Goal: Task Accomplishment & Management: Complete application form

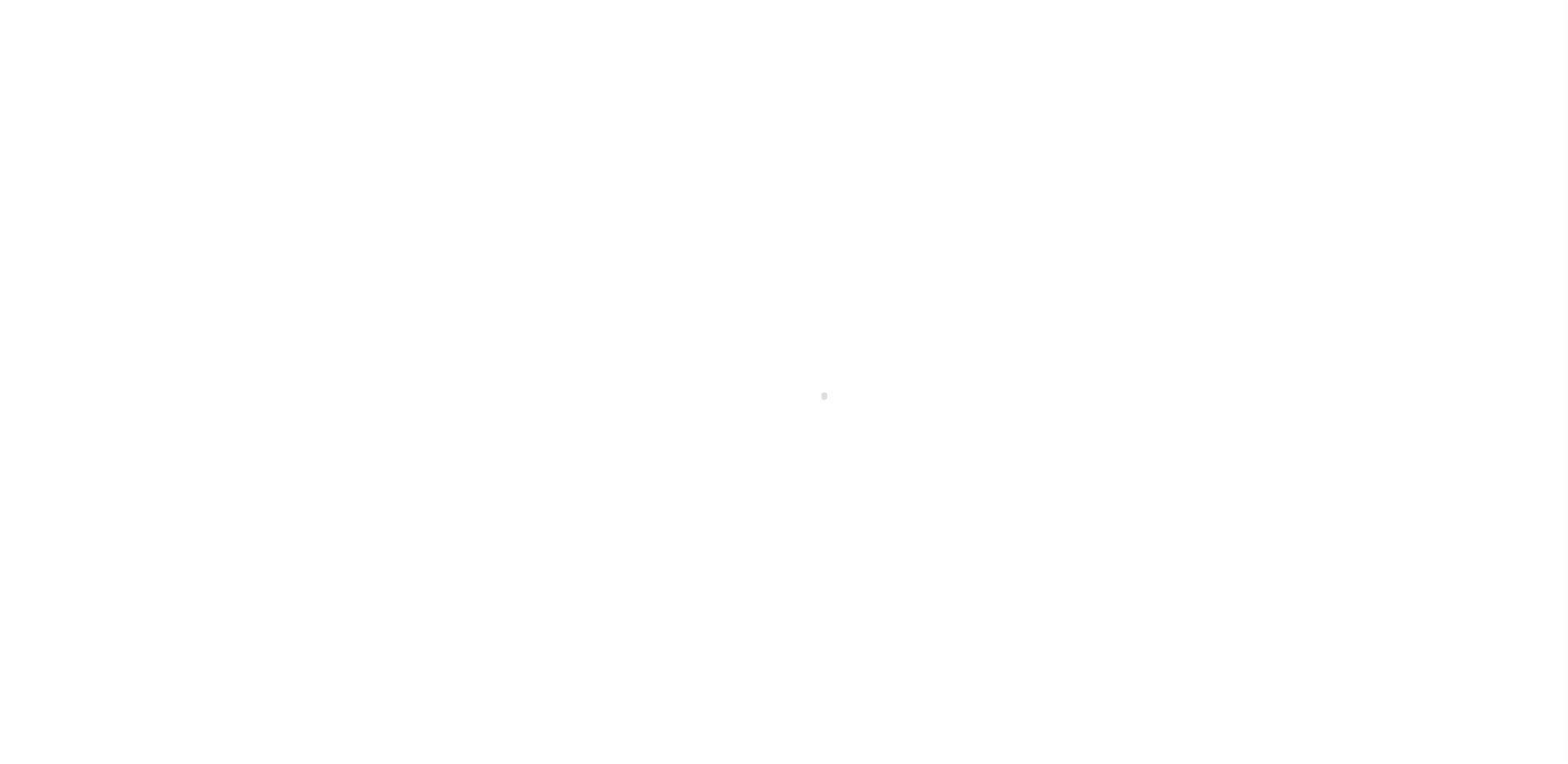
scroll to position [29, 0]
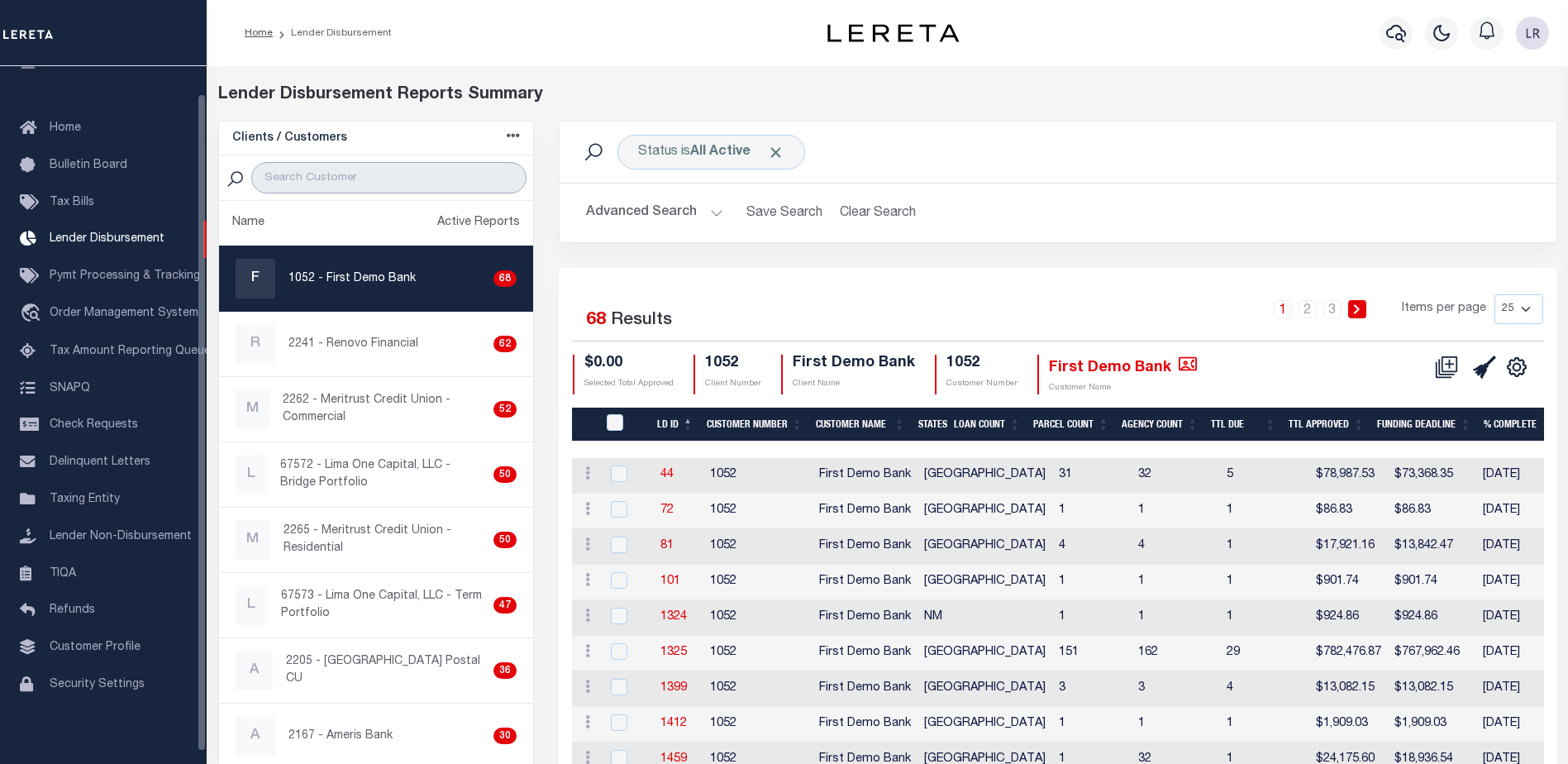
click at [313, 185] on input "search" at bounding box center [388, 177] width 275 height 31
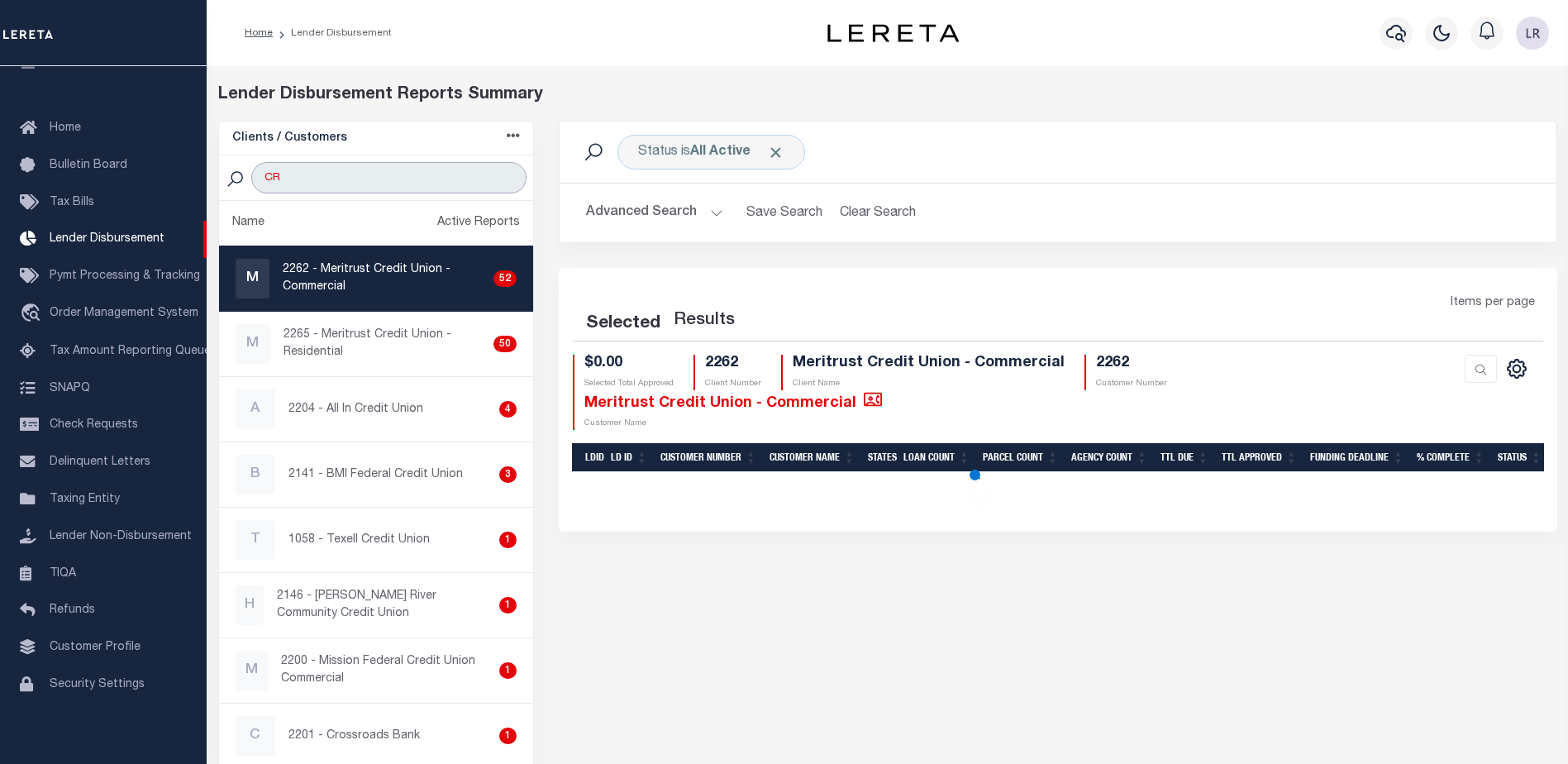
type input "CROSSROADS"
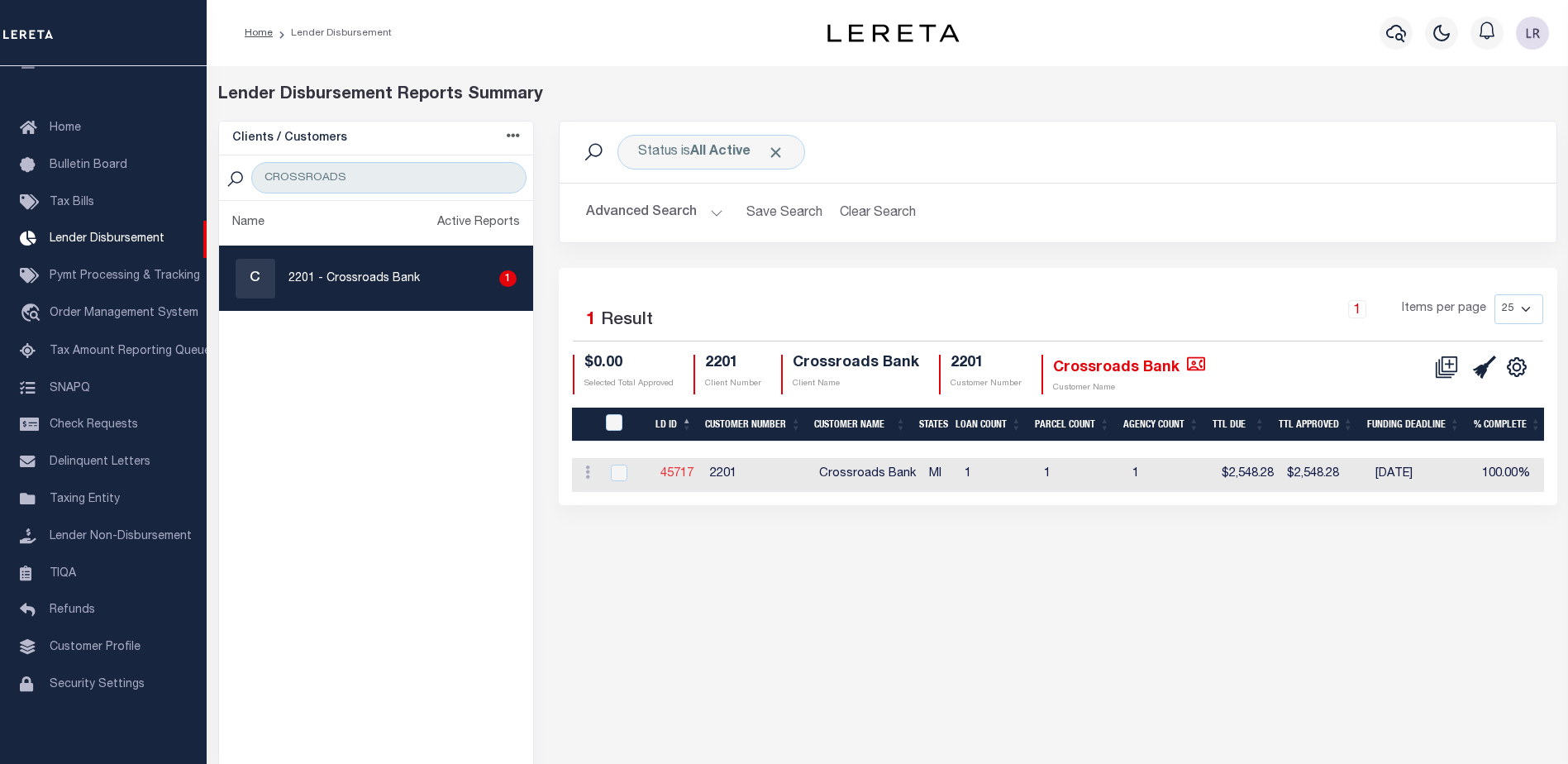
click at [671, 476] on link "45717" at bounding box center [677, 474] width 33 height 11
checkbox input "true"
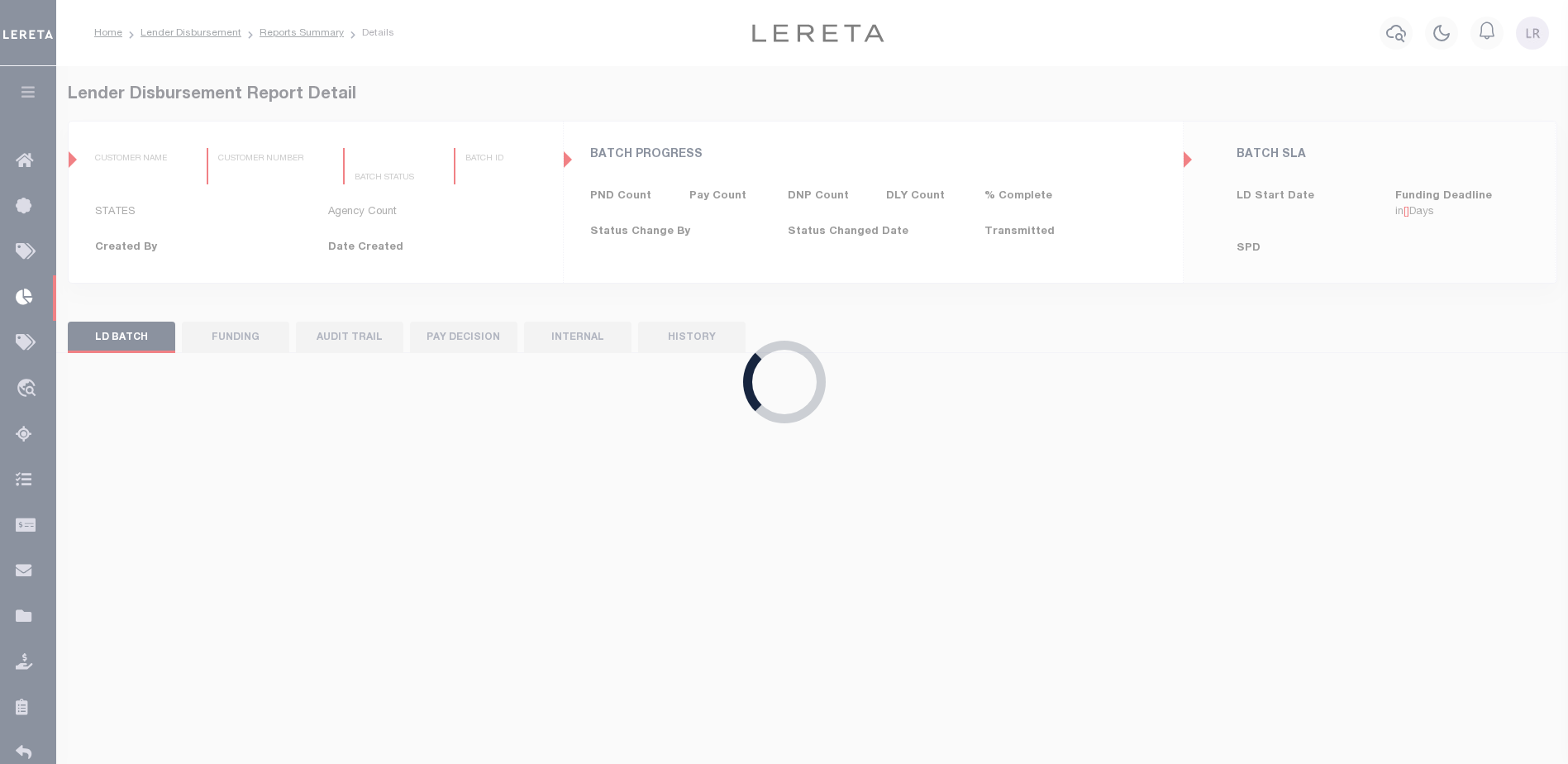
type input "$0.00"
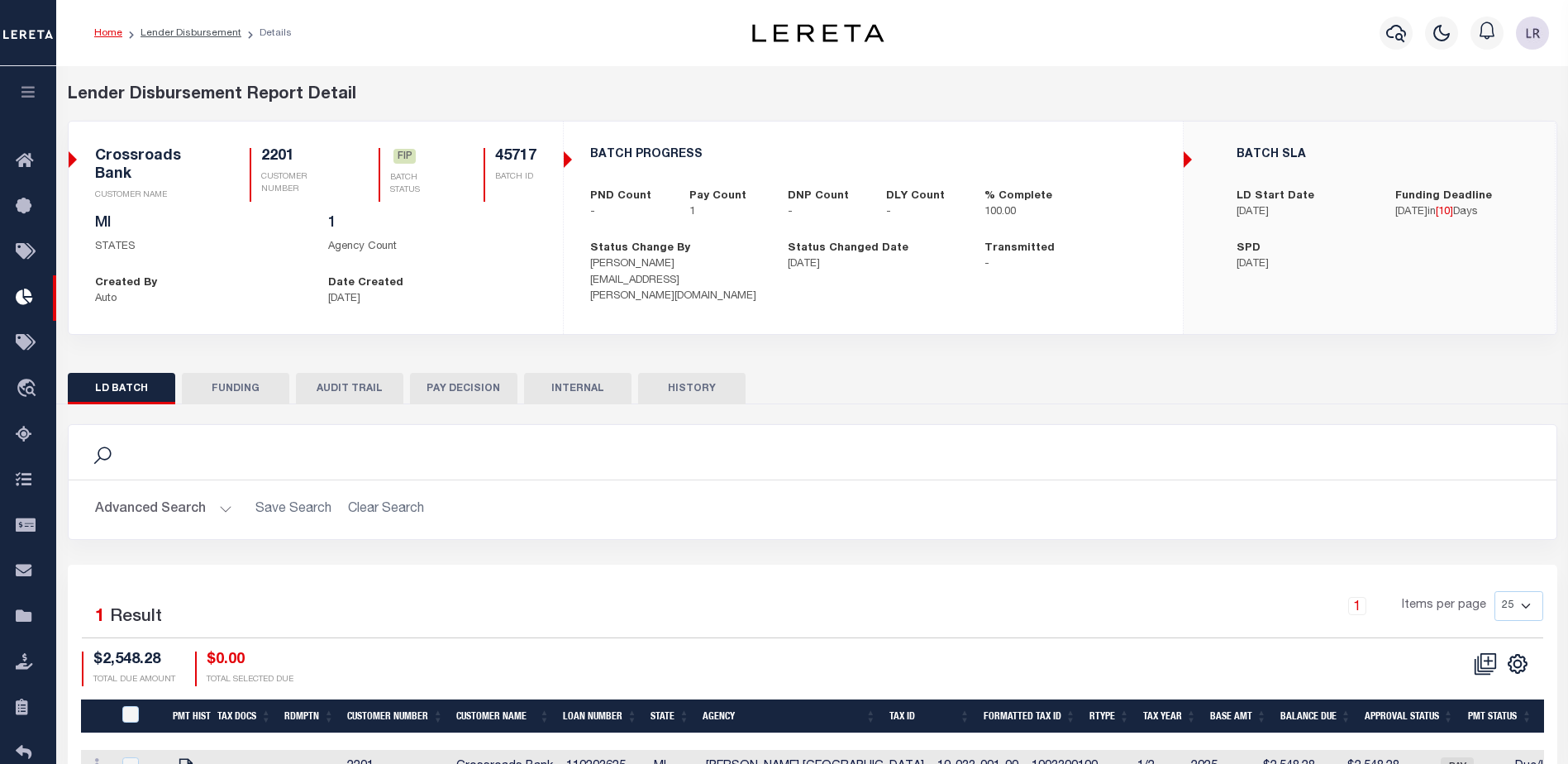
click at [243, 403] on button "FUNDING" at bounding box center [235, 388] width 107 height 31
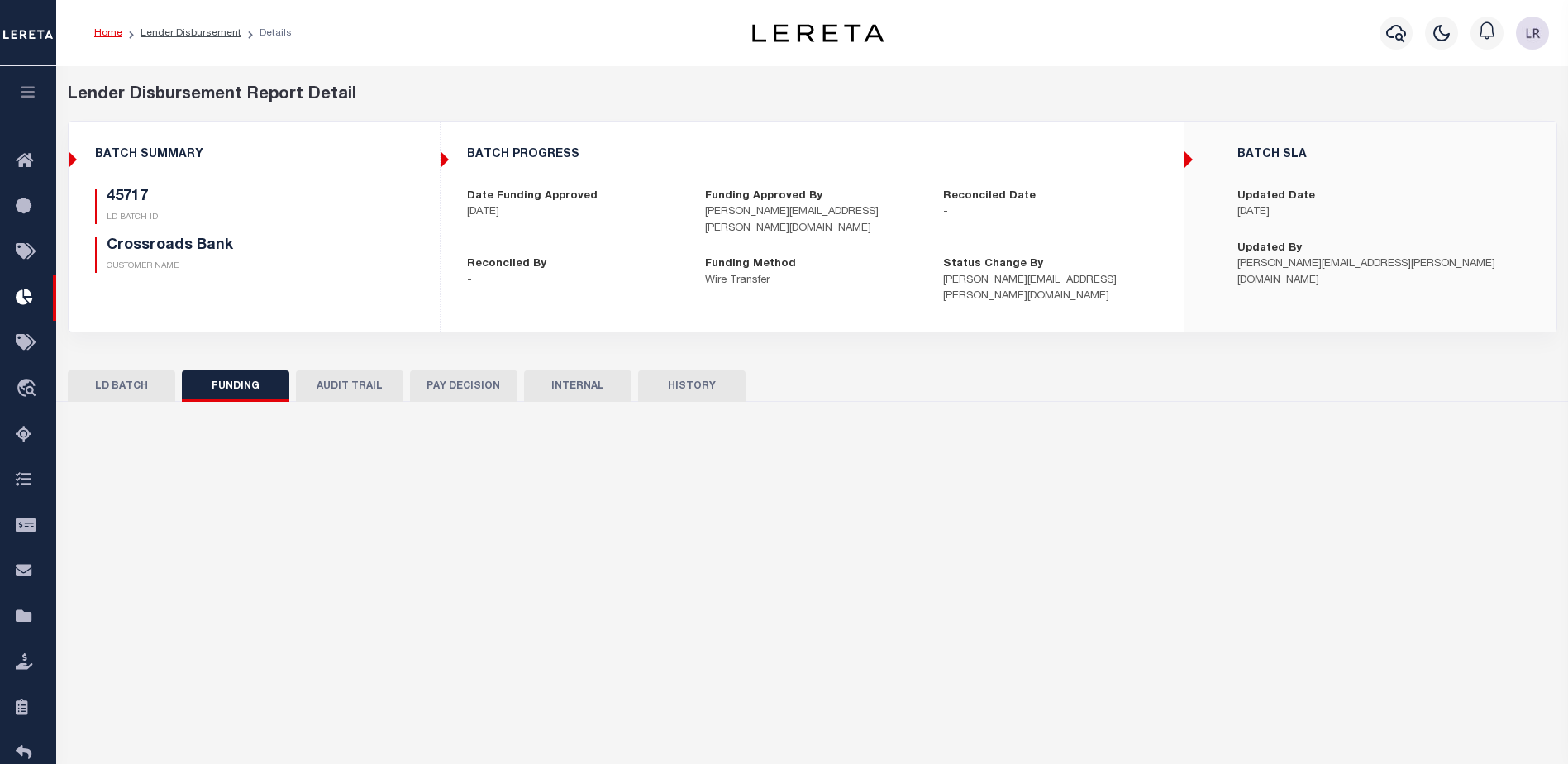
type input "$2,548.28"
type input "$0"
type input "[DATE]"
select select "100"
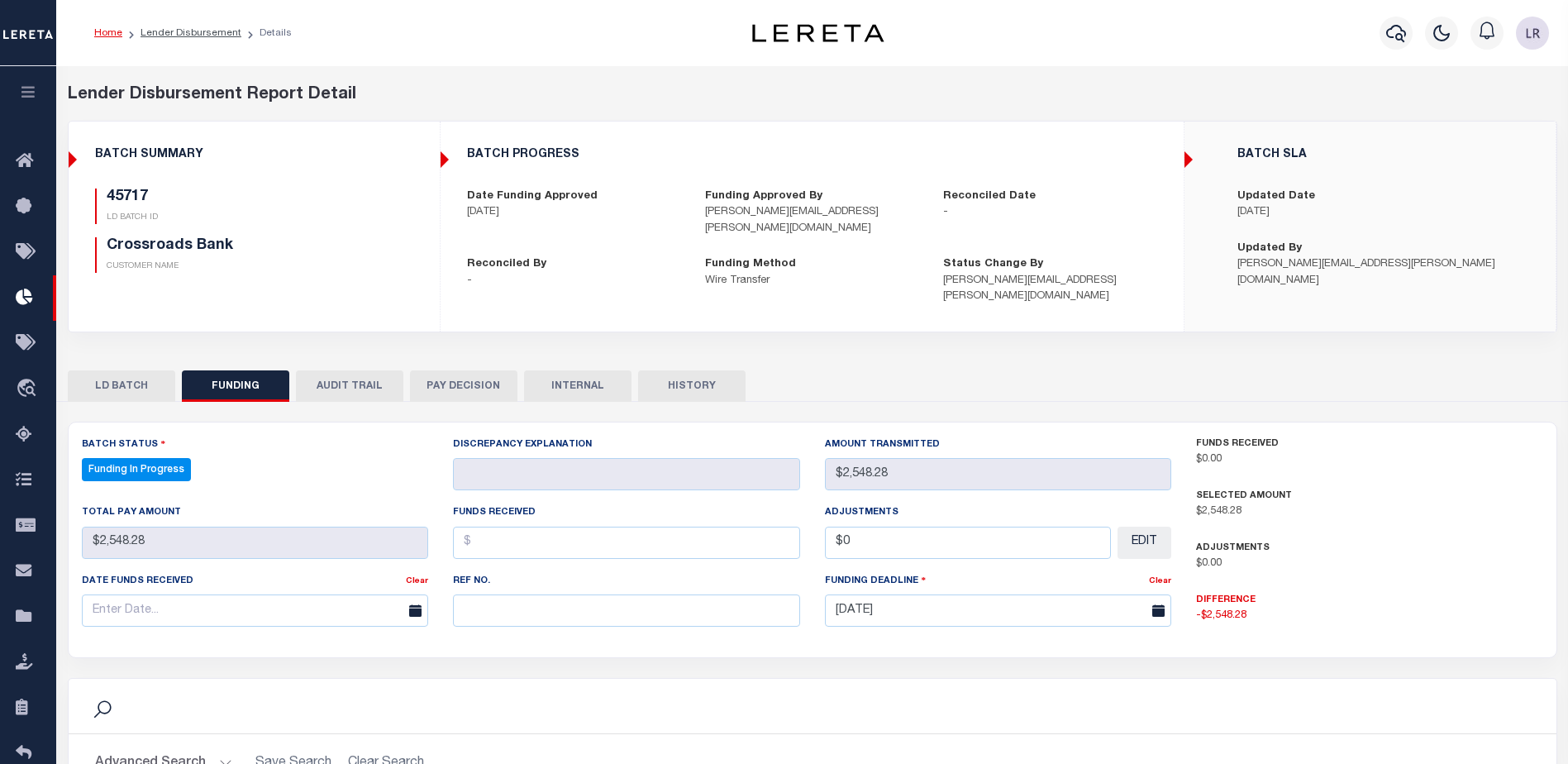
select select "100"
click at [529, 607] on input "text" at bounding box center [626, 610] width 347 height 32
paste input "20250820MMQFMP2700201108201141FT03"
type input "20250820MMQFMP2700201108201141FT03"
click at [488, 547] on input "text" at bounding box center [626, 542] width 347 height 32
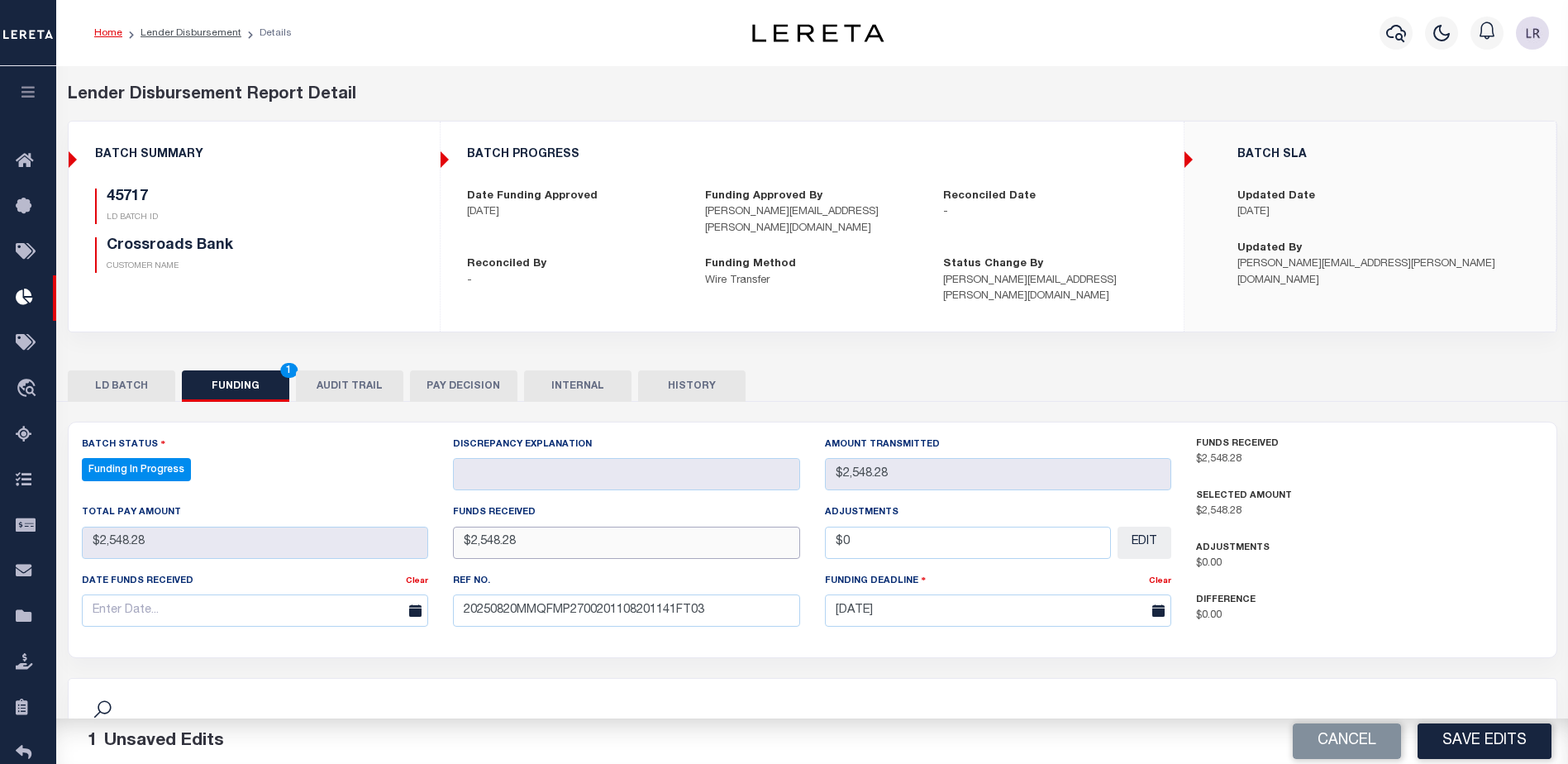
type input "$2,548.28"
click at [353, 607] on input "text" at bounding box center [255, 610] width 347 height 32
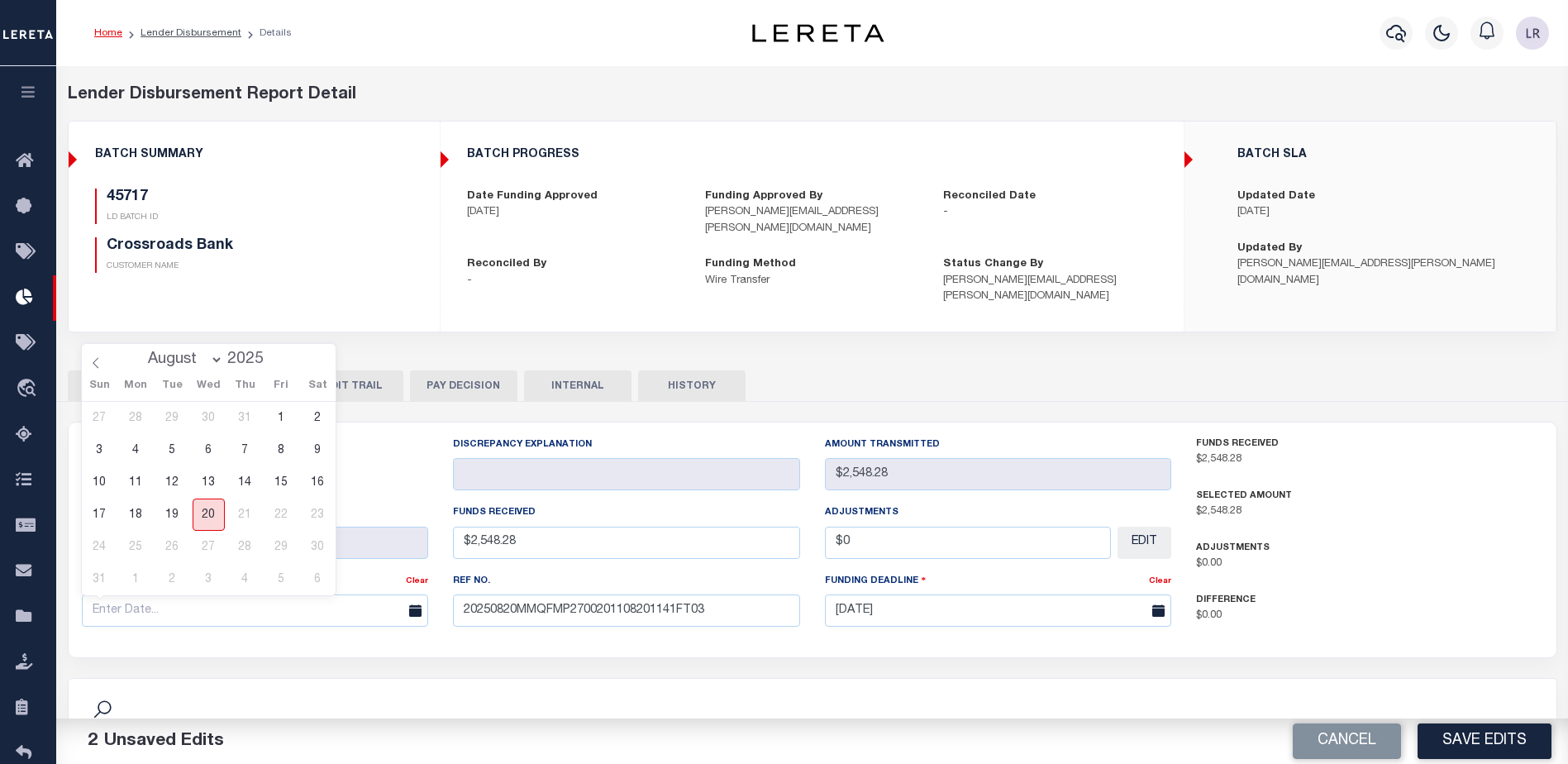
click at [197, 505] on span "20" at bounding box center [209, 514] width 32 height 32
type input "[DATE]"
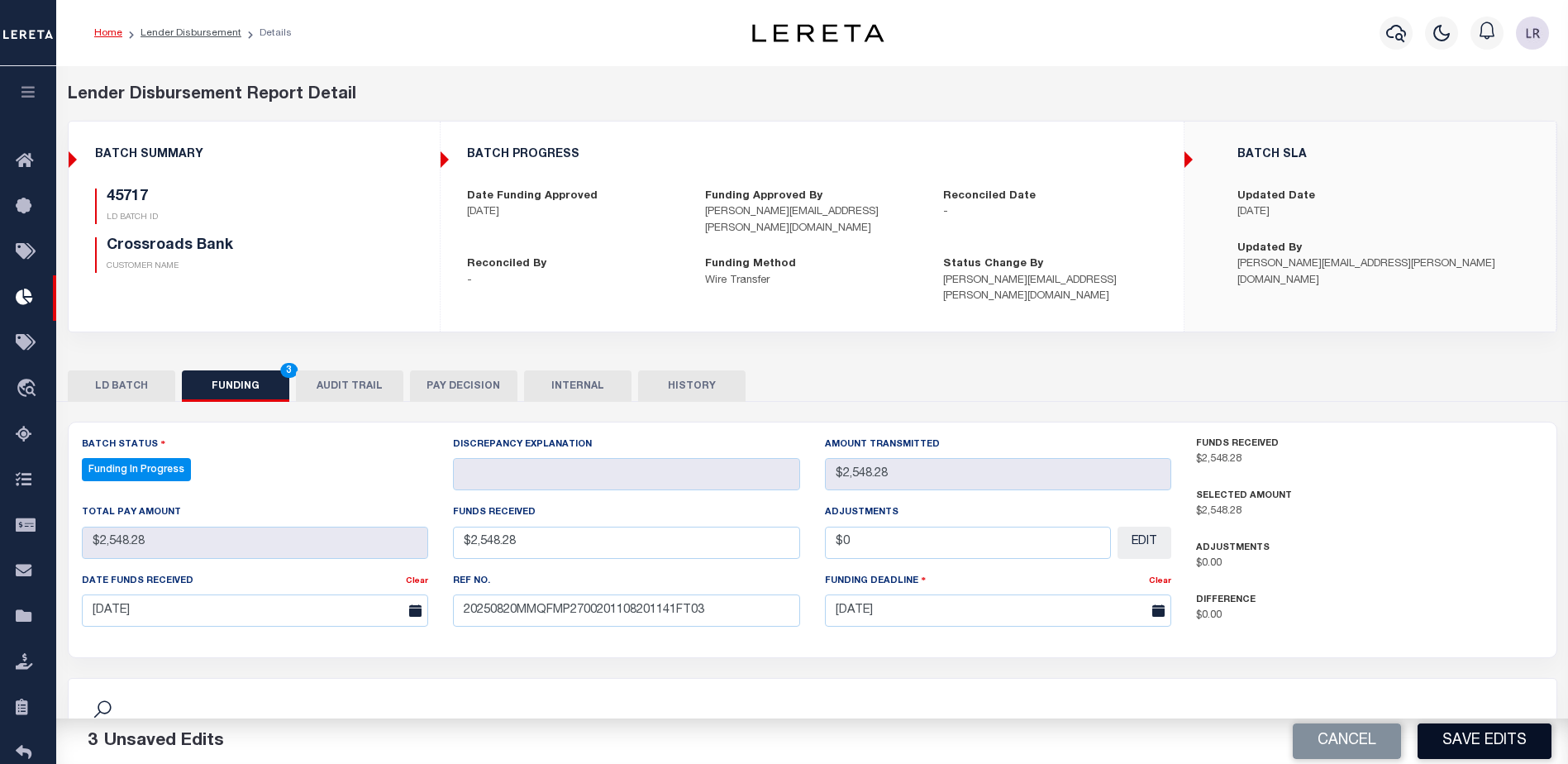
click at [1449, 737] on button "Save Edits" at bounding box center [1484, 741] width 133 height 36
type input "$2,548.28"
type input "$0"
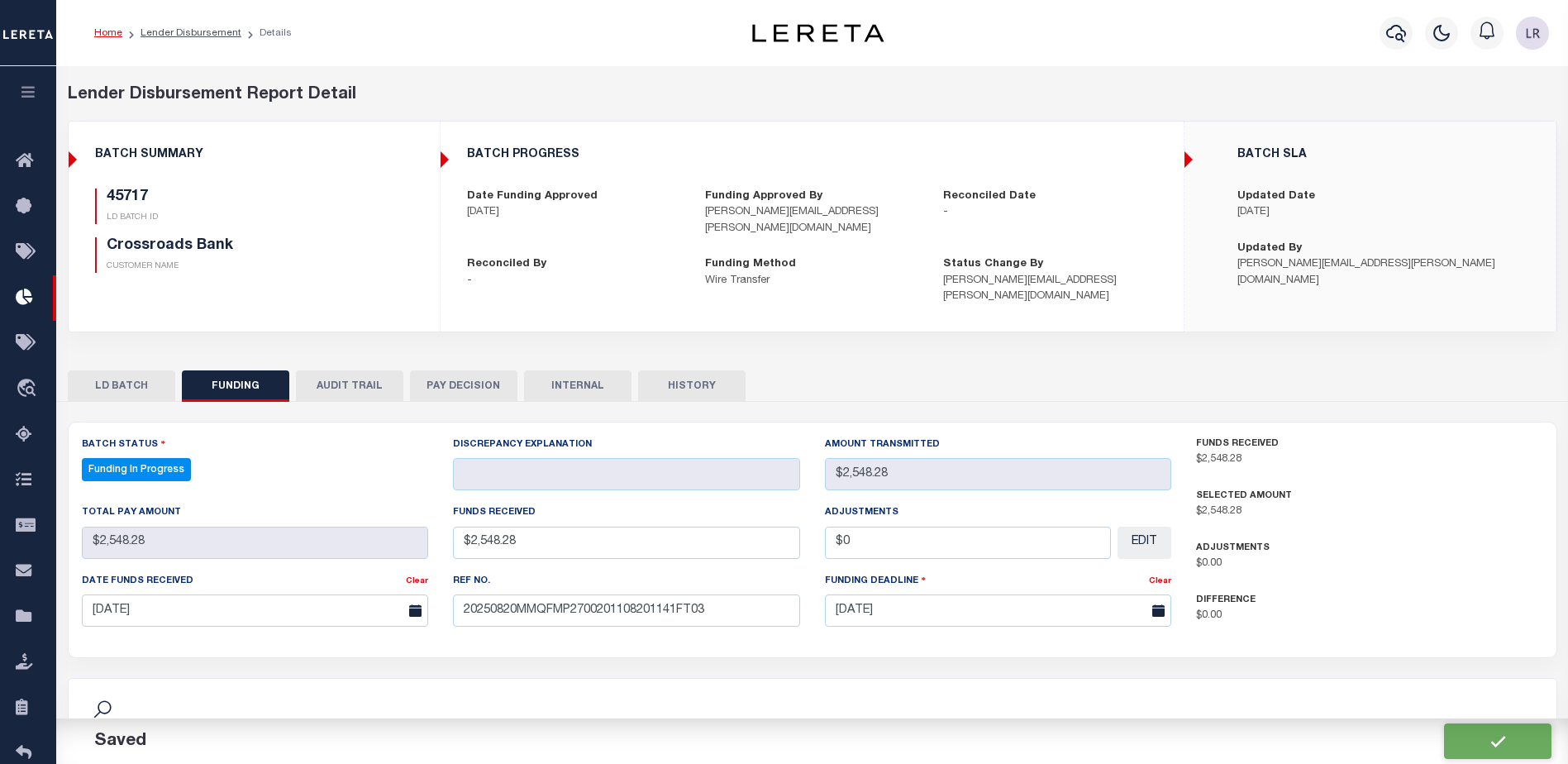
select select "100"
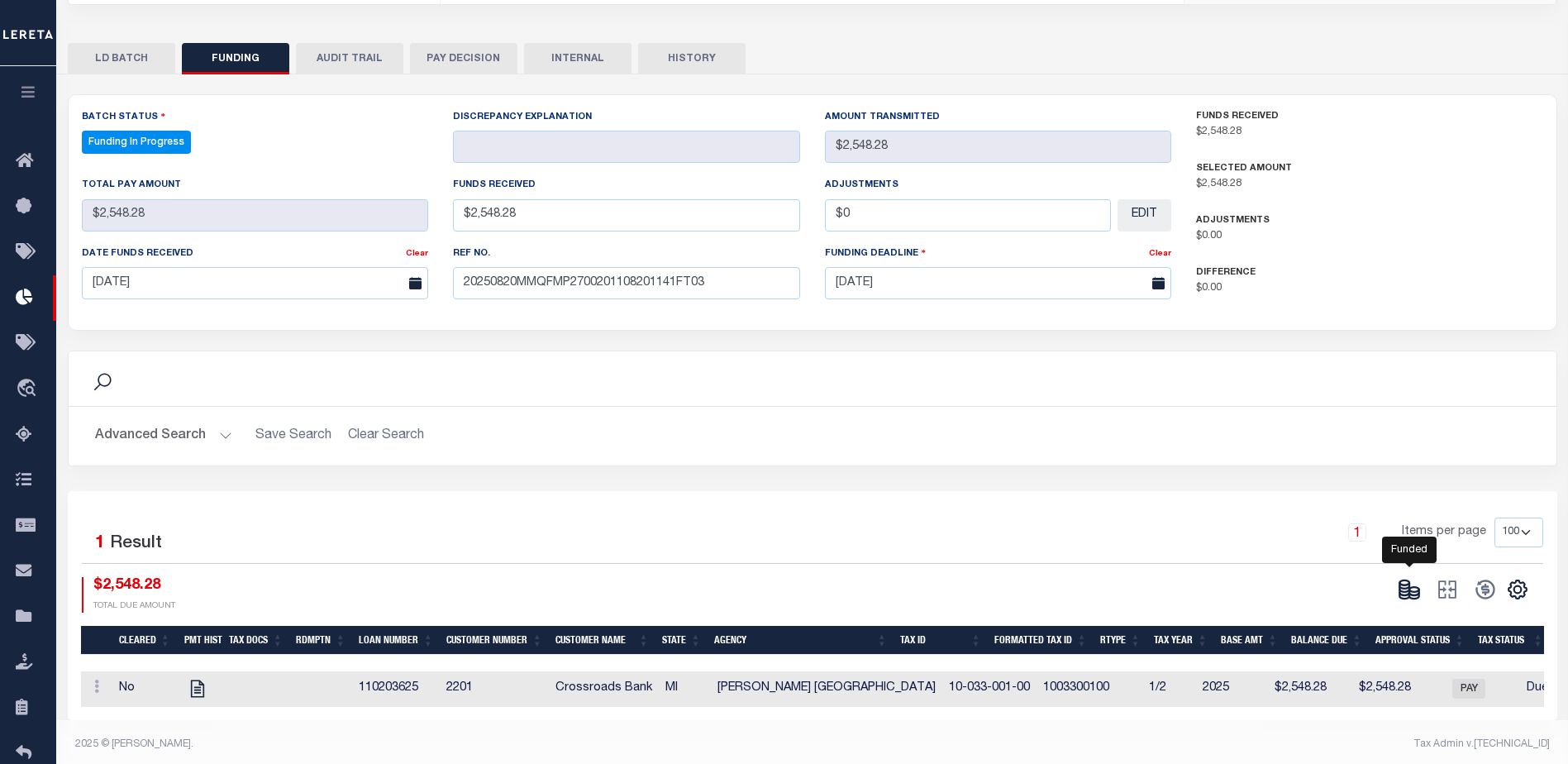
click at [1396, 588] on button at bounding box center [1409, 589] width 38 height 24
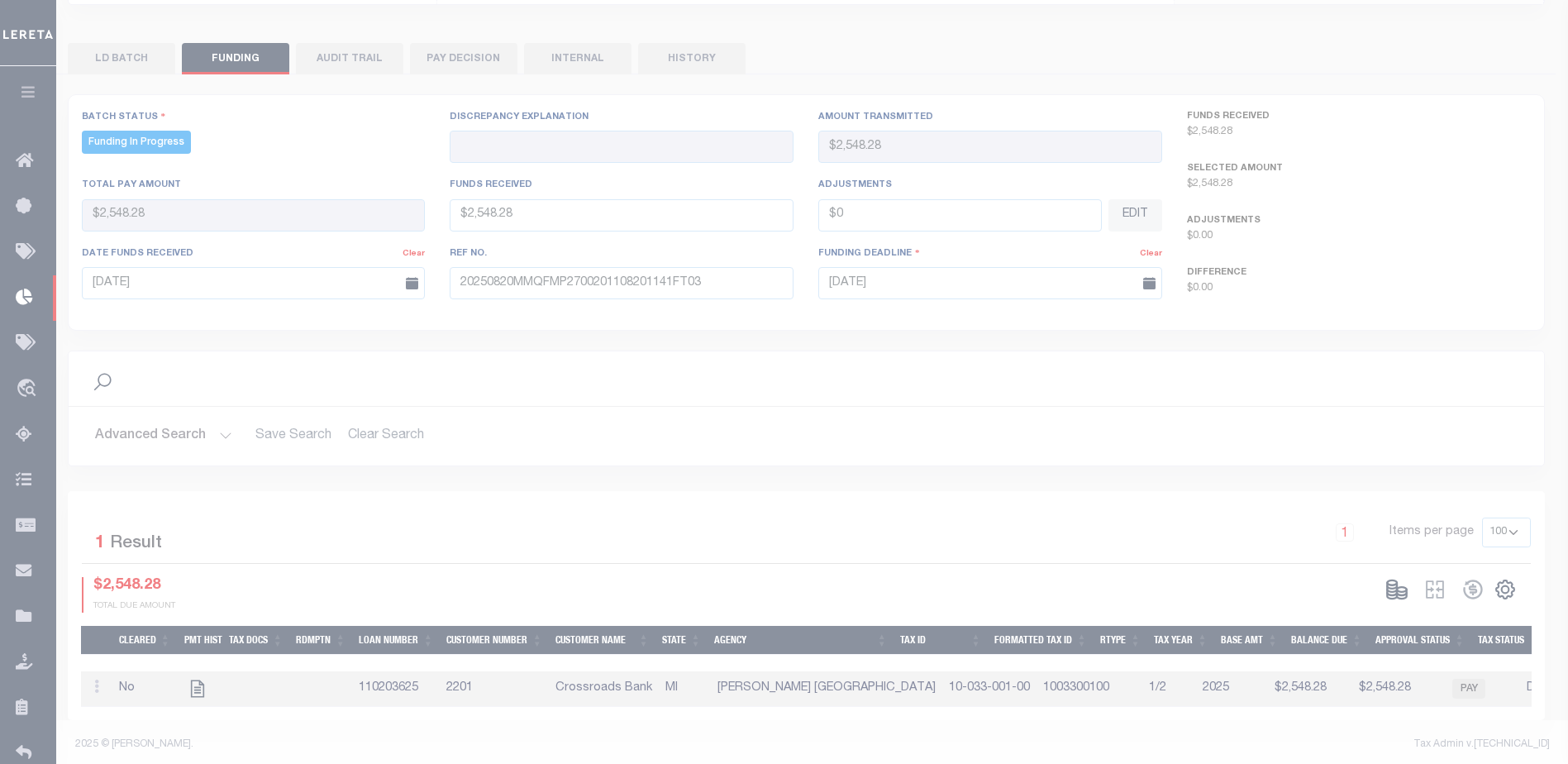
scroll to position [326, 0]
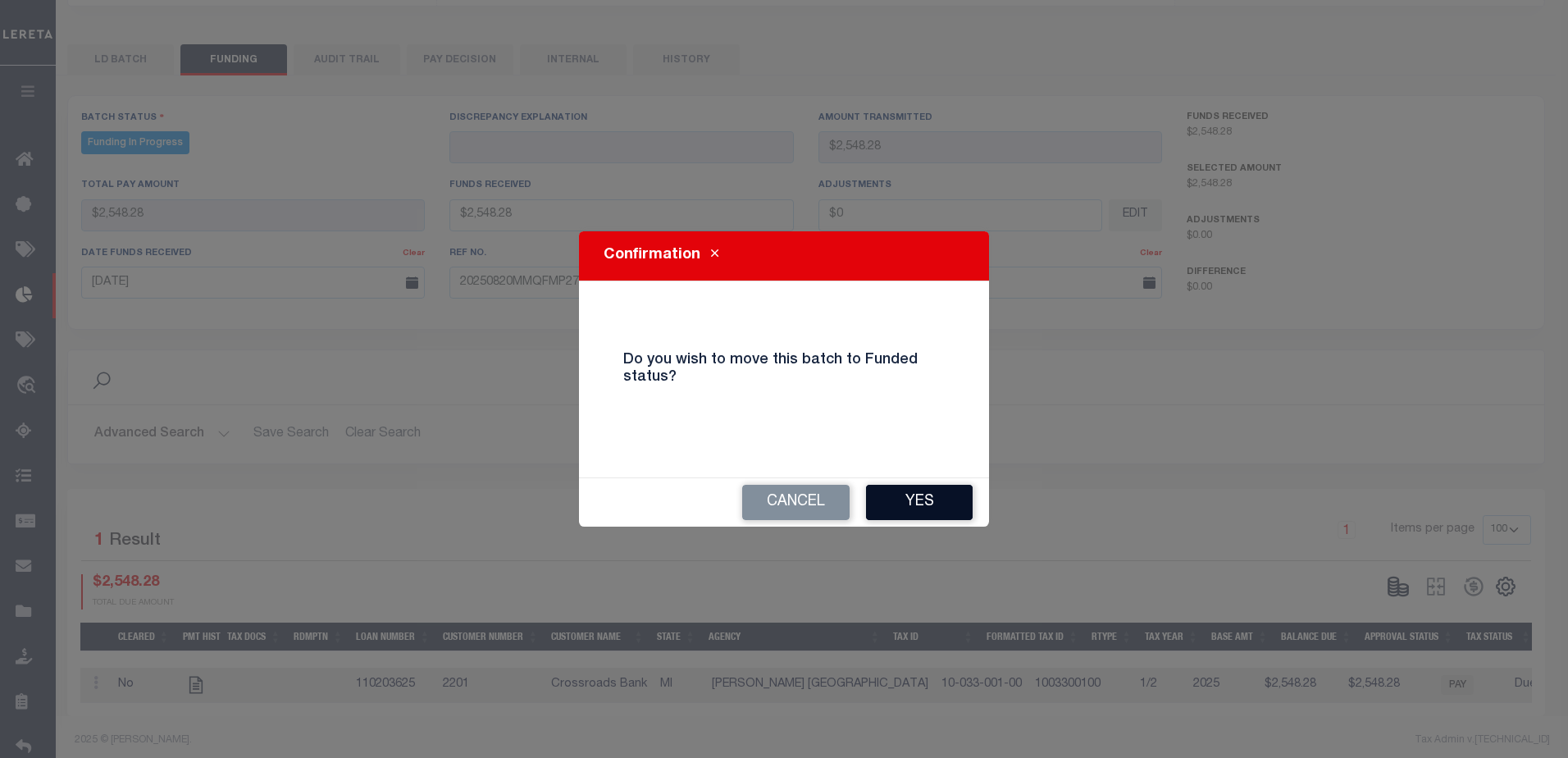
click at [947, 513] on button "Yes" at bounding box center [919, 503] width 106 height 35
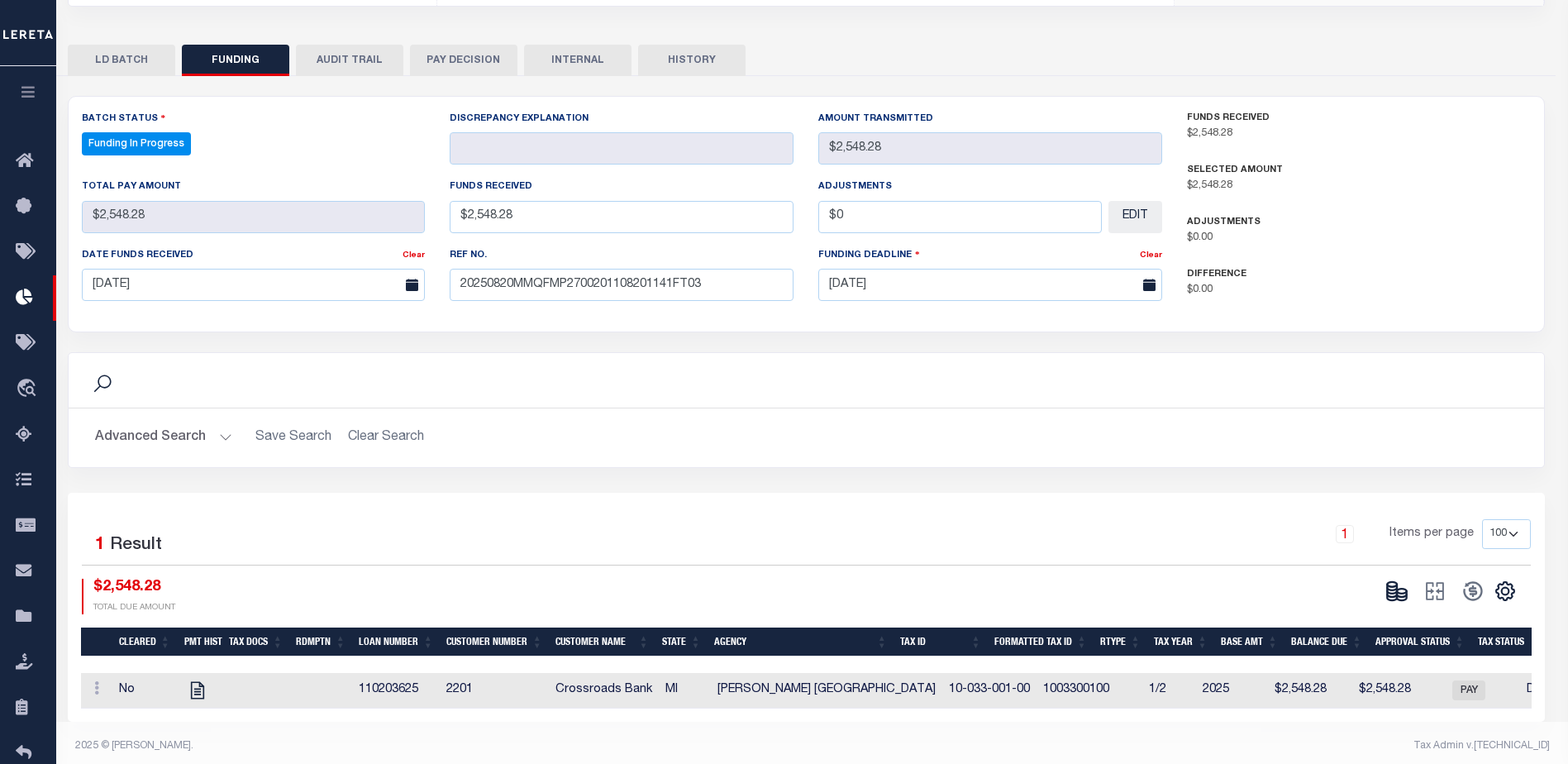
type input "$2,548.28"
type input "$0"
select select "100"
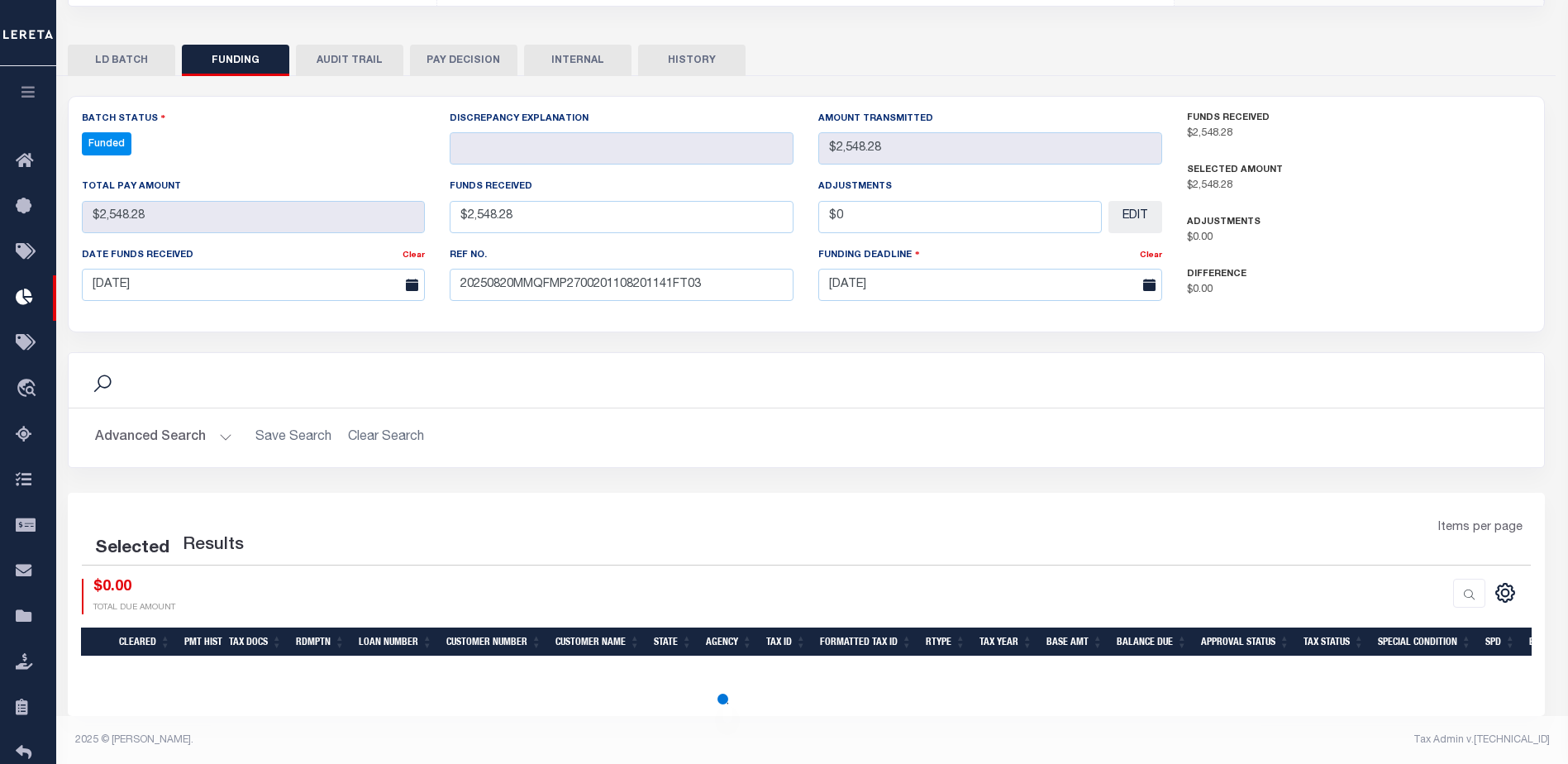
select select "100"
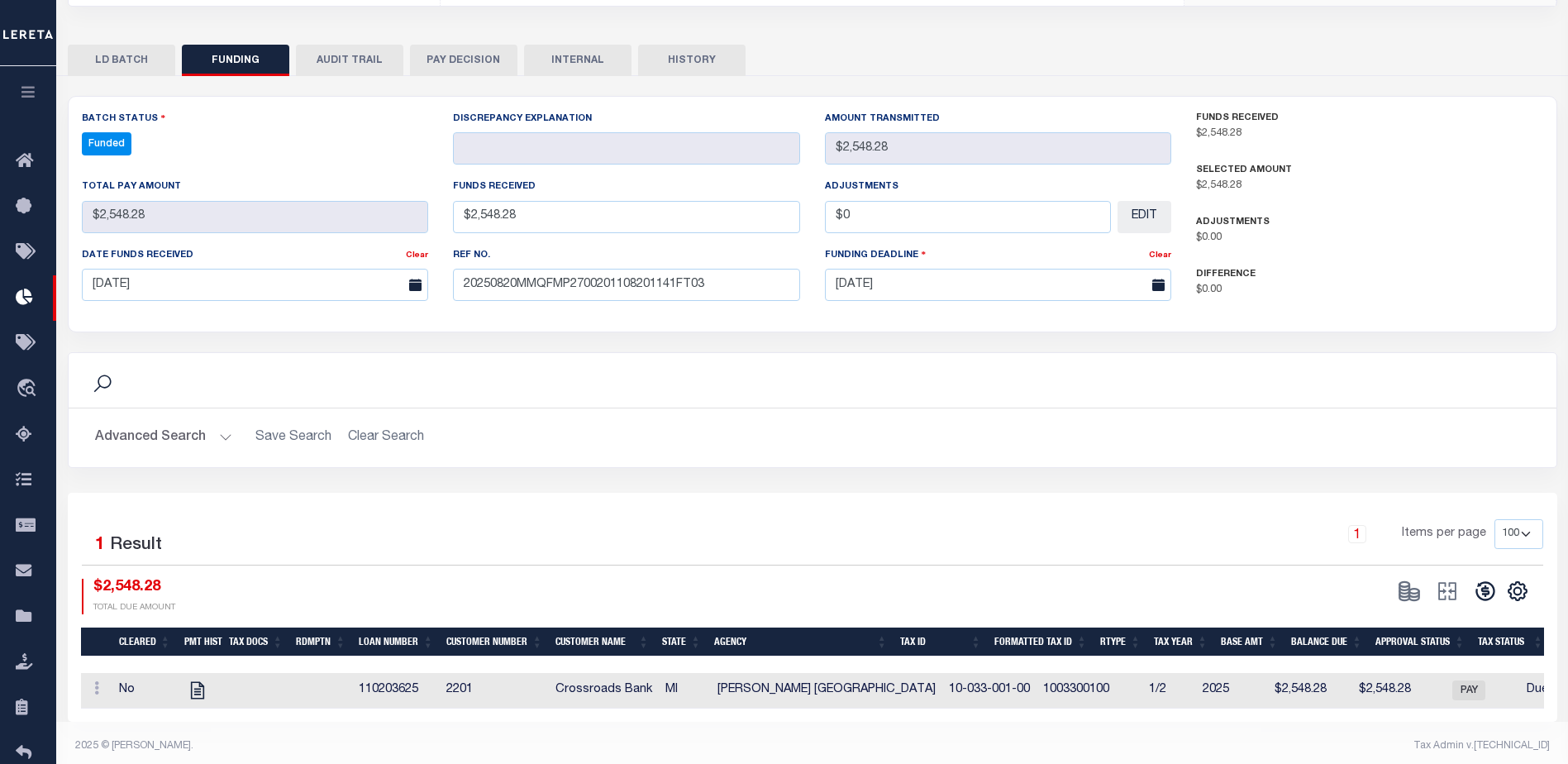
click at [1466, 585] on button at bounding box center [1485, 591] width 38 height 24
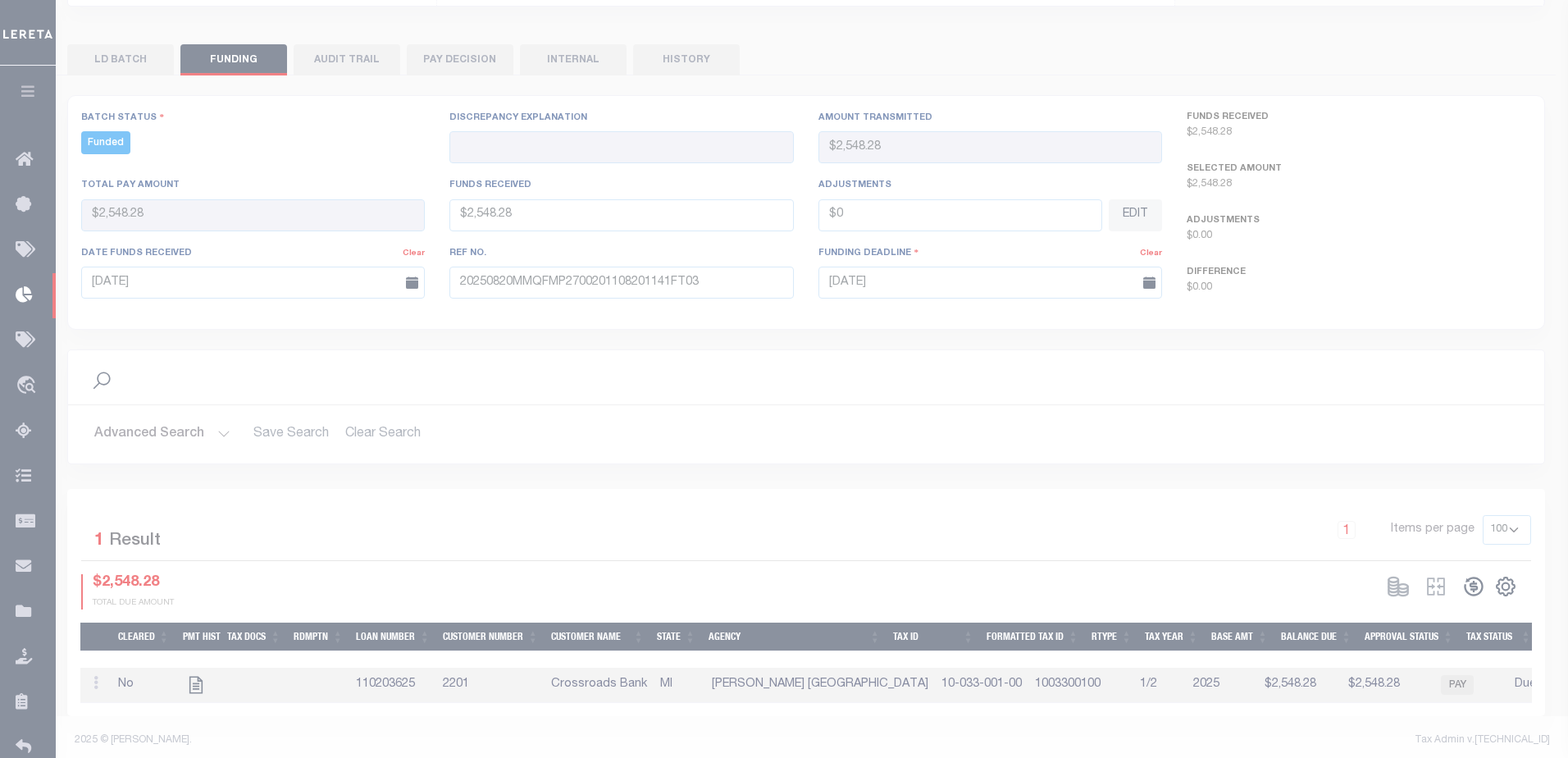
click at [0, 0] on div "Confirmation Do you wish to clear all taxline of this batch and approve it for …" at bounding box center [0, 0] width 0 height 0
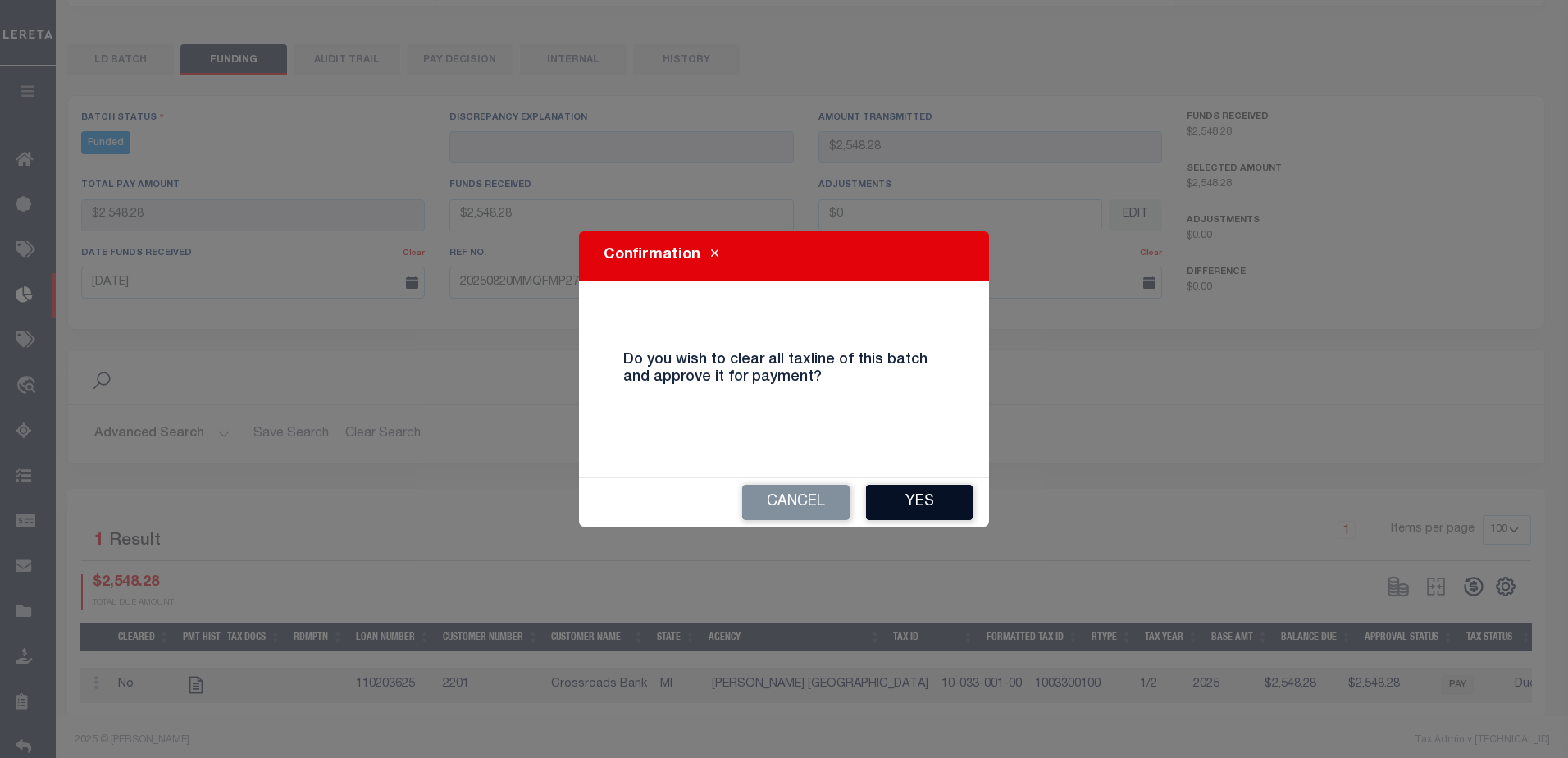
click at [941, 504] on button "Yes" at bounding box center [919, 503] width 106 height 35
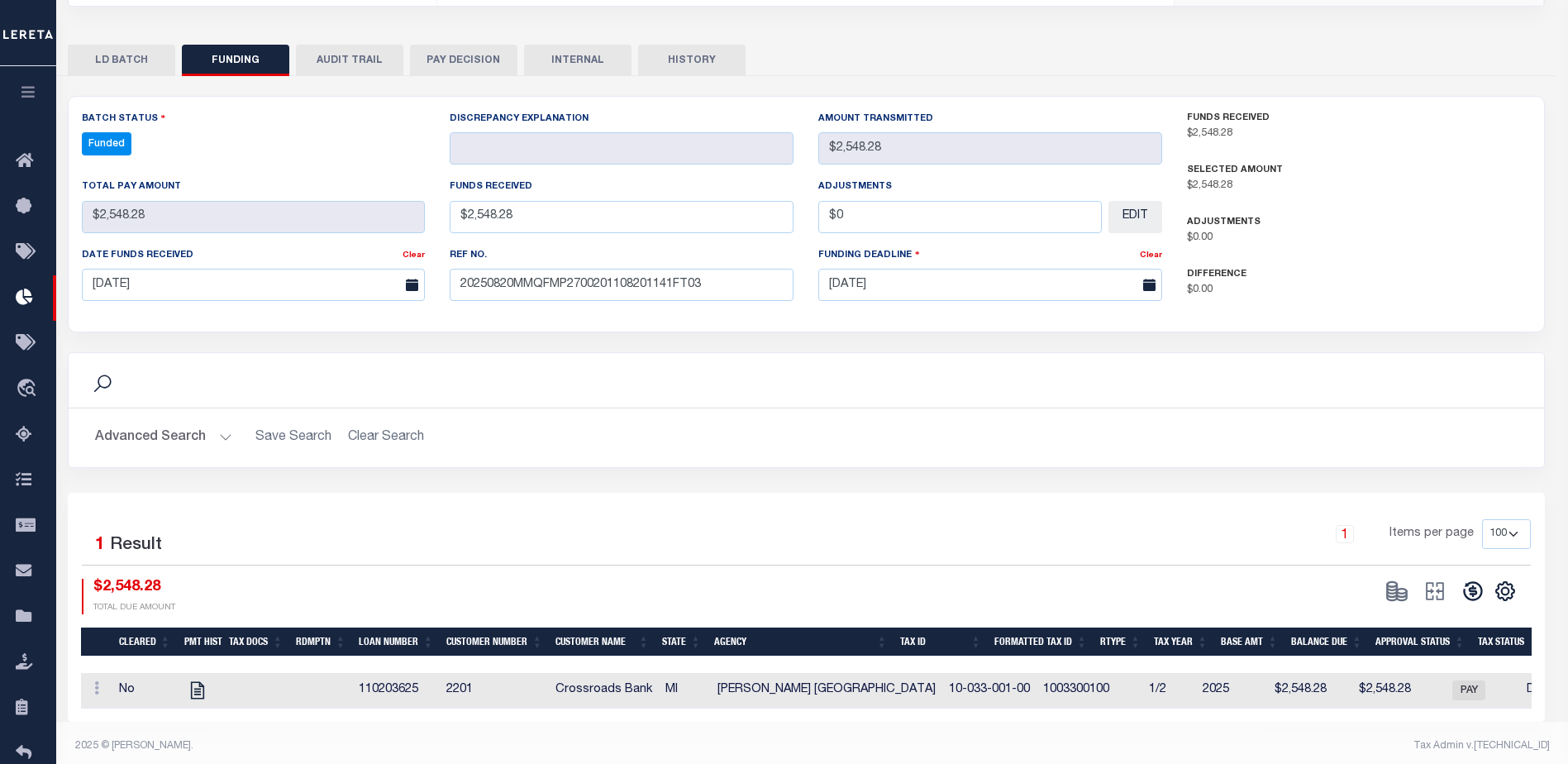
type input "$2,548.28"
type input "$0"
select select "100"
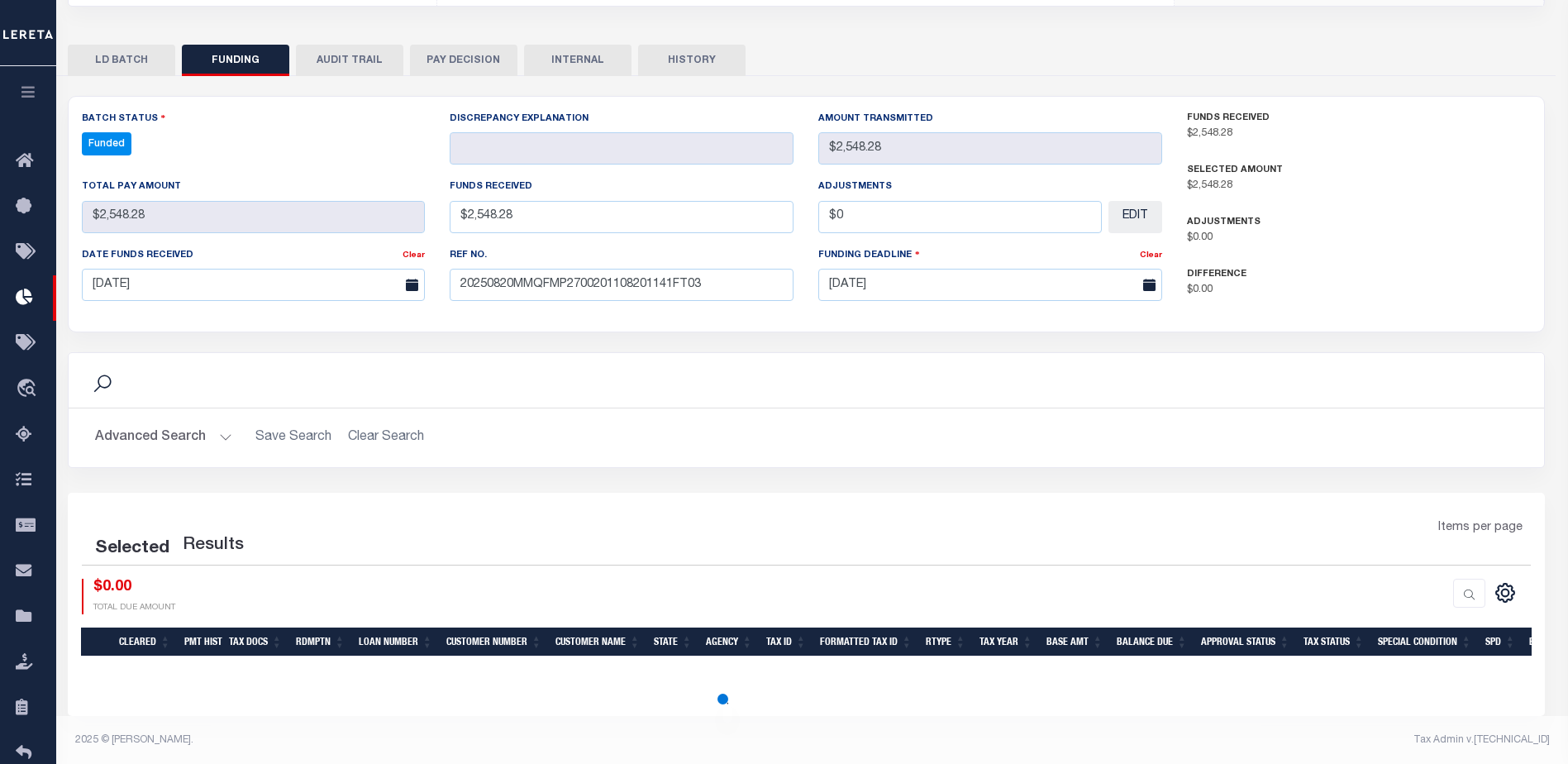
select select "100"
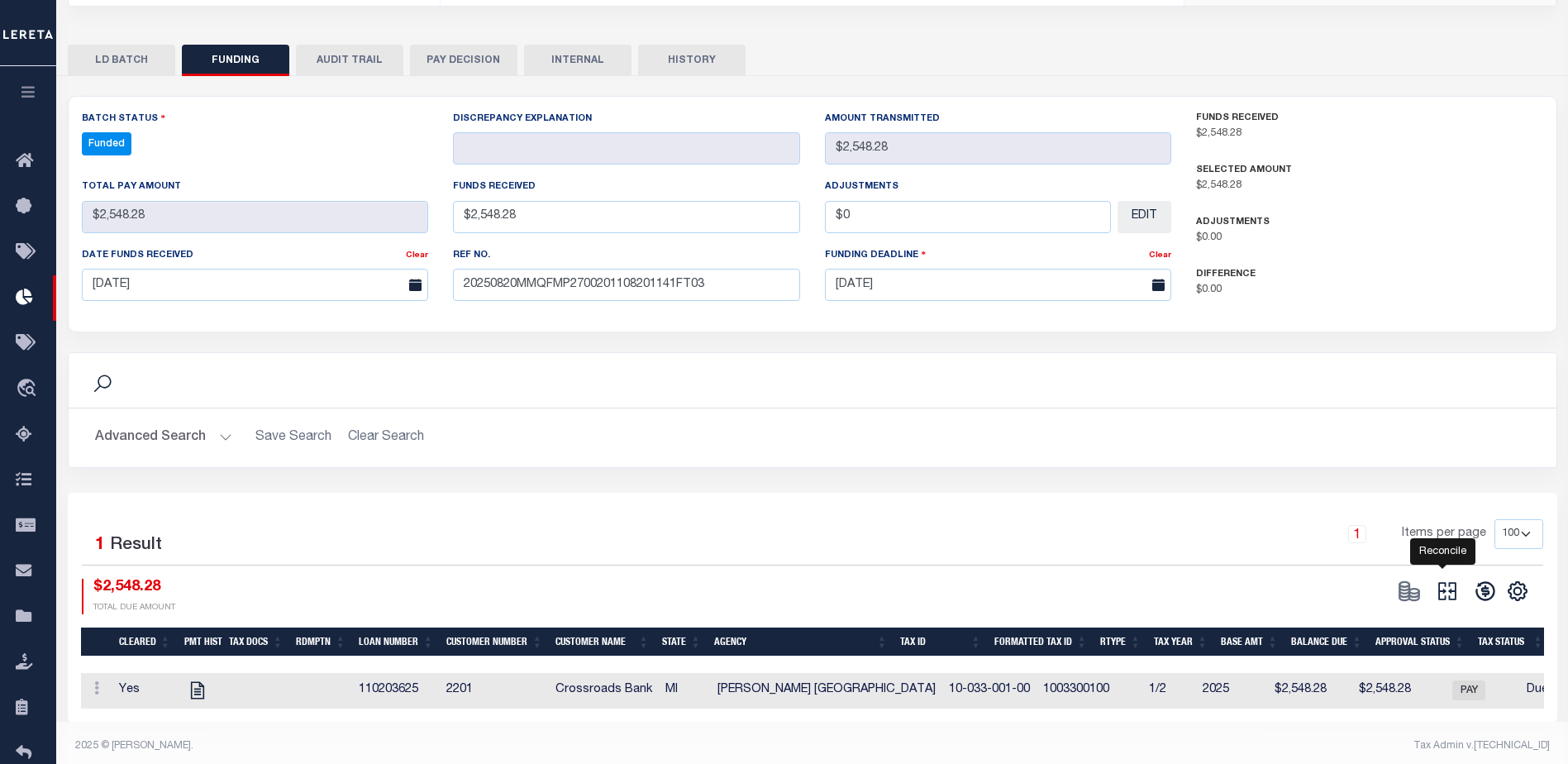
click at [1447, 591] on icon at bounding box center [1448, 591] width 24 height 23
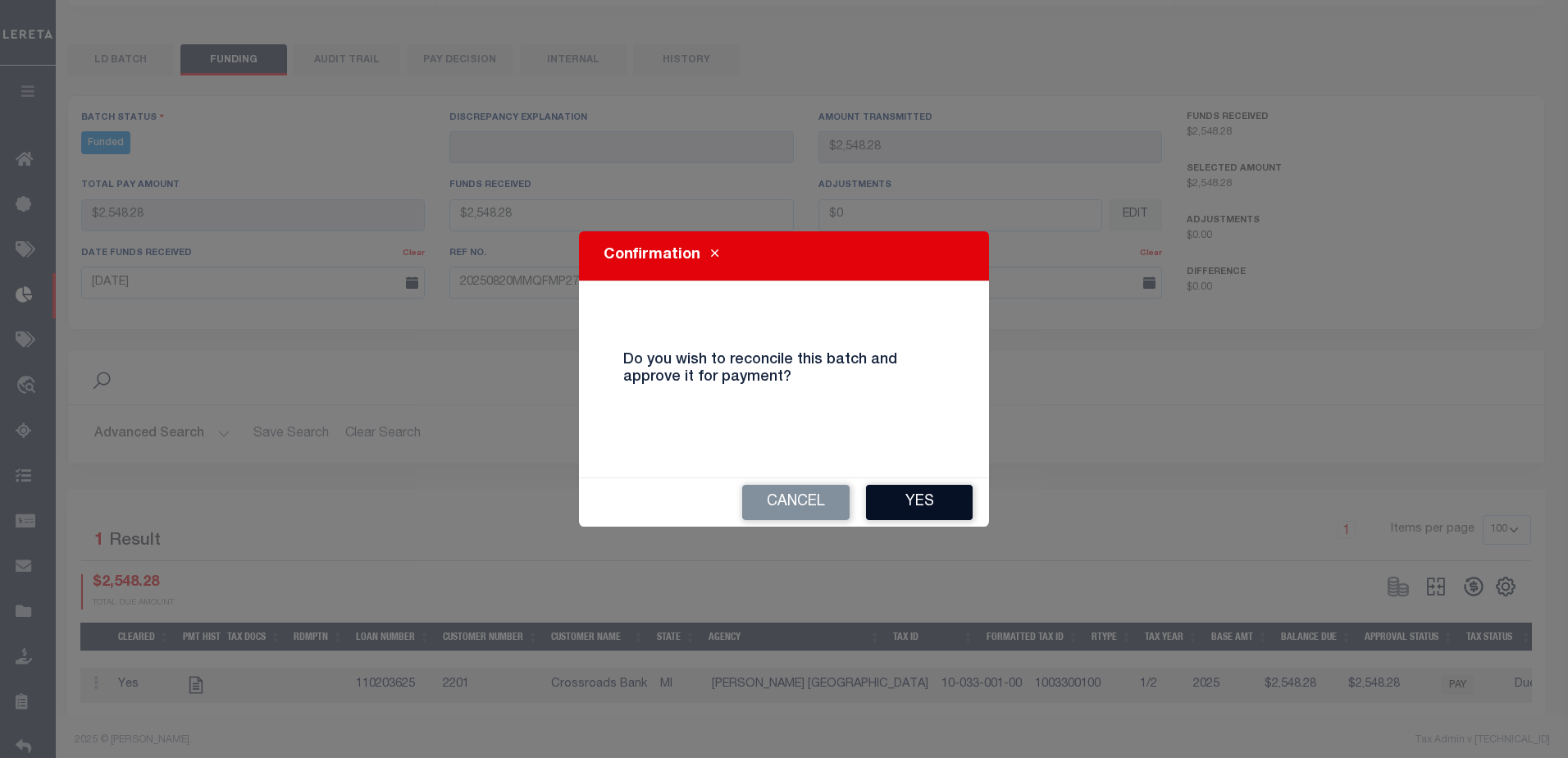
click at [908, 500] on button "Yes" at bounding box center [919, 503] width 106 height 35
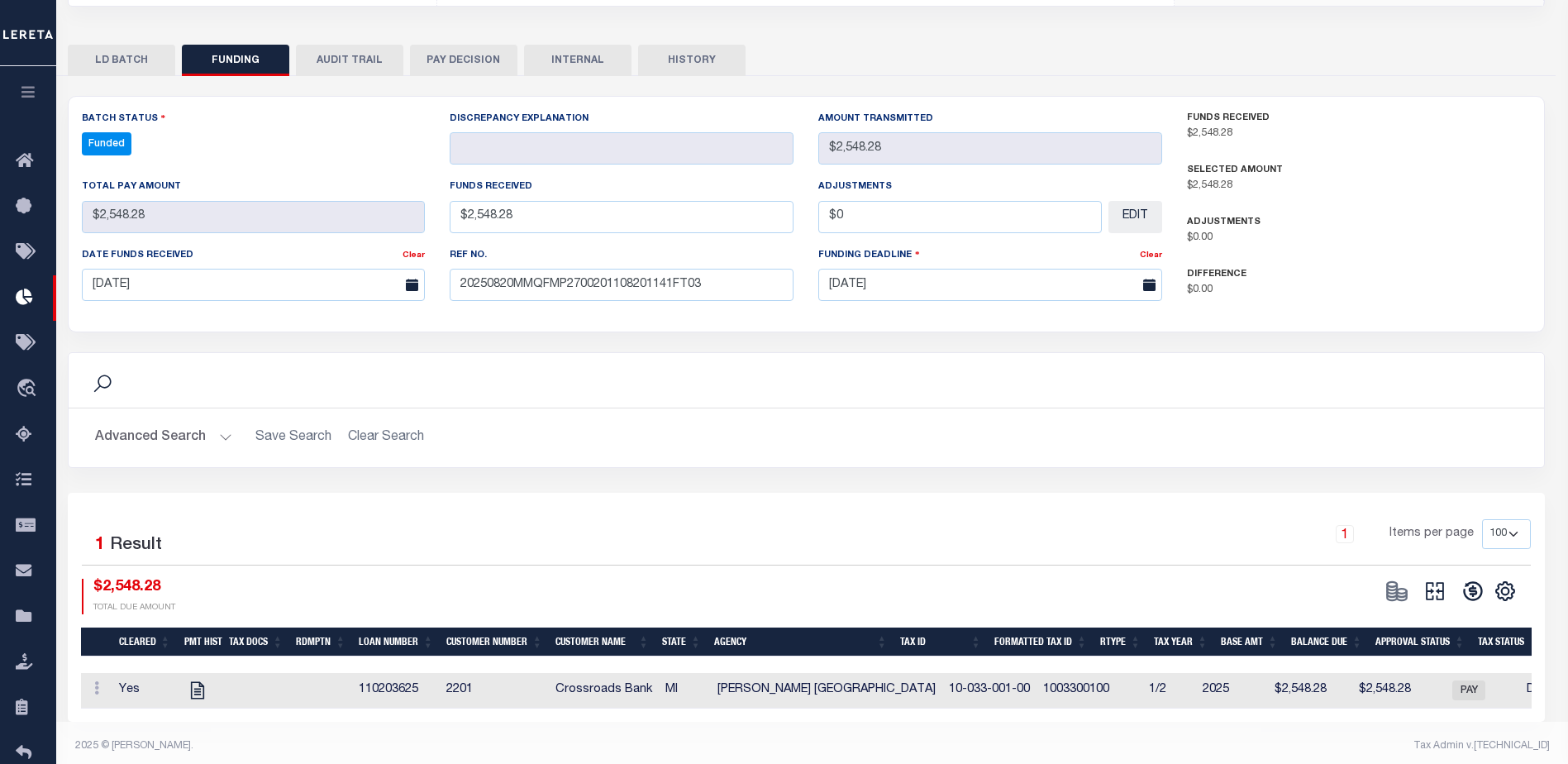
type input "$2,548.28"
type input "$0"
select select "100"
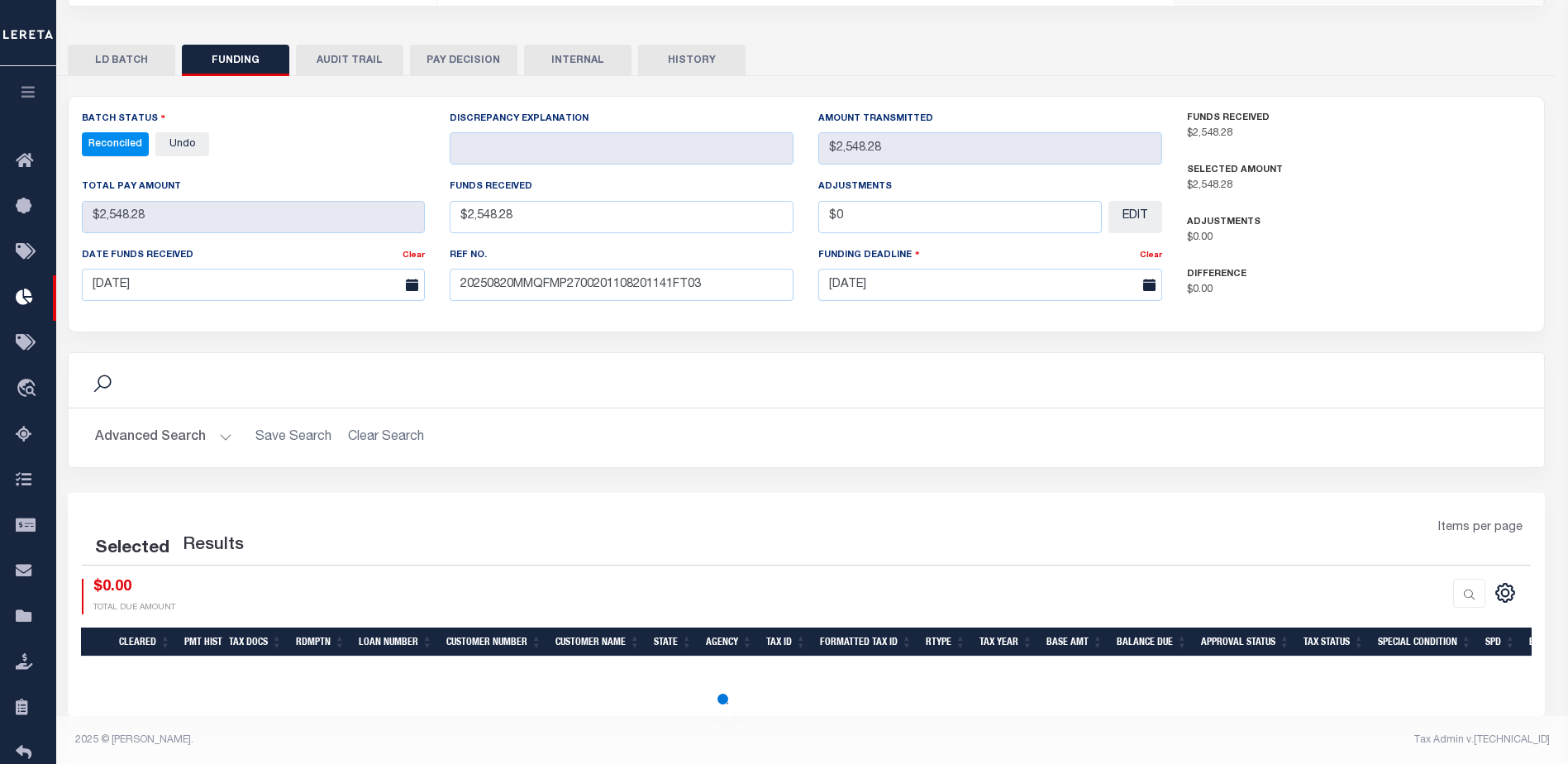
select select "100"
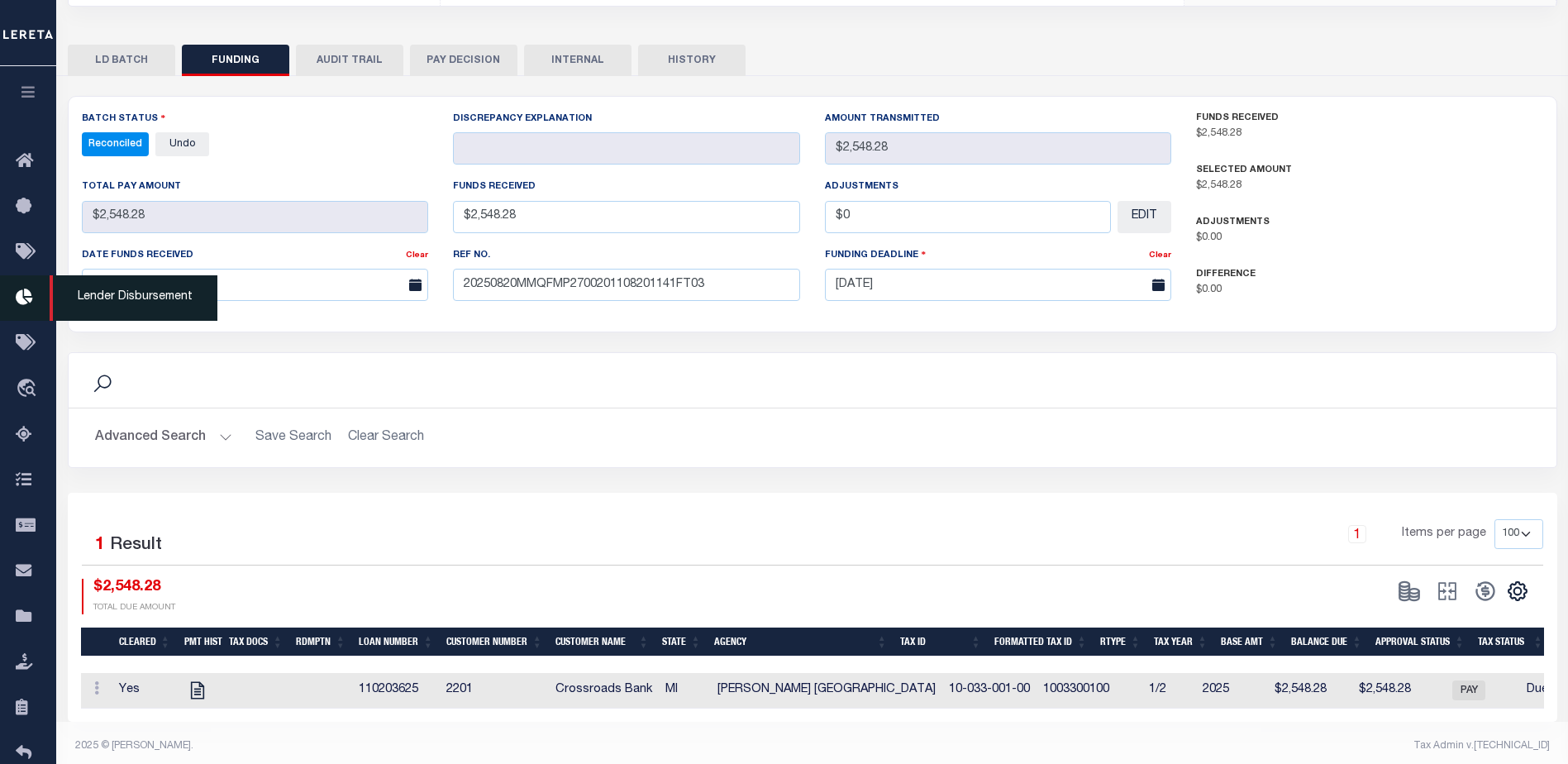
click at [25, 301] on icon at bounding box center [29, 298] width 26 height 21
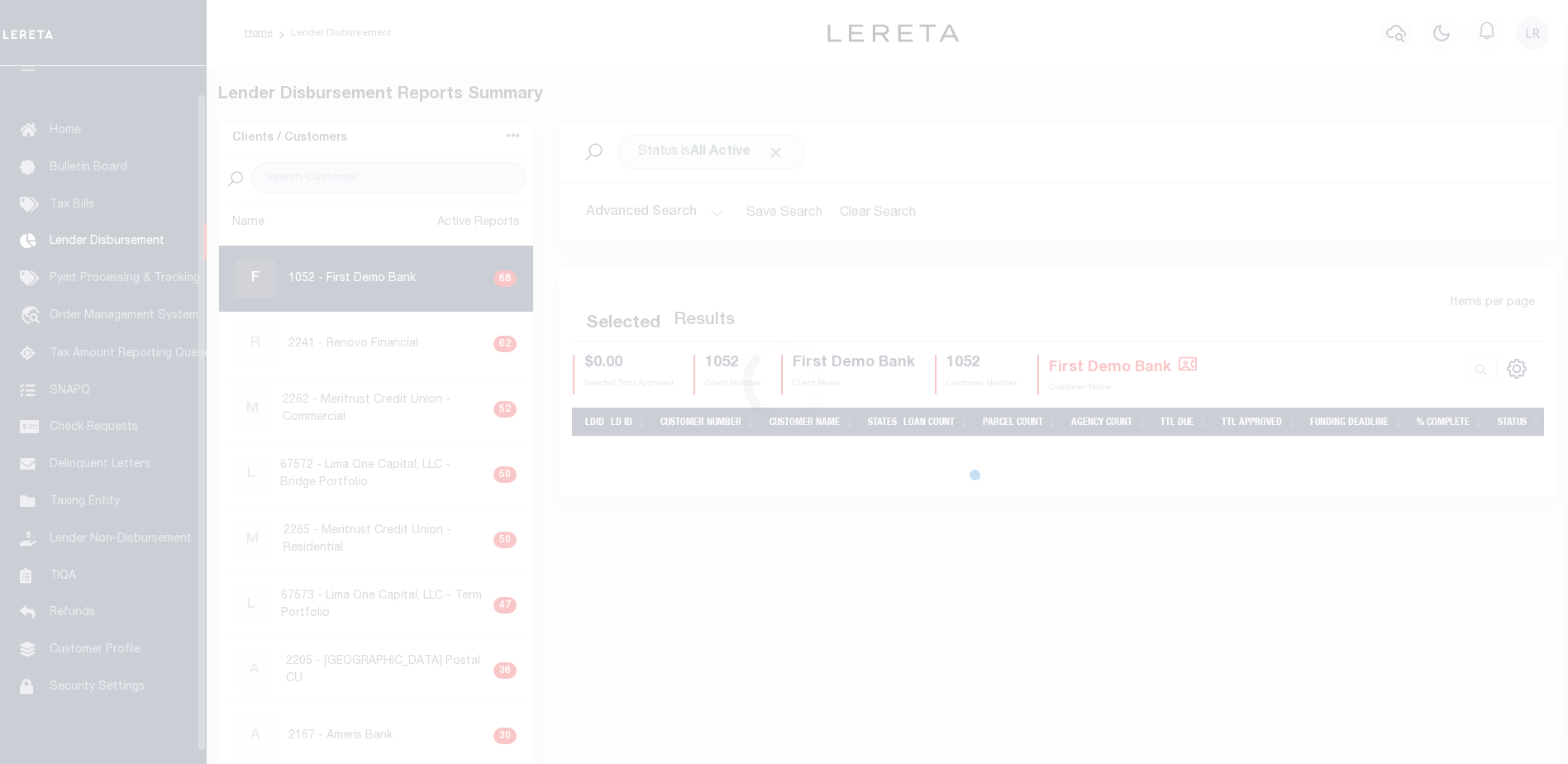
scroll to position [29, 0]
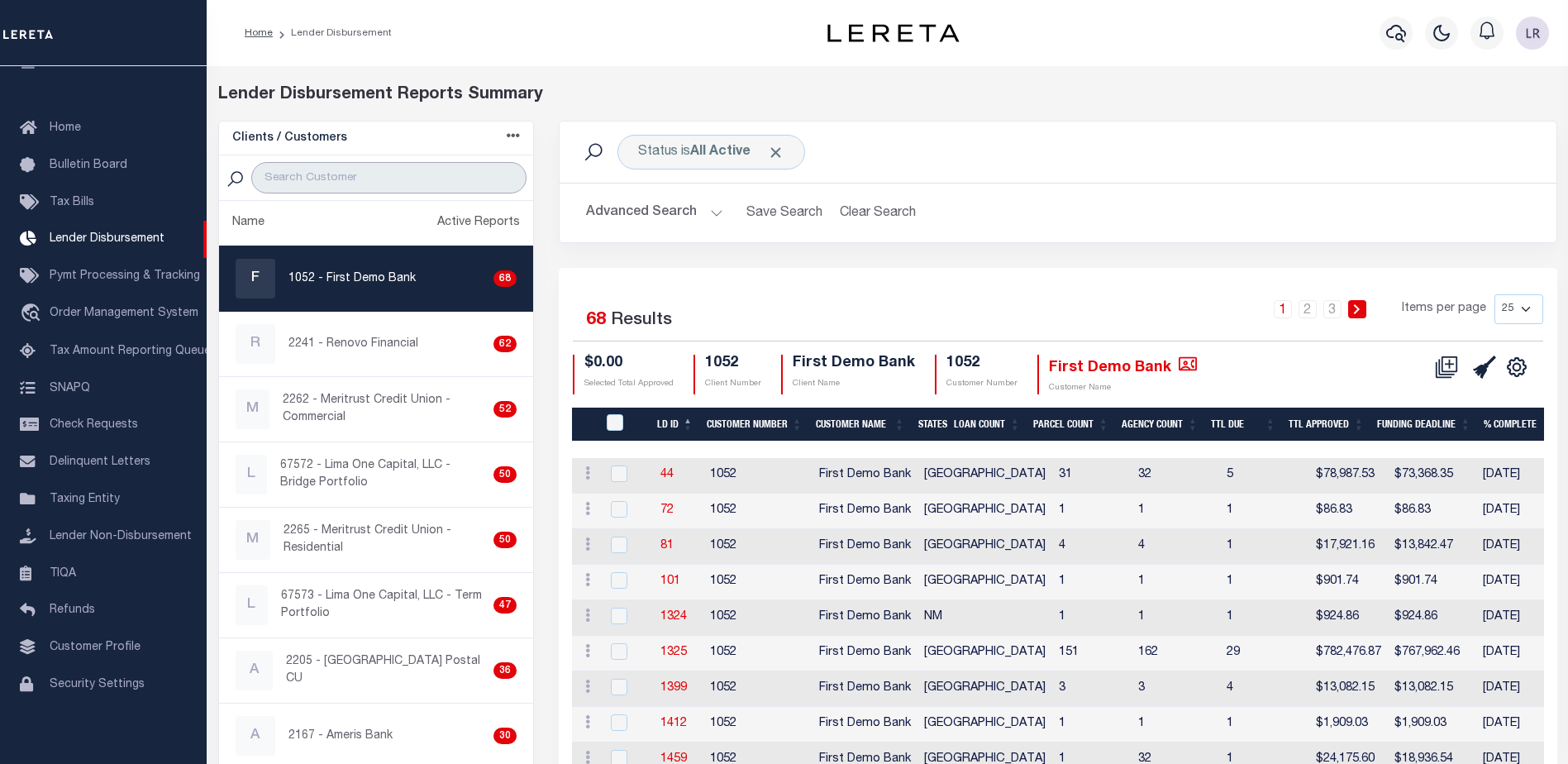
click at [291, 178] on input "search" at bounding box center [388, 177] width 275 height 31
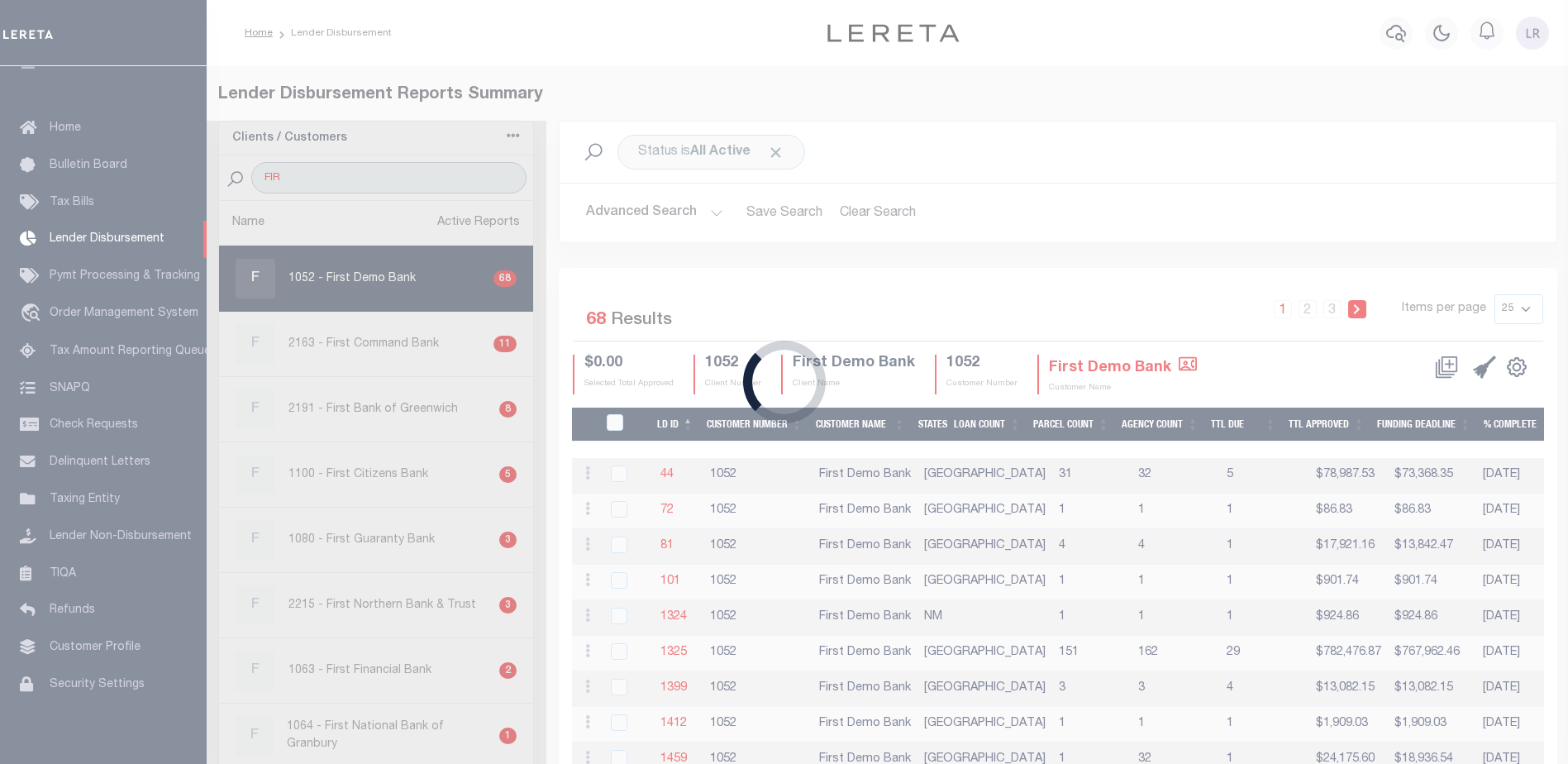
type input "FIRST NORTHERN"
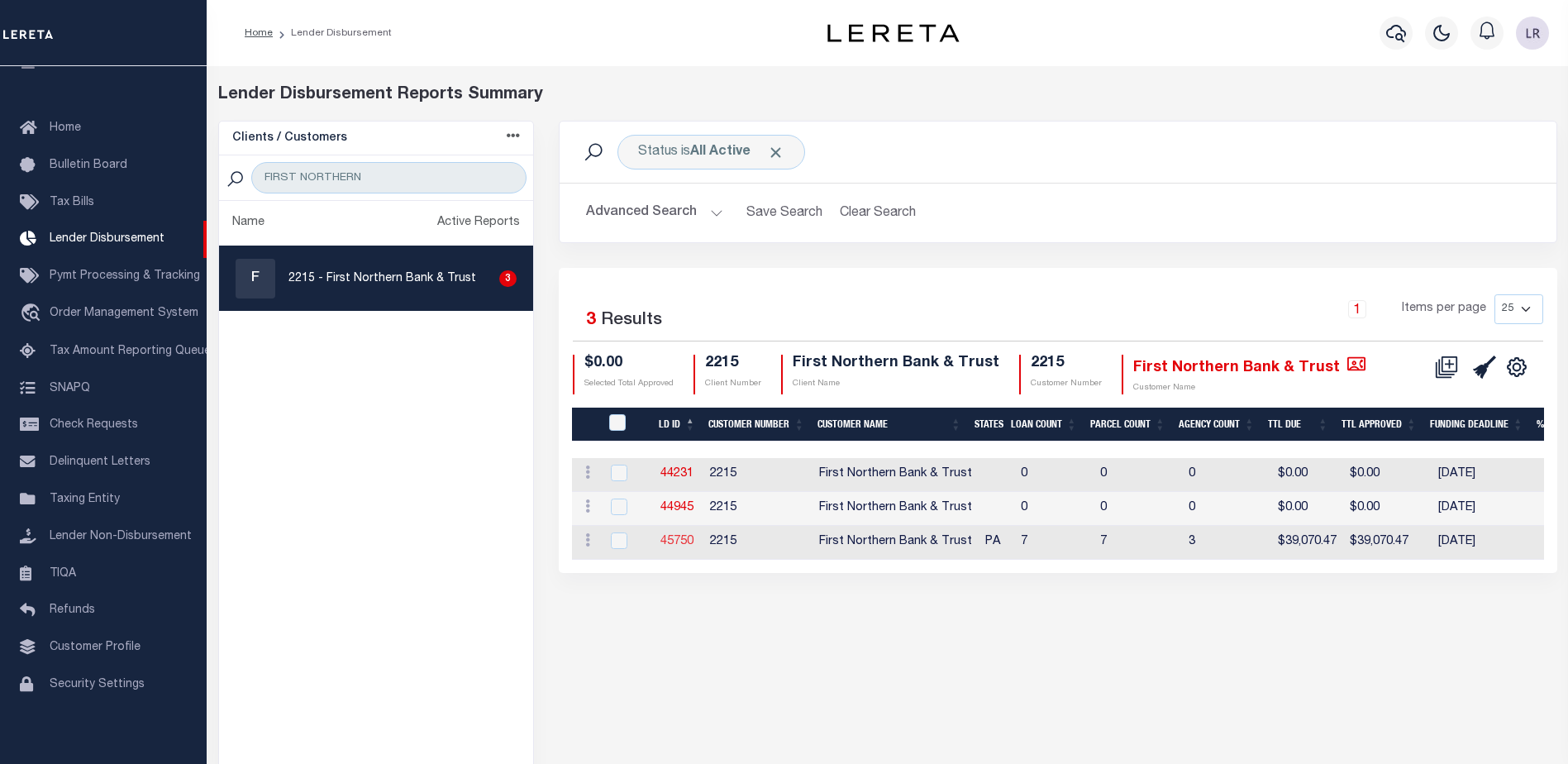
click at [686, 539] on link "45750" at bounding box center [677, 541] width 33 height 11
checkbox input "true"
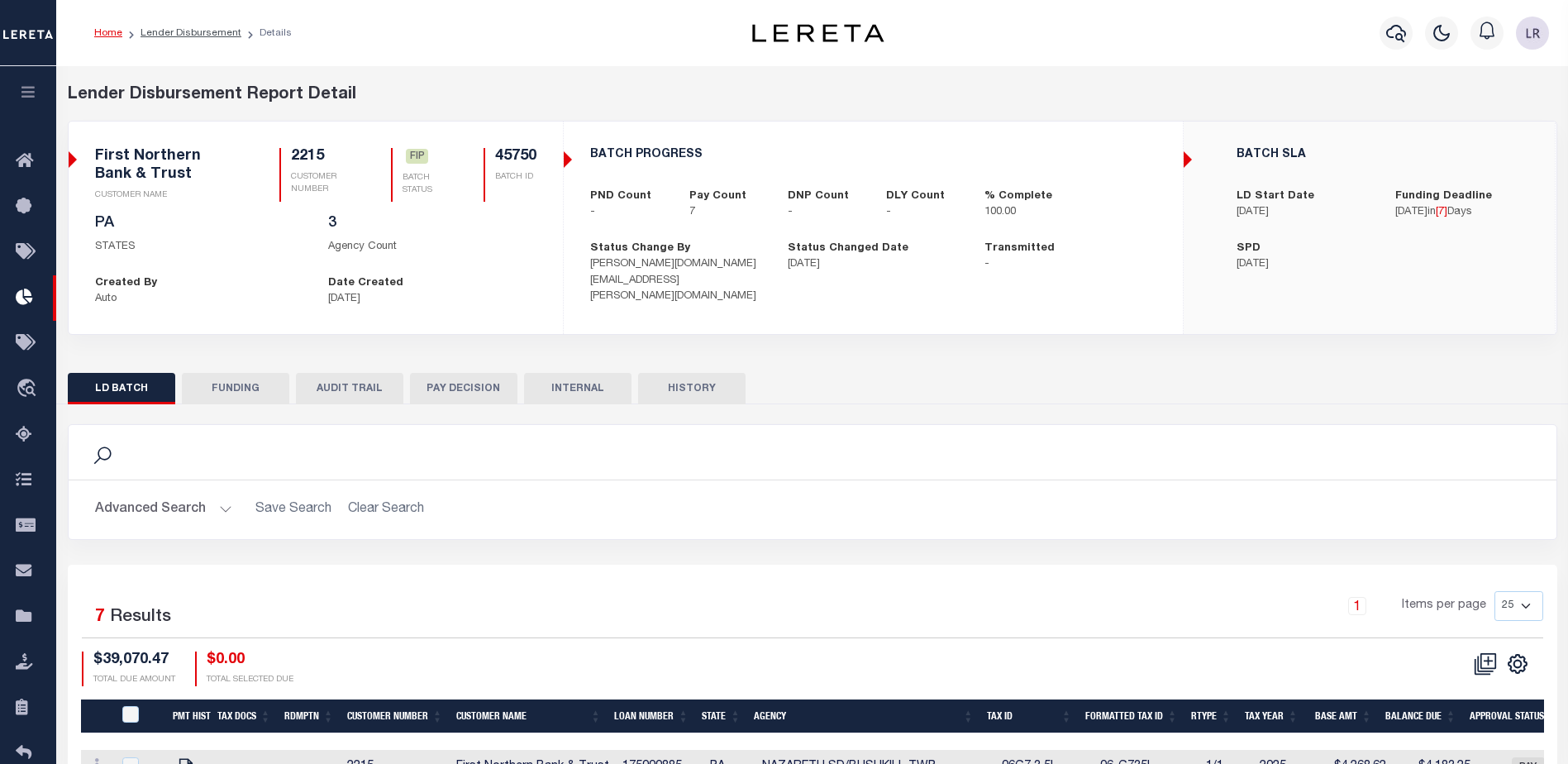
click at [269, 374] on button "FUNDING" at bounding box center [235, 388] width 107 height 31
type input "$39,070.47"
type input "$0"
type input "08/29/2025"
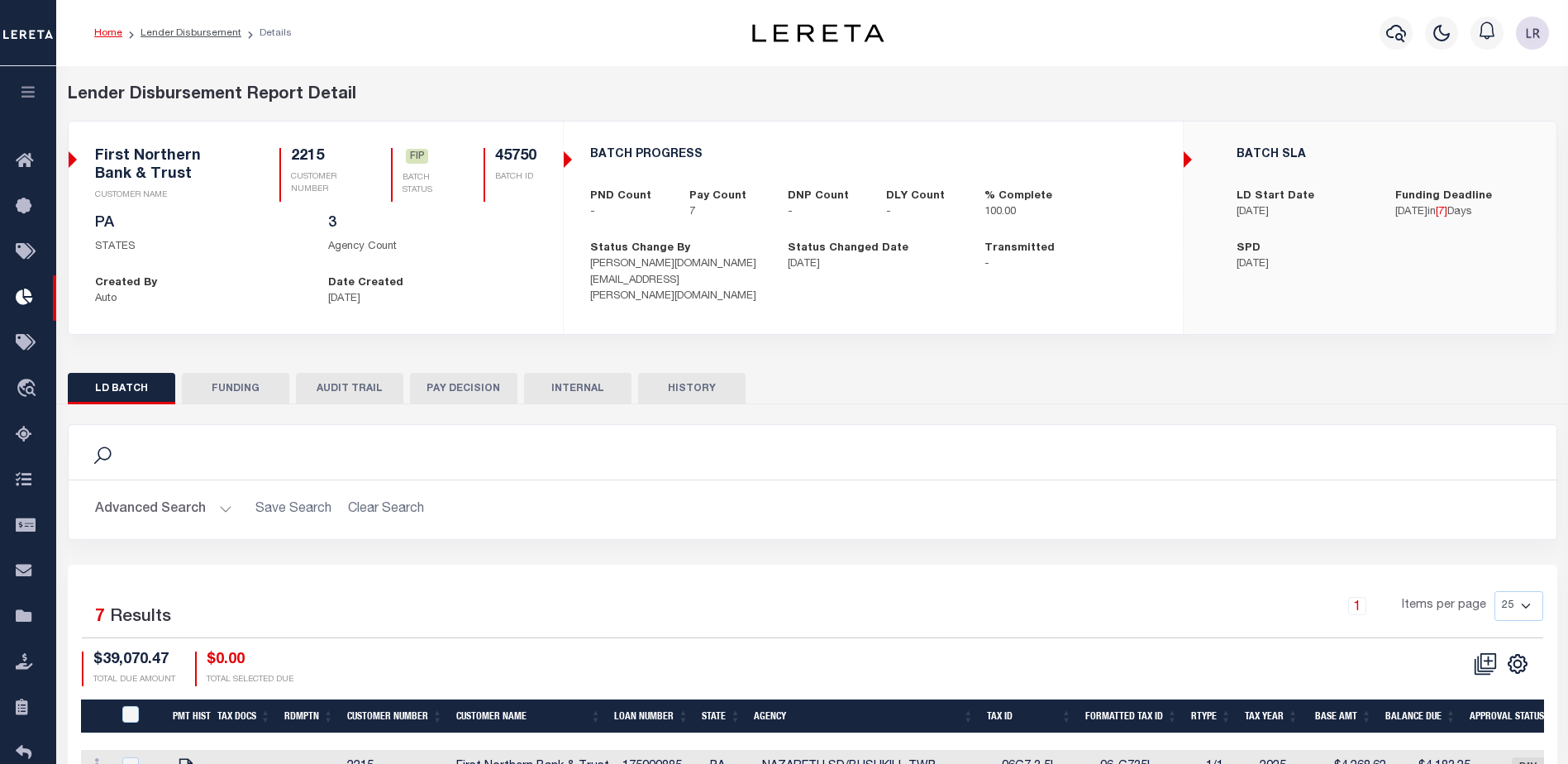
select select "100"
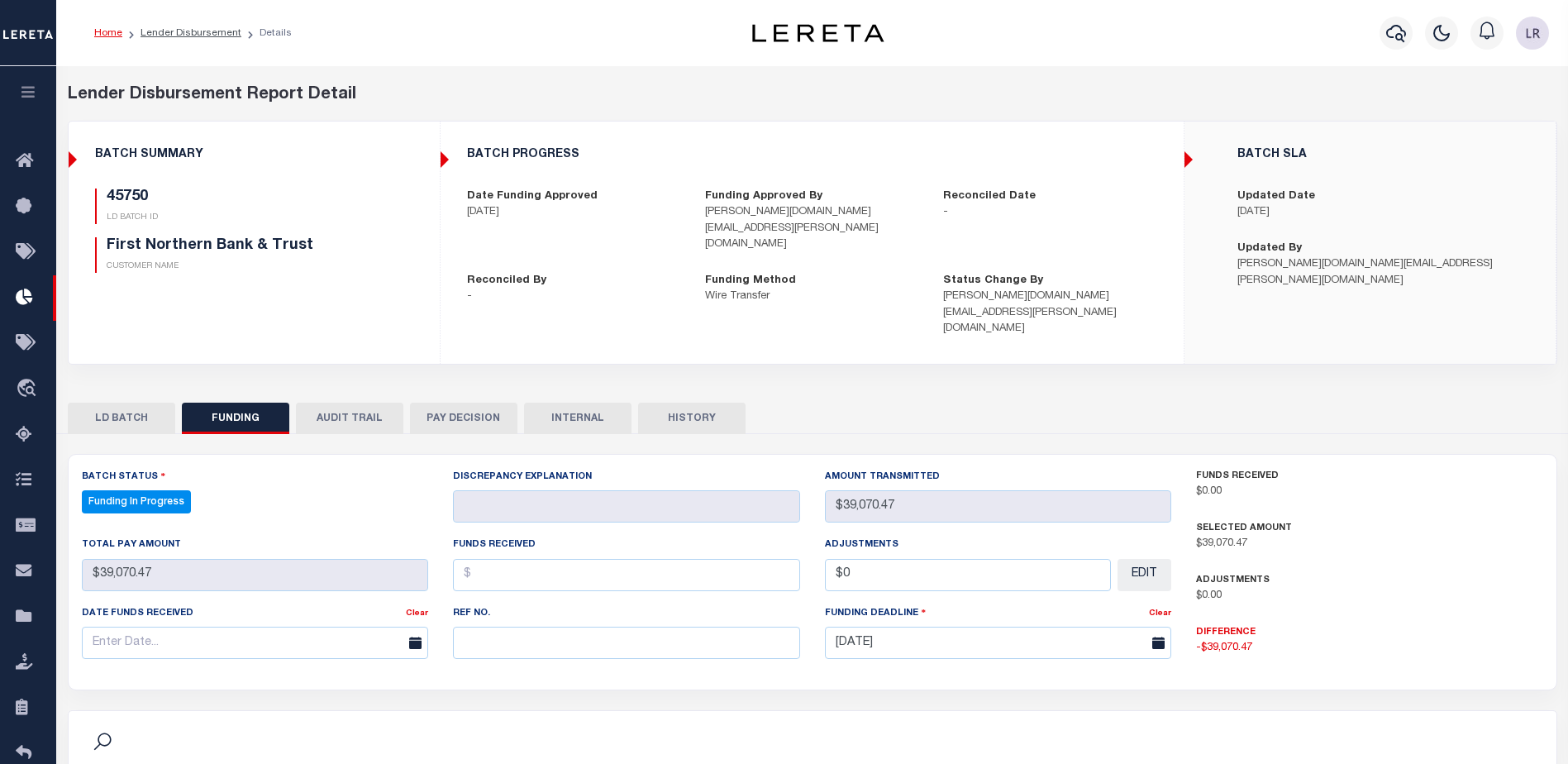
select select "100"
click at [475, 627] on input "text" at bounding box center [626, 643] width 347 height 32
paste input "20250820MMQFMP2700215608201232FT03"
type input "20250820MMQFMP2700215608201232FT03"
click at [490, 559] on input "text" at bounding box center [626, 575] width 347 height 32
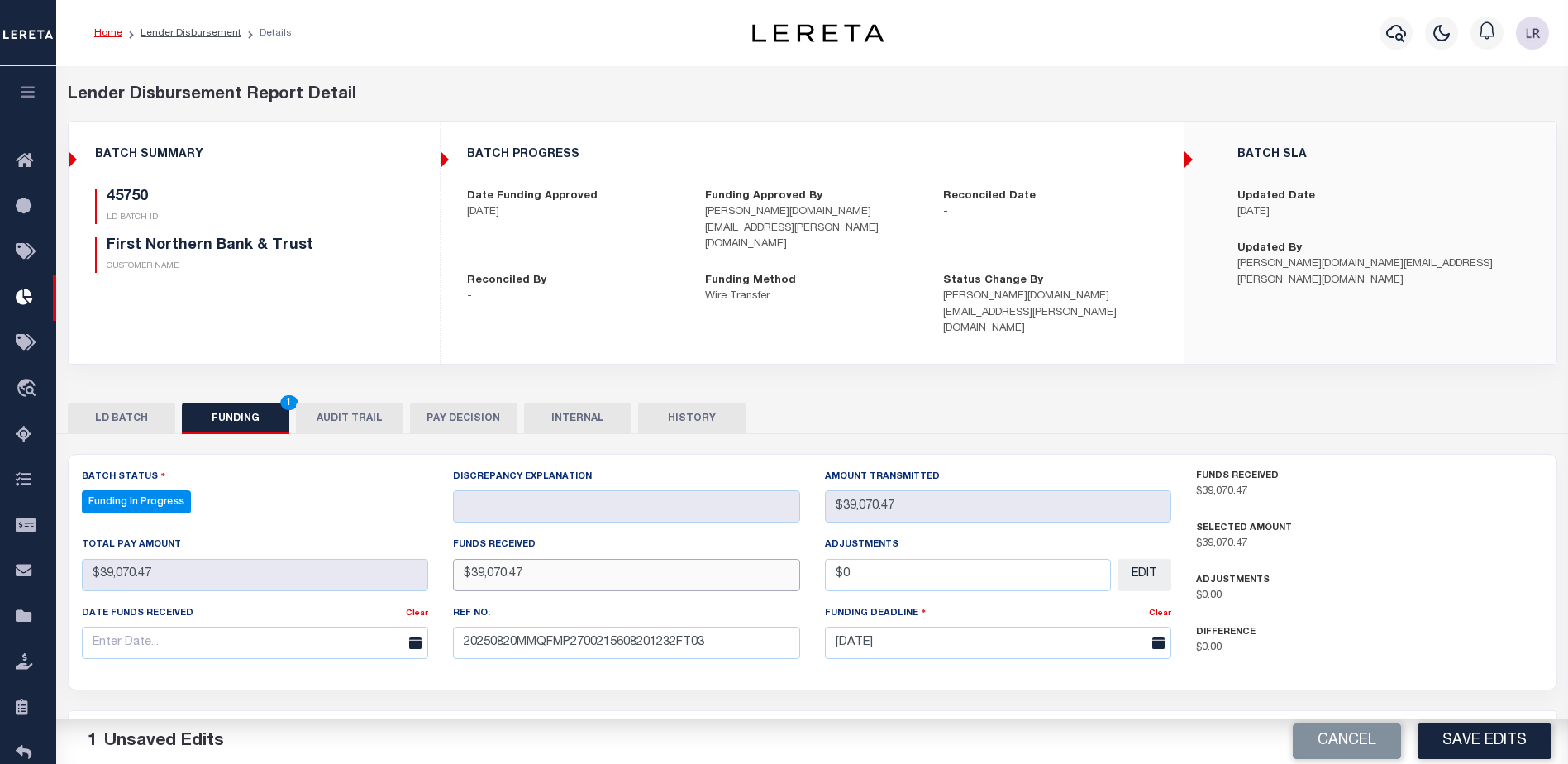
type input "$39,070.47"
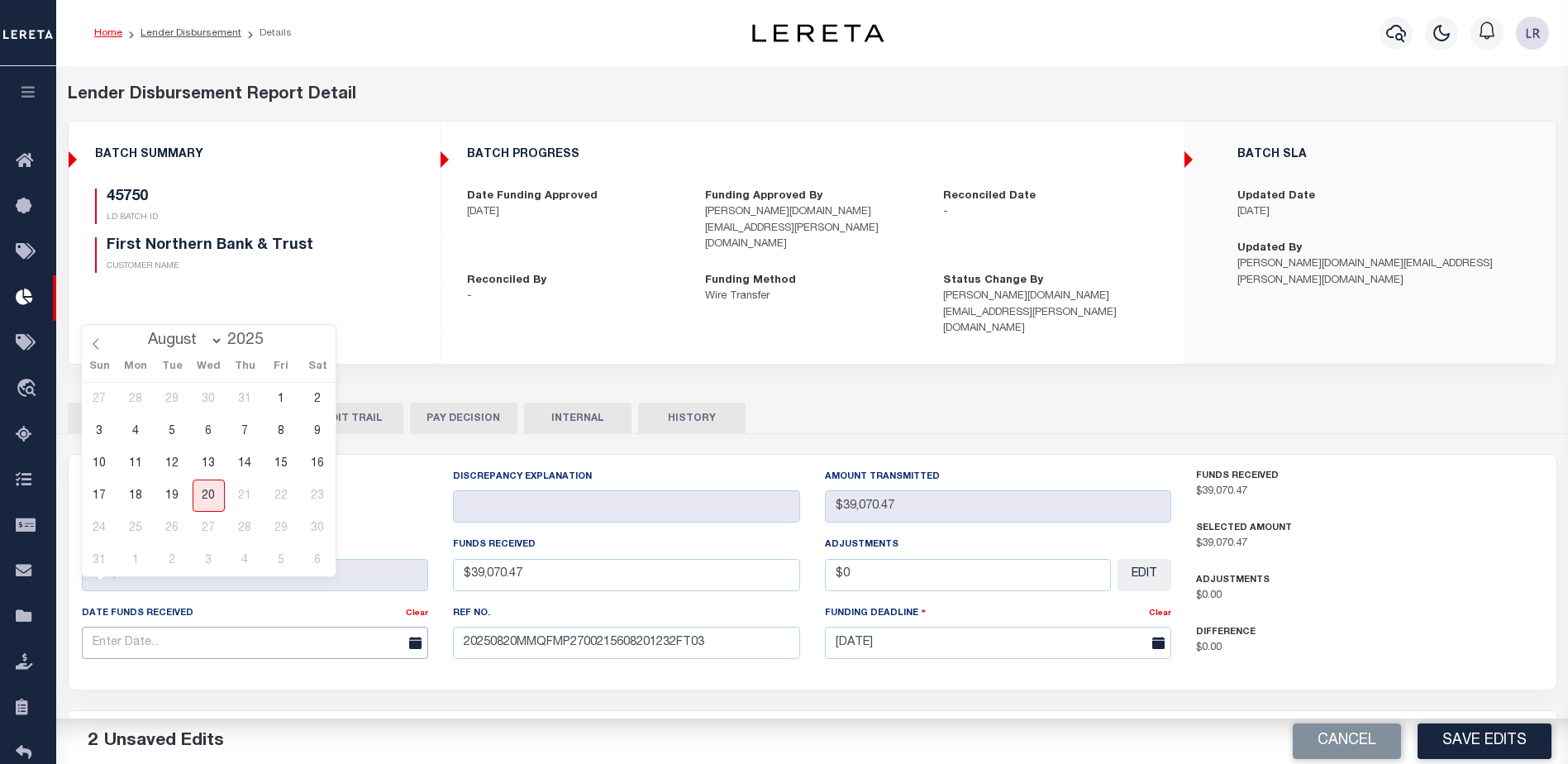
click at [253, 627] on input "text" at bounding box center [255, 643] width 347 height 32
click at [208, 493] on span "20" at bounding box center [209, 495] width 32 height 32
type input "[DATE]"
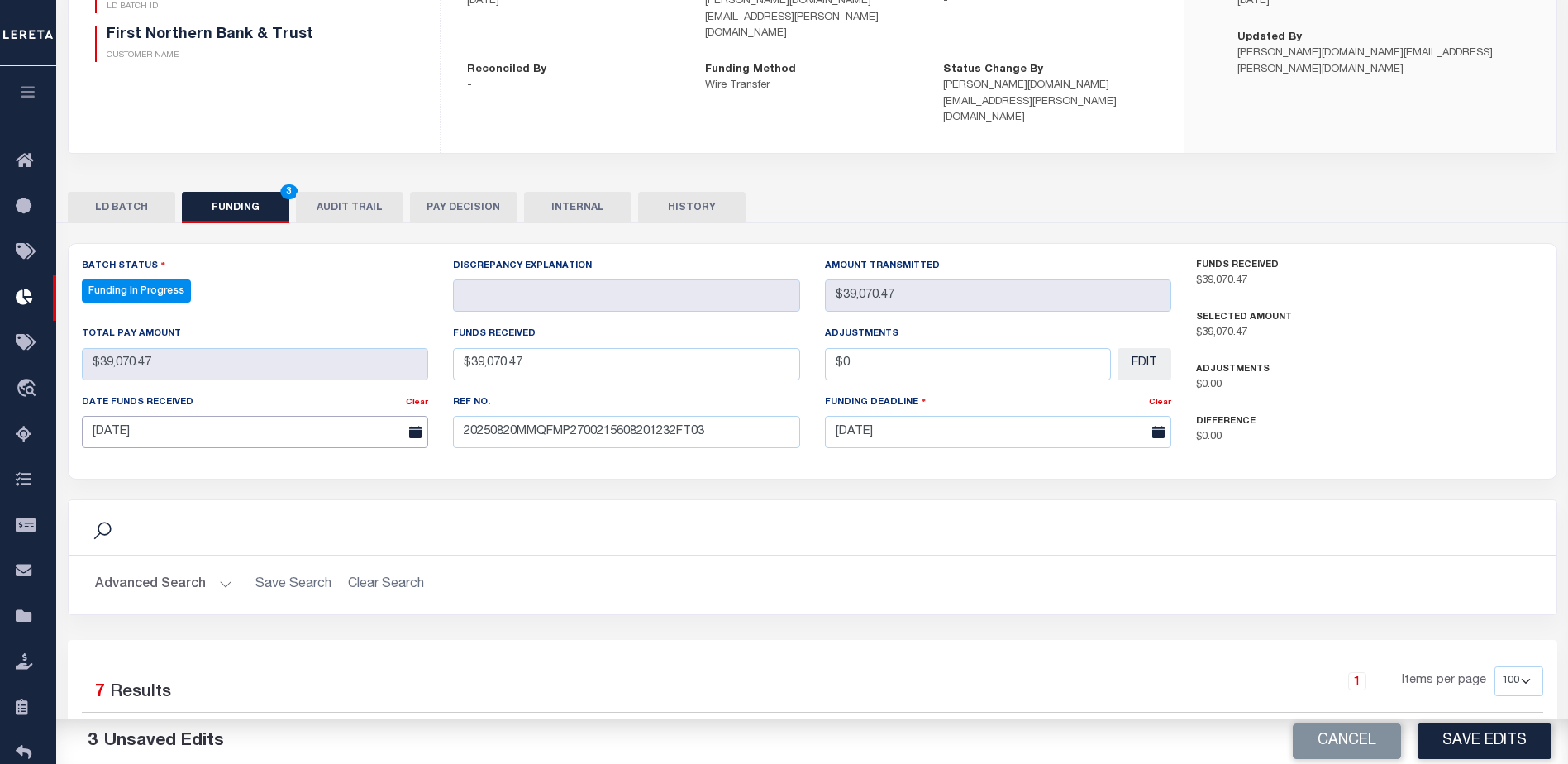
scroll to position [248, 0]
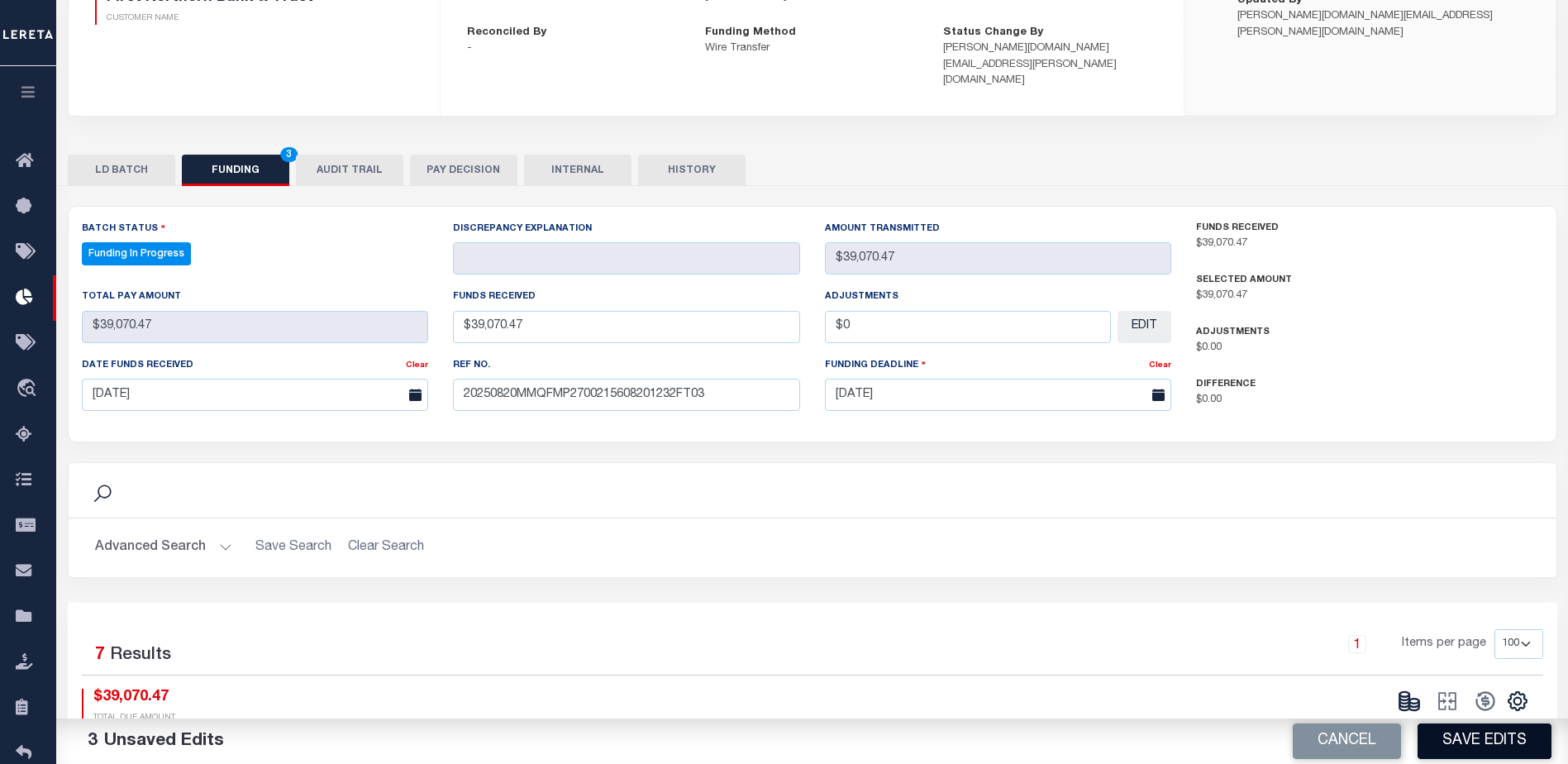
click at [1457, 731] on button "Save Edits" at bounding box center [1484, 741] width 133 height 36
type input "$39,070.47"
type input "$0"
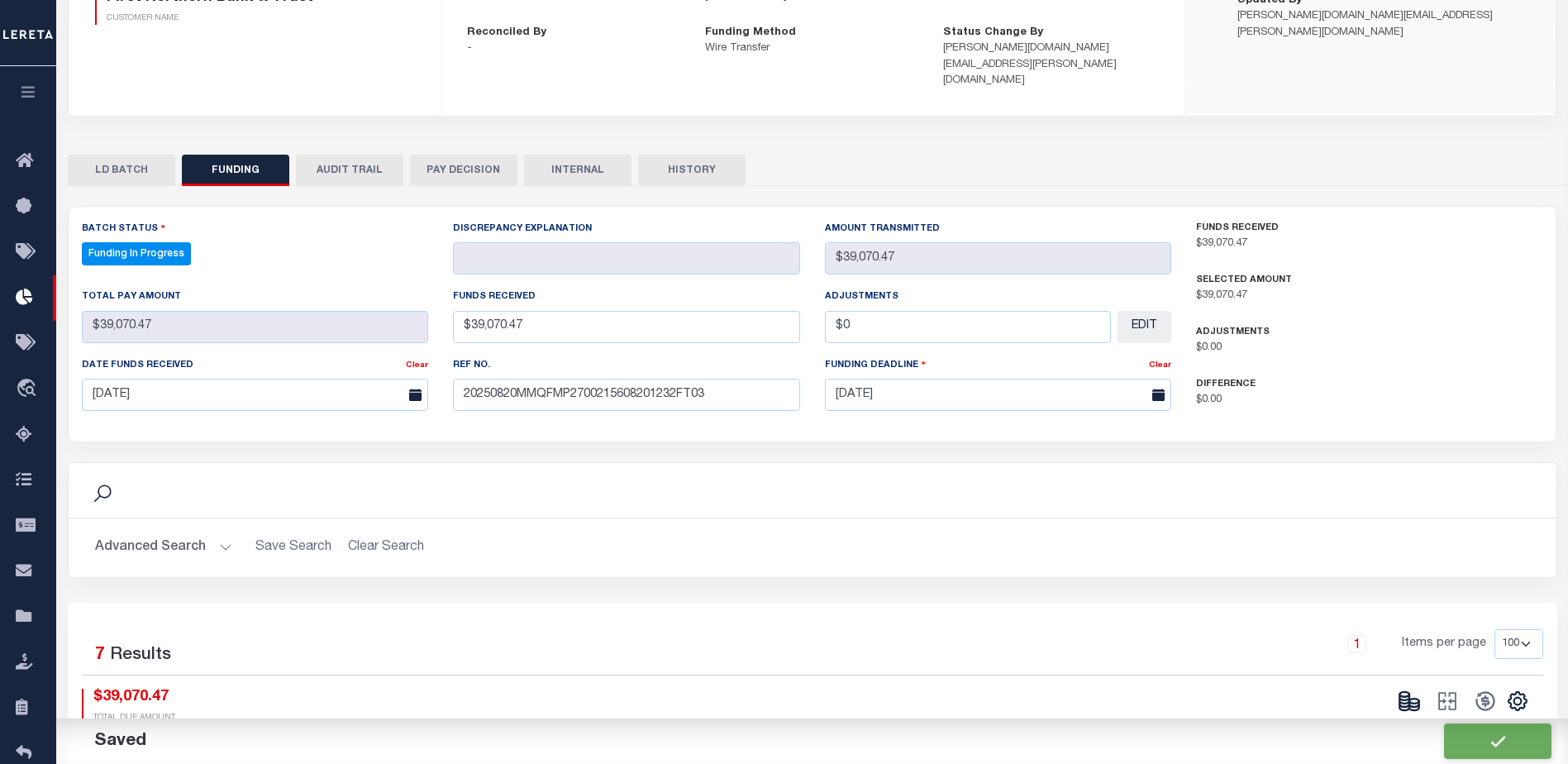
select select "100"
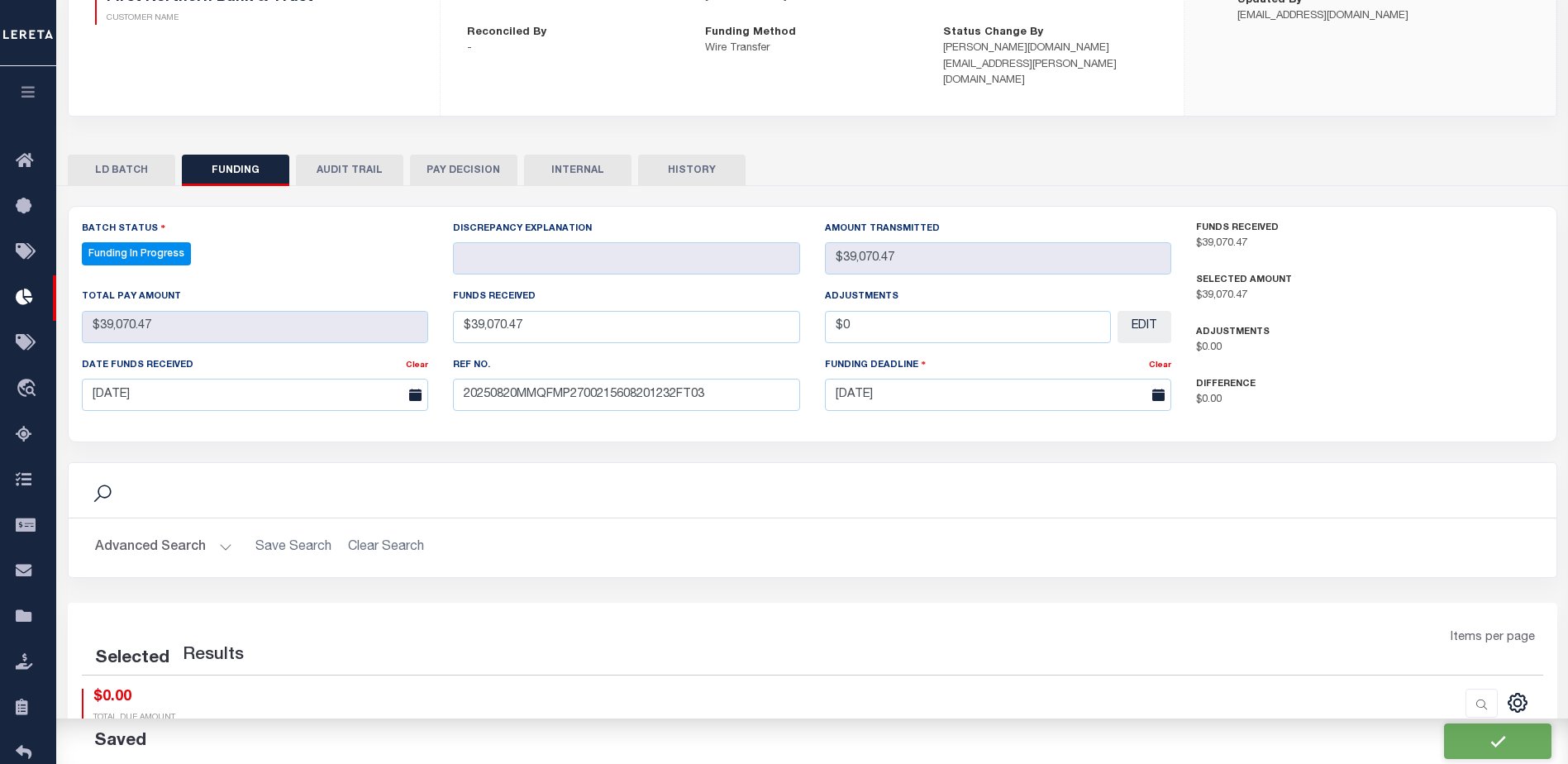
select select "100"
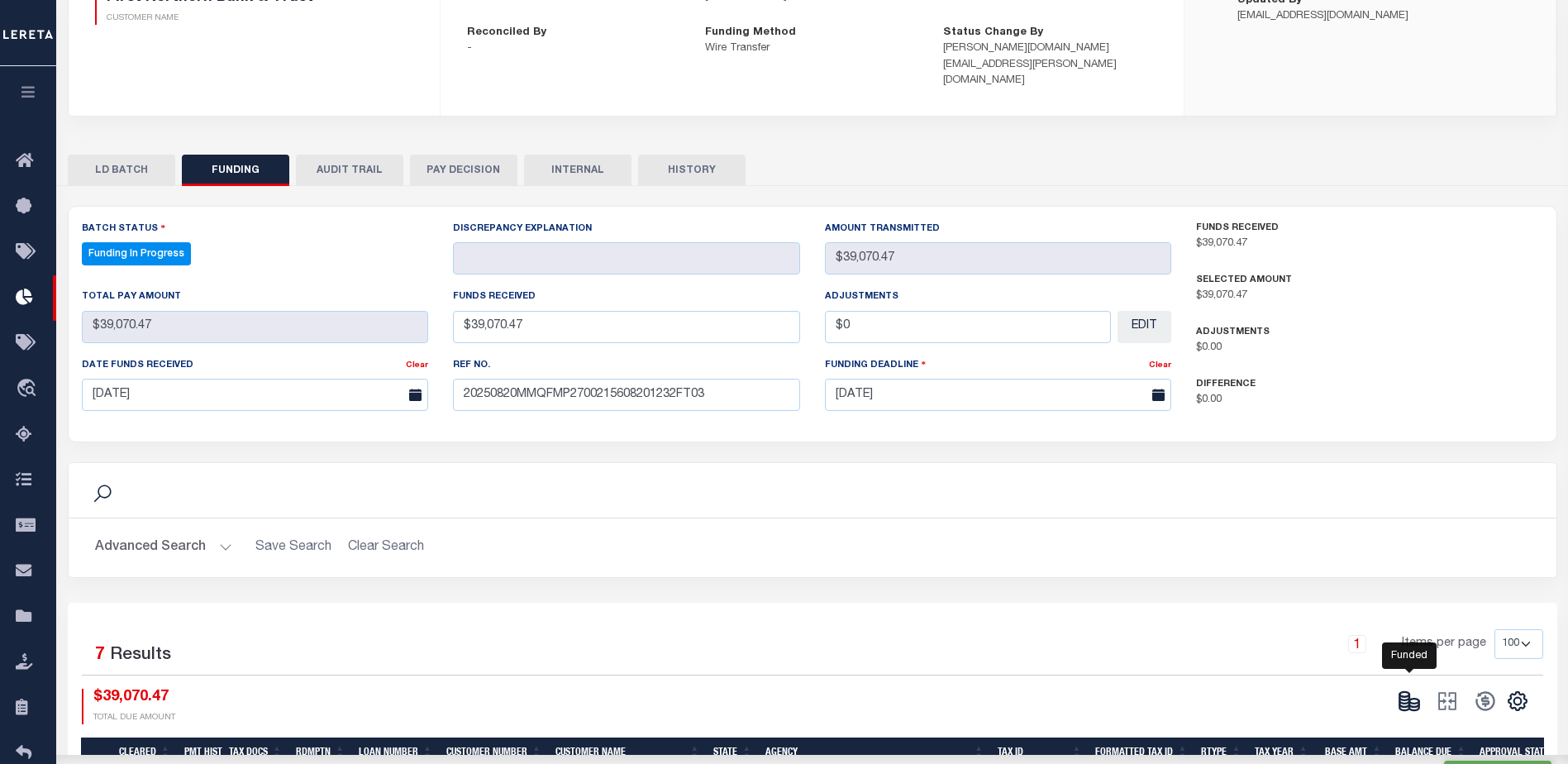
click at [1410, 704] on icon at bounding box center [1415, 707] width 10 height 6
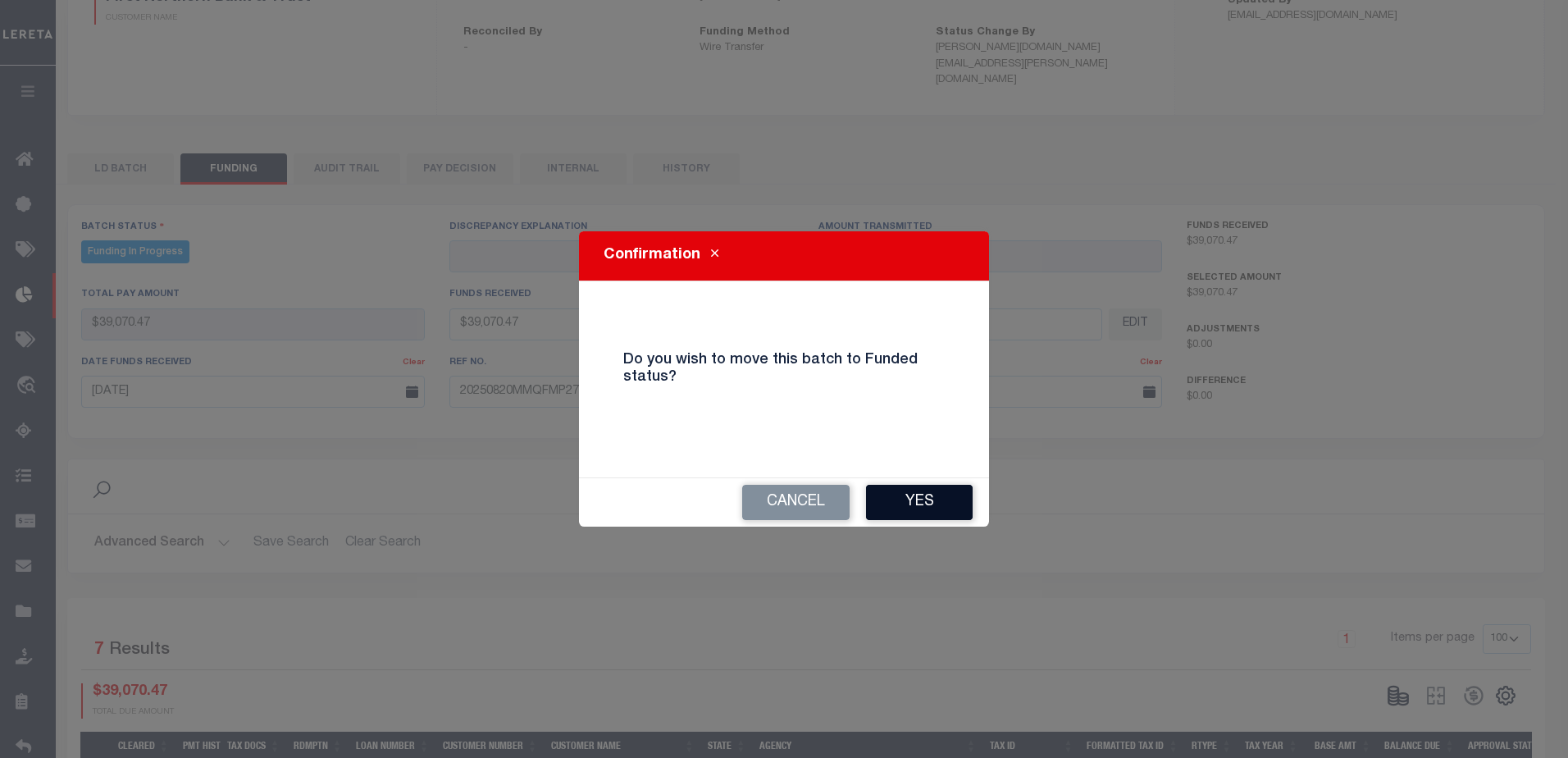
click at [905, 493] on button "Yes" at bounding box center [919, 503] width 106 height 35
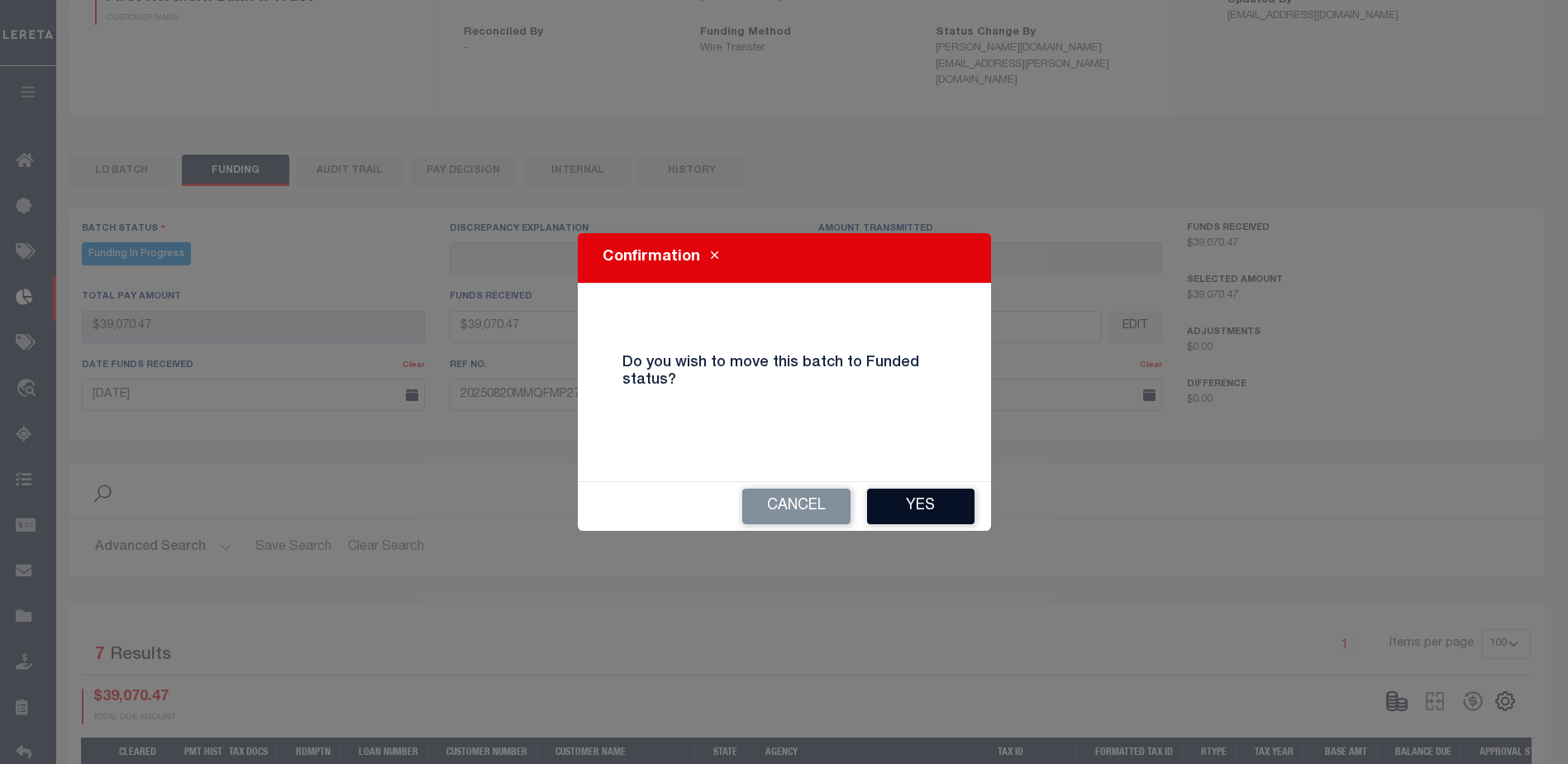
type input "$39,070.47"
type input "$0"
select select "100"
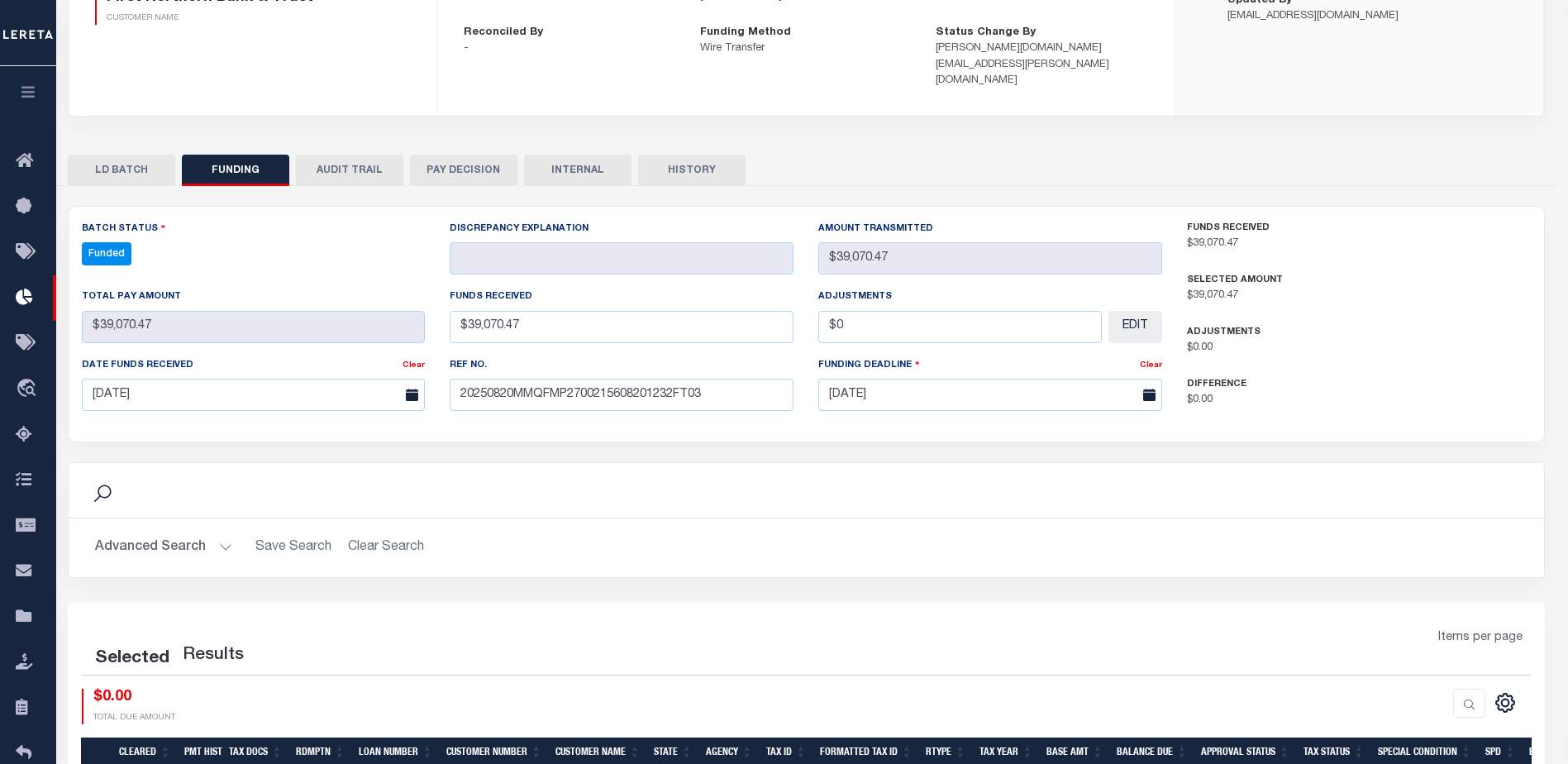
select select "100"
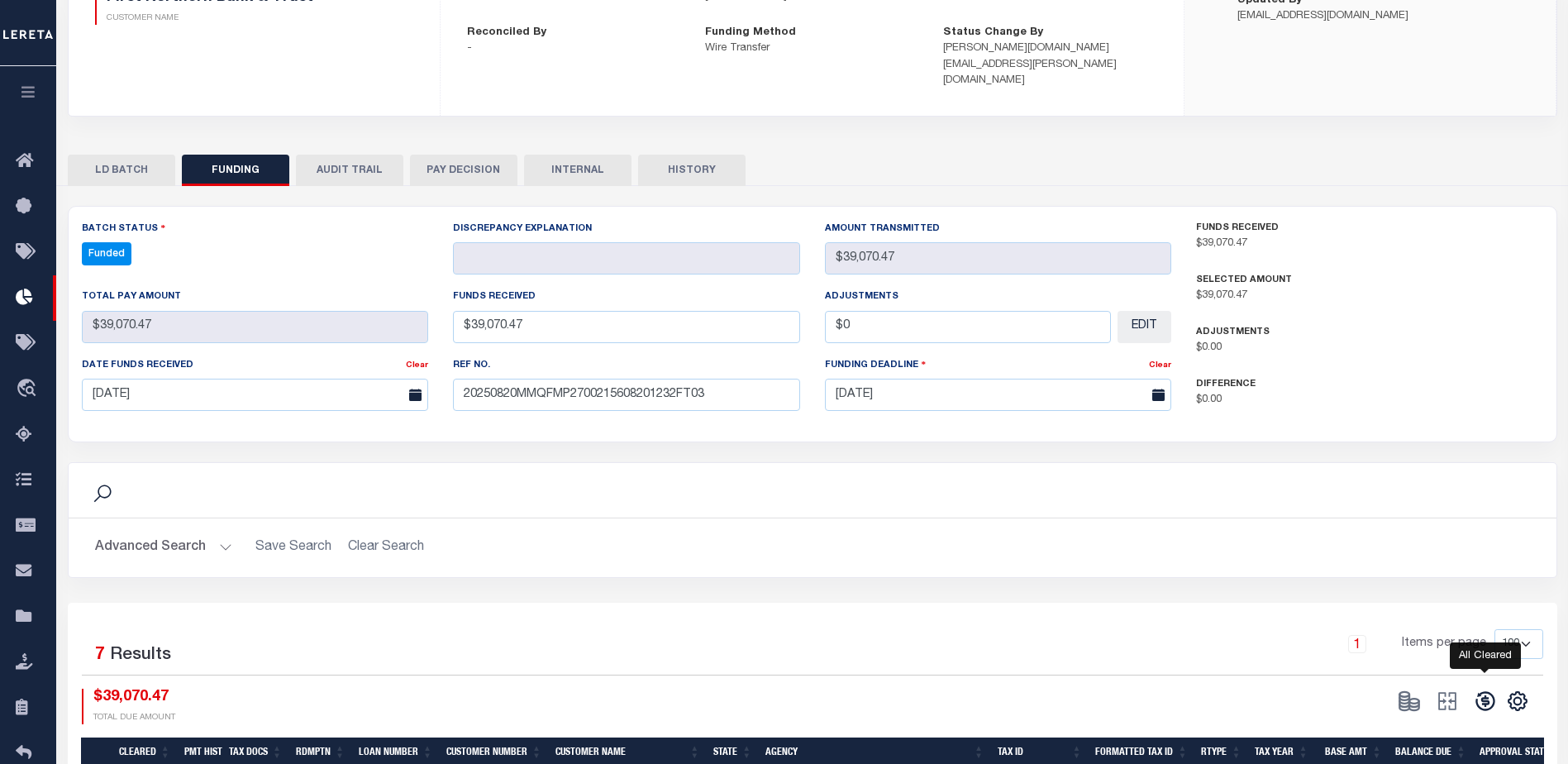
click at [1474, 690] on icon at bounding box center [1485, 701] width 24 height 23
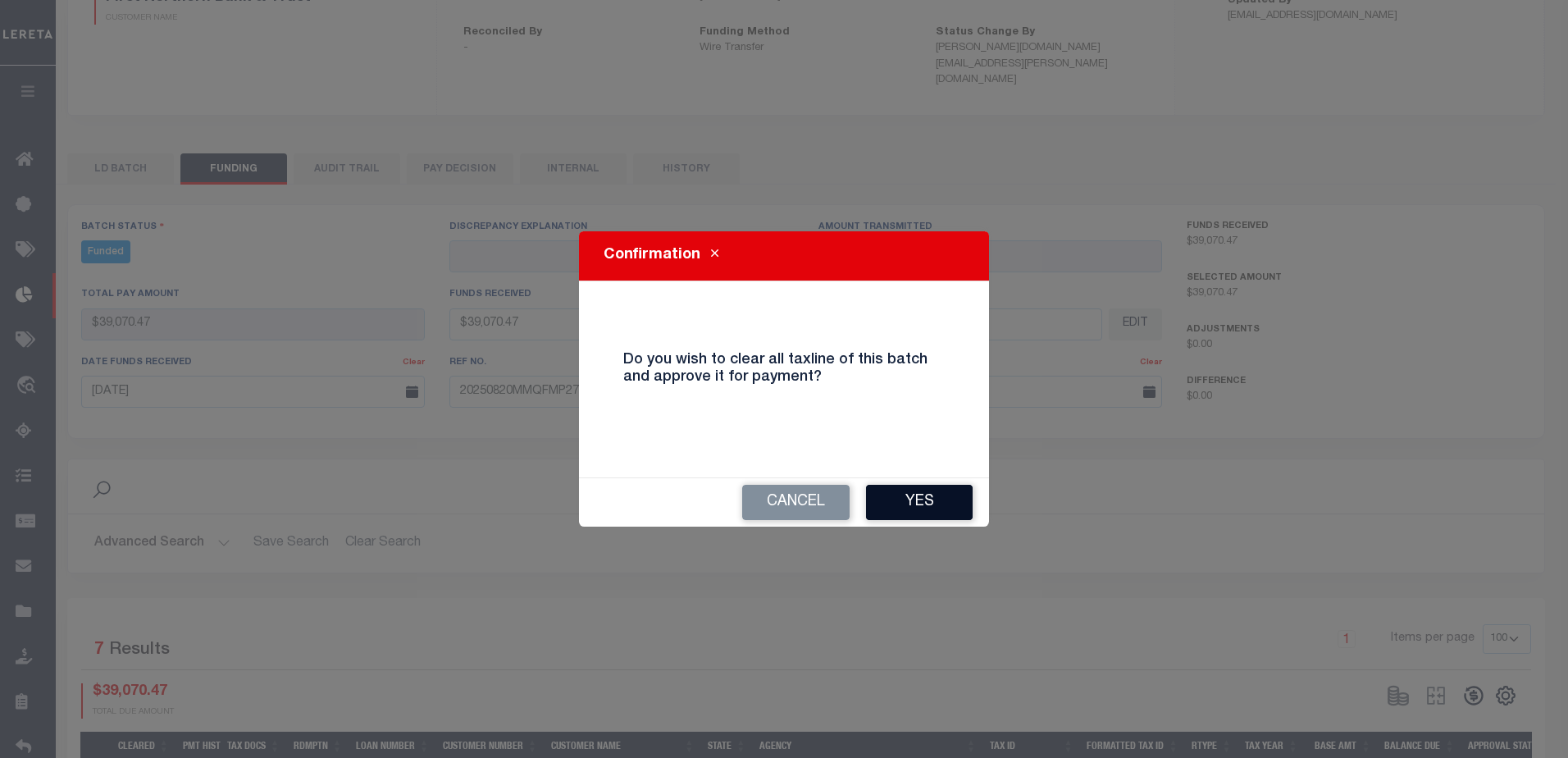
click at [963, 511] on button "Yes" at bounding box center [919, 503] width 106 height 35
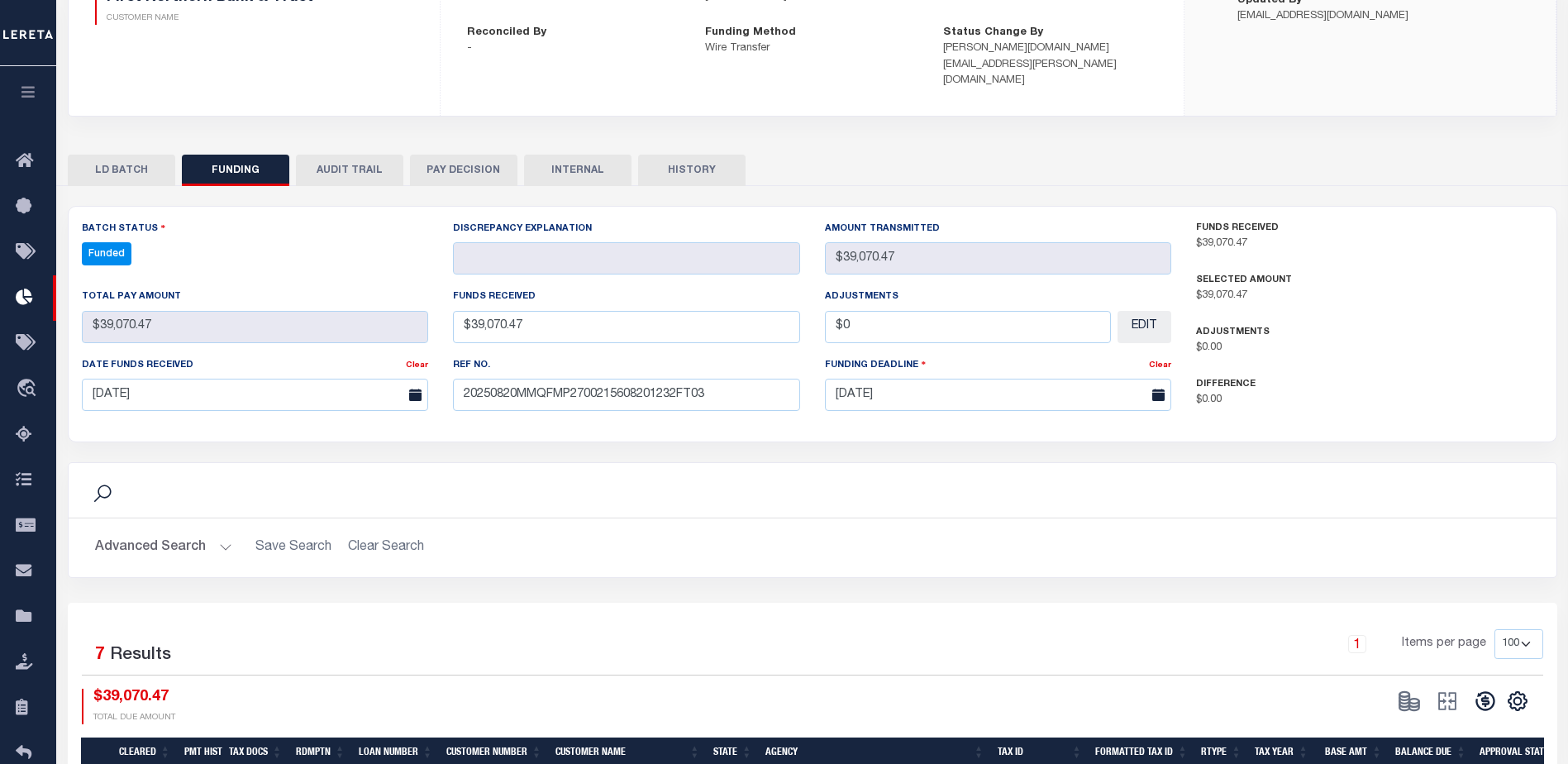
type input "$39,070.47"
type input "$0"
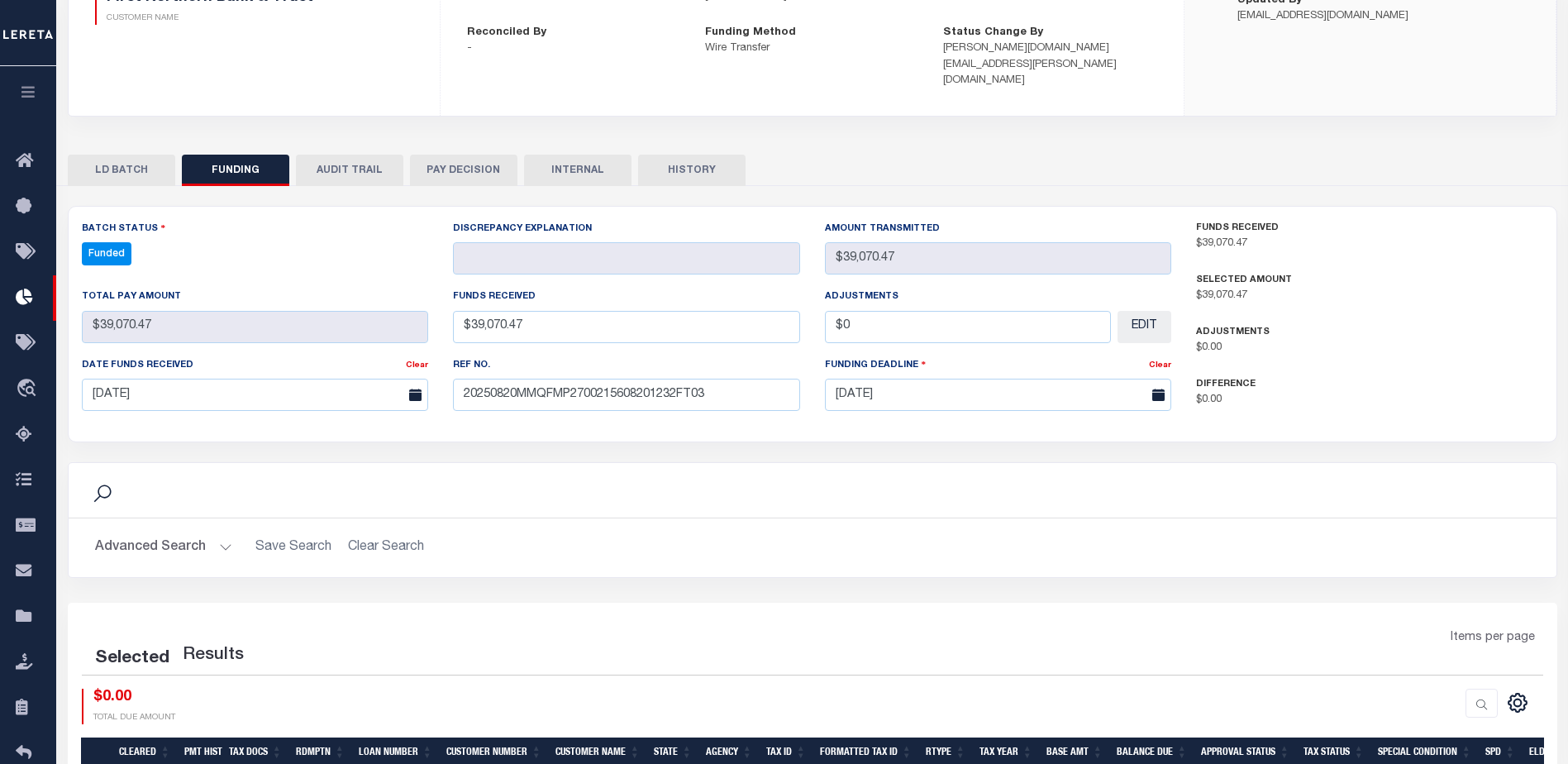
select select "100"
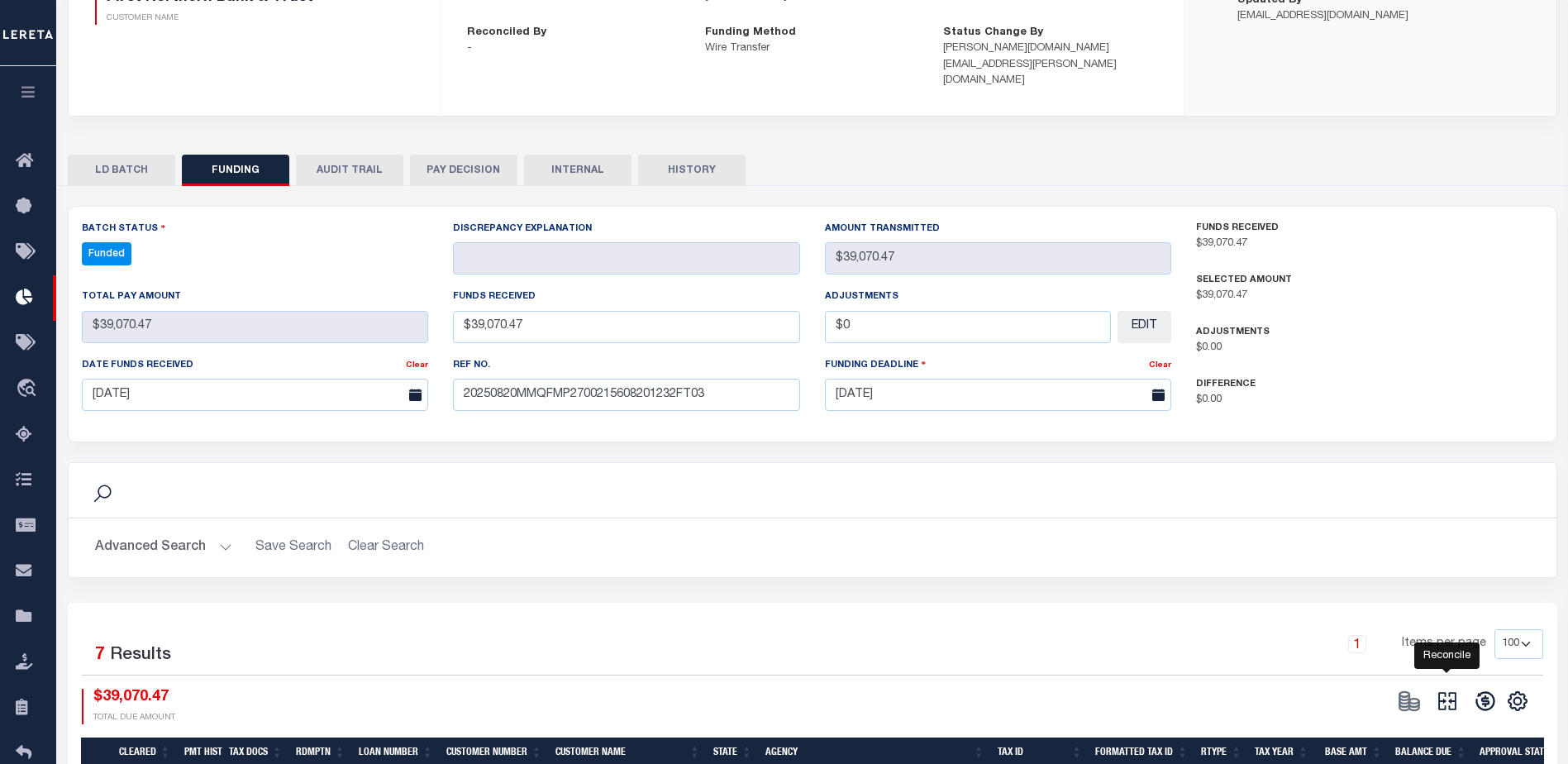
click at [1450, 690] on icon at bounding box center [1448, 701] width 24 height 23
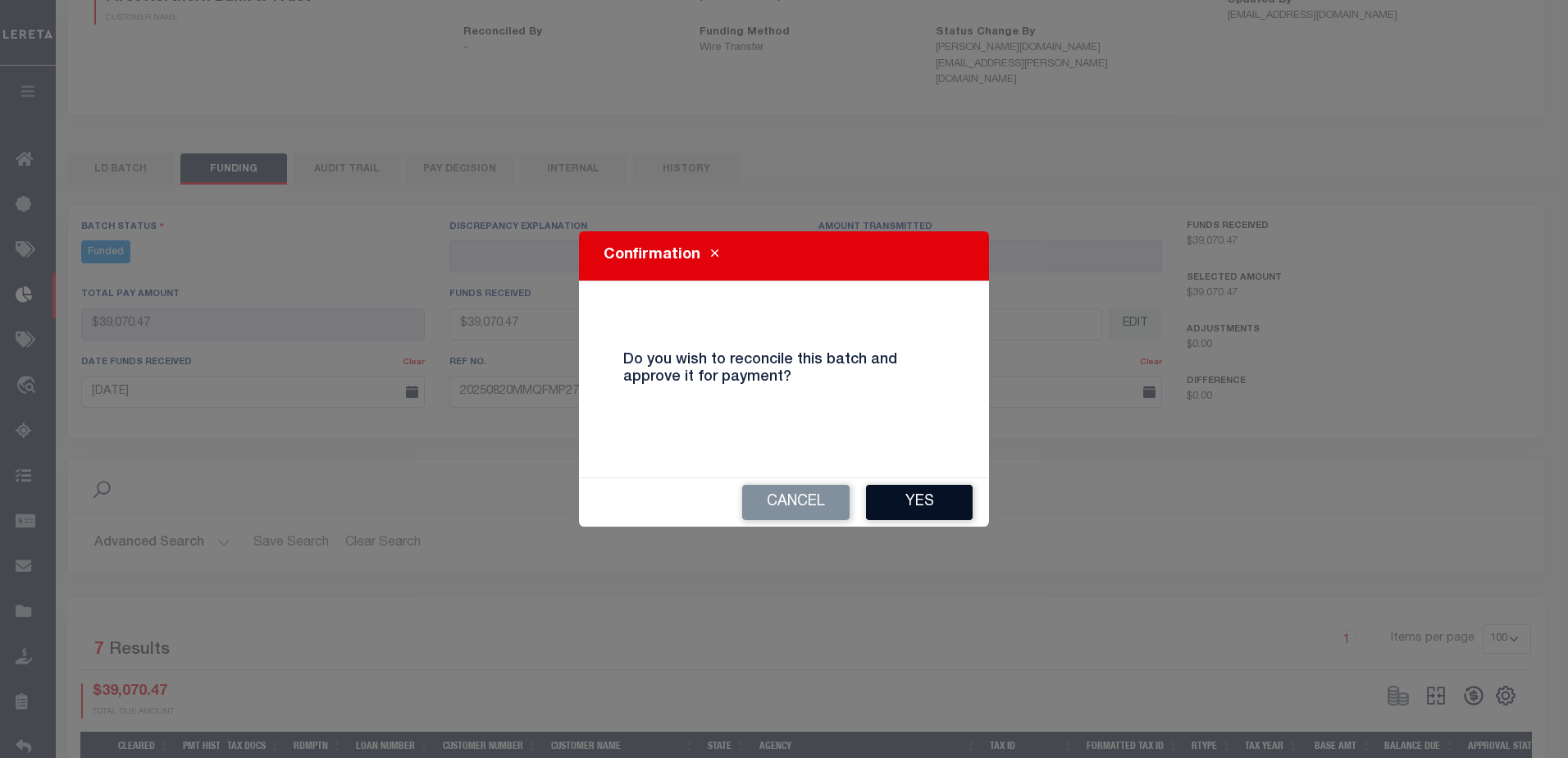
click at [947, 510] on button "Yes" at bounding box center [919, 503] width 106 height 35
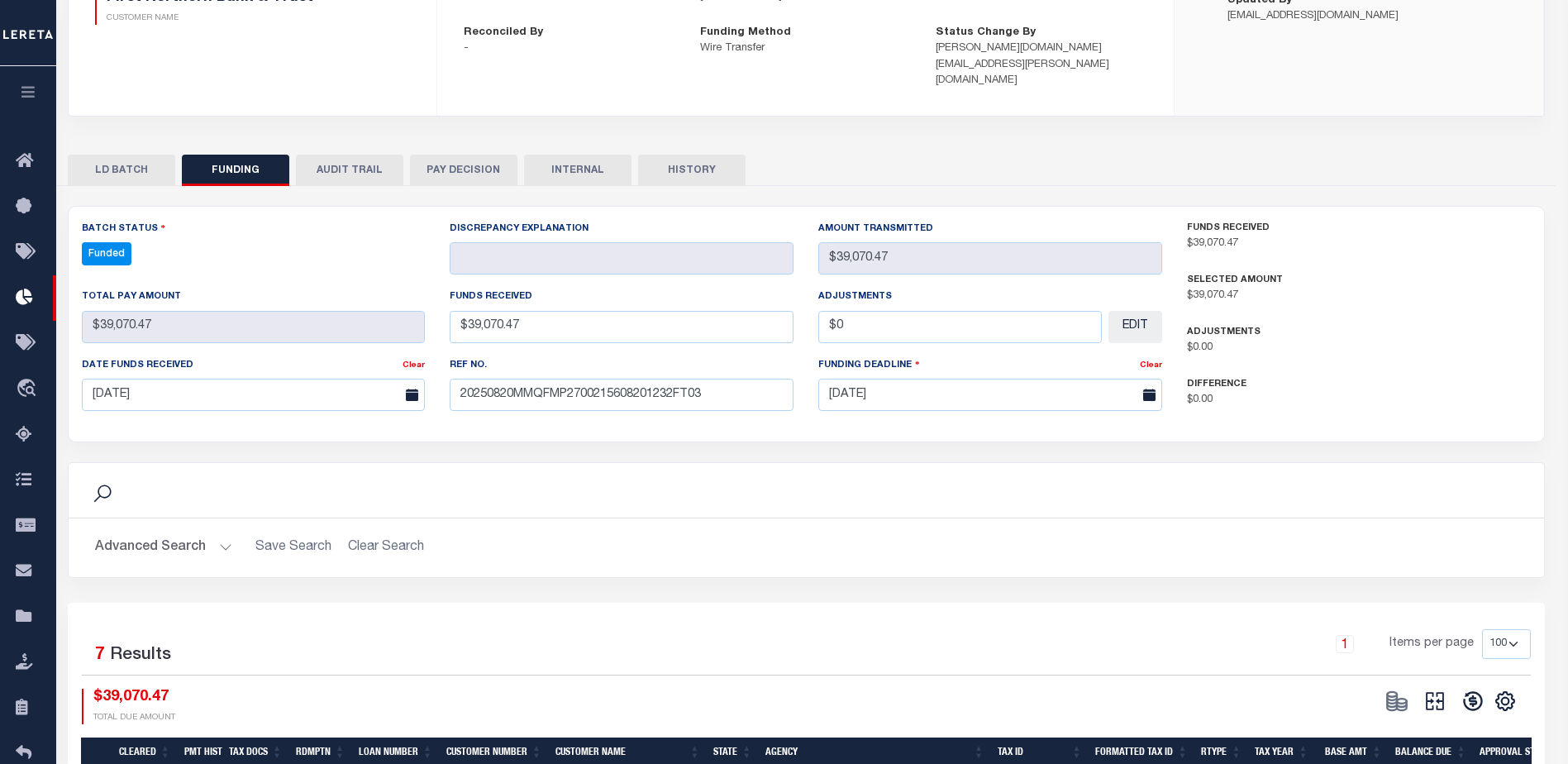
type input "$39,070.47"
type input "$0"
select select "100"
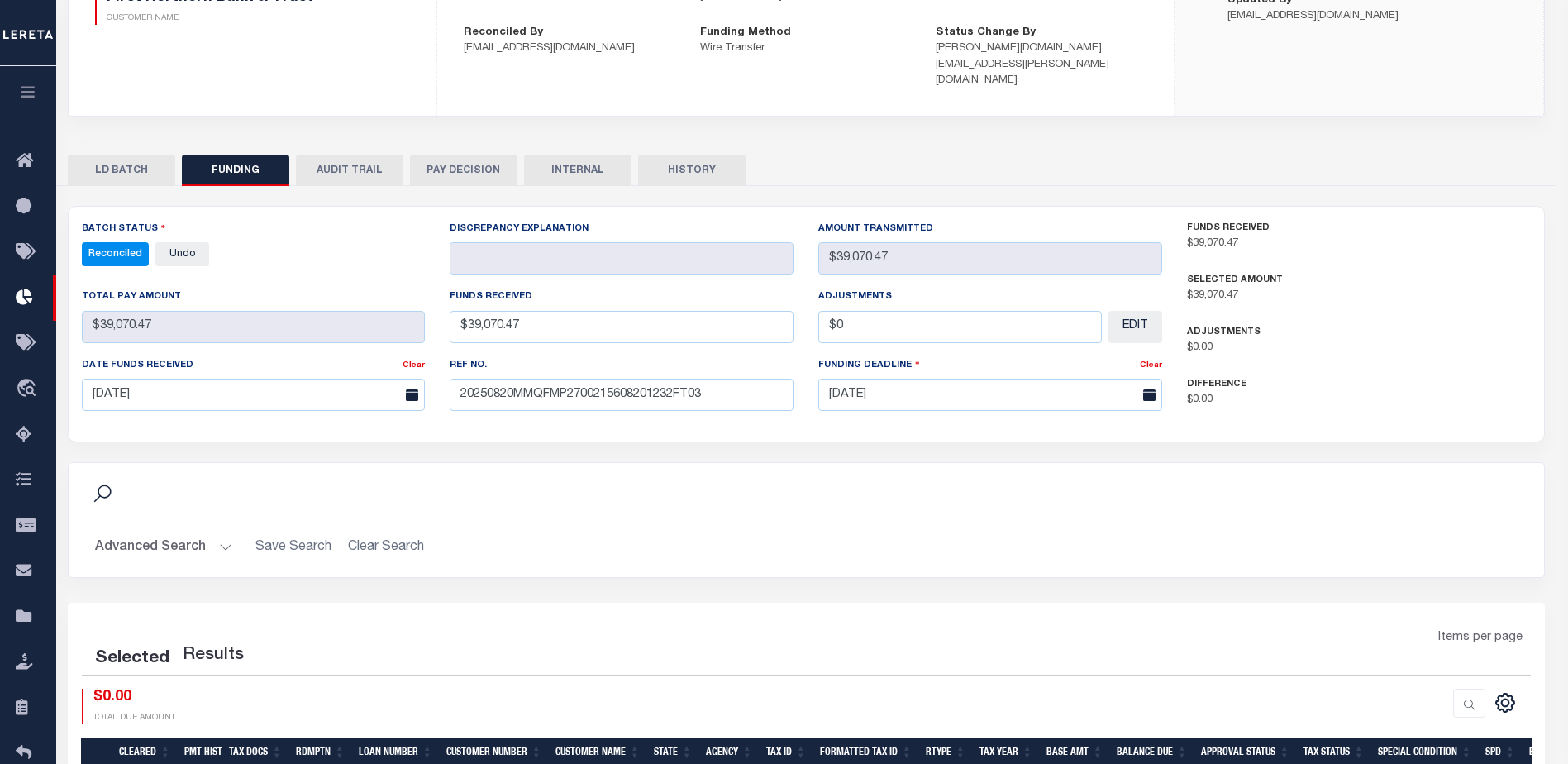
select select "100"
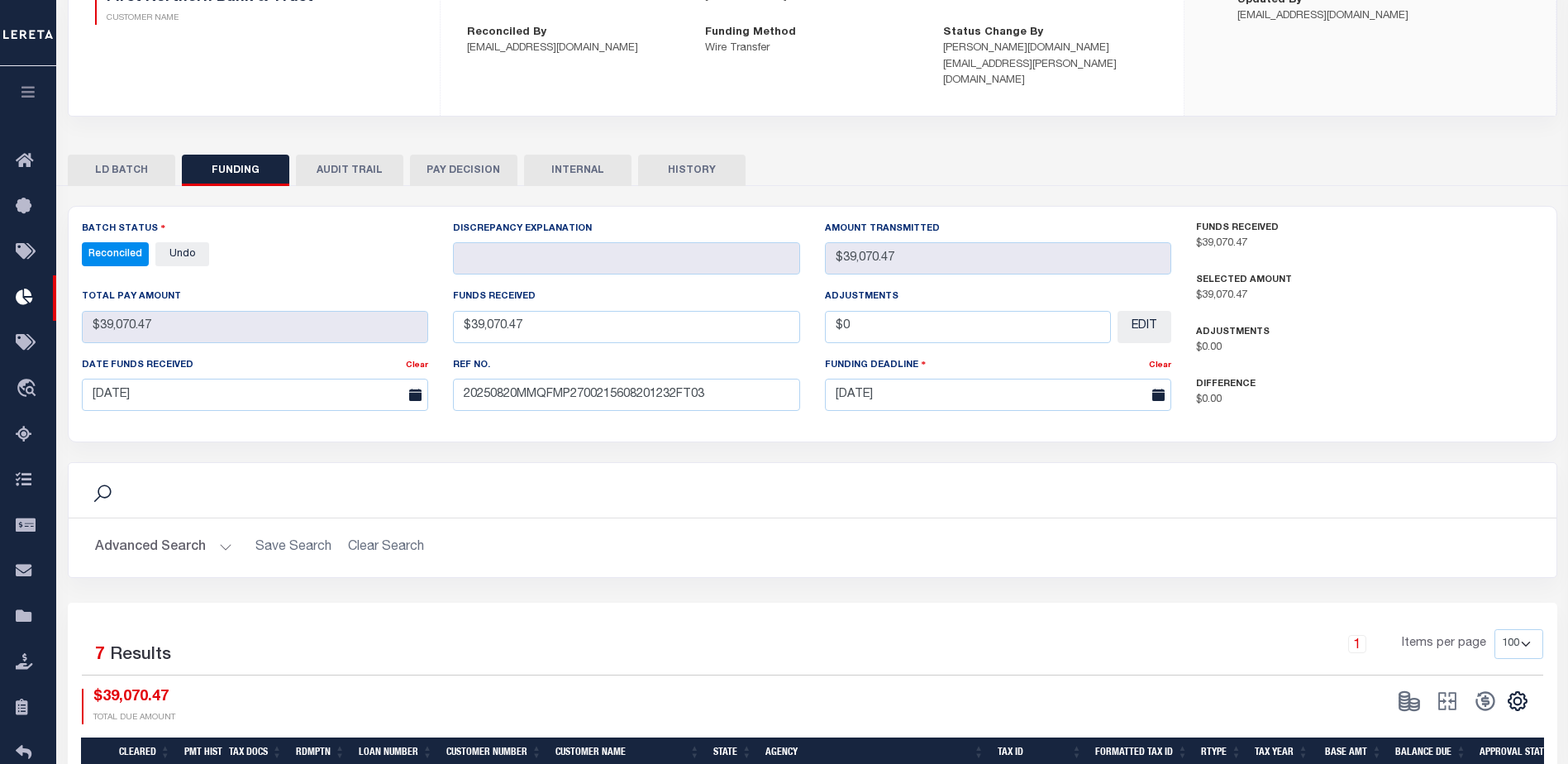
scroll to position [0, 0]
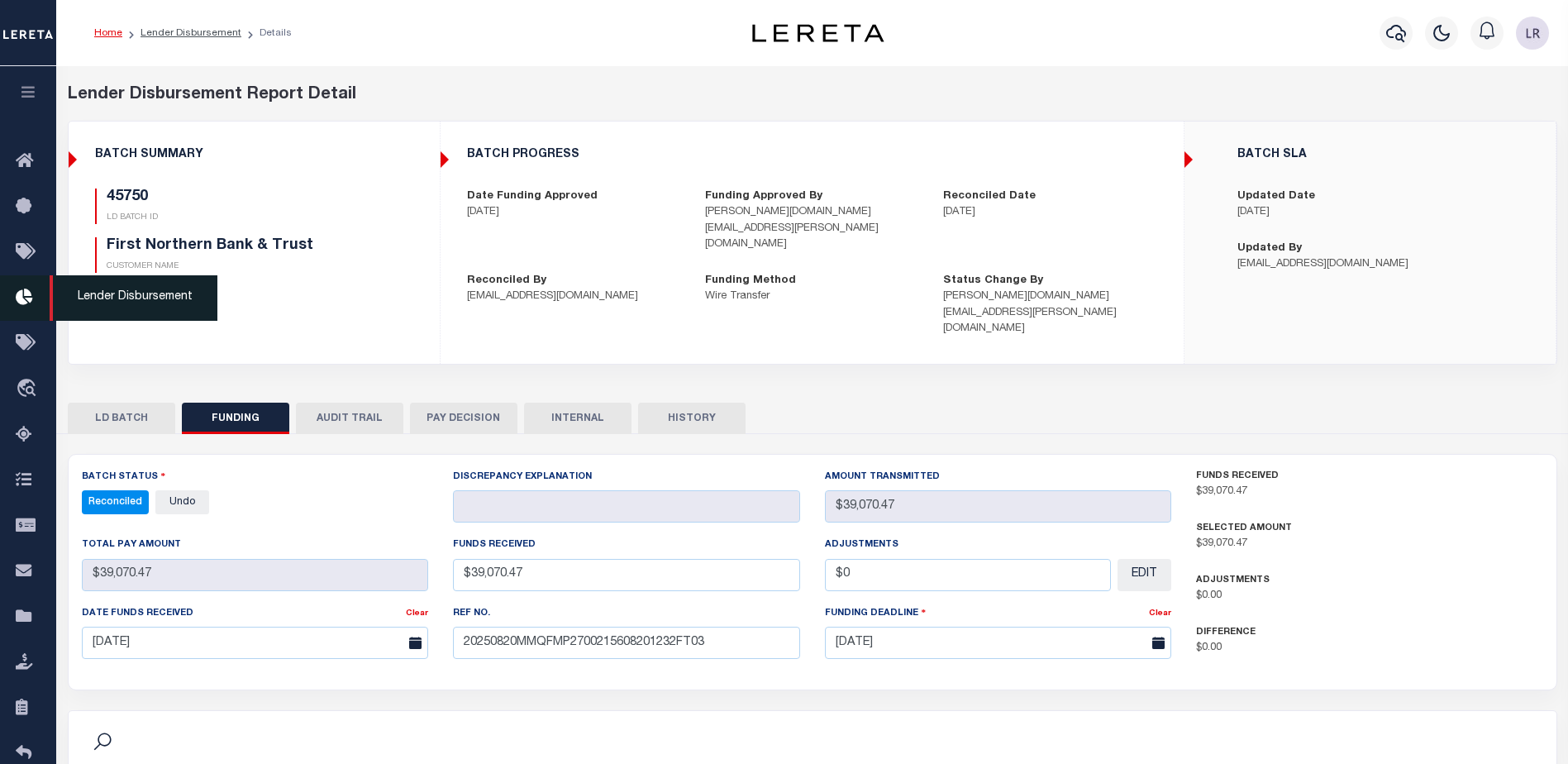
click at [41, 302] on icon at bounding box center [29, 298] width 26 height 21
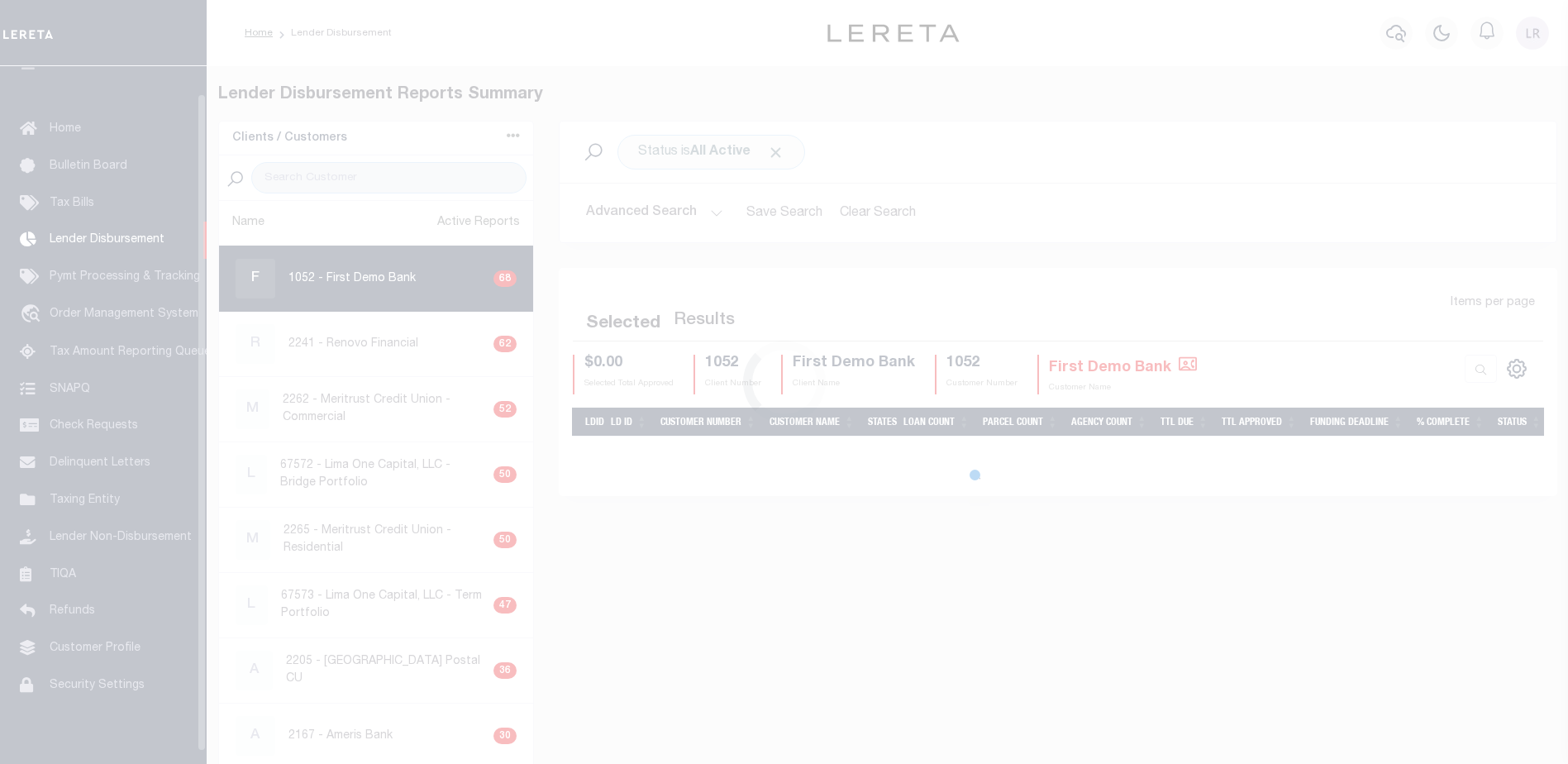
scroll to position [29, 0]
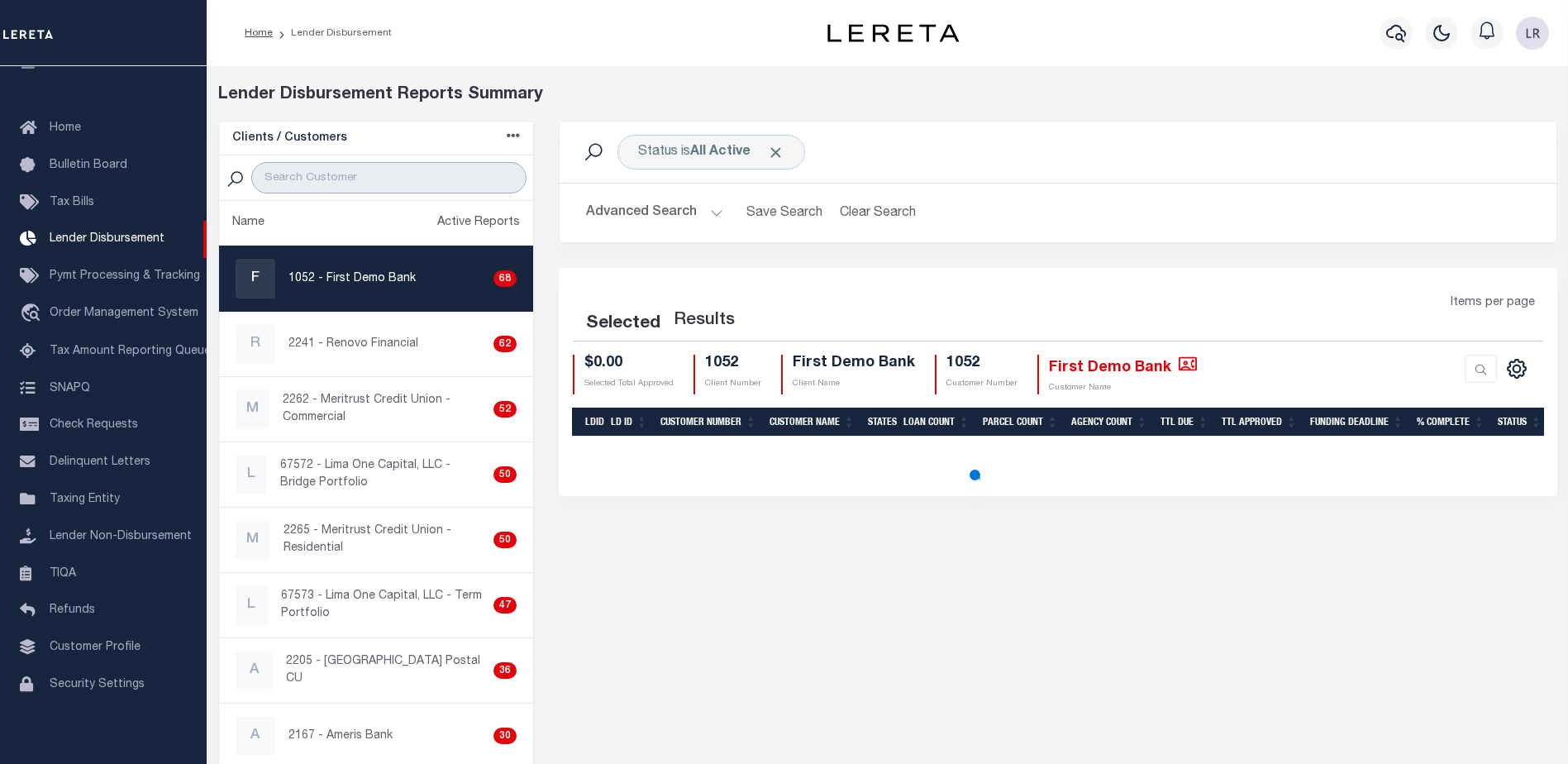
click at [357, 181] on input "search" at bounding box center [388, 177] width 275 height 31
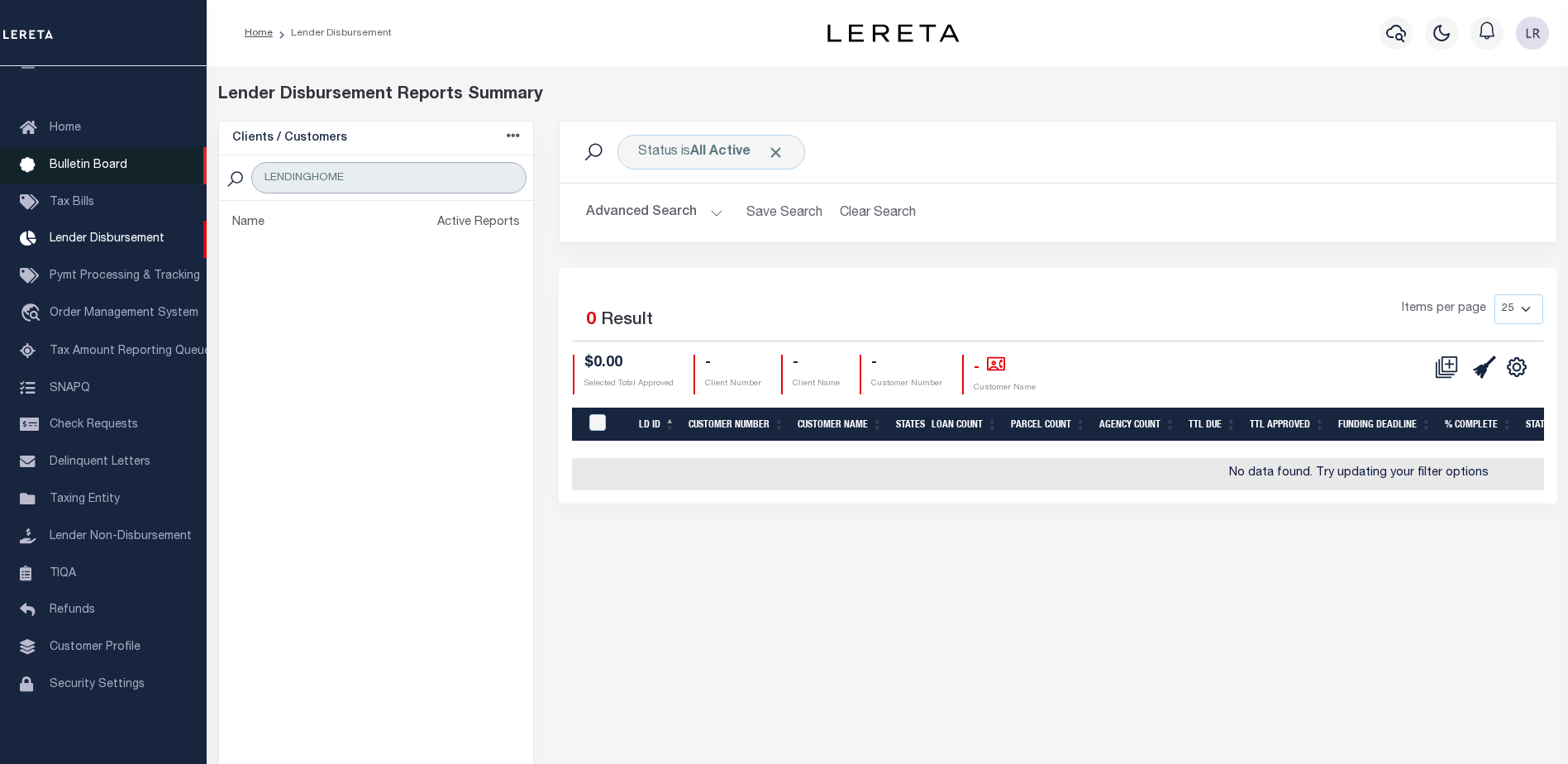
drag, startPoint x: 371, startPoint y: 179, endPoint x: 173, endPoint y: 180, distance: 198.0
click at [173, 180] on div "Home Lender Disbursement" at bounding box center [784, 449] width 1568 height 899
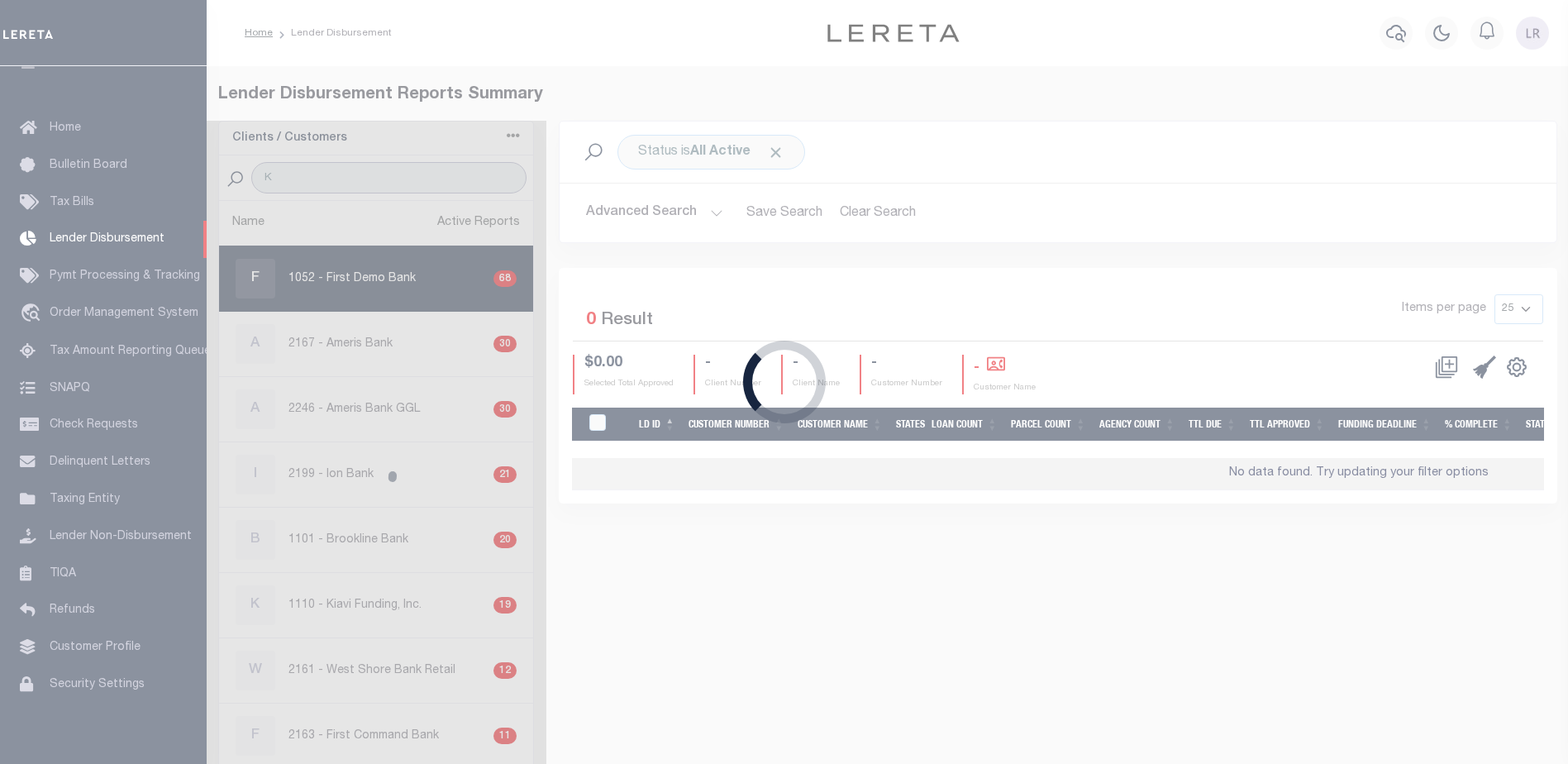
type input "KIAVI"
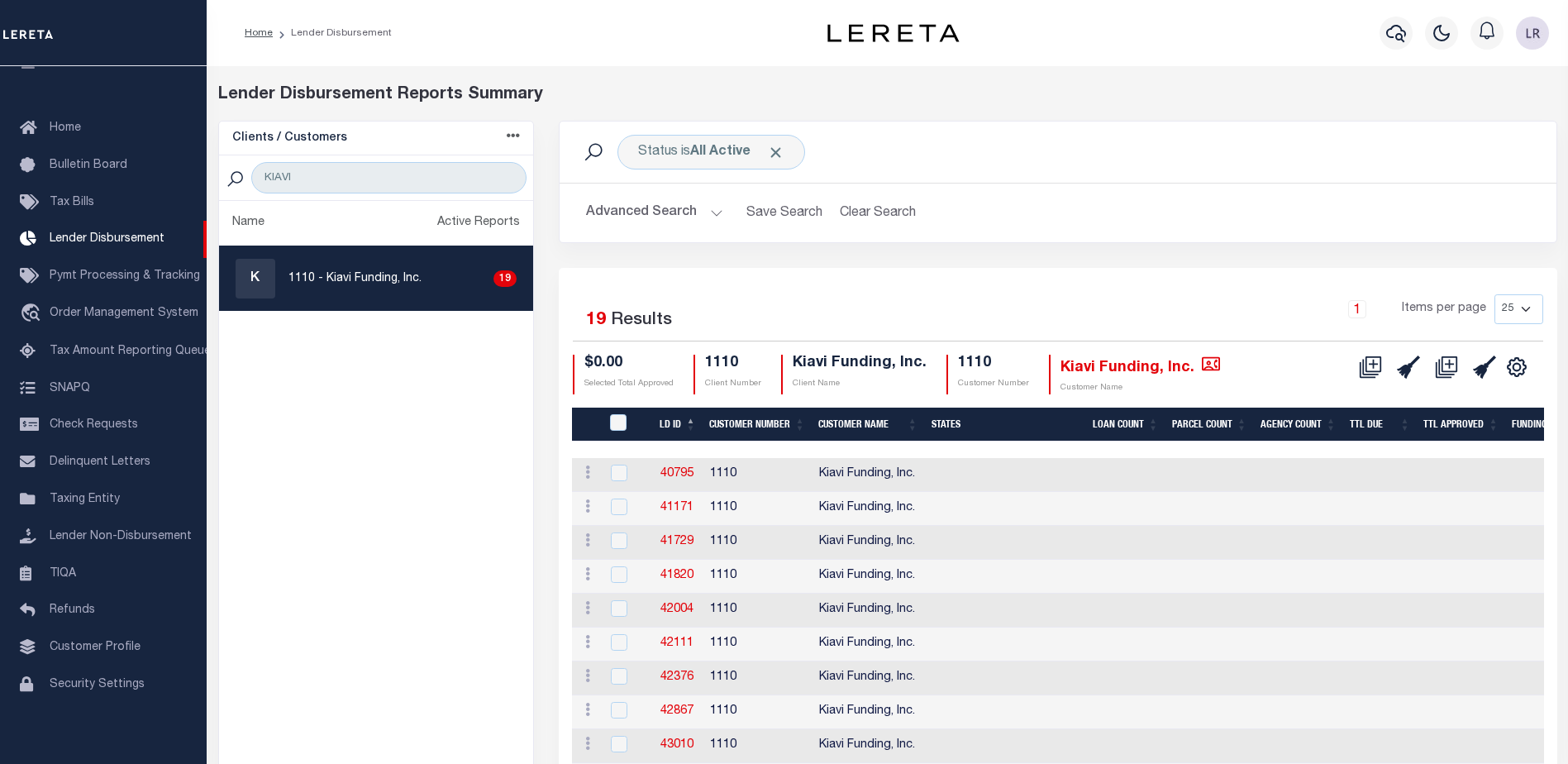
click at [687, 416] on th "LD ID" at bounding box center [678, 425] width 50 height 34
click at [683, 538] on link "45692" at bounding box center [677, 542] width 33 height 11
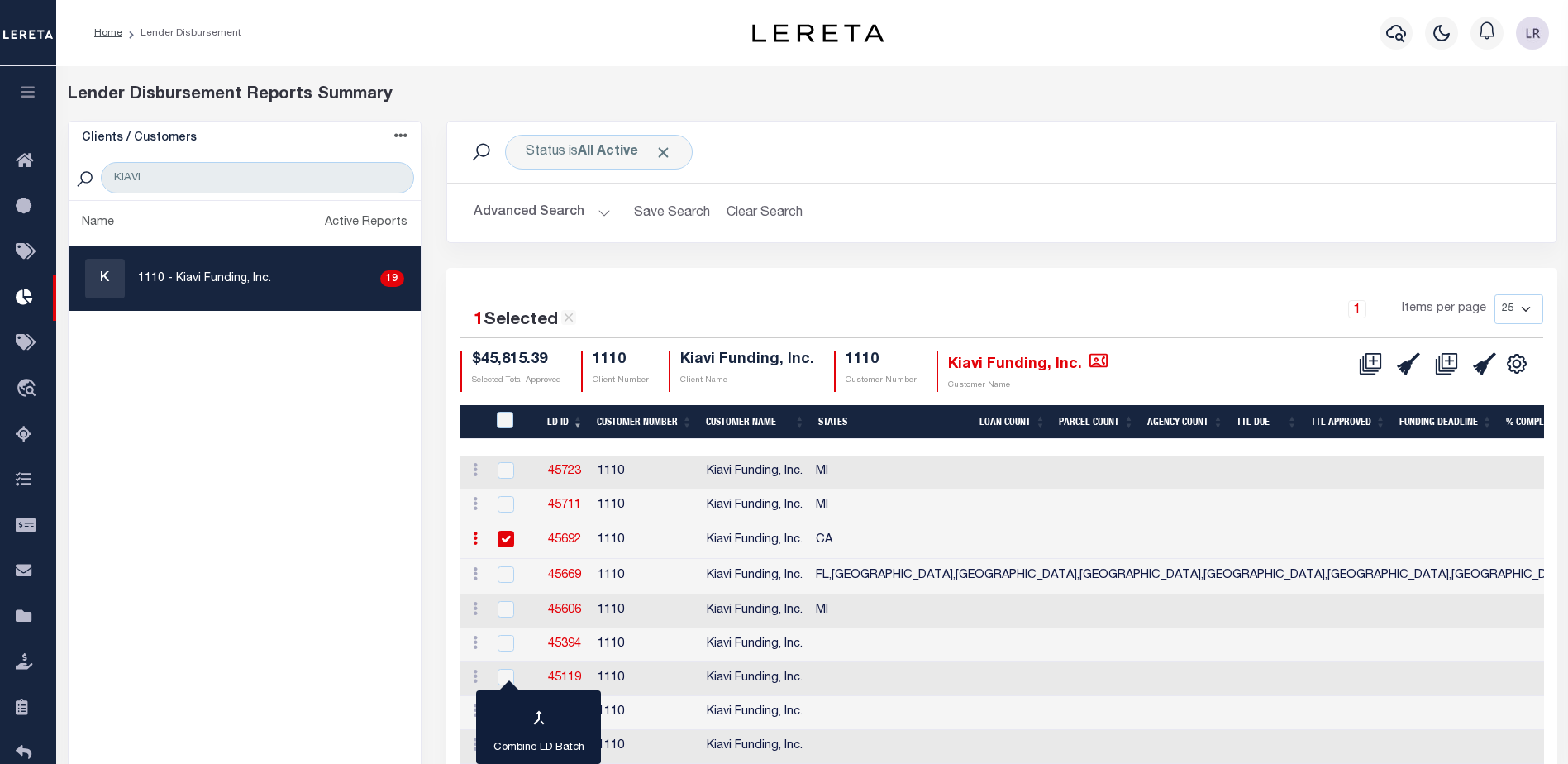
checkbox input "true"
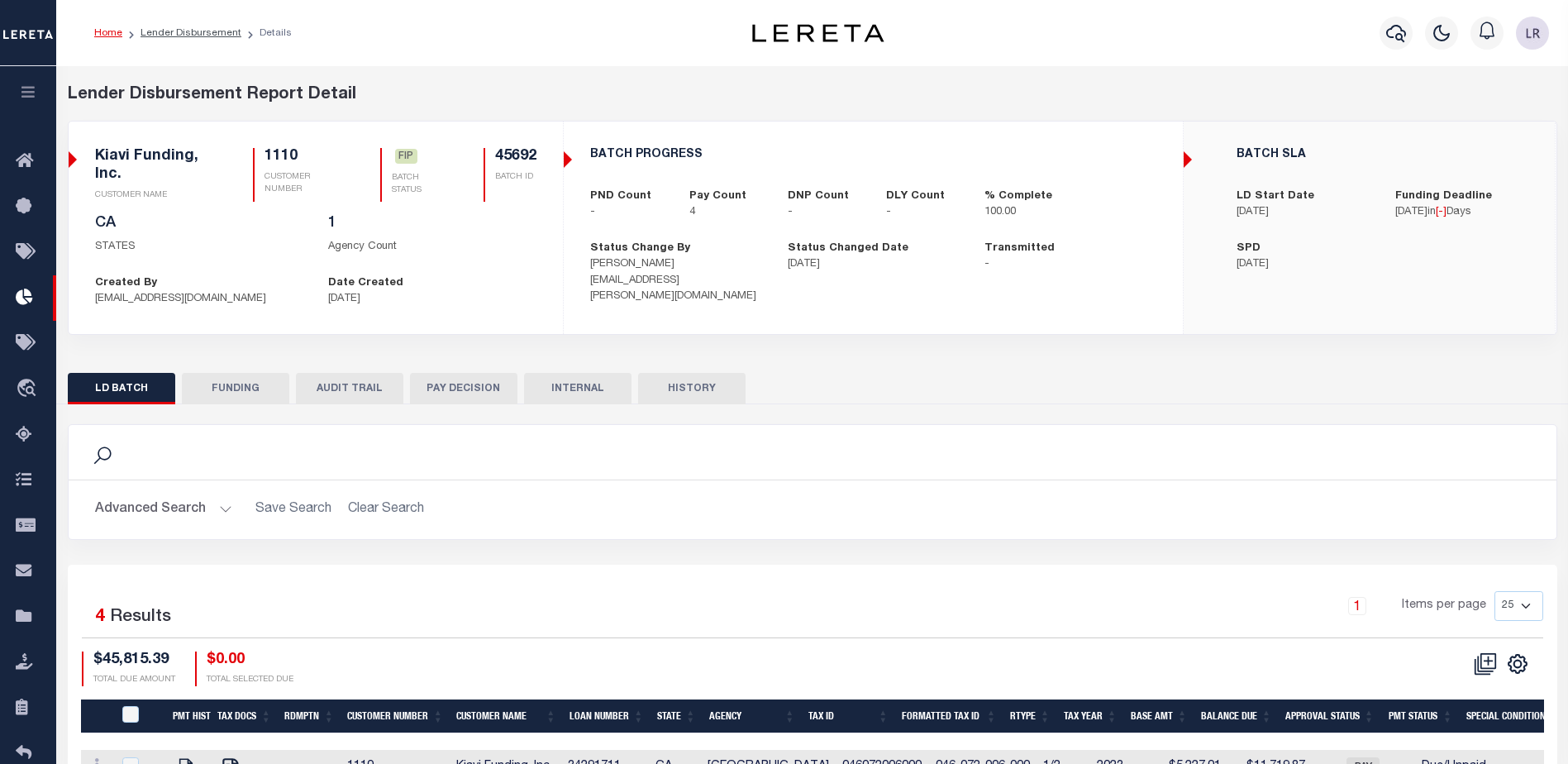
click at [257, 388] on button "FUNDING" at bounding box center [235, 388] width 107 height 31
type input "$45,815.39"
type input "$0"
type input "[DATE]"
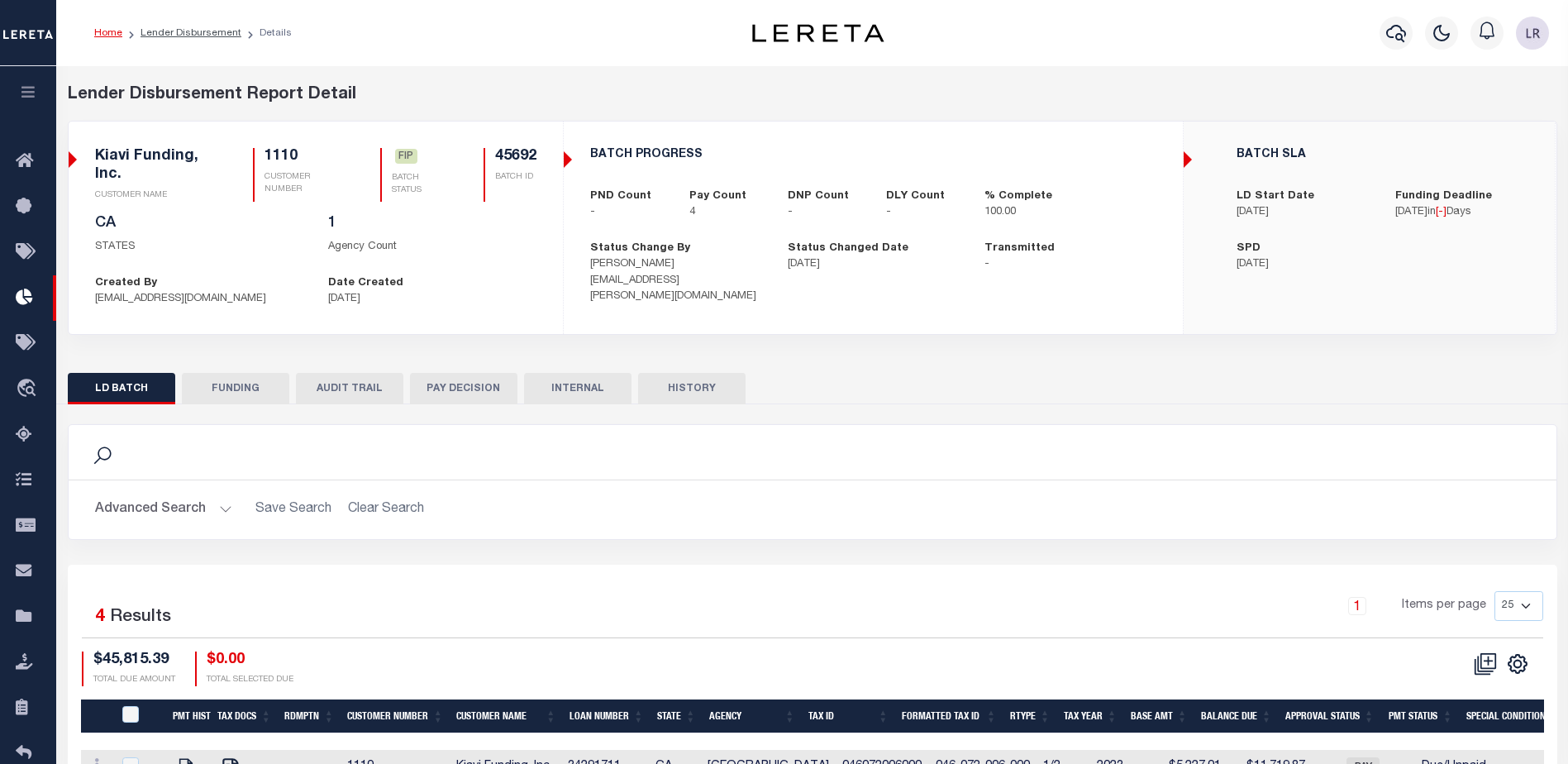
select select "100"
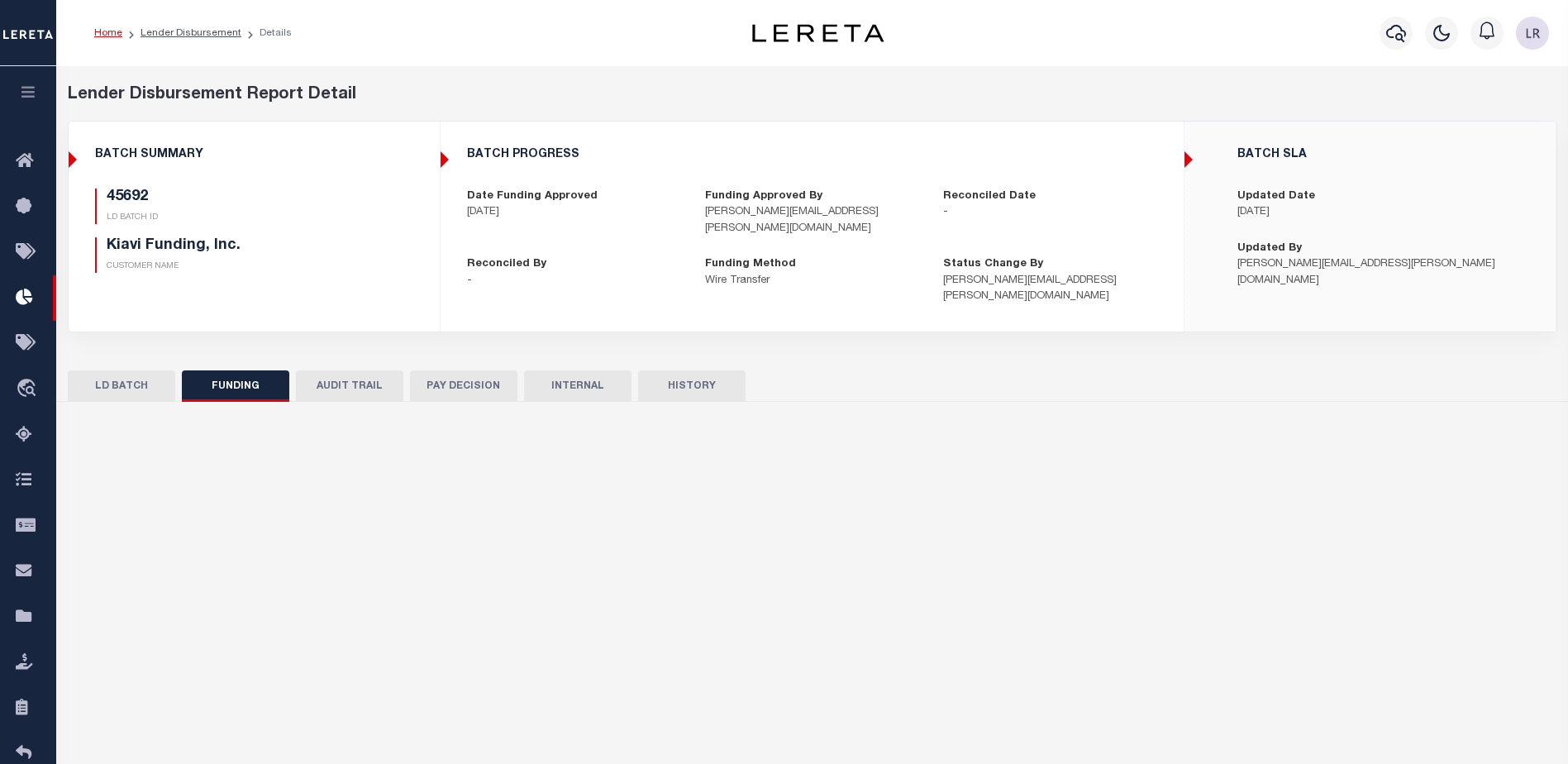
select select "100"
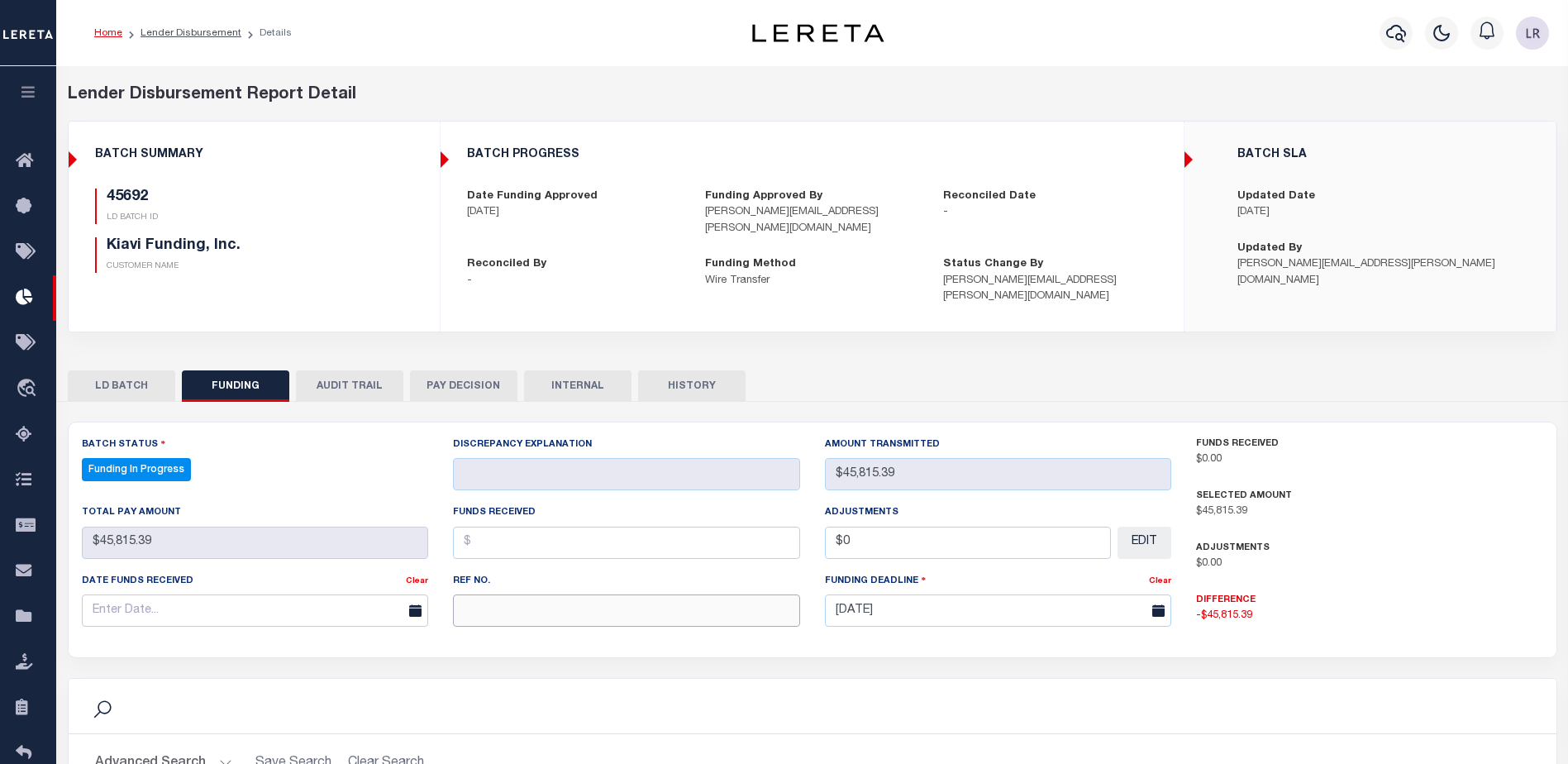
click at [567, 594] on input "text" at bounding box center [626, 610] width 347 height 32
paste input "20250820MMQFMP2700339908201759FT03"
type input "20250820MMQFMP2700339908201759FT03"
click at [525, 532] on input "text" at bounding box center [626, 542] width 347 height 32
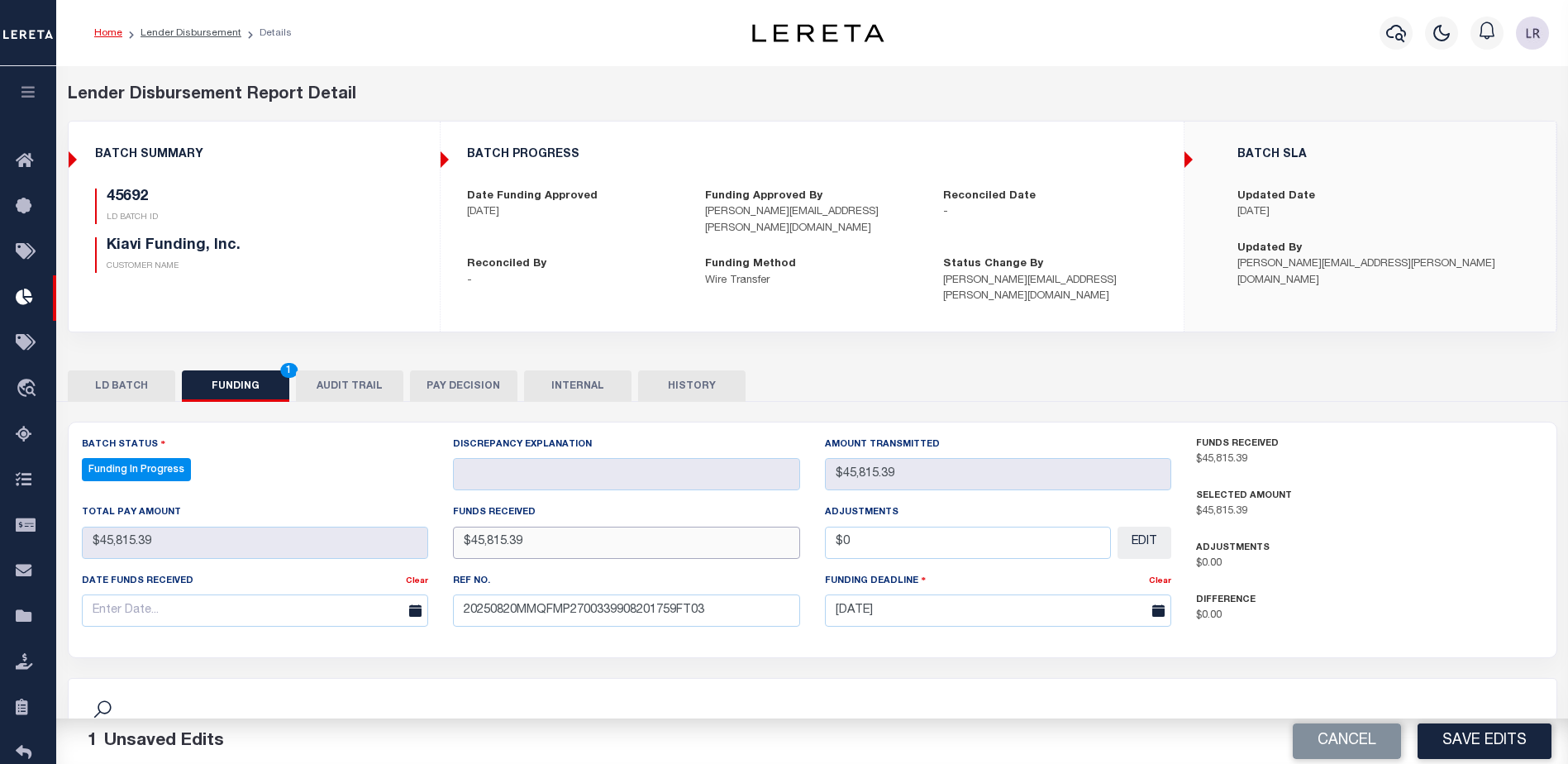
type input "$45,815.39"
click at [362, 594] on input "text" at bounding box center [255, 610] width 347 height 32
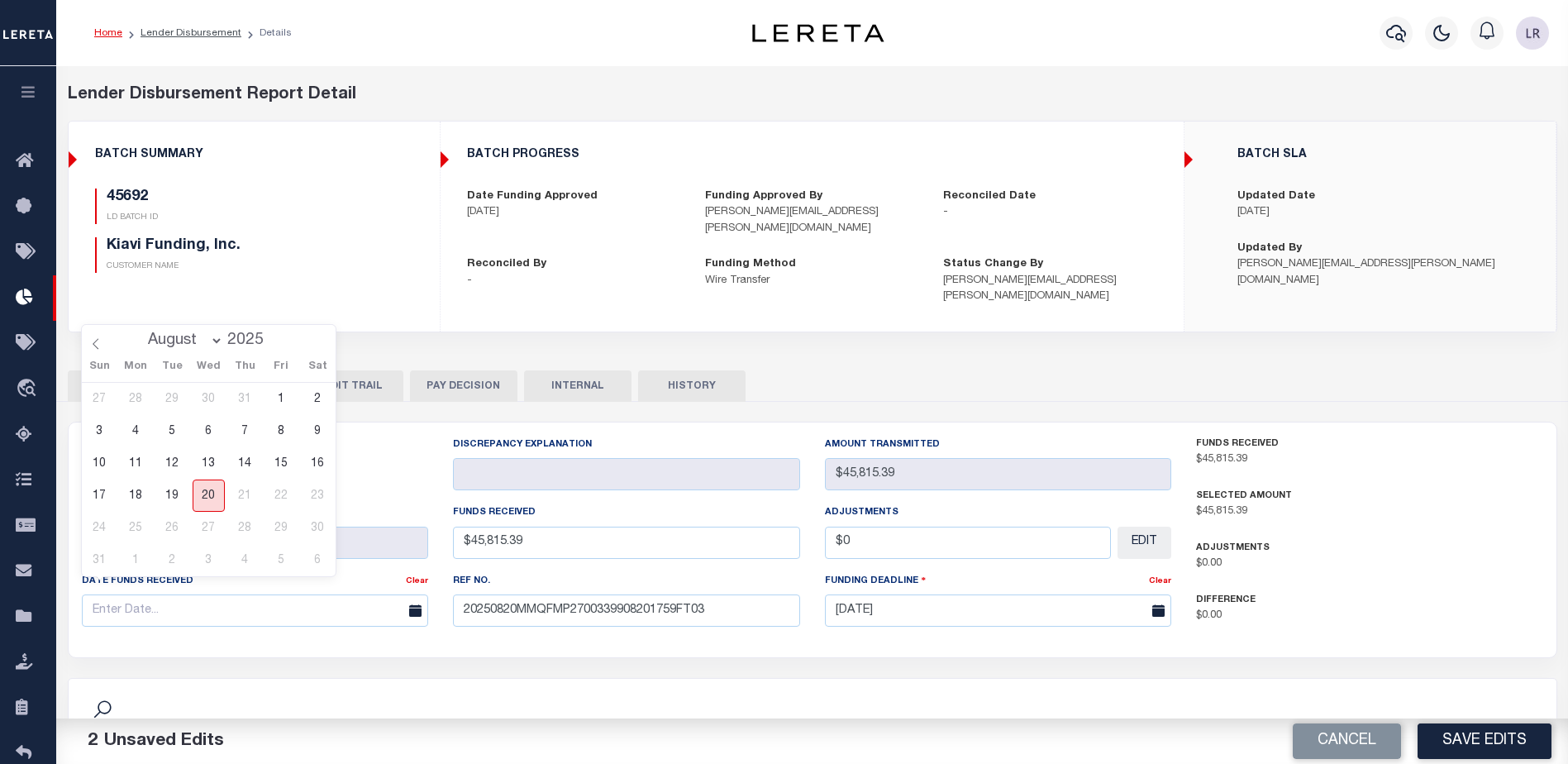
click at [210, 497] on span "20" at bounding box center [209, 495] width 32 height 32
type input "[DATE]"
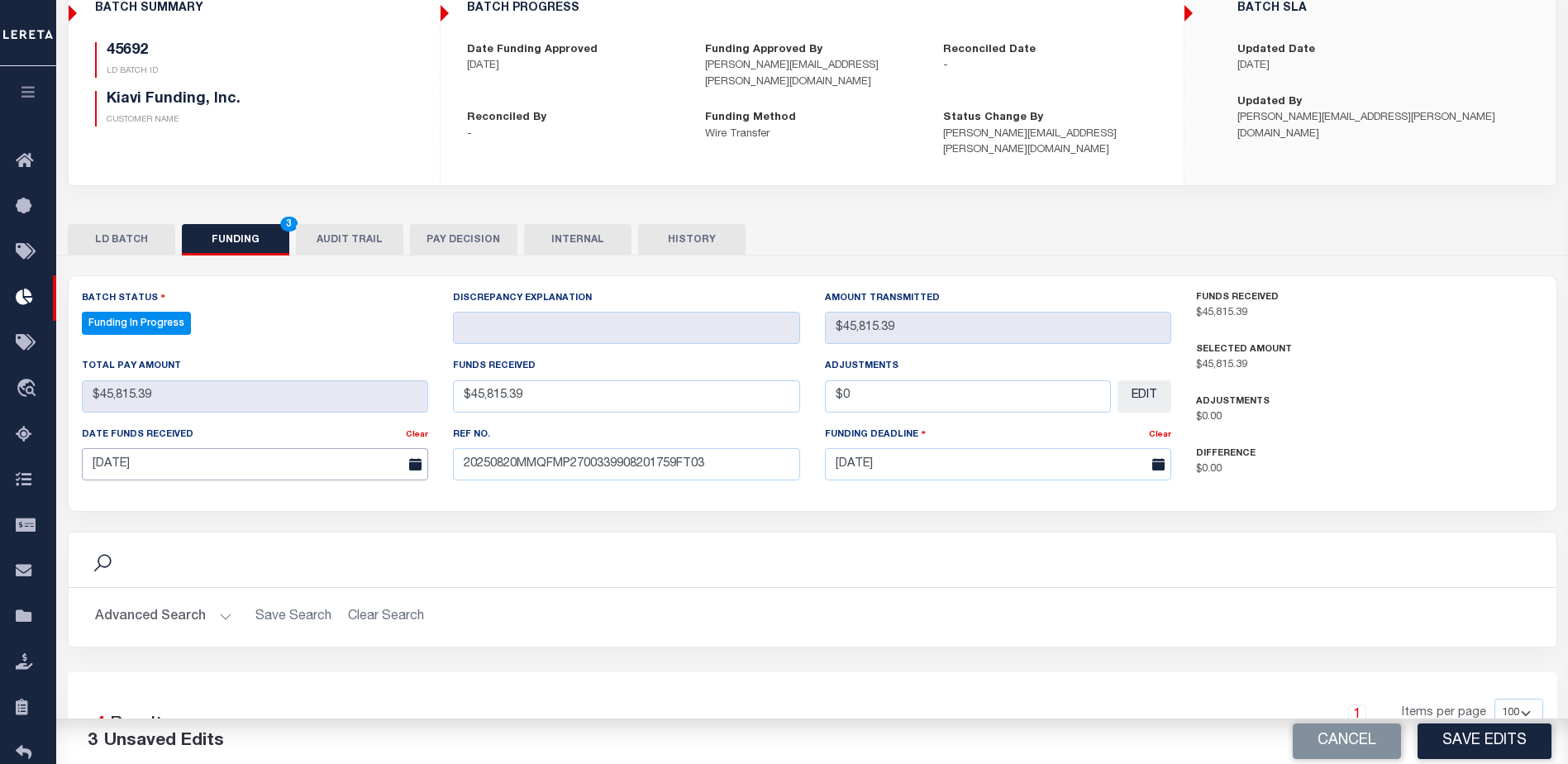
scroll to position [331, 0]
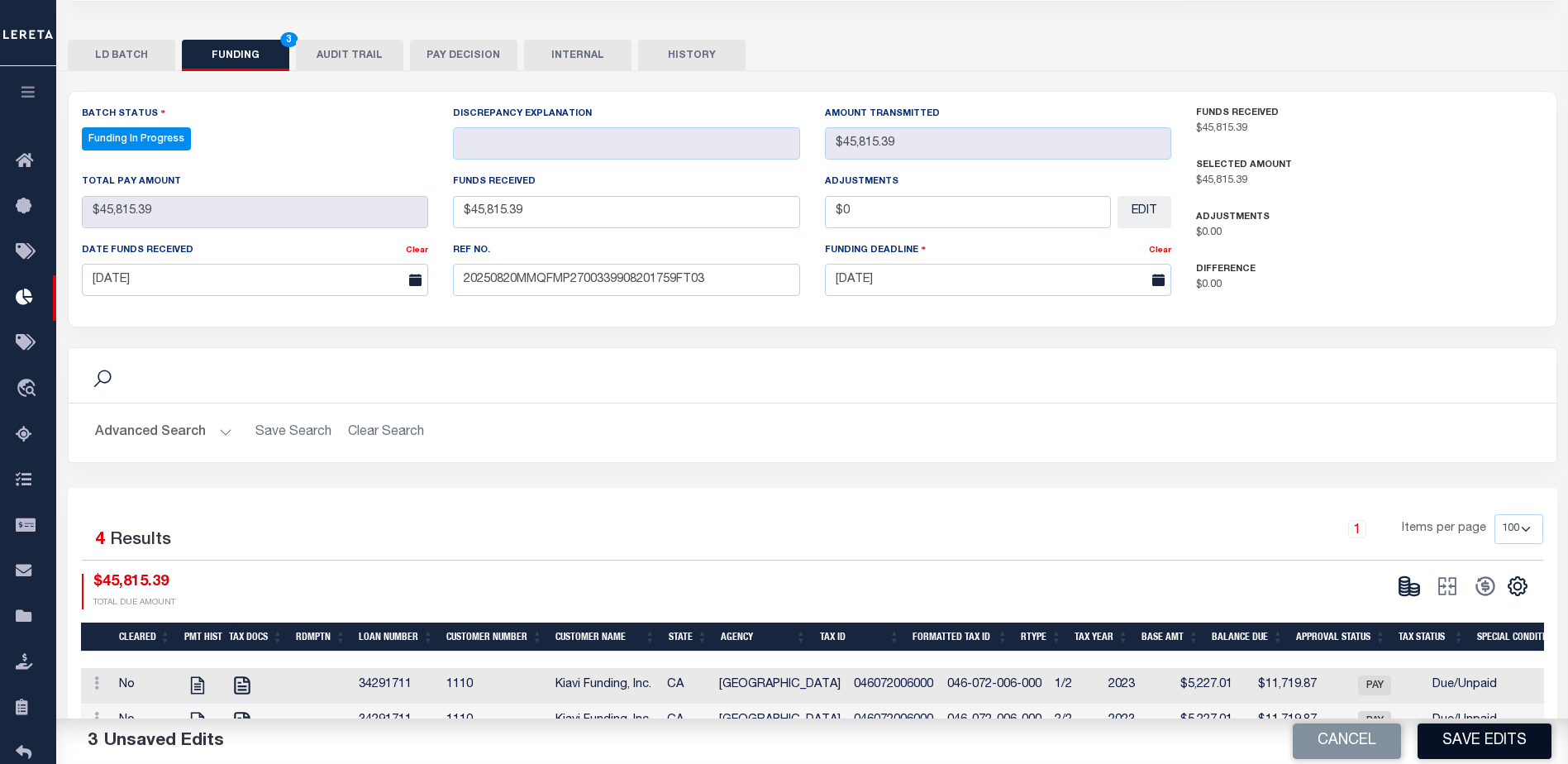
click at [1453, 738] on button "Save Edits" at bounding box center [1484, 741] width 133 height 36
type input "$45,815.39"
type input "$0"
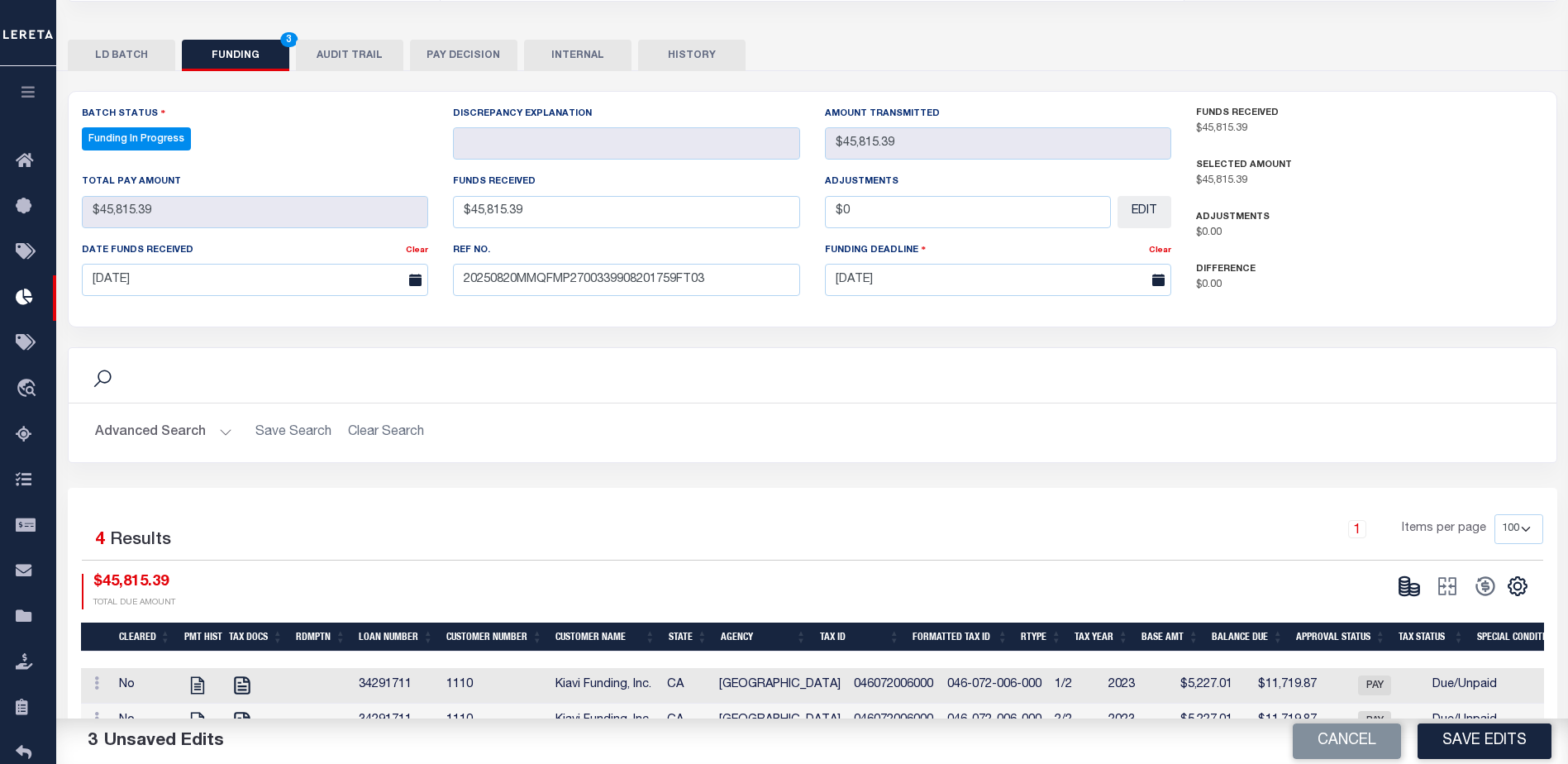
select select "100"
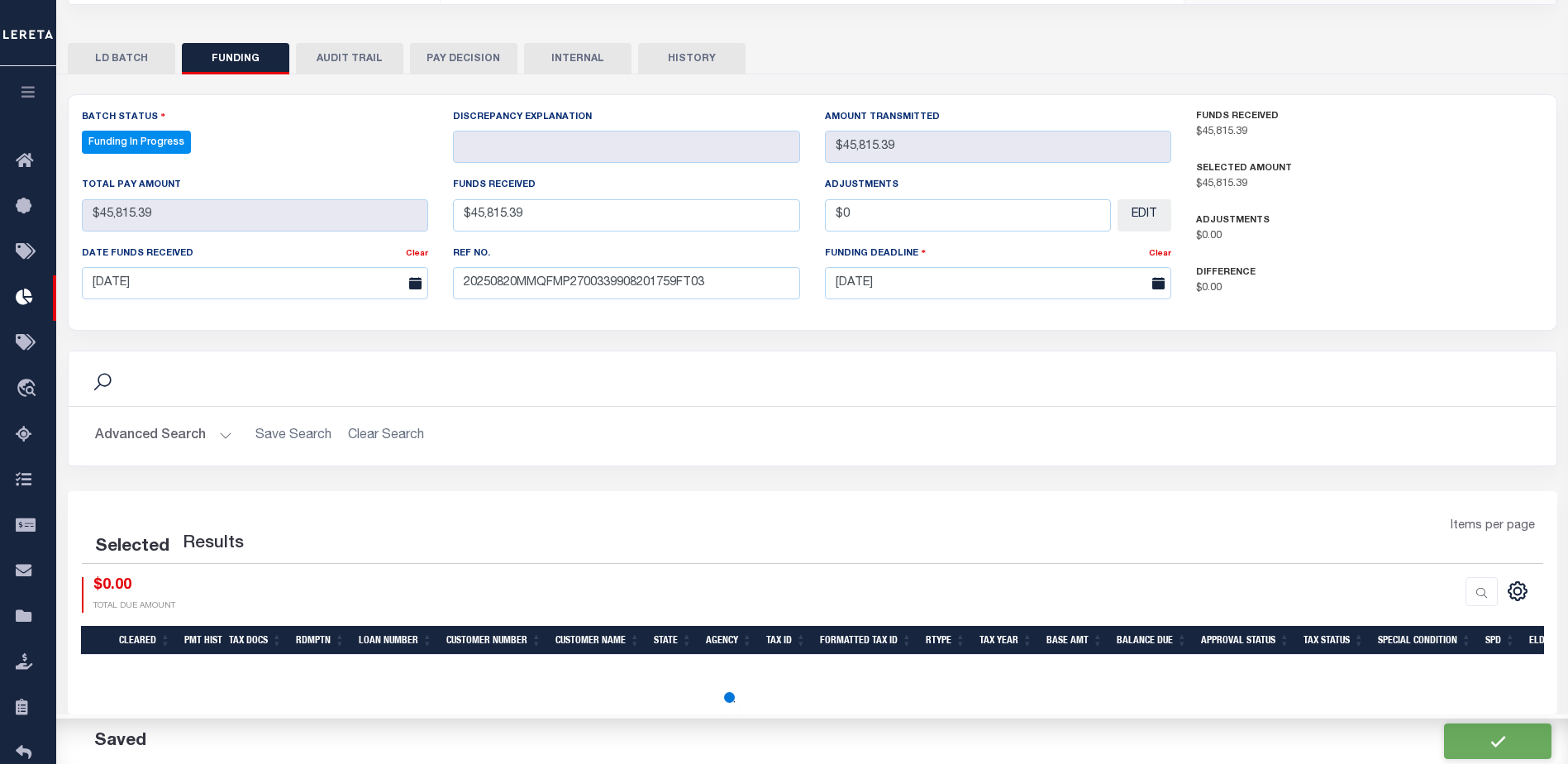
select select "100"
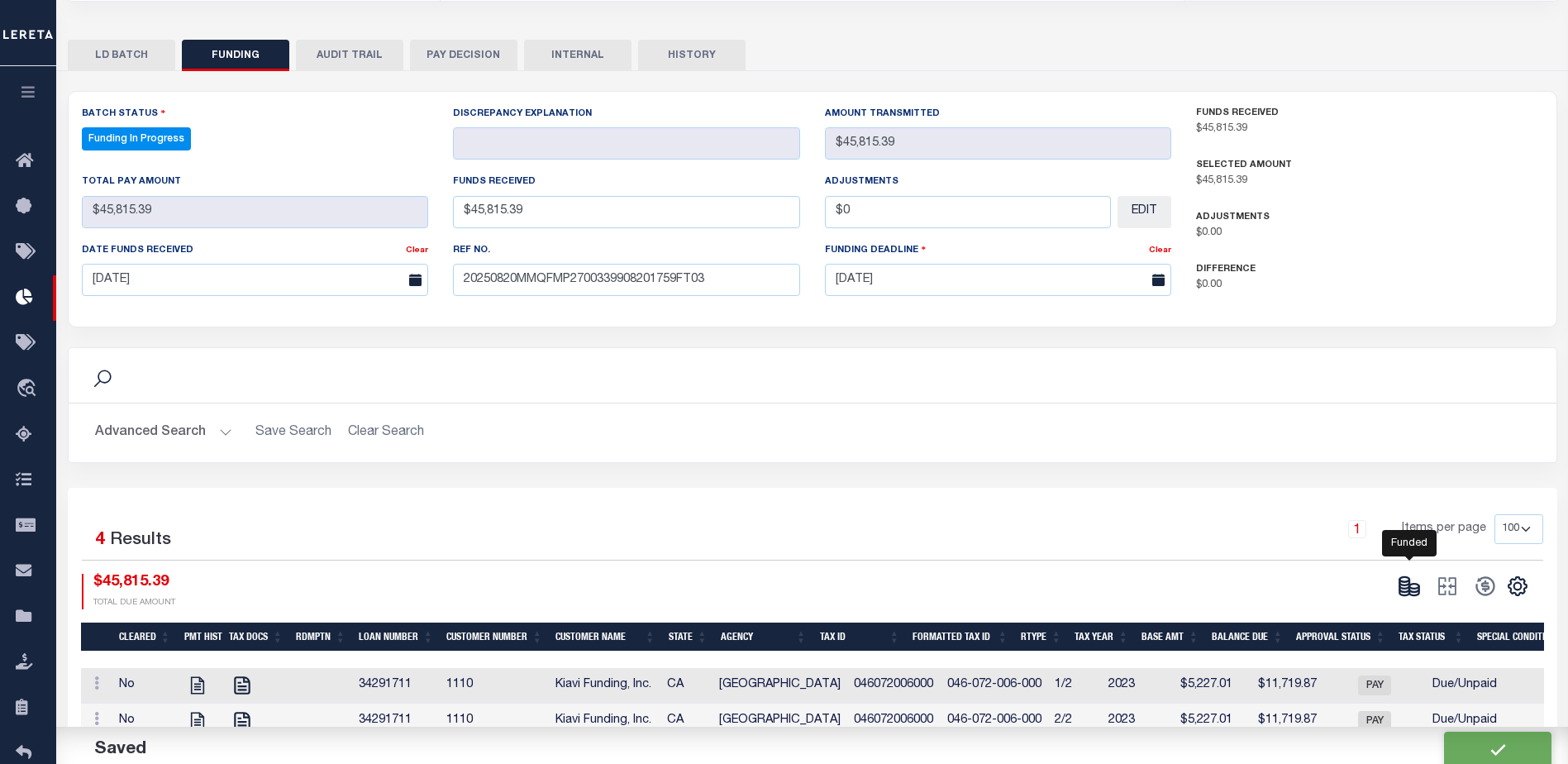
click at [1405, 583] on icon at bounding box center [1404, 585] width 10 height 6
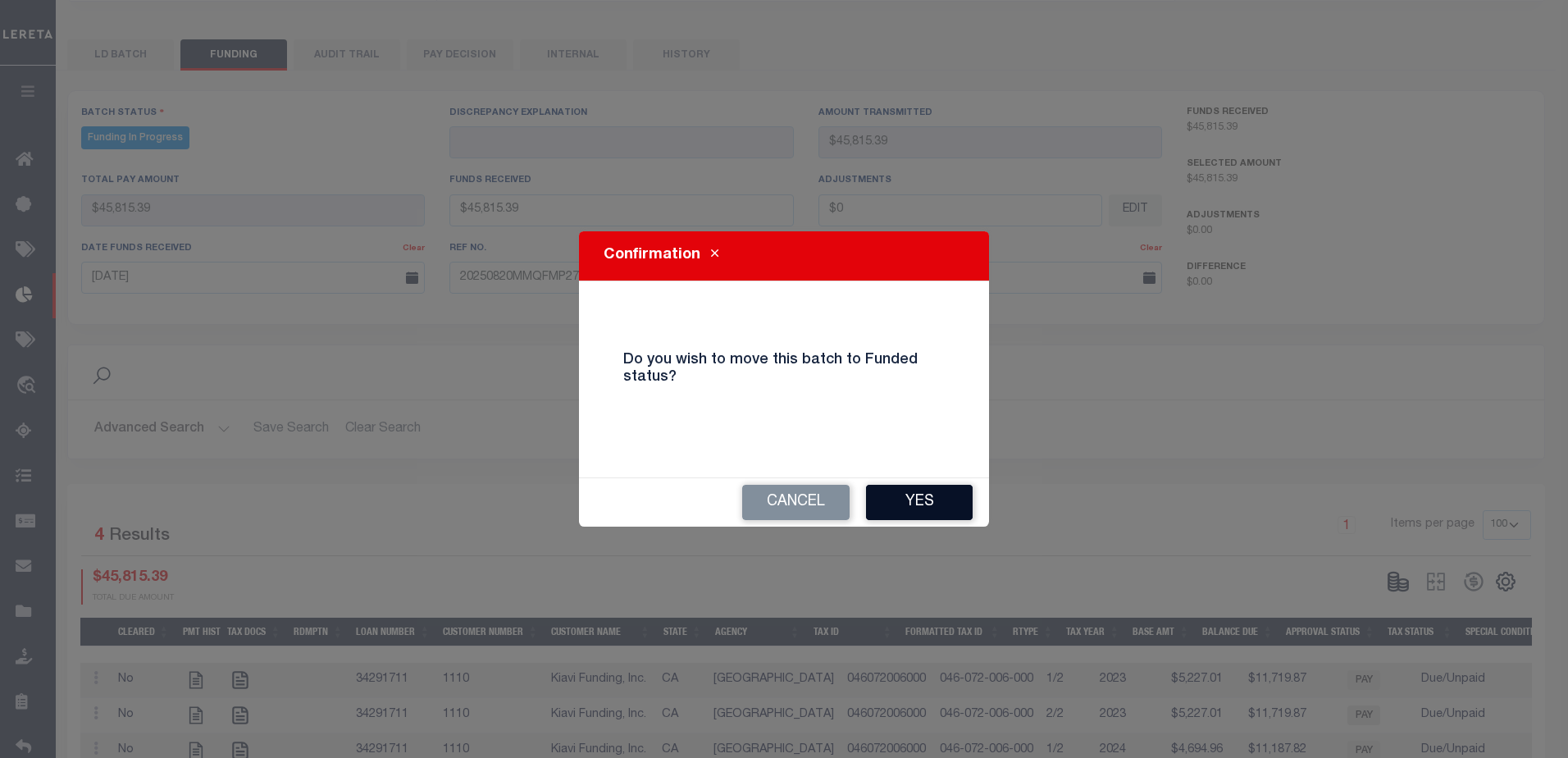
click at [947, 507] on button "Yes" at bounding box center [919, 503] width 106 height 35
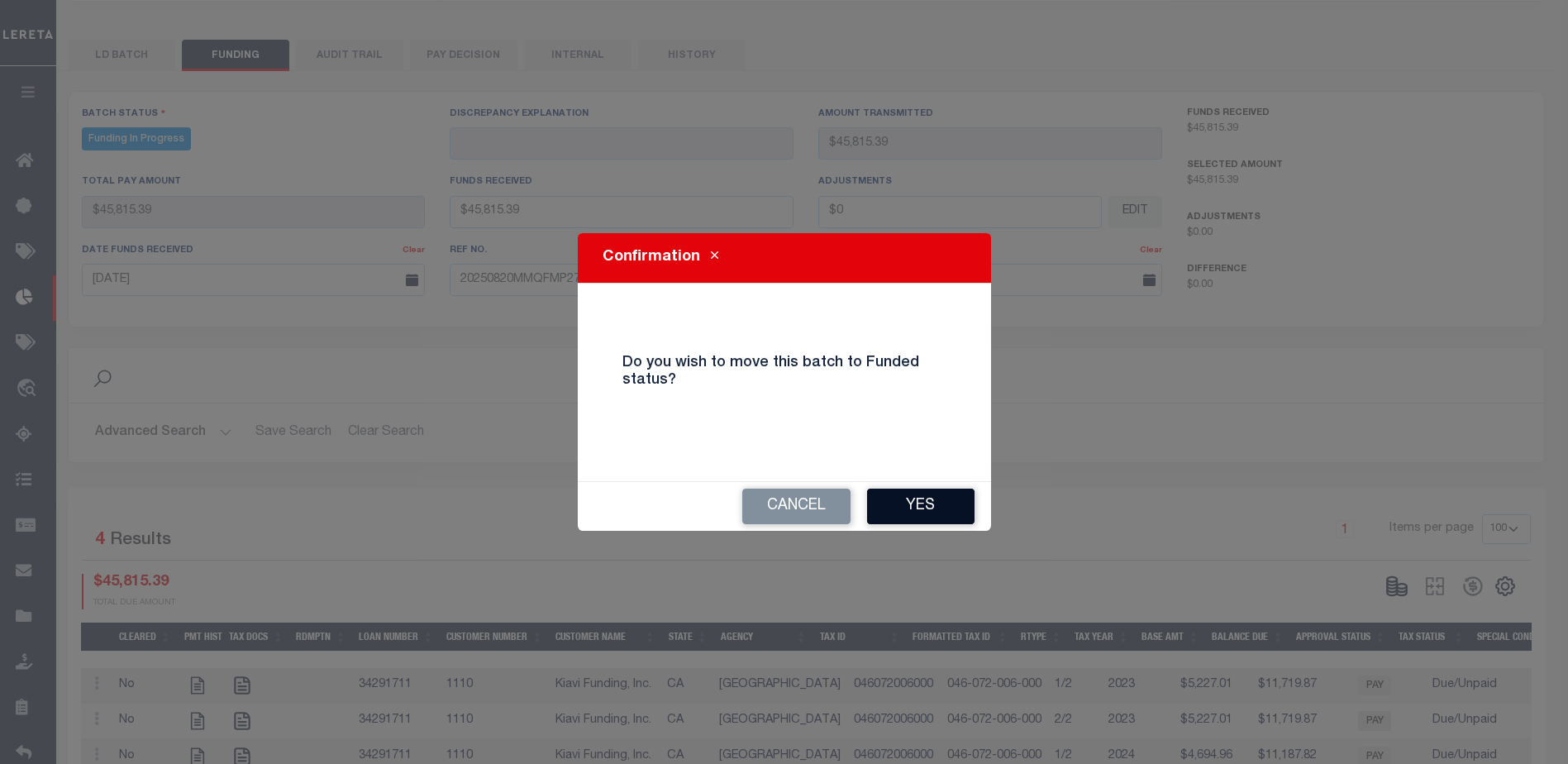
type input "$45,815.39"
type input "$0"
select select "100"
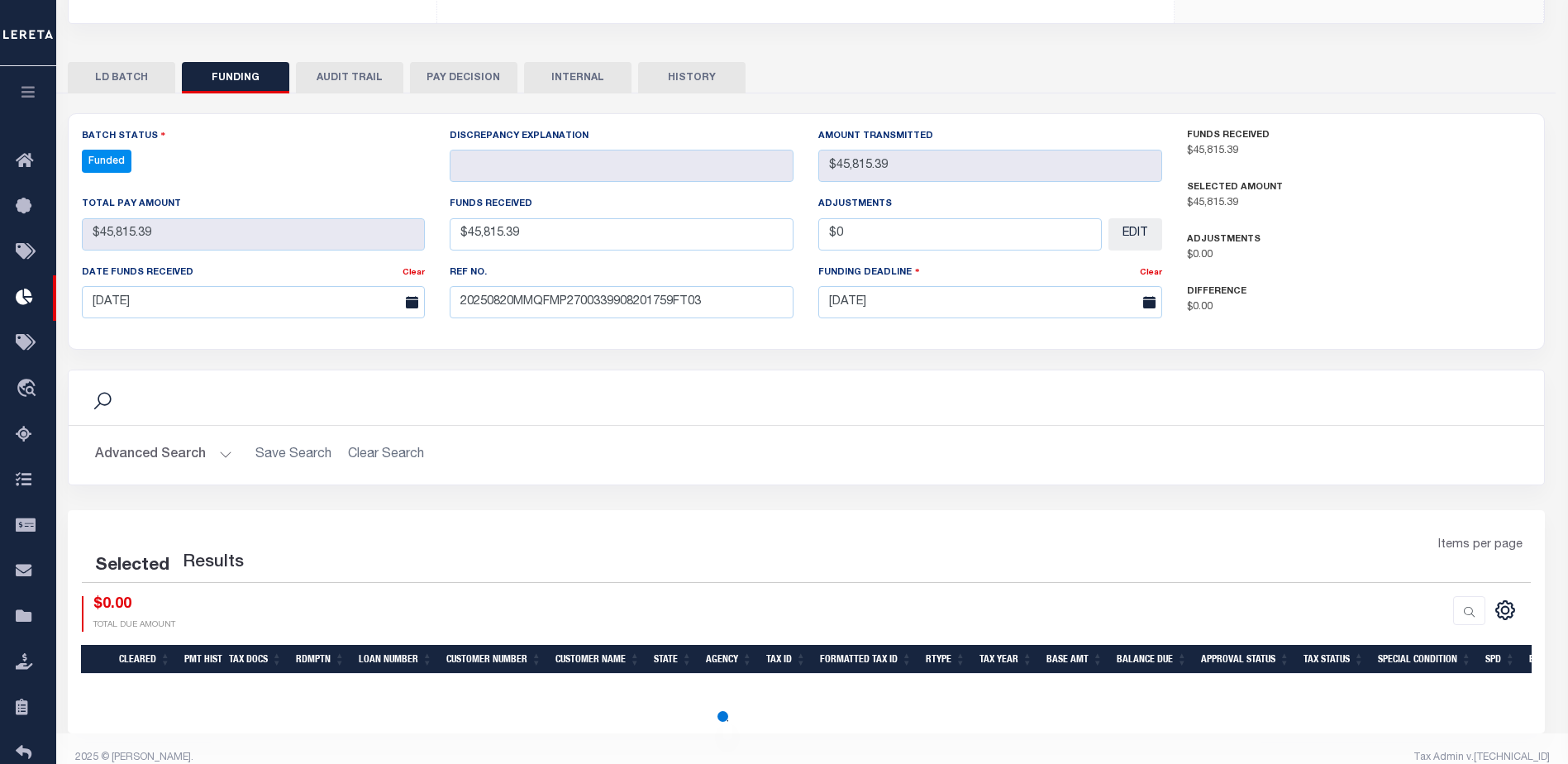
select select "100"
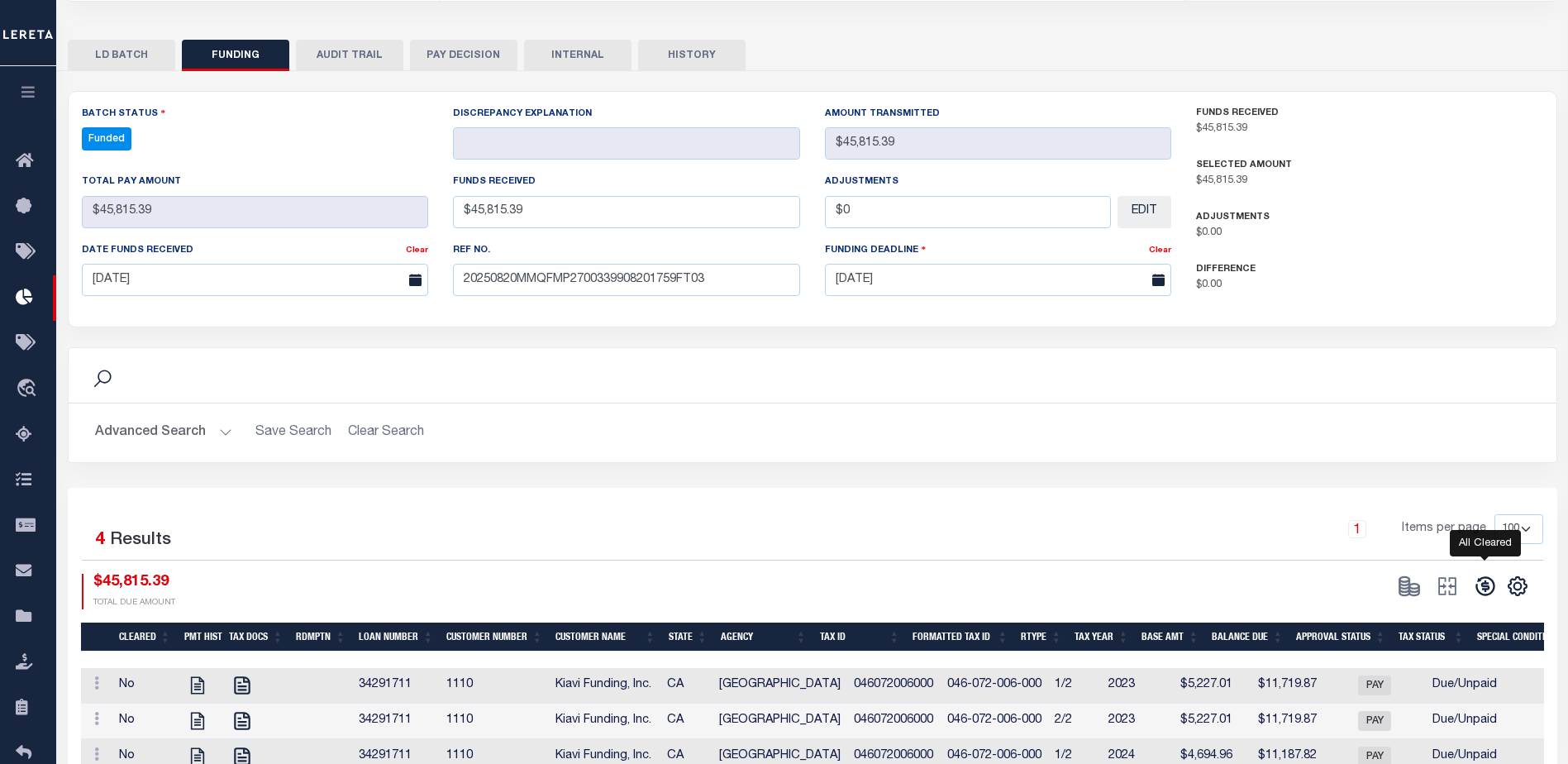
click at [1490, 574] on icon at bounding box center [1485, 585] width 24 height 23
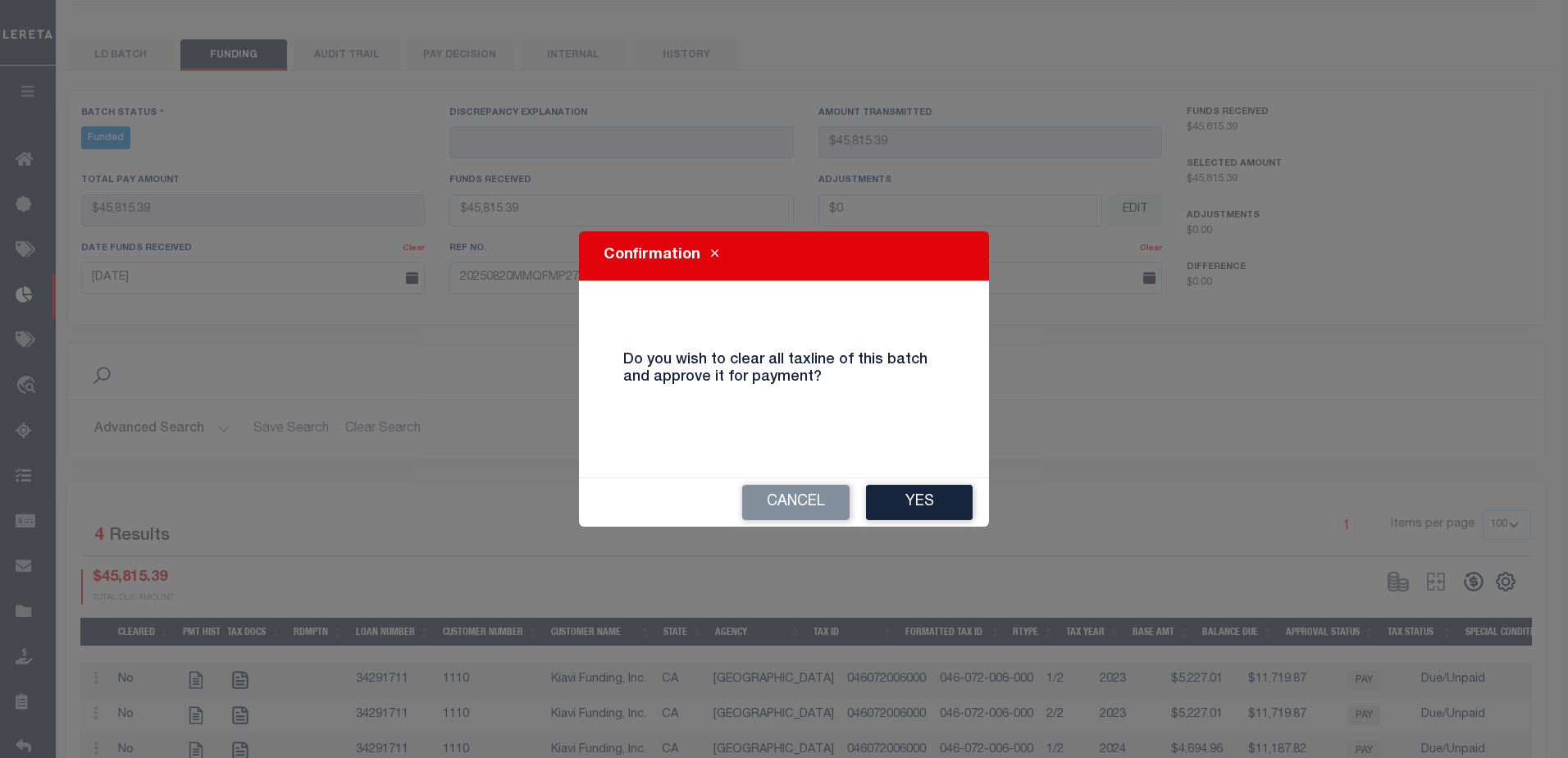
click at [980, 505] on div "Cancel Yes" at bounding box center [784, 503] width 410 height 48
click at [970, 504] on button "Yes" at bounding box center [919, 503] width 106 height 35
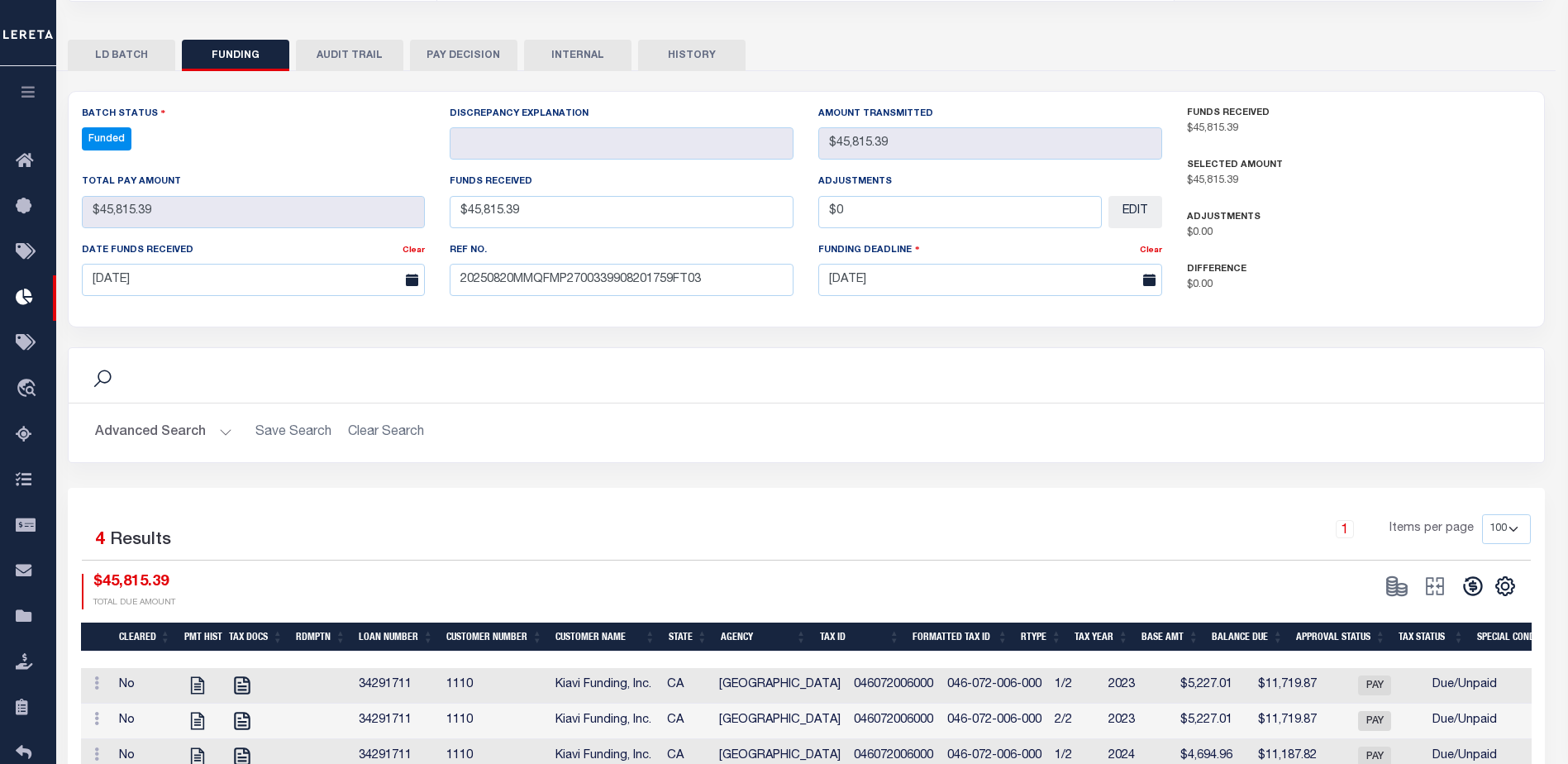
type input "$45,815.39"
type input "$0"
select select "100"
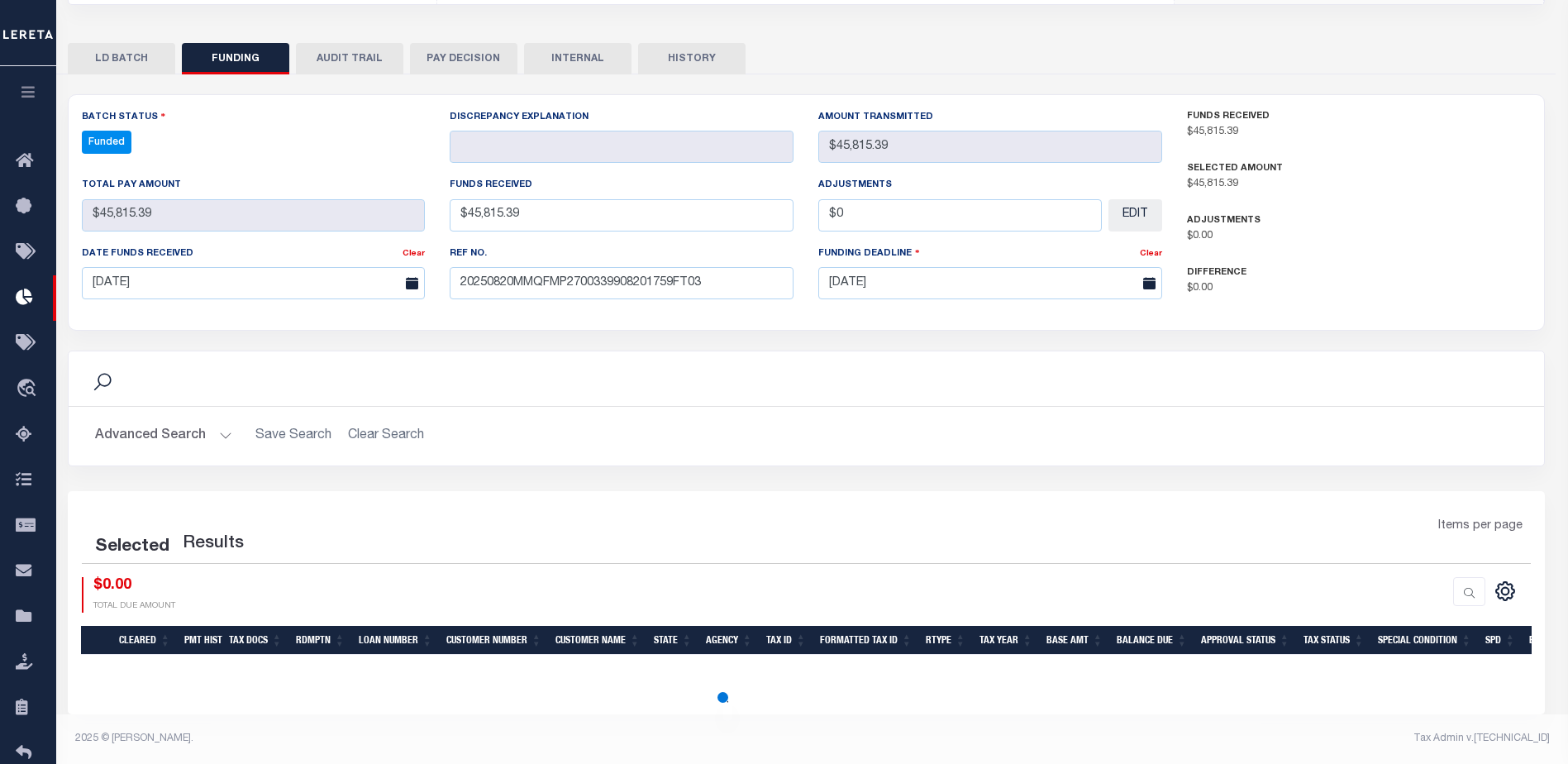
select select "100"
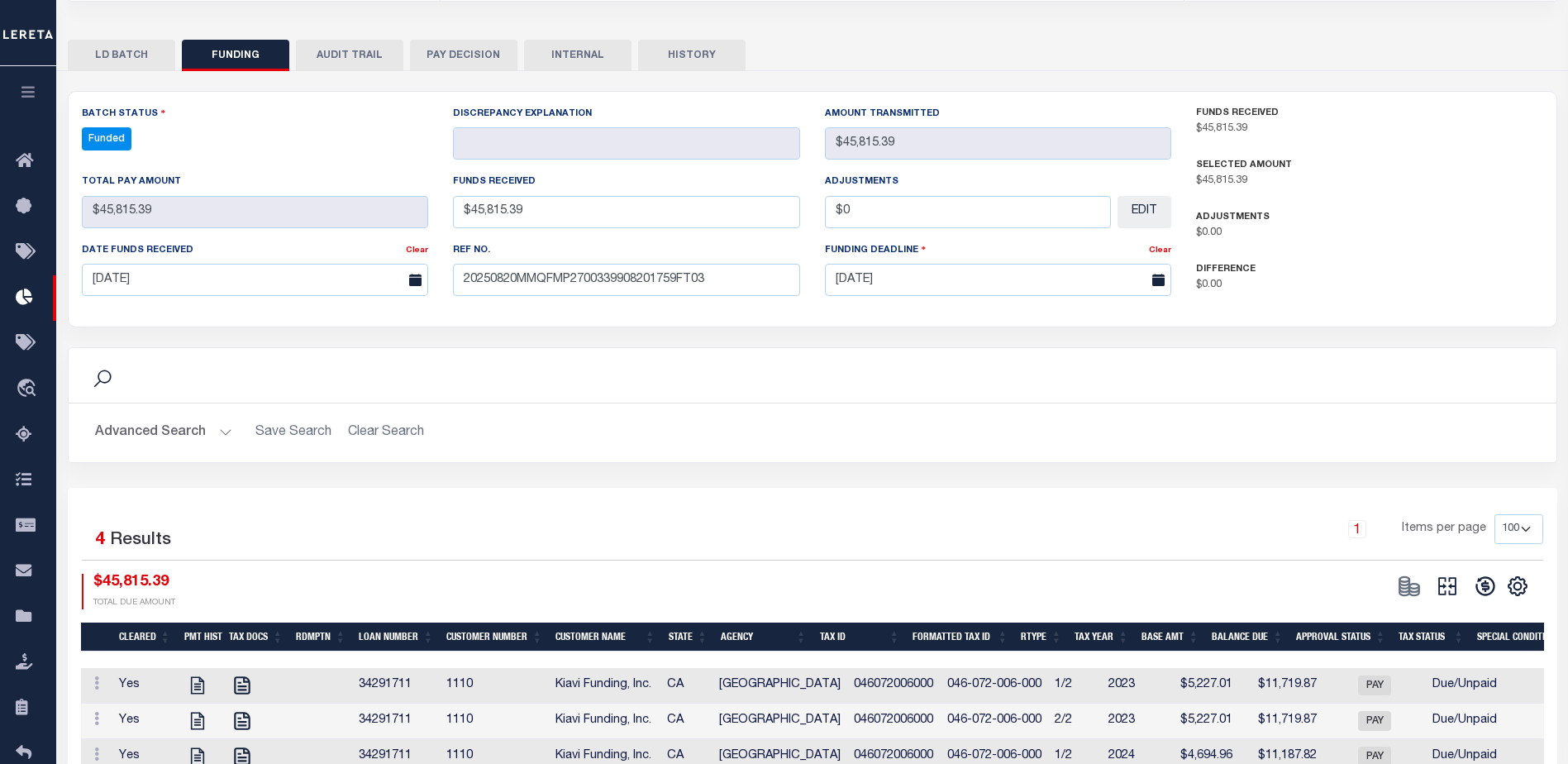
click at [1437, 574] on icon at bounding box center [1448, 585] width 24 height 23
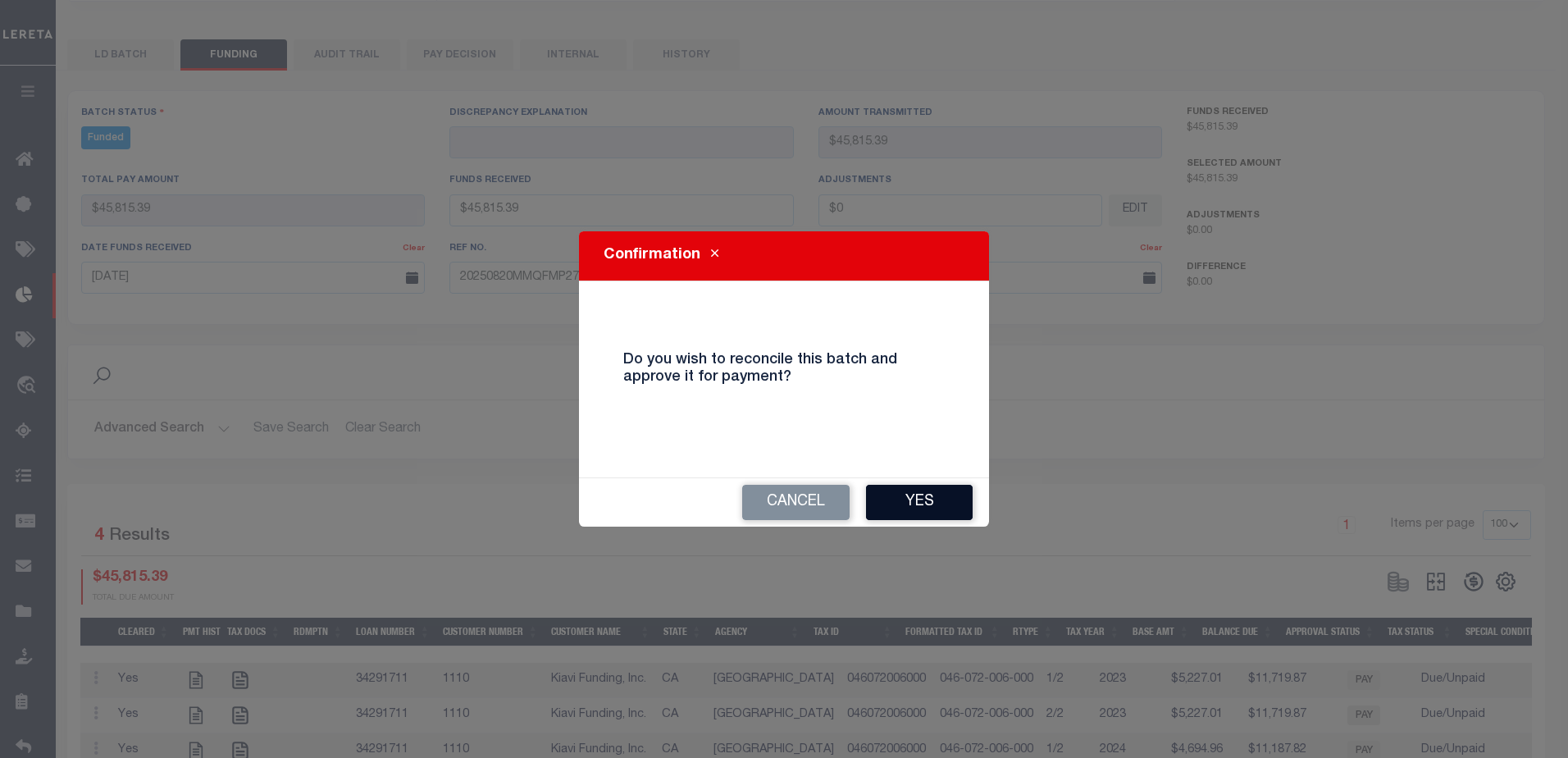
click at [952, 514] on button "Yes" at bounding box center [919, 503] width 106 height 35
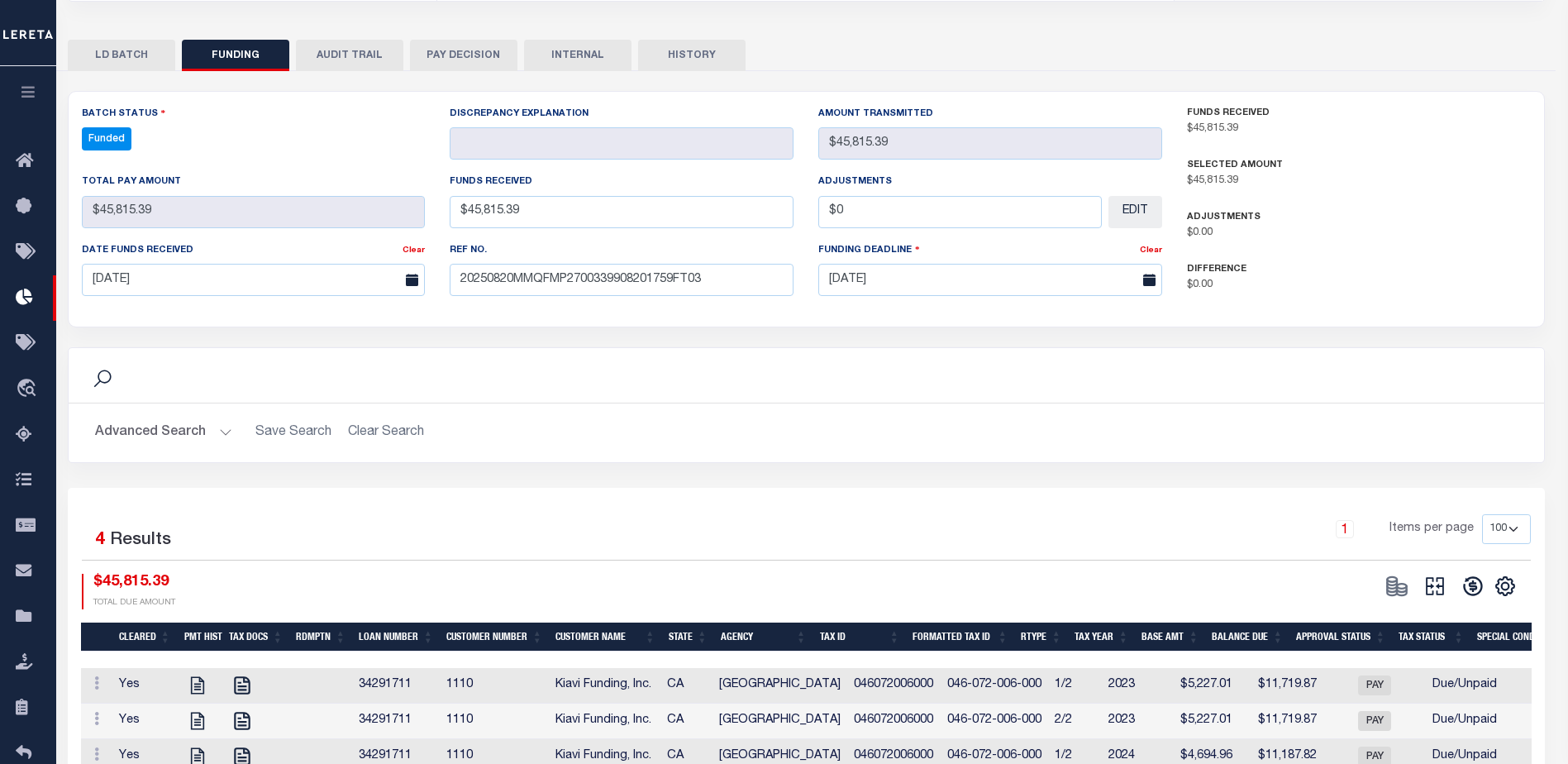
type input "$45,815.39"
type input "$0"
select select "100"
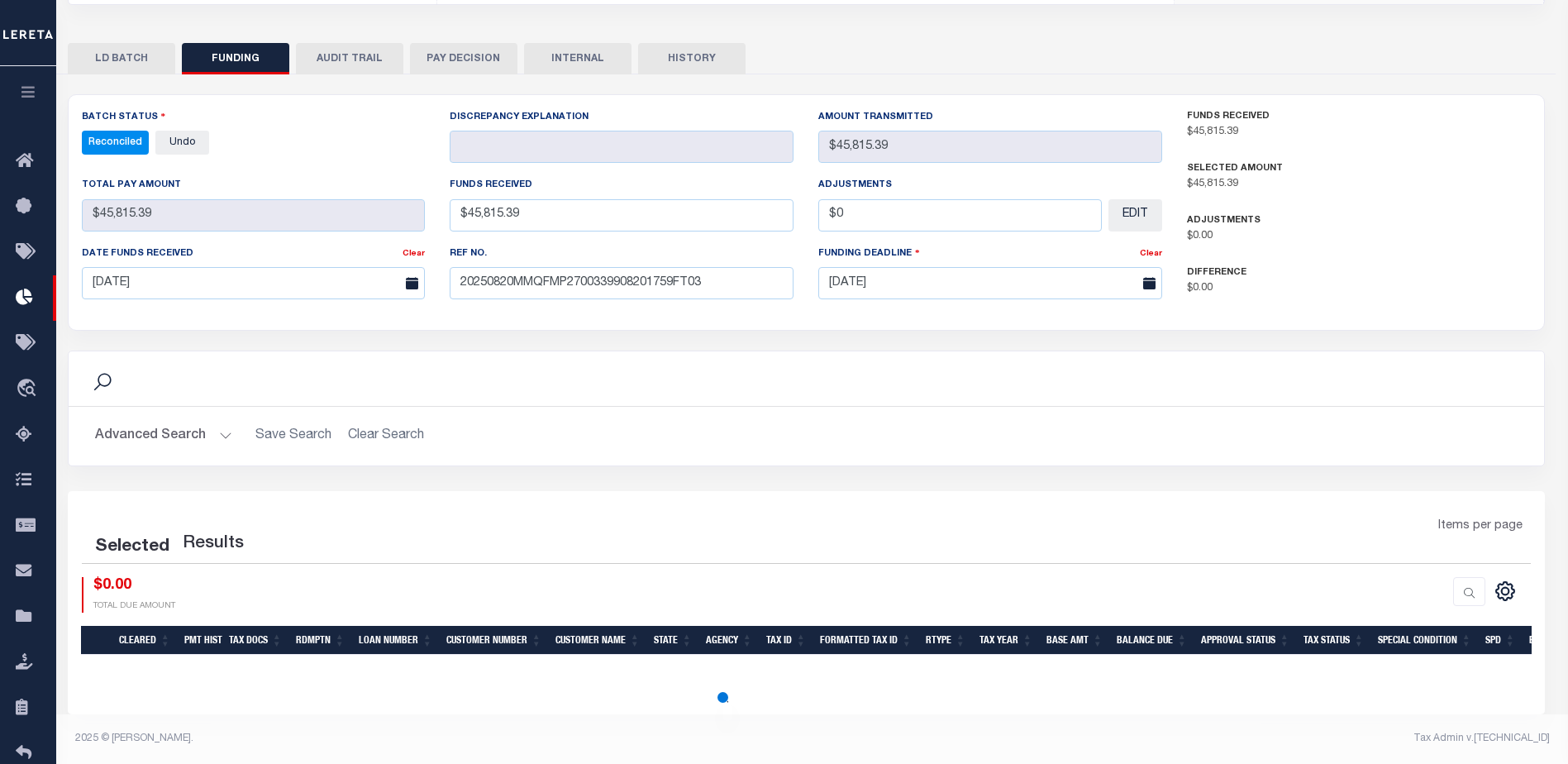
select select "100"
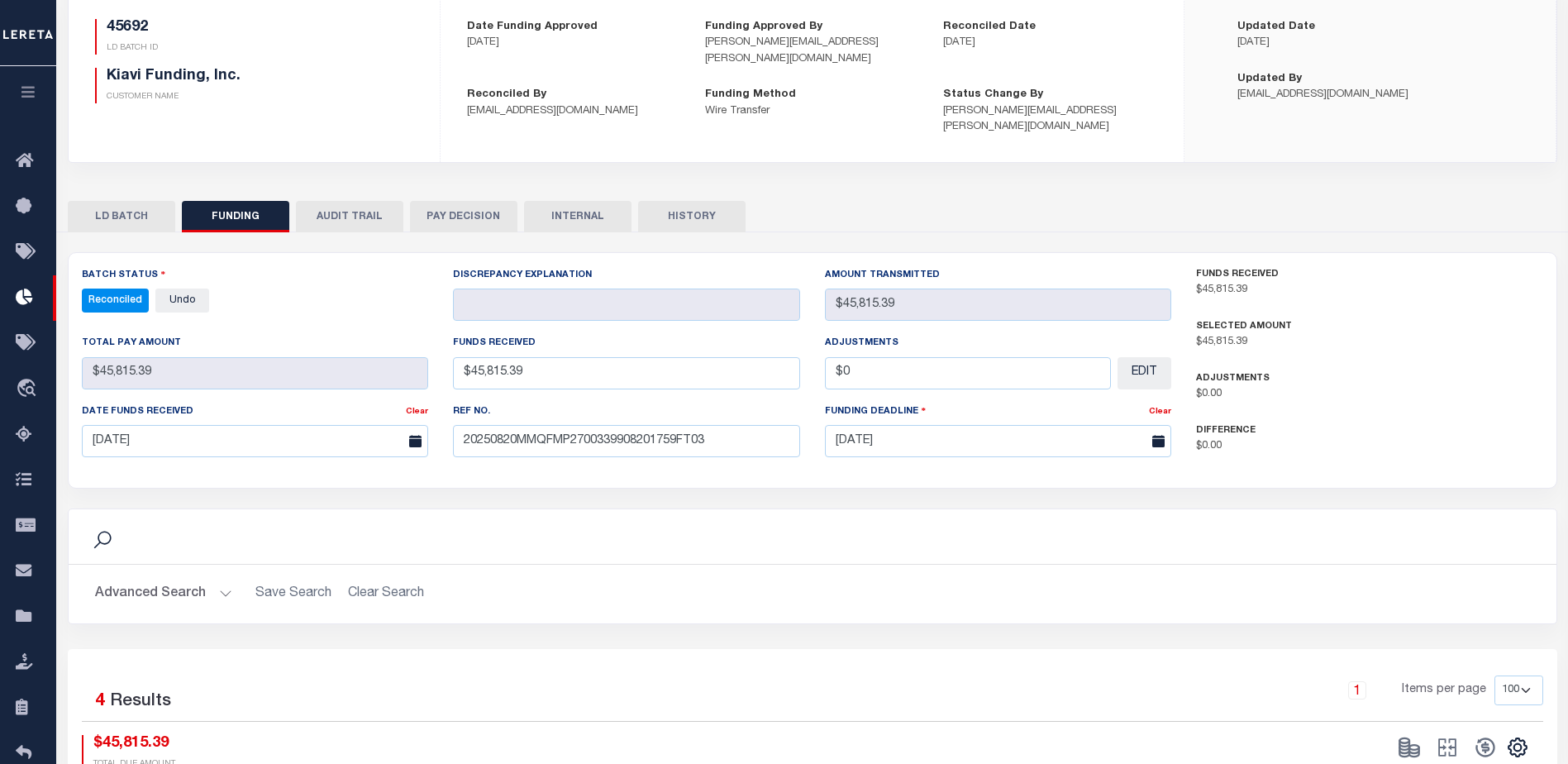
scroll to position [0, 0]
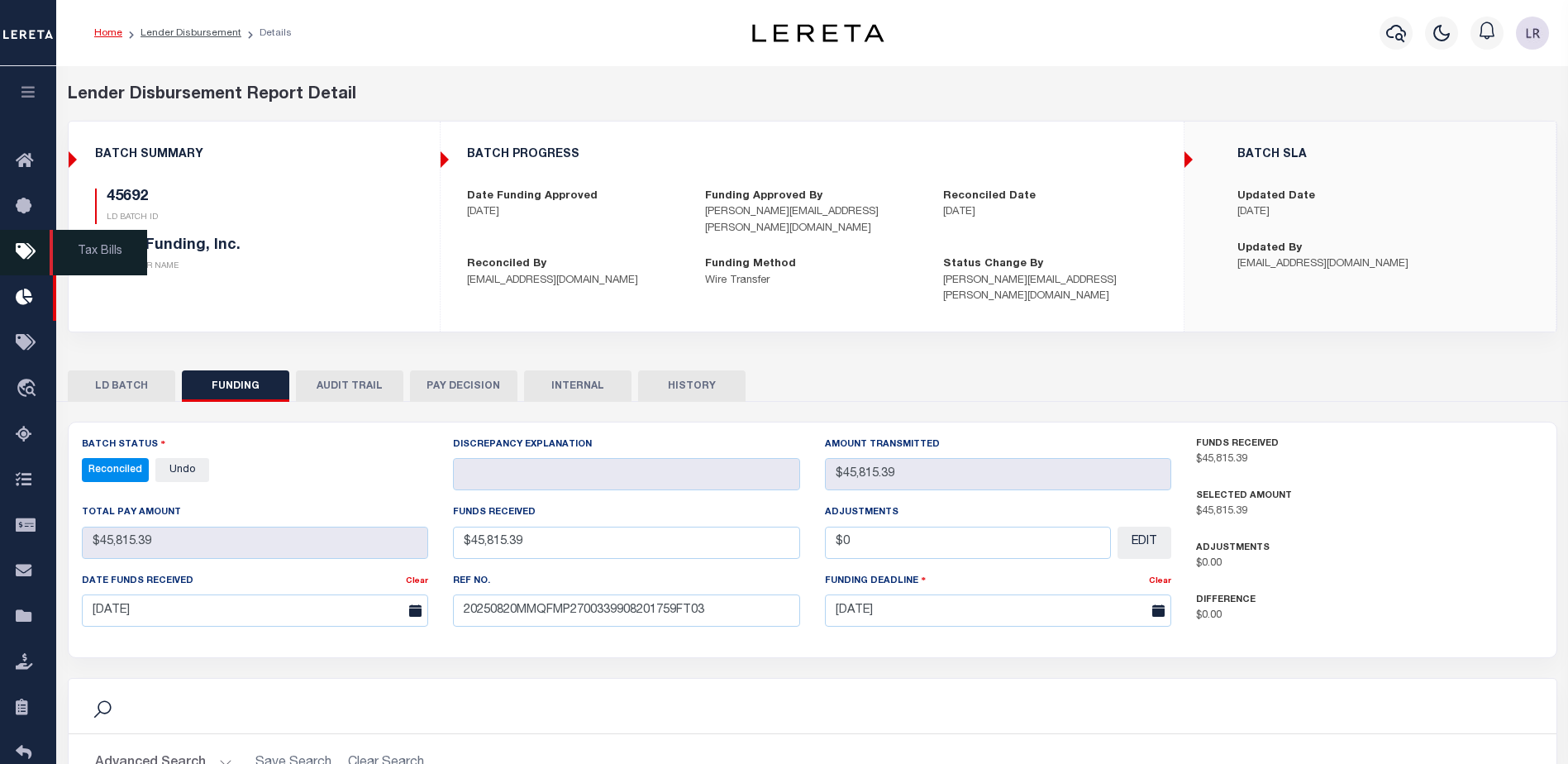
click at [39, 261] on icon at bounding box center [29, 253] width 26 height 21
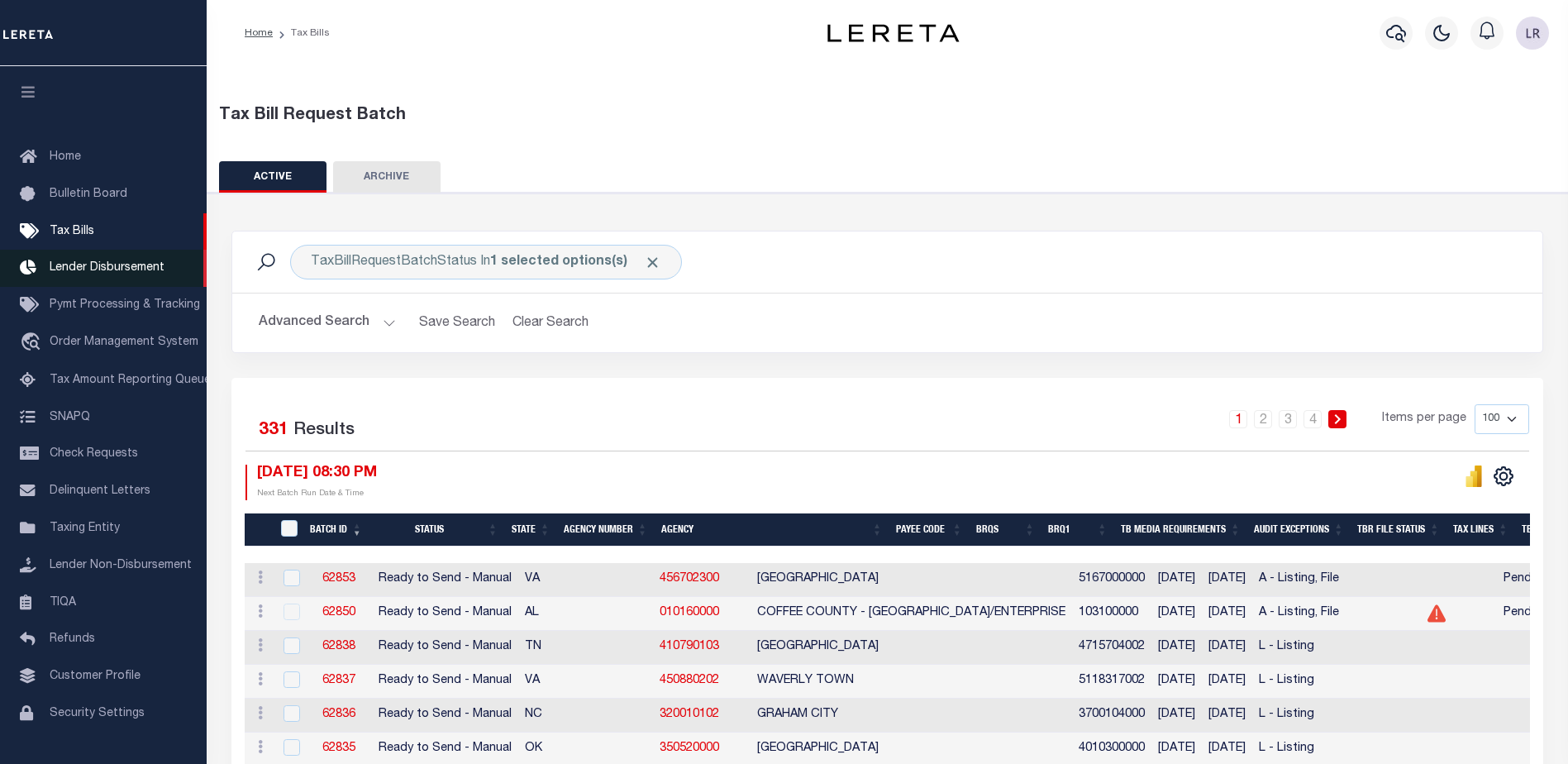
click at [86, 279] on link "Lender Disbursement" at bounding box center [103, 269] width 207 height 38
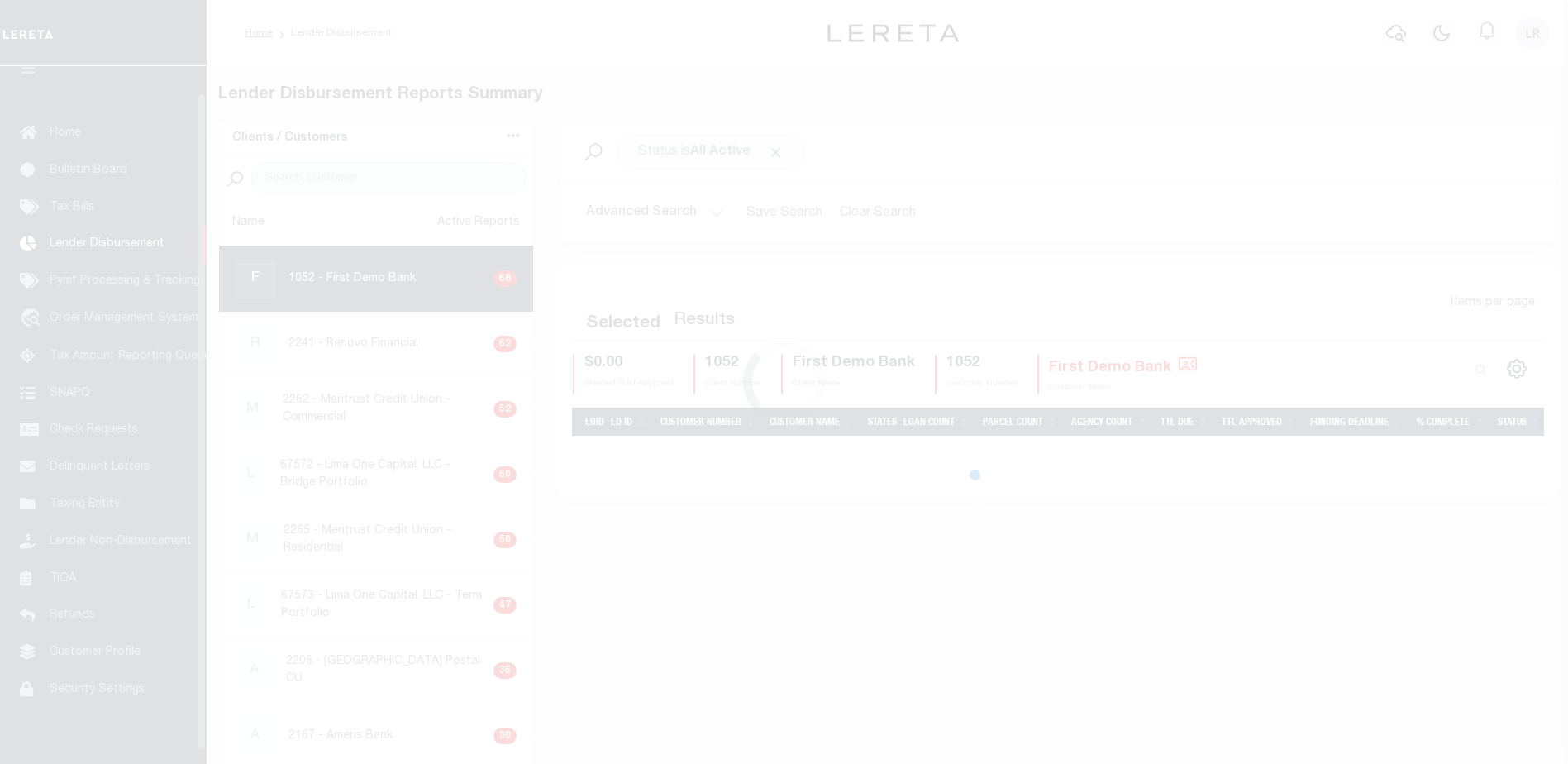
scroll to position [29, 0]
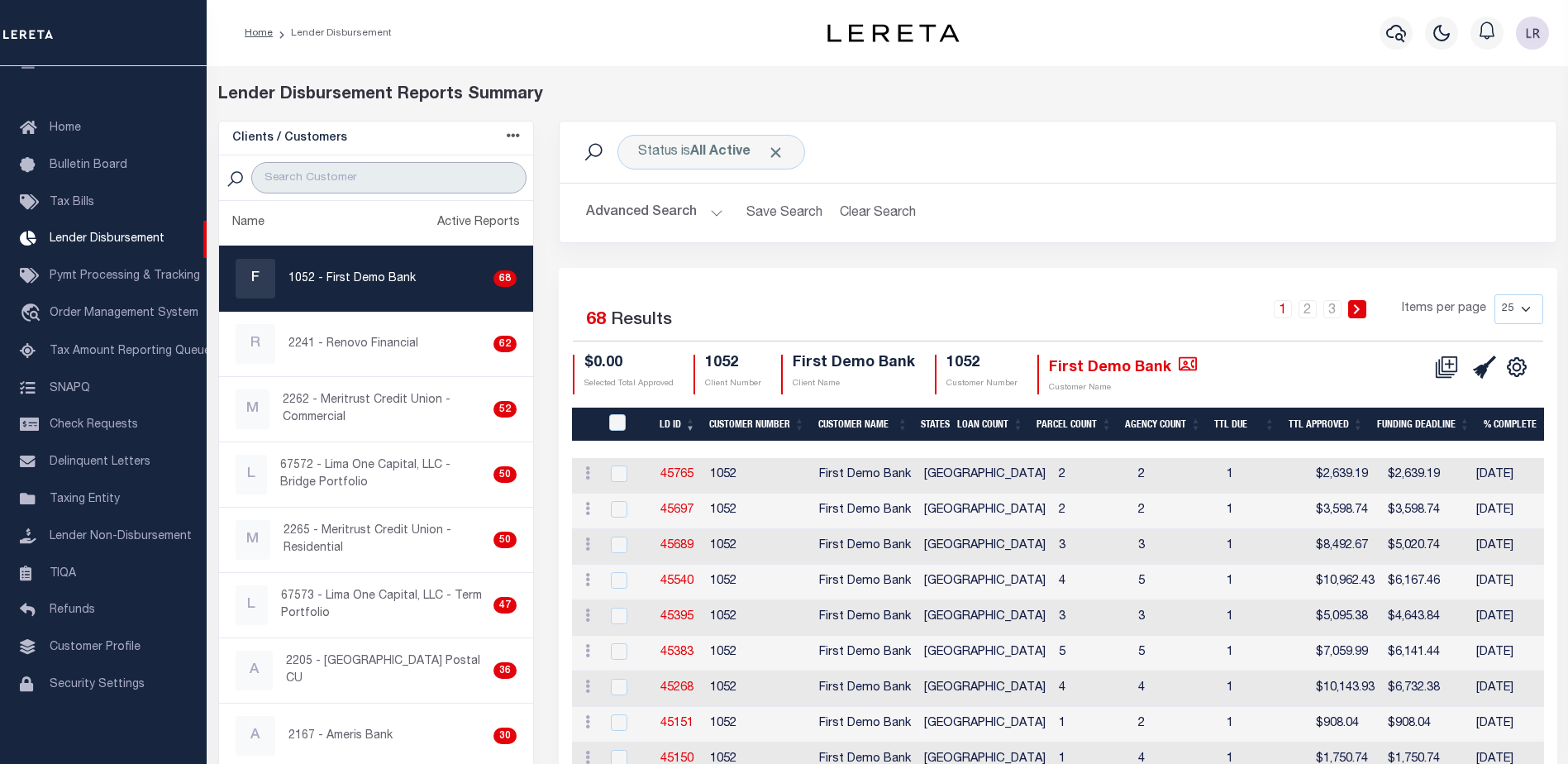
click at [353, 182] on input "search" at bounding box center [388, 177] width 275 height 31
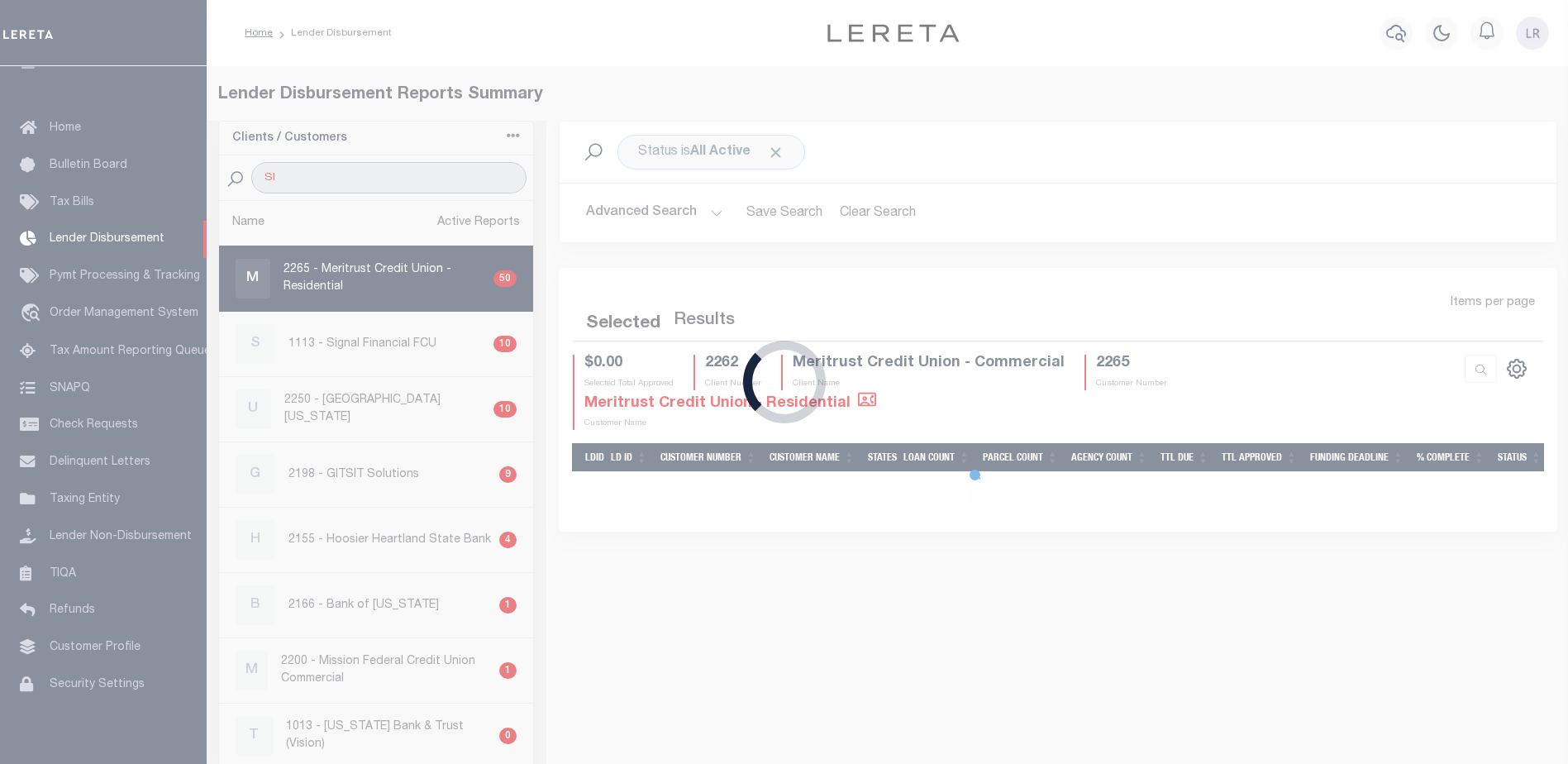
type input "SIGNAL"
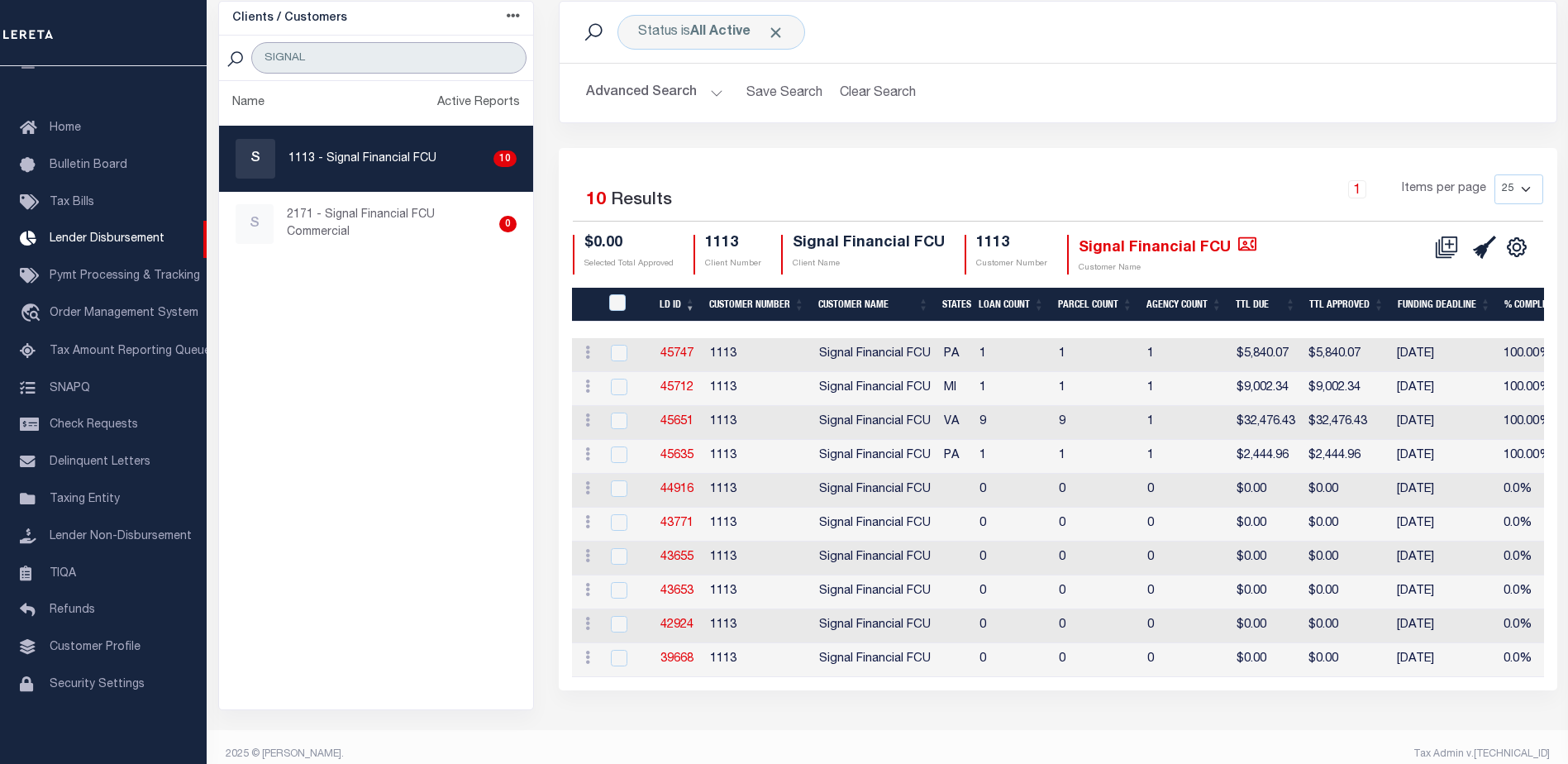
scroll to position [135, 0]
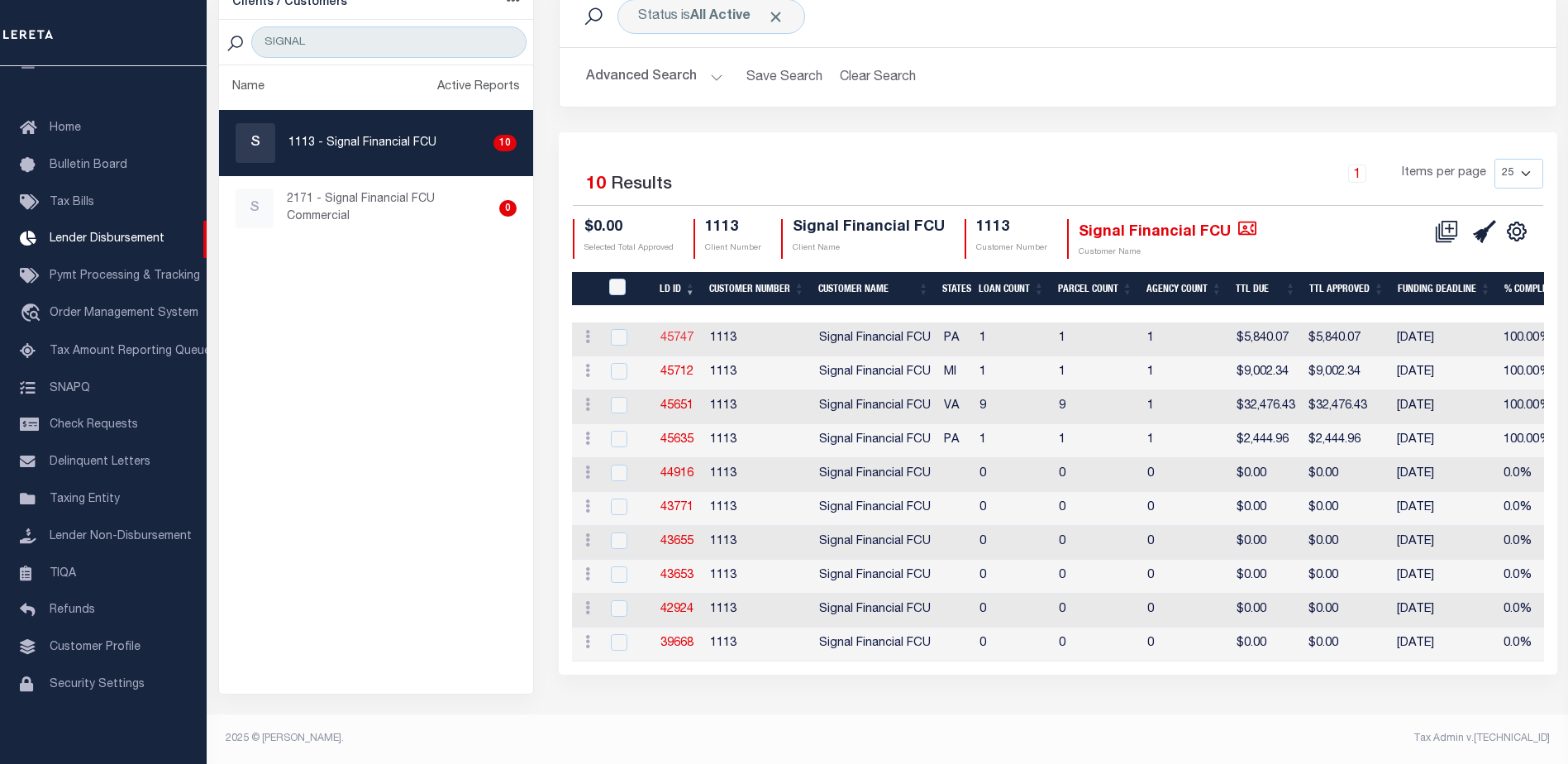
click at [681, 339] on link "45747" at bounding box center [677, 338] width 33 height 11
checkbox input "true"
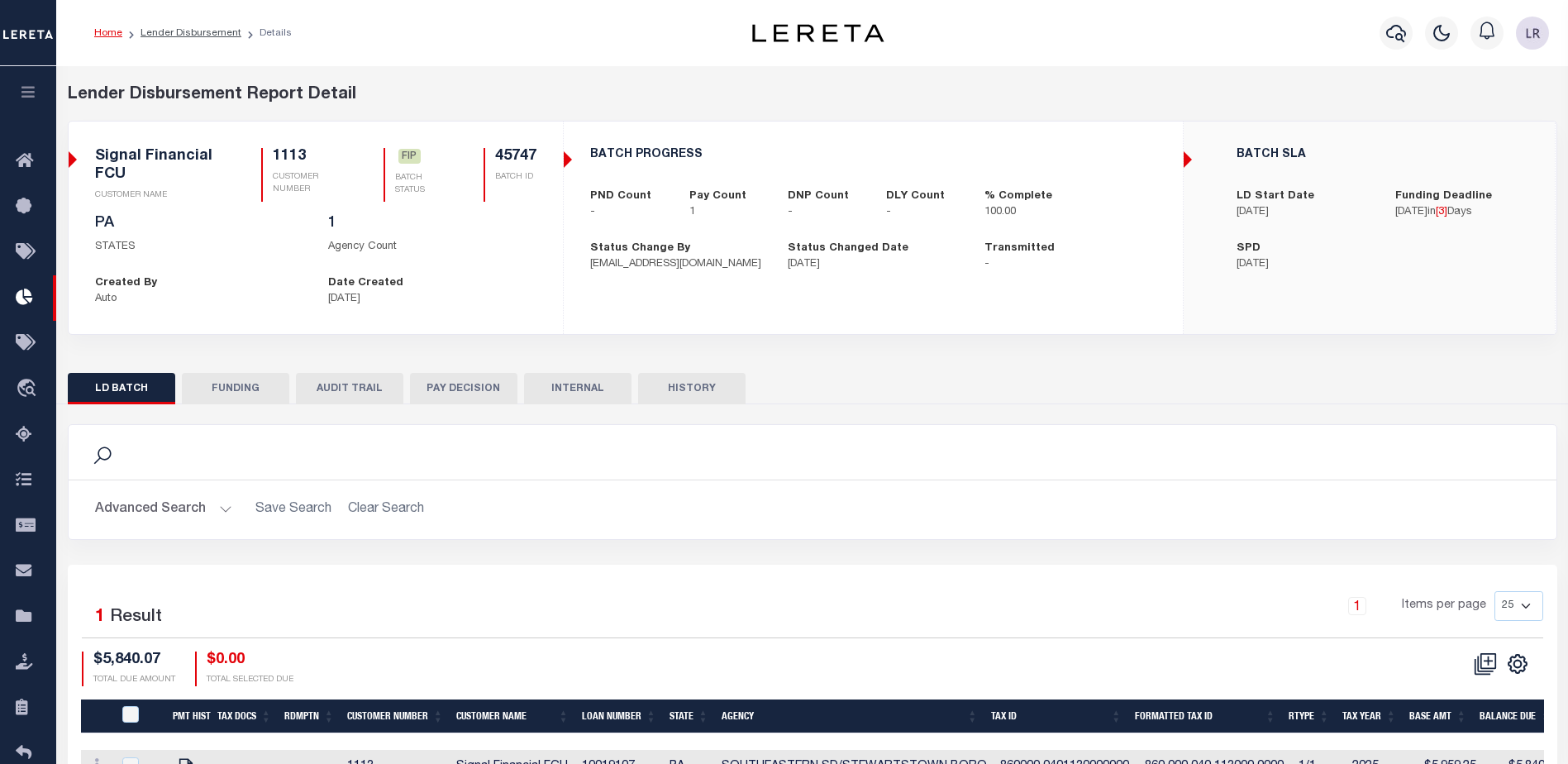
click at [251, 382] on button "FUNDING" at bounding box center [235, 388] width 107 height 31
select select "100"
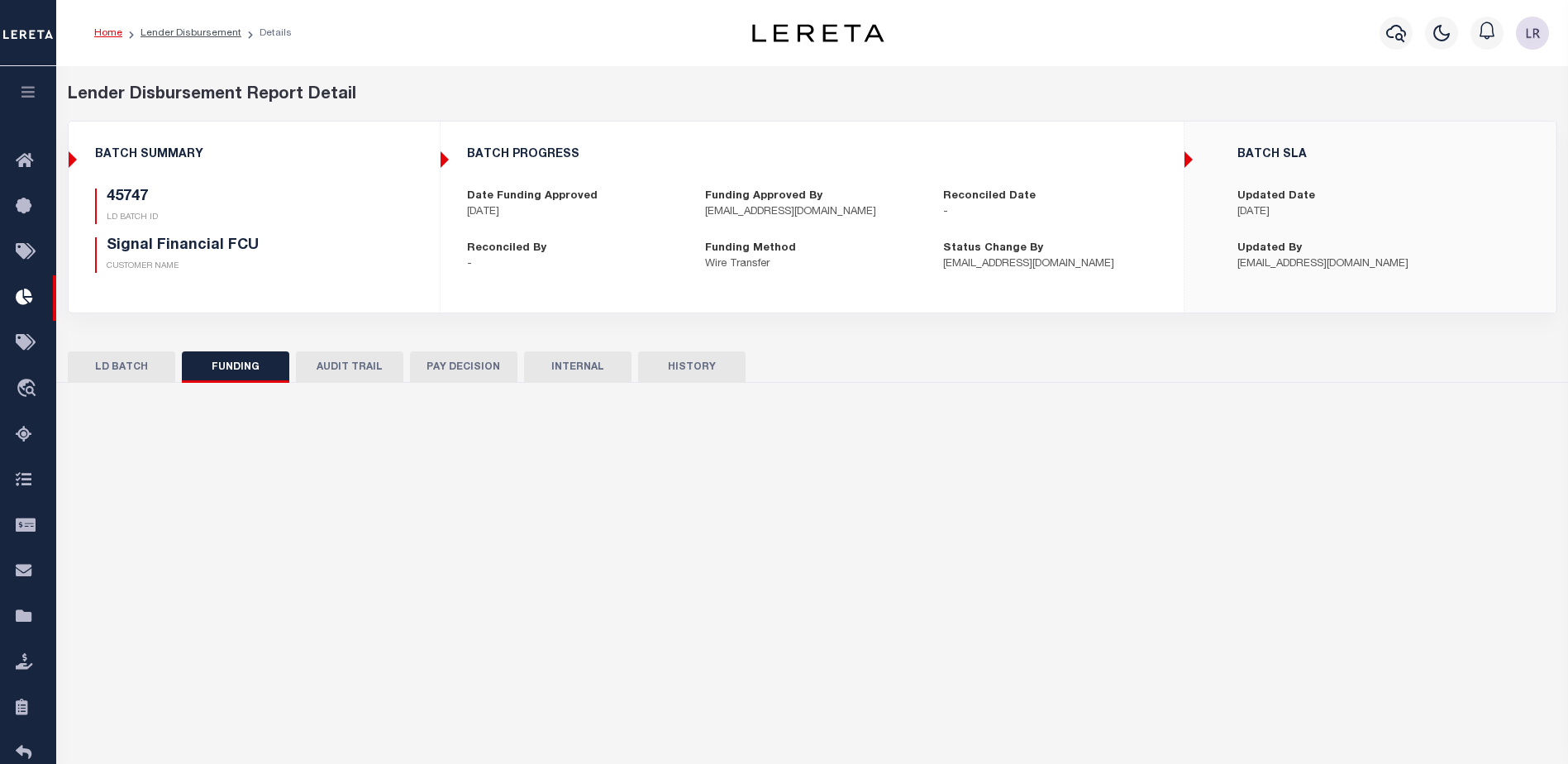
type input "$5,840.07"
type input "$0"
type input "[DATE]"
select select "100"
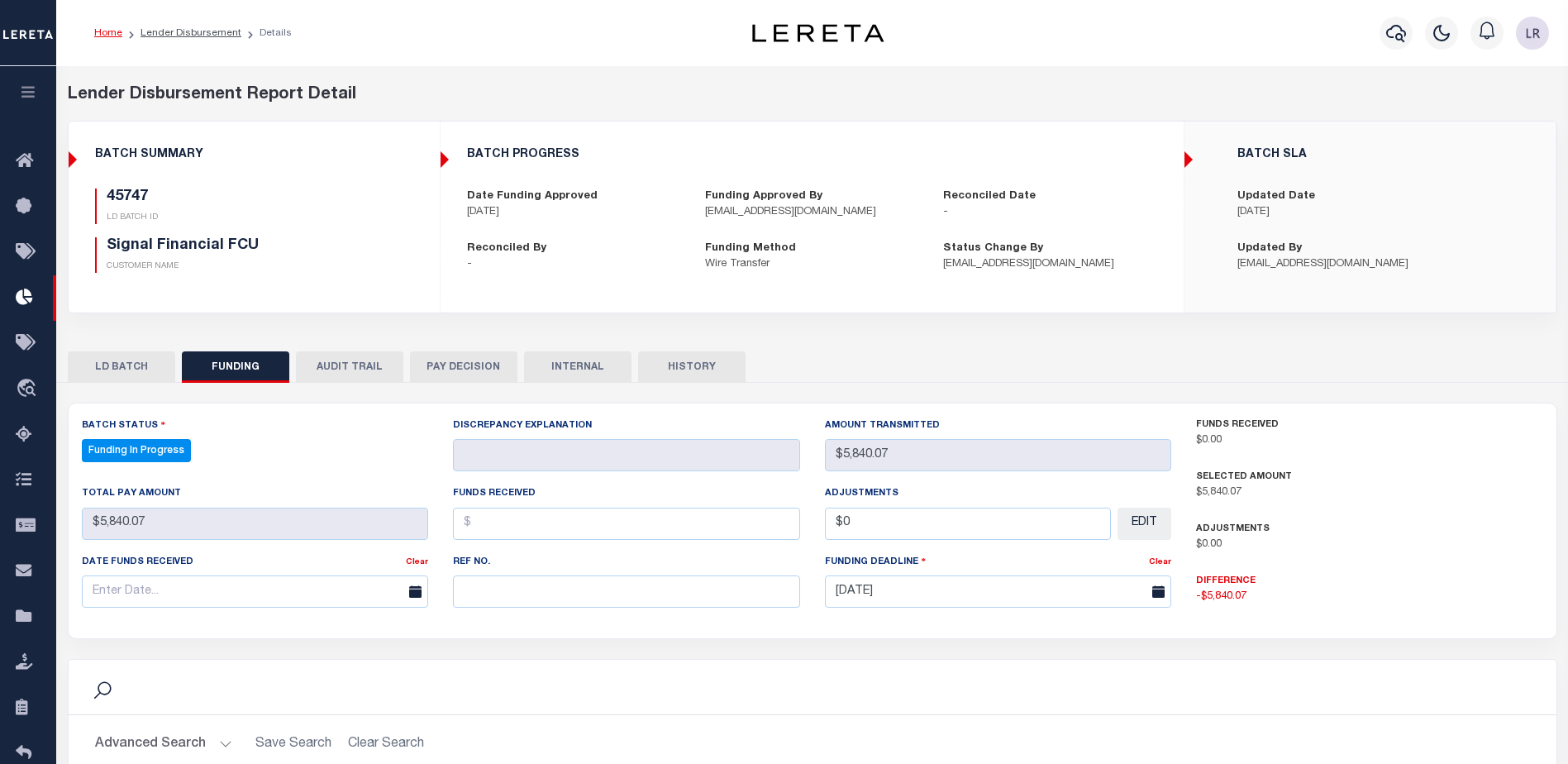
click at [520, 568] on div "Ref No." at bounding box center [626, 580] width 347 height 55
click at [518, 600] on input "text" at bounding box center [626, 591] width 347 height 32
paste input "20250820MMQFMP2700295708201550FT03"
type input "20250820MMQFMP2700295708201550FT03"
click at [512, 529] on input "text" at bounding box center [626, 523] width 347 height 32
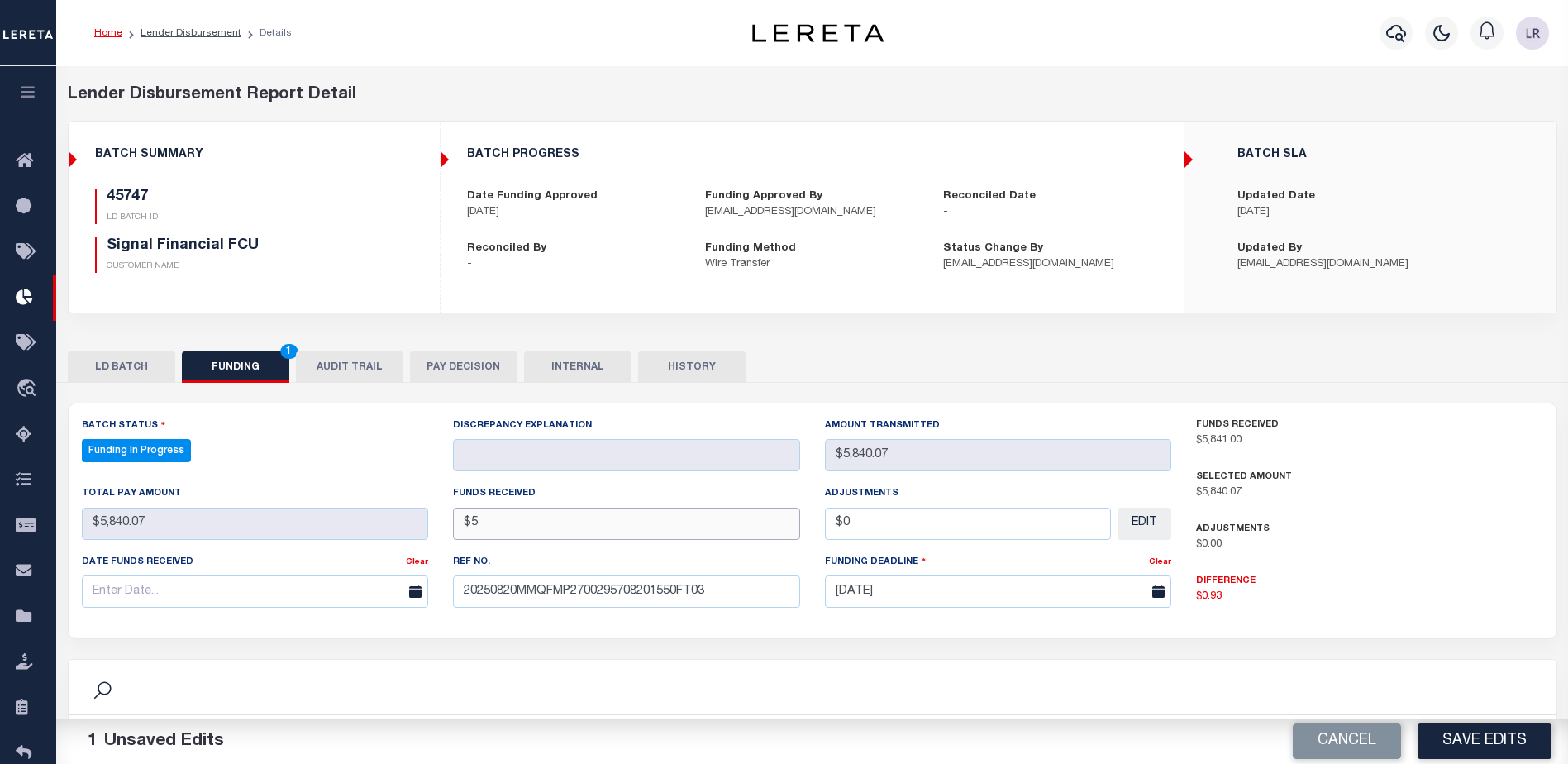
type input "$"
type input "$5,840.07"
click at [351, 589] on input "text" at bounding box center [255, 591] width 347 height 32
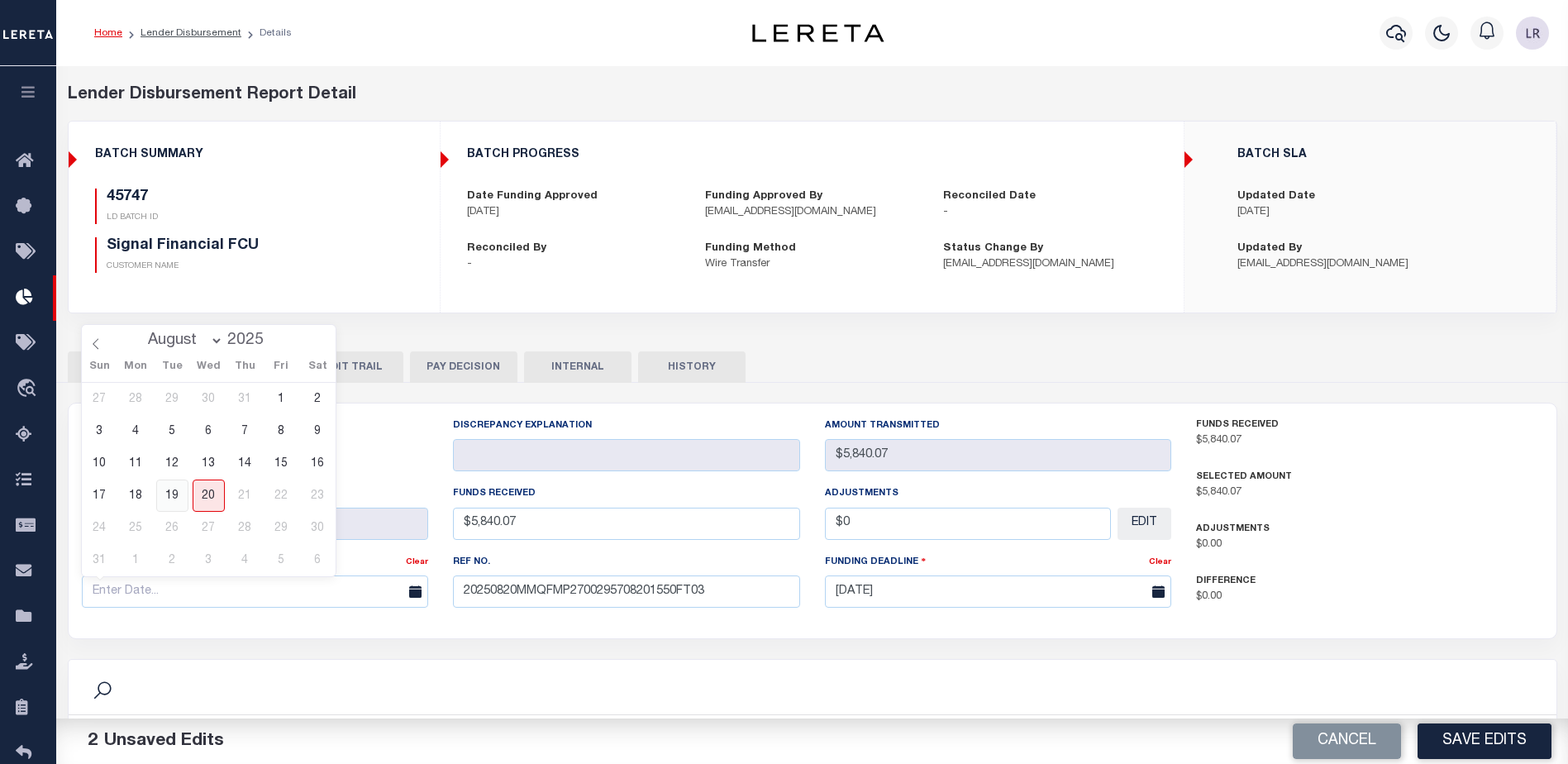
click at [178, 489] on span "19" at bounding box center [172, 495] width 32 height 32
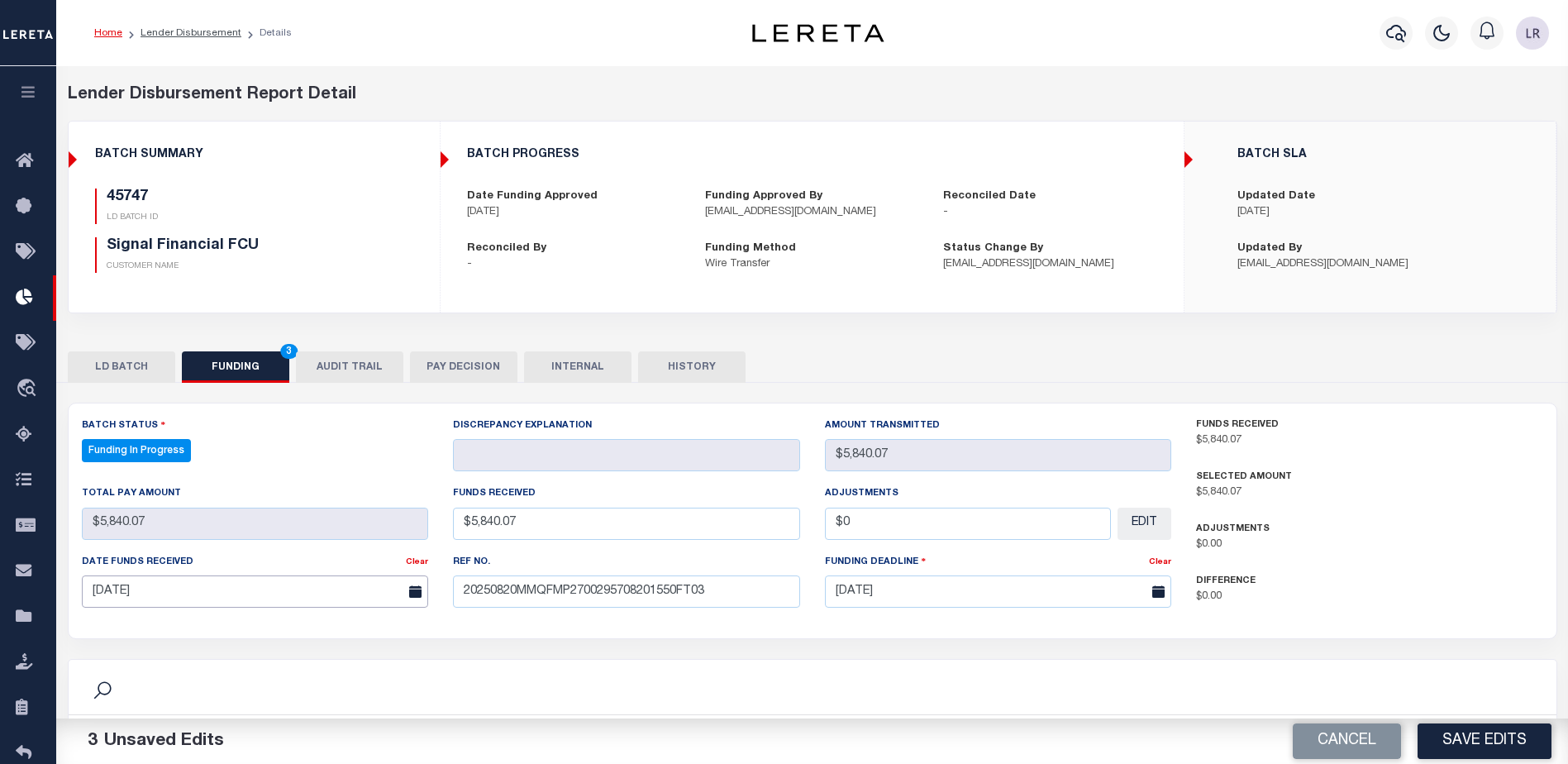
click at [187, 599] on input "[DATE]" at bounding box center [255, 591] width 347 height 32
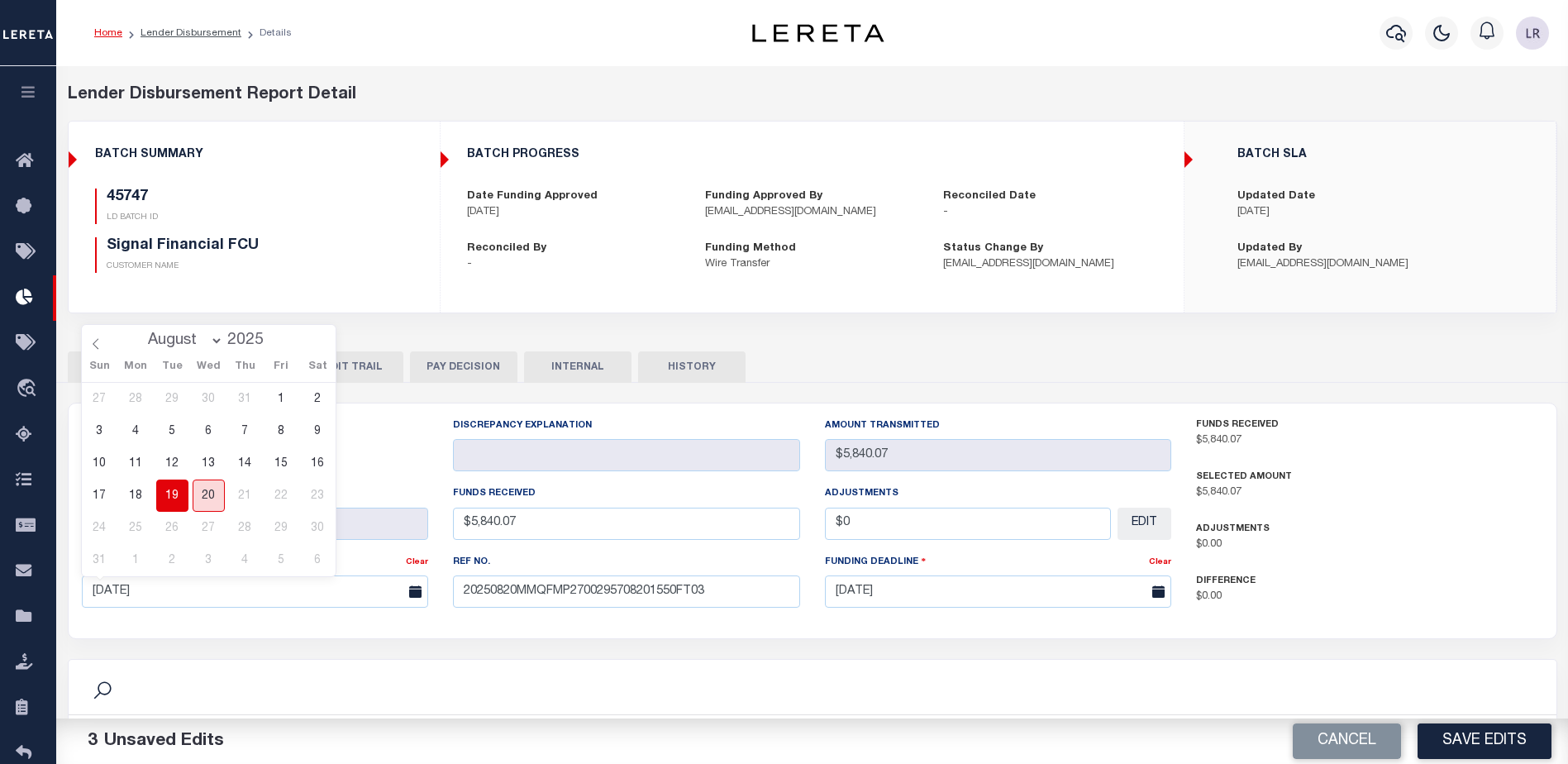
click at [213, 506] on span "20" at bounding box center [209, 495] width 32 height 32
type input "[DATE]"
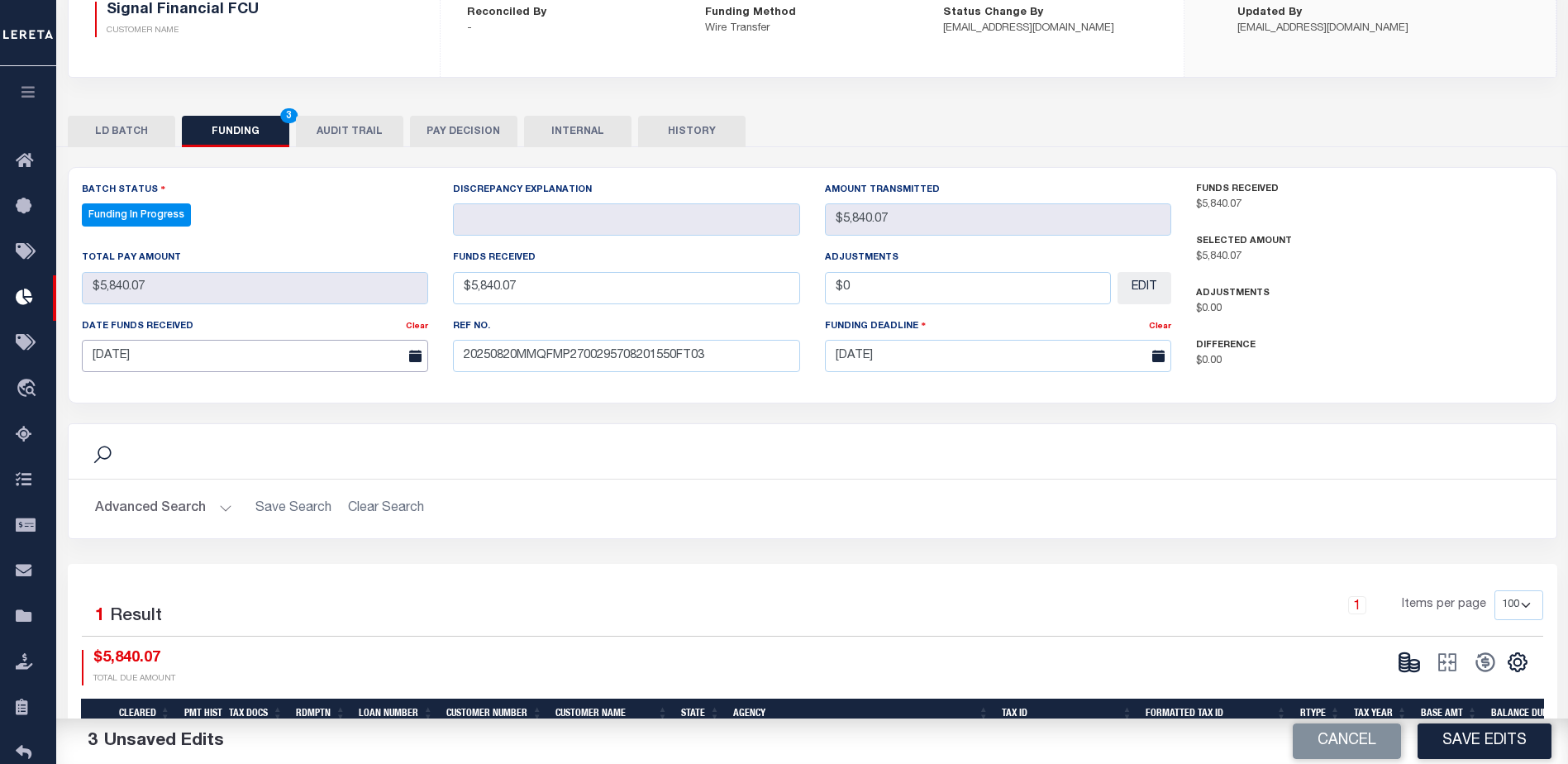
scroll to position [248, 0]
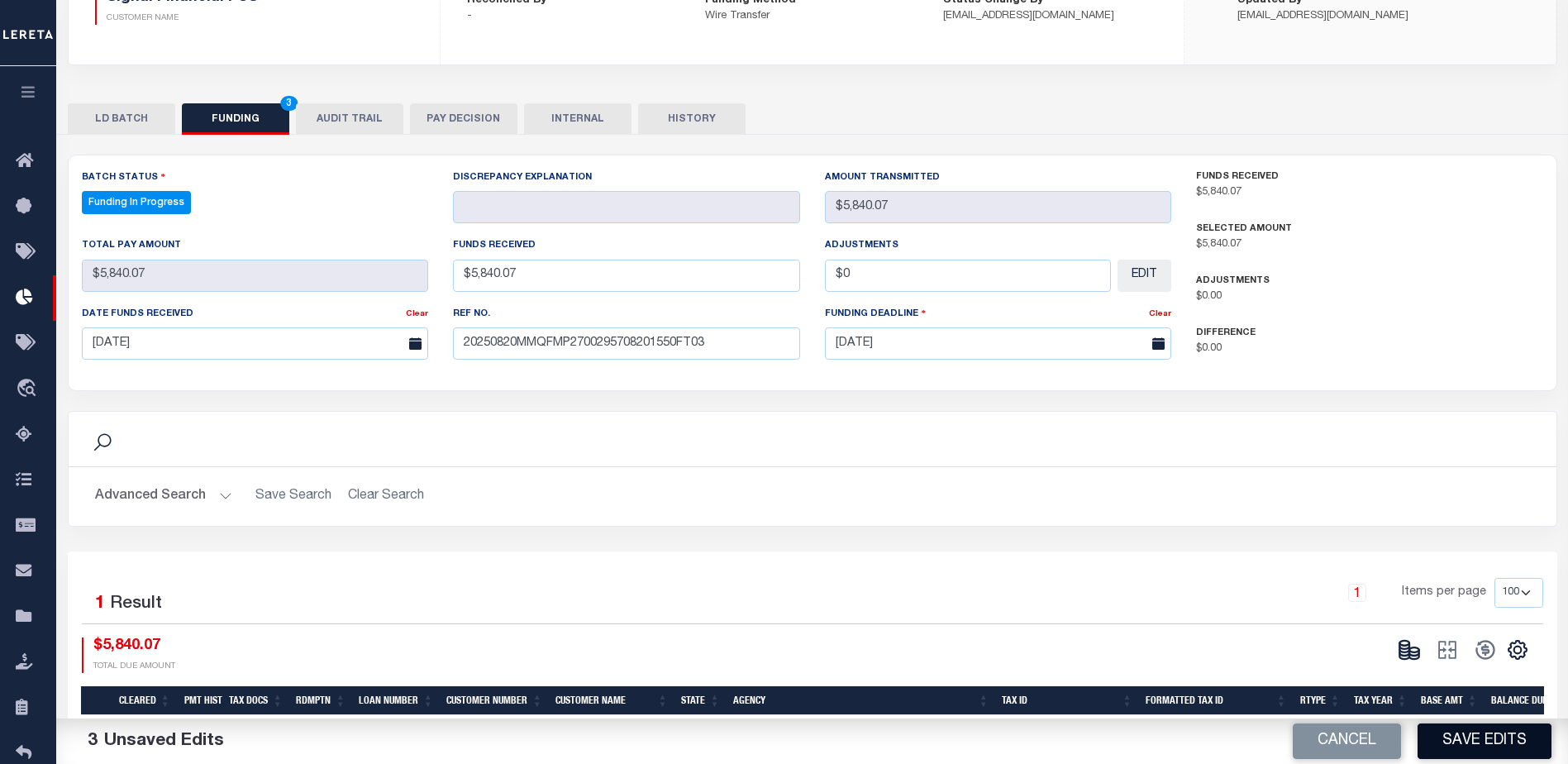
click at [1437, 733] on button "Save Edits" at bounding box center [1484, 741] width 133 height 36
type input "$5,840.07"
type input "$0"
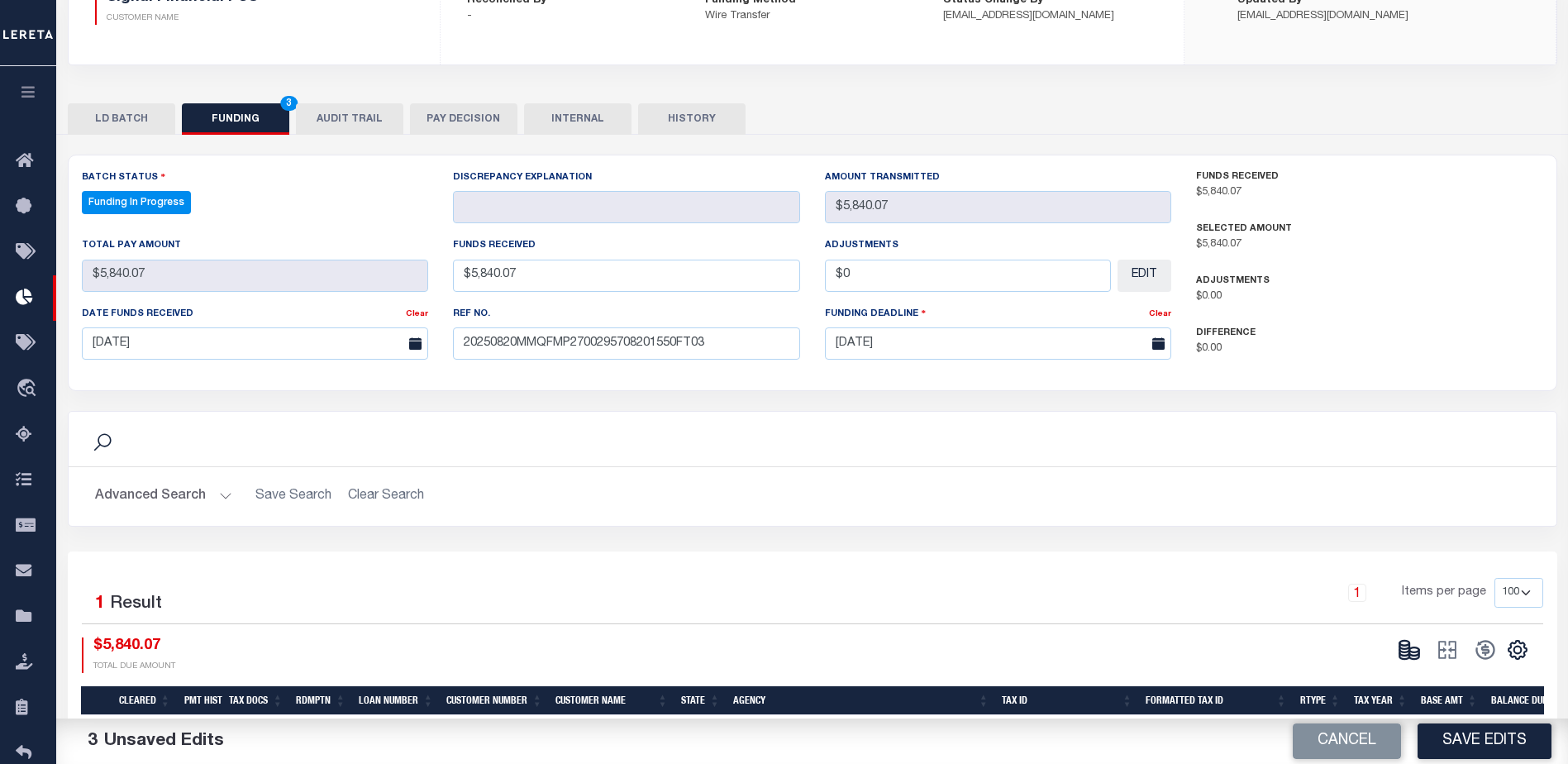
select select "100"
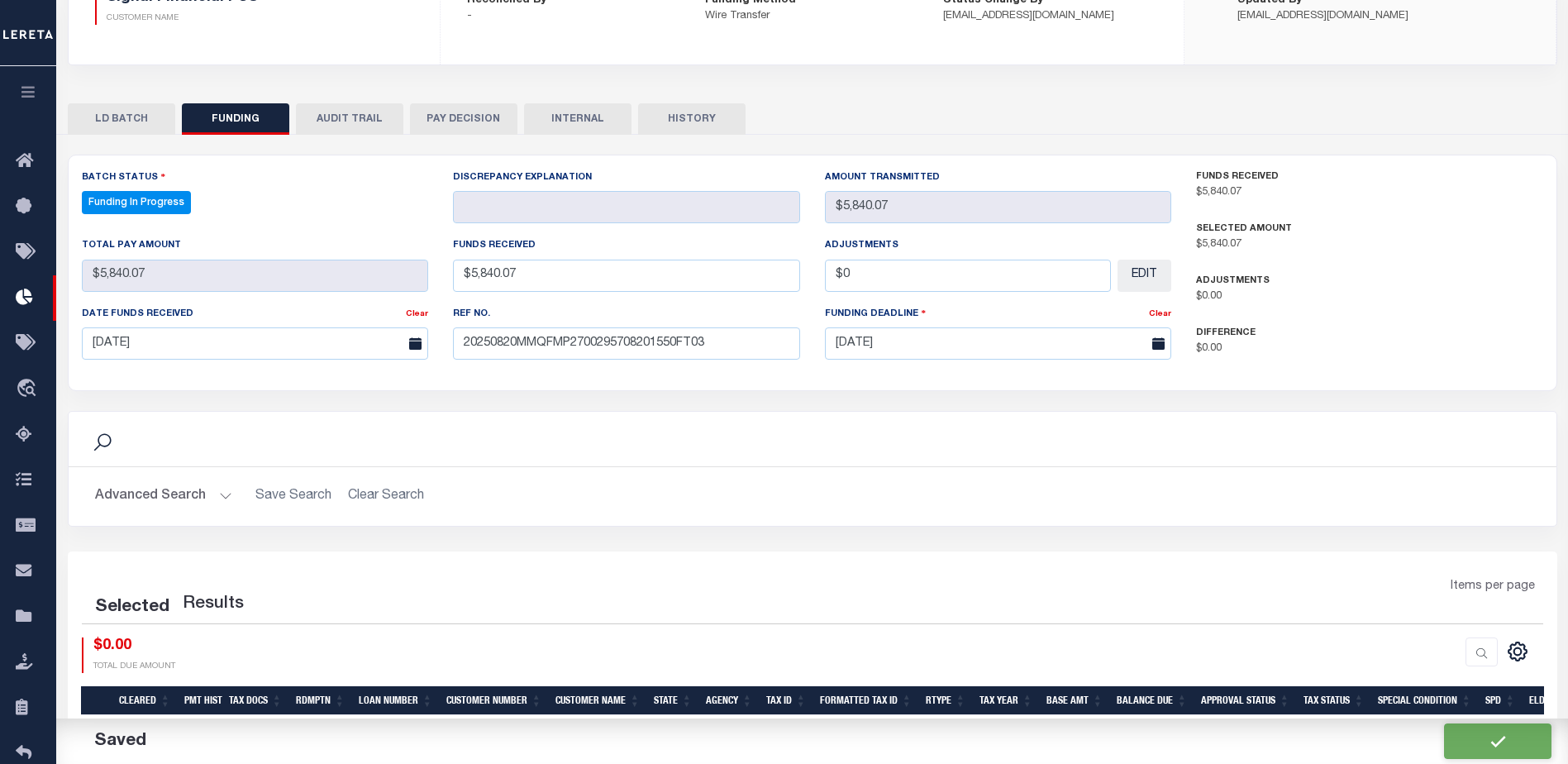
select select "100"
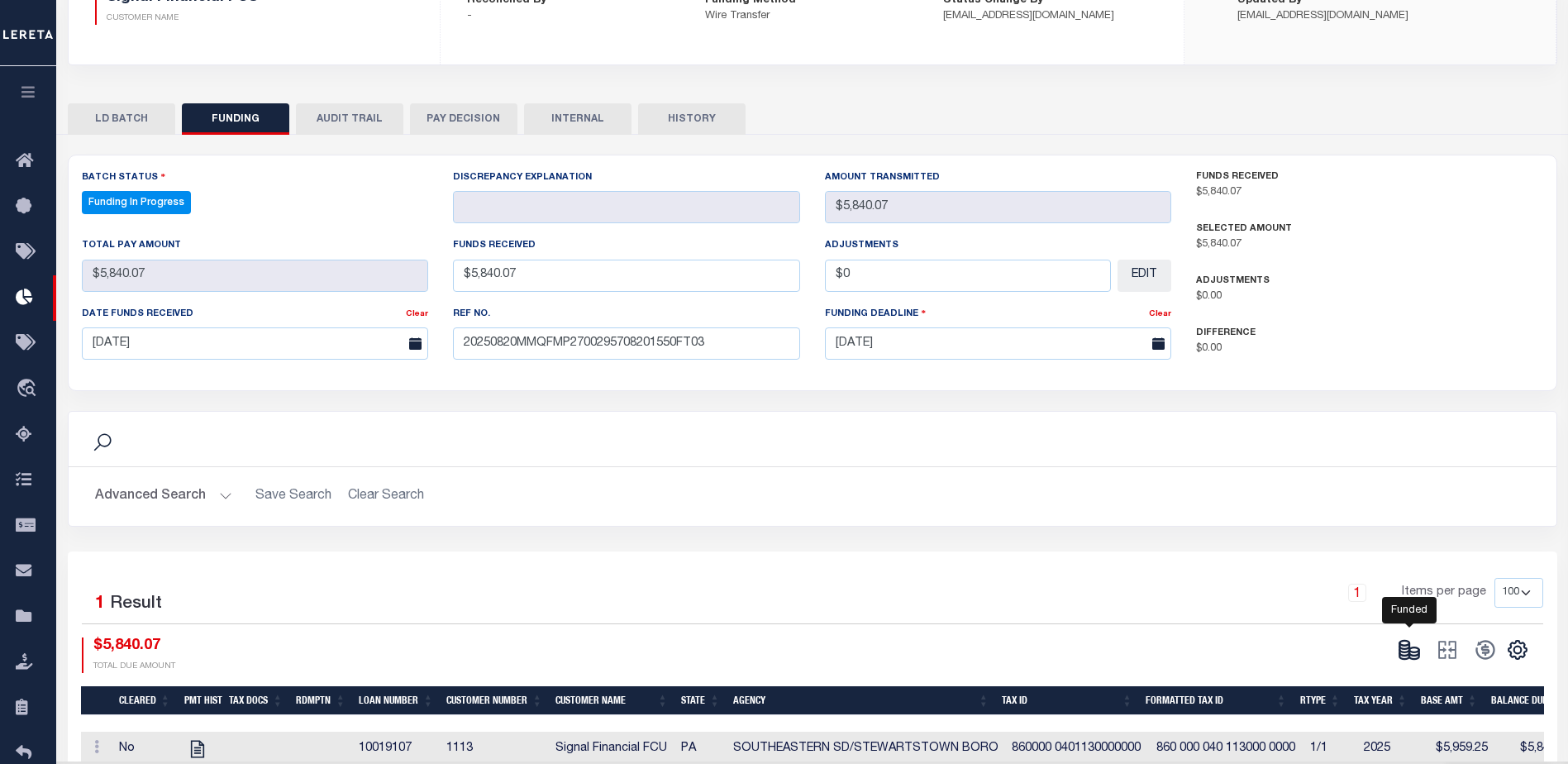
click at [1406, 659] on icon at bounding box center [1409, 649] width 24 height 23
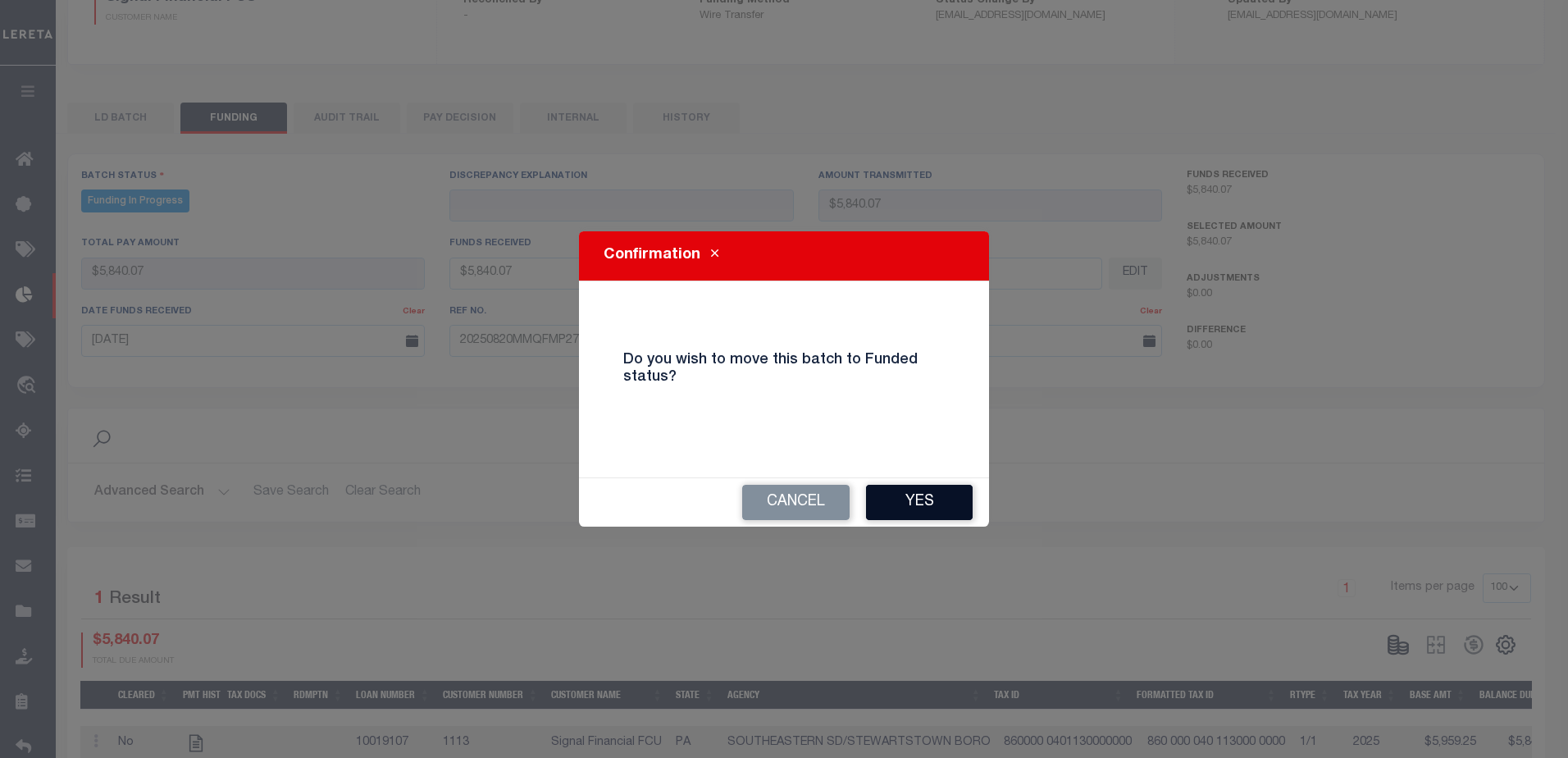
click at [937, 519] on button "Yes" at bounding box center [919, 503] width 106 height 35
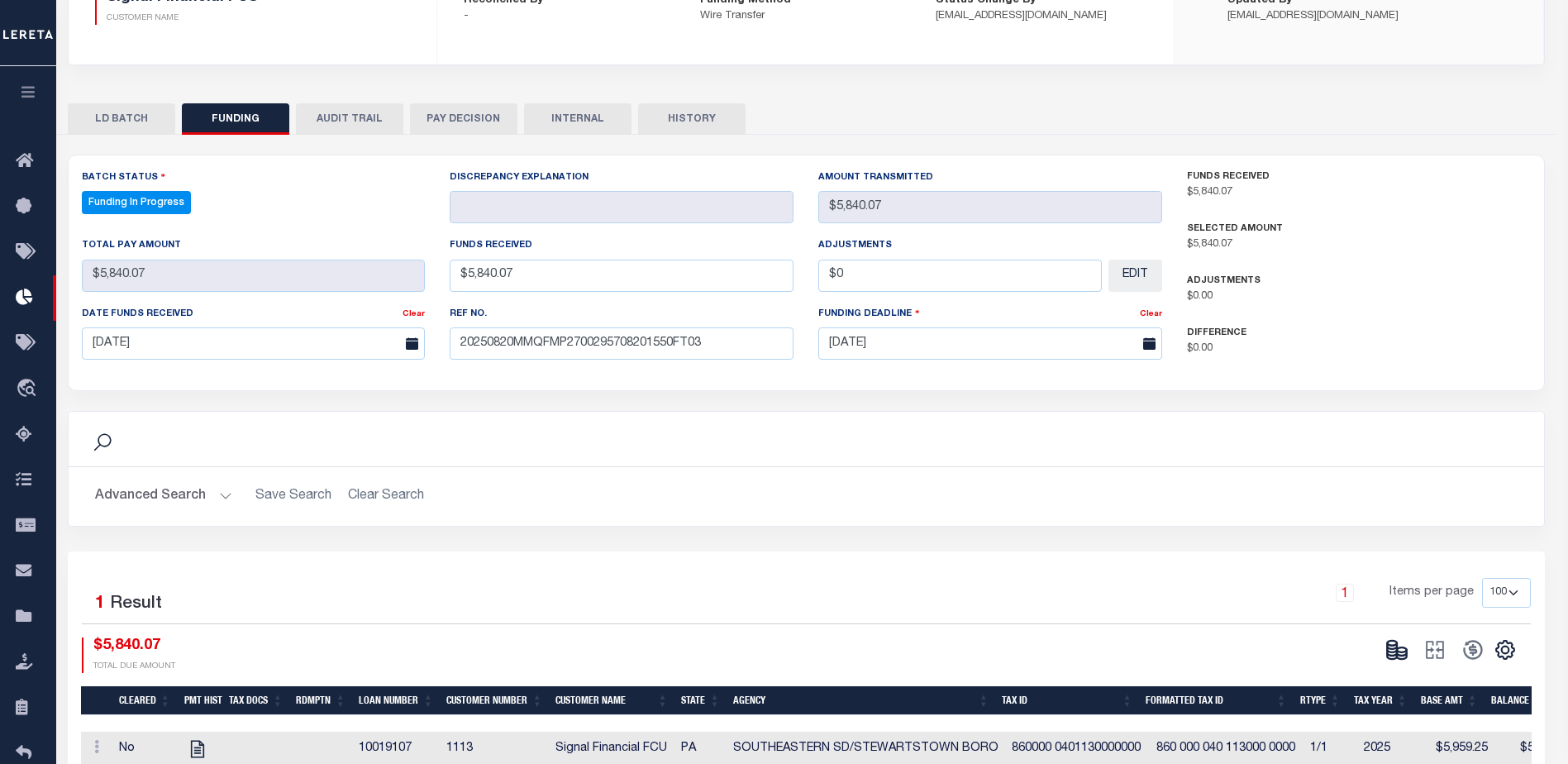
type input "$5,840.07"
type input "$0"
select select "100"
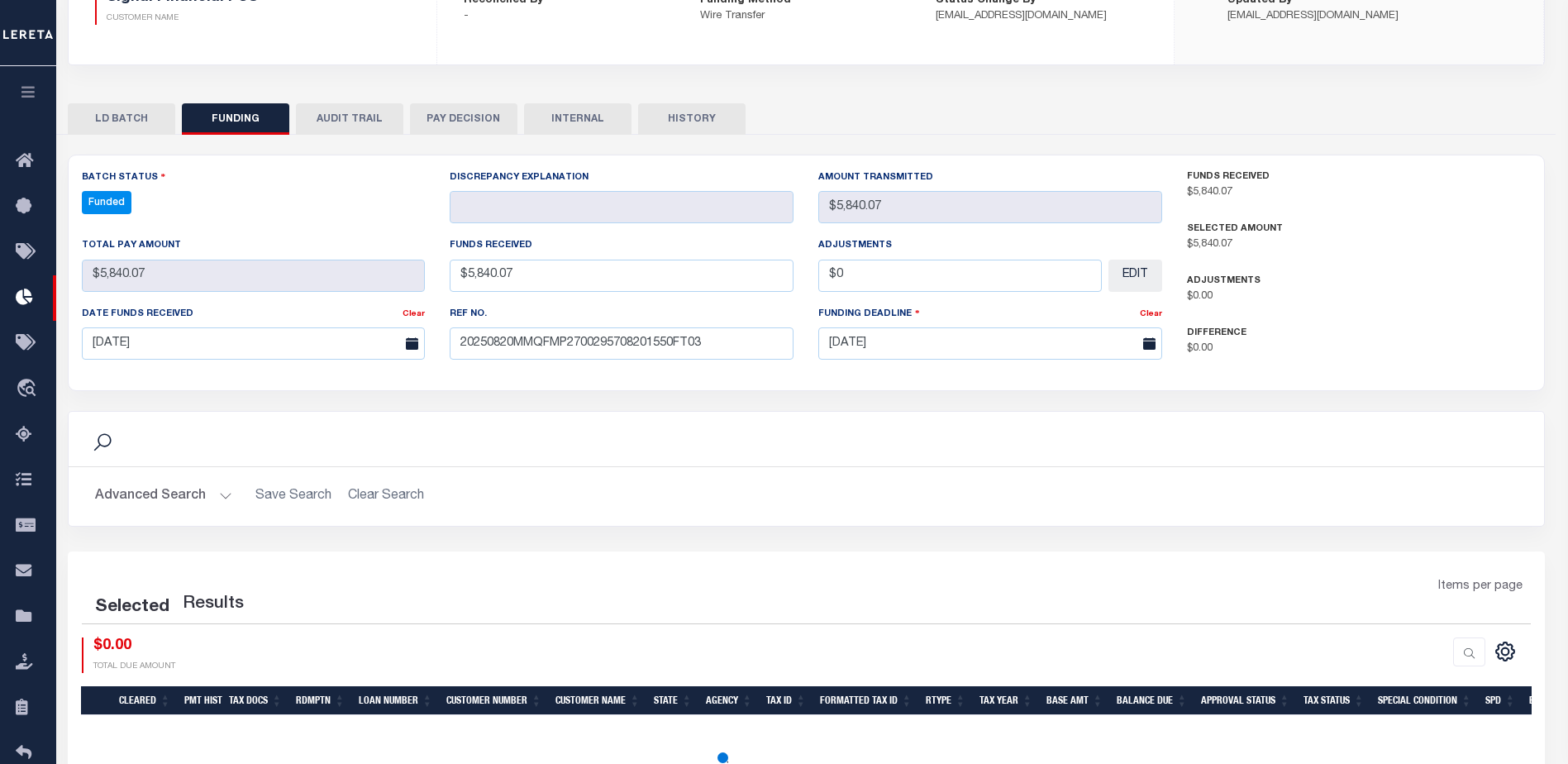
select select "100"
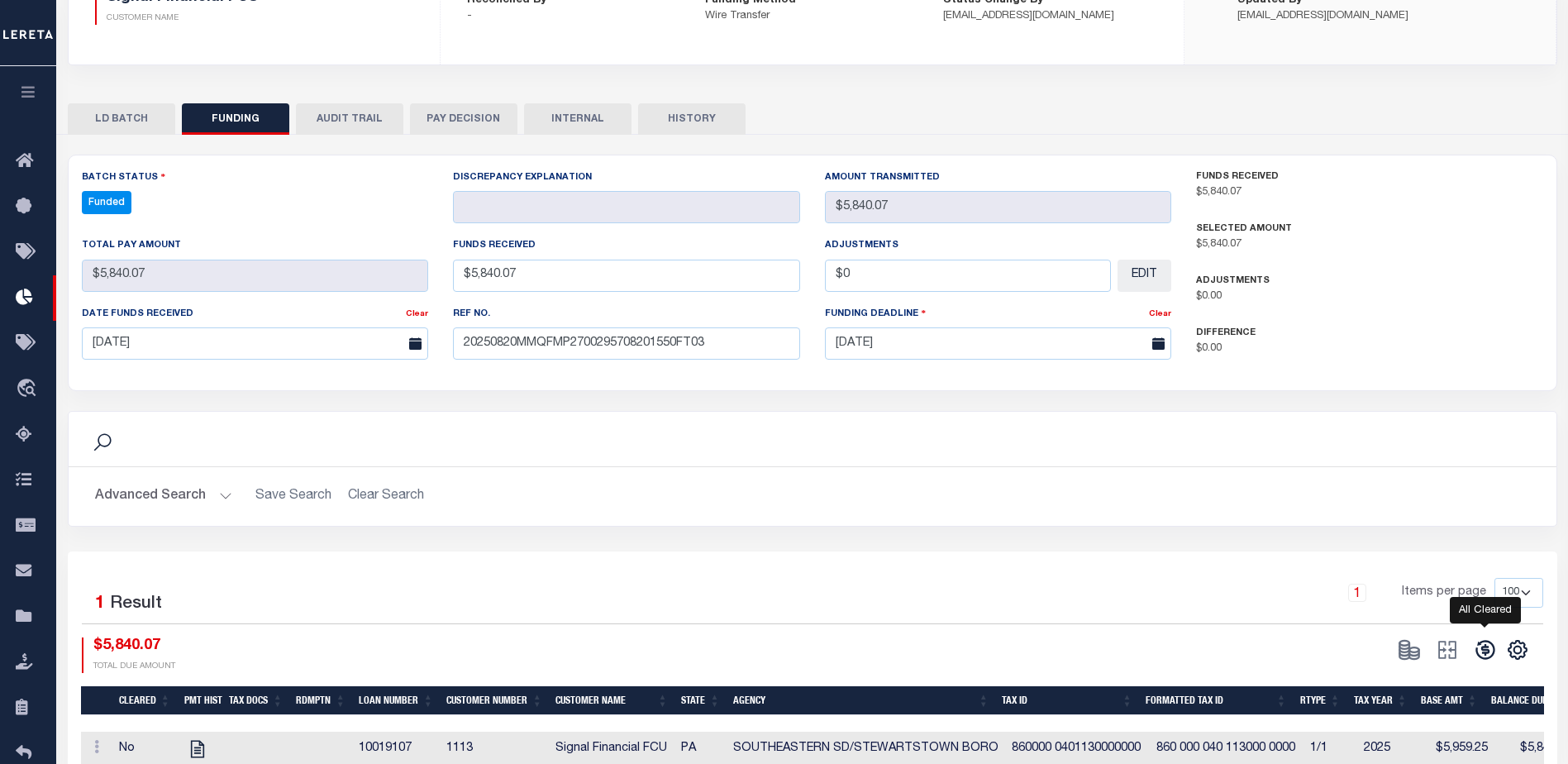
click at [1485, 650] on icon at bounding box center [1485, 649] width 24 height 23
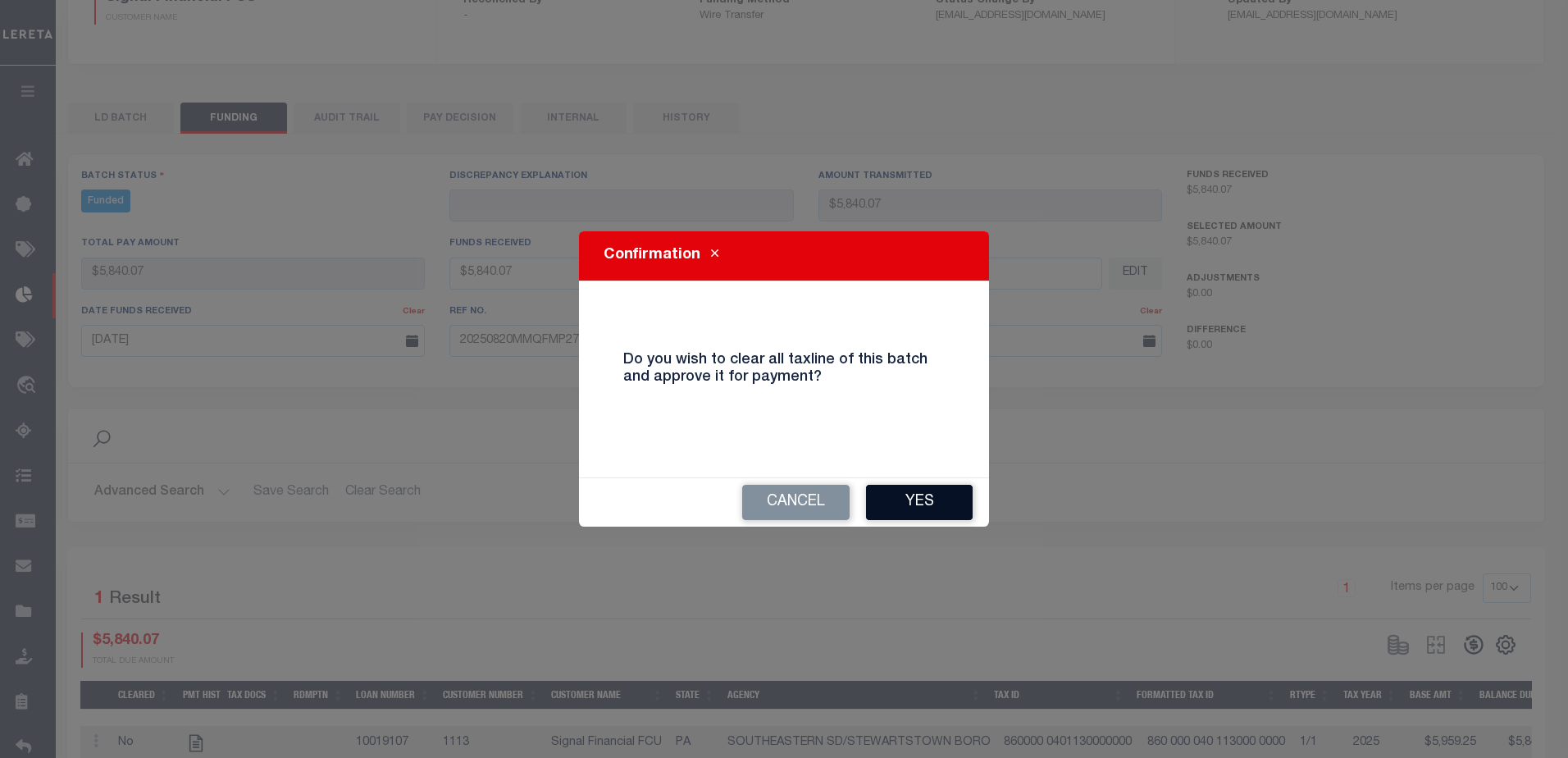
click at [897, 516] on button "Yes" at bounding box center [919, 503] width 106 height 35
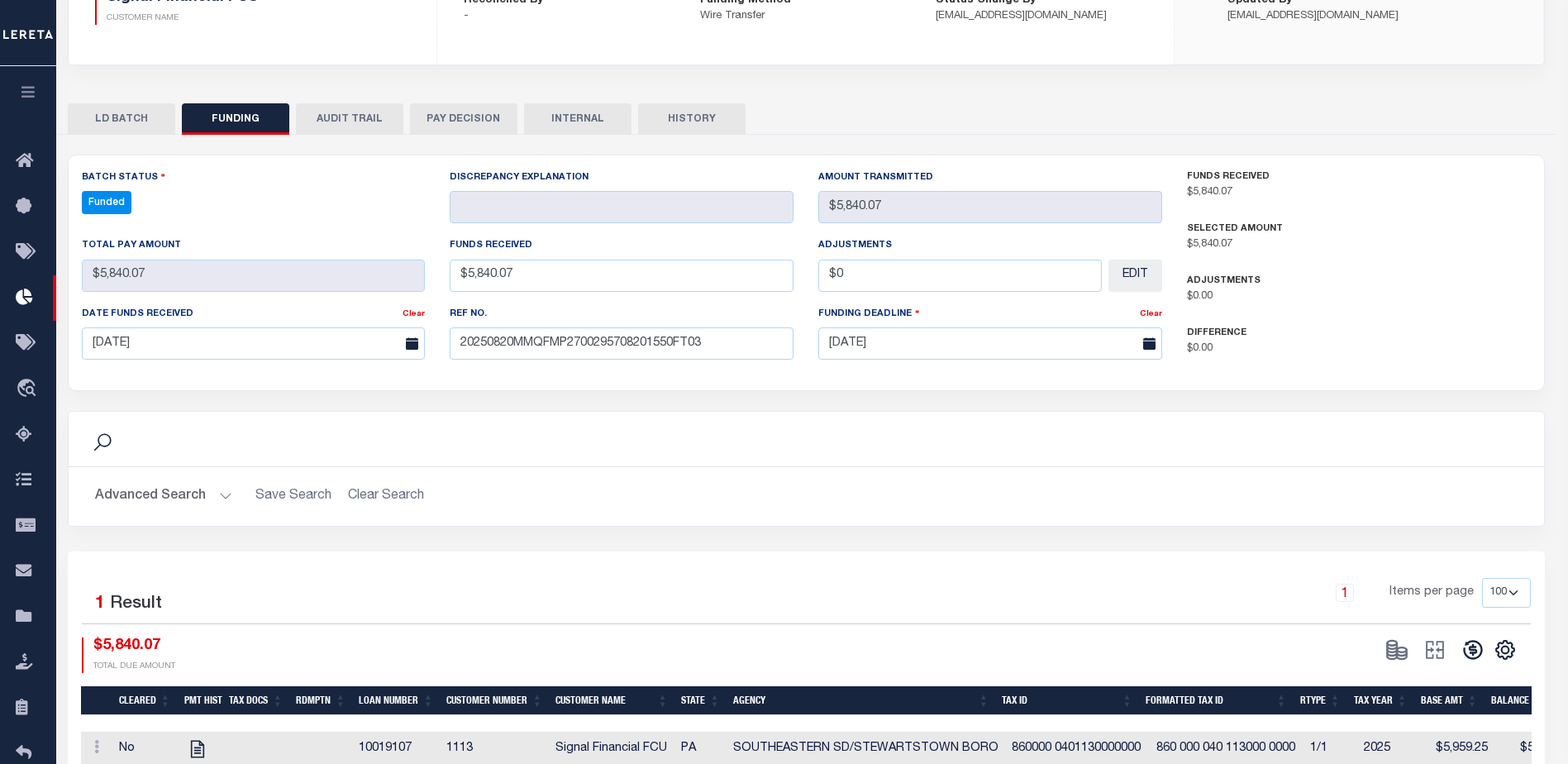
type input "$5,840.07"
type input "$0"
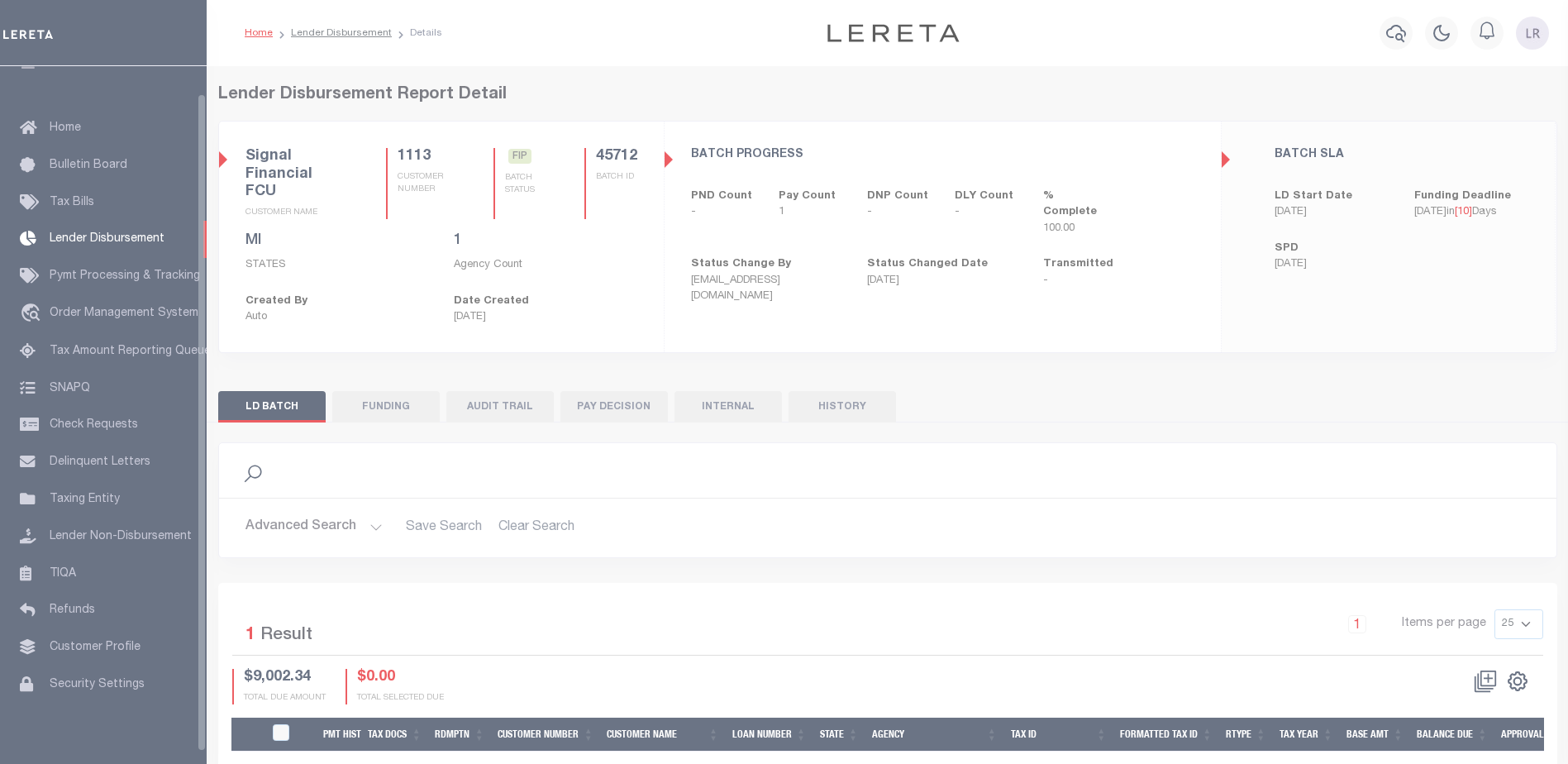
scroll to position [29, 0]
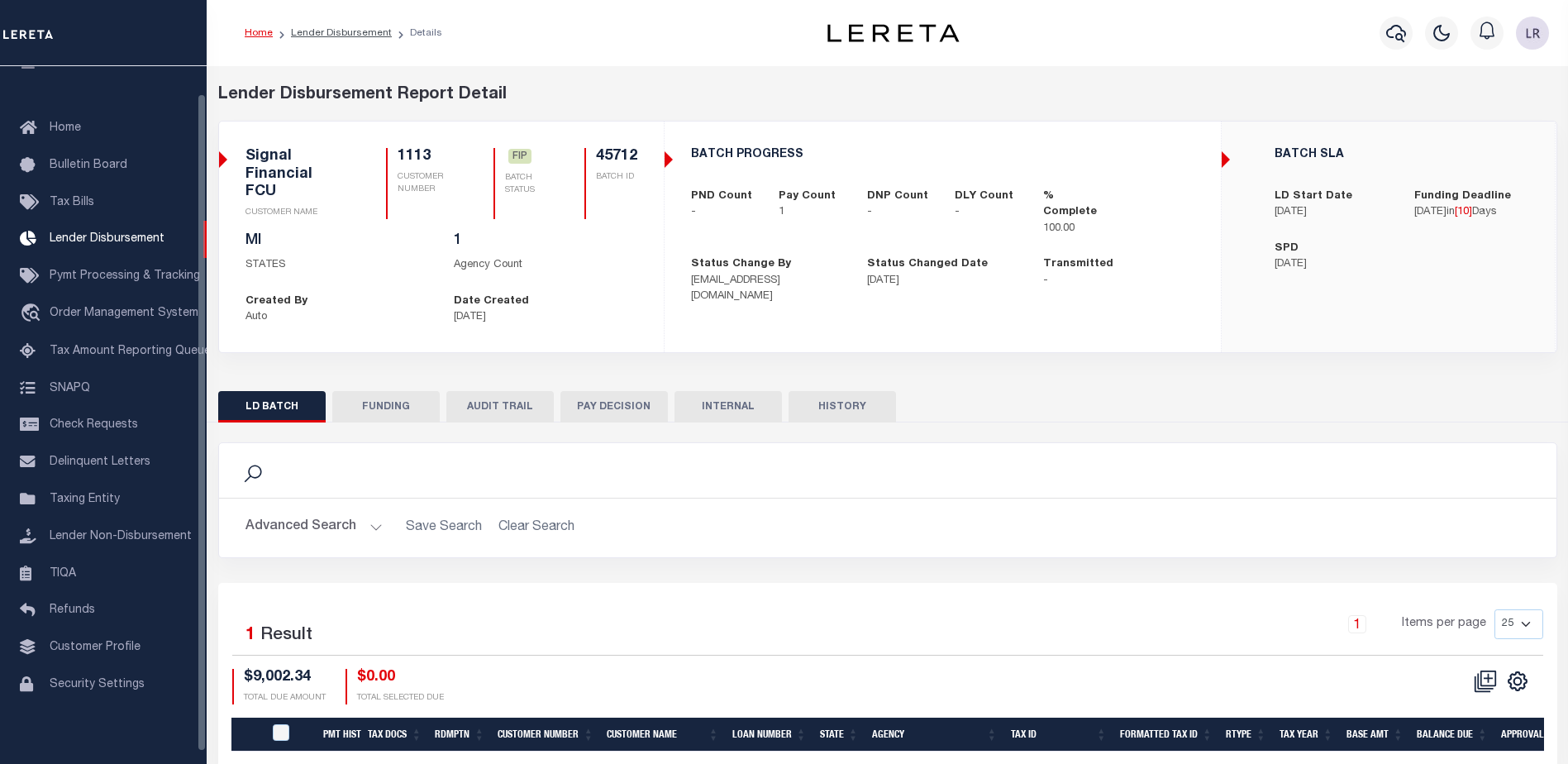
click at [398, 391] on button "FUNDING" at bounding box center [386, 406] width 107 height 31
type input "$9,002.34"
type input "$0"
type input "[DATE]"
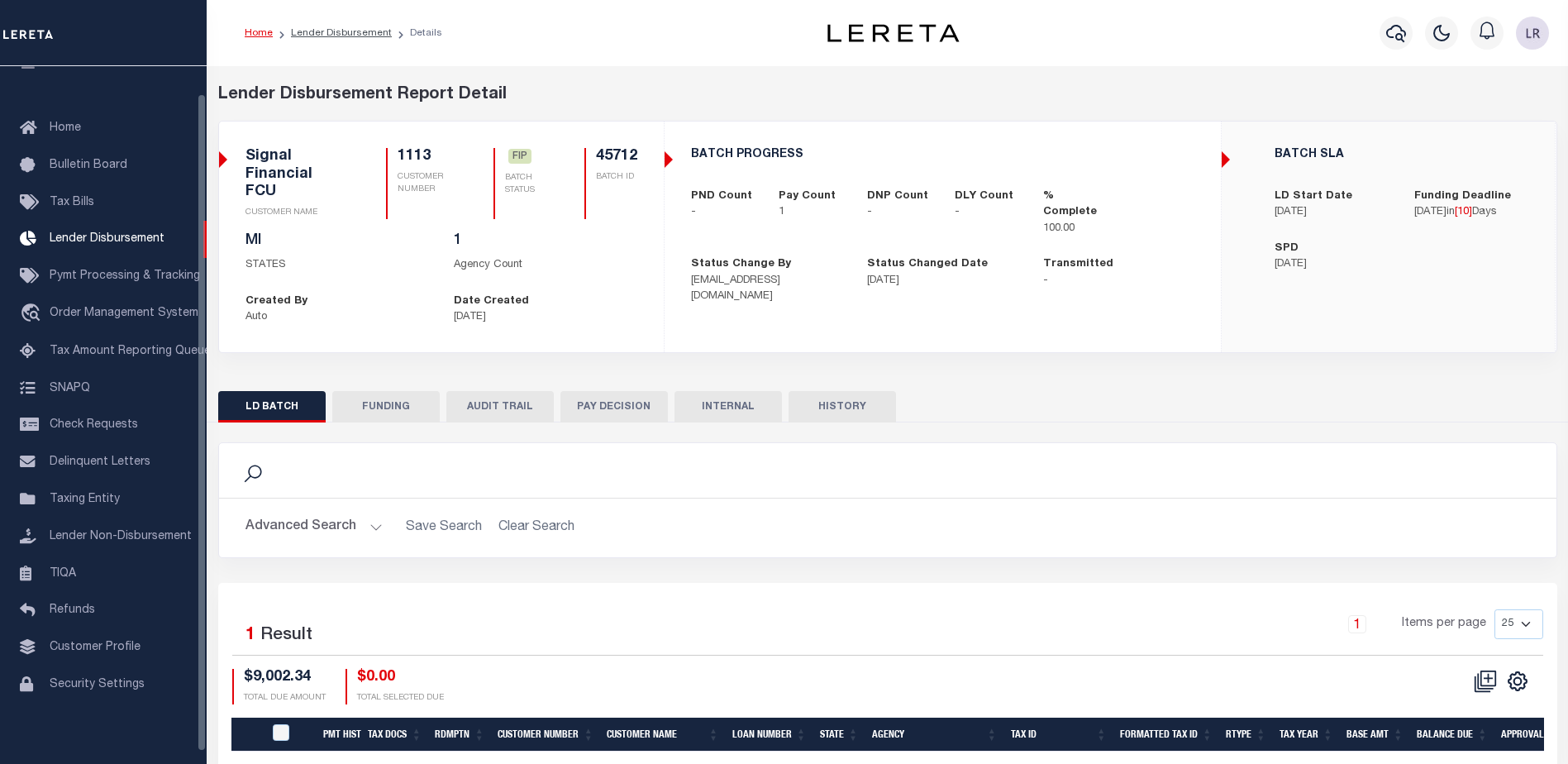
select select "100"
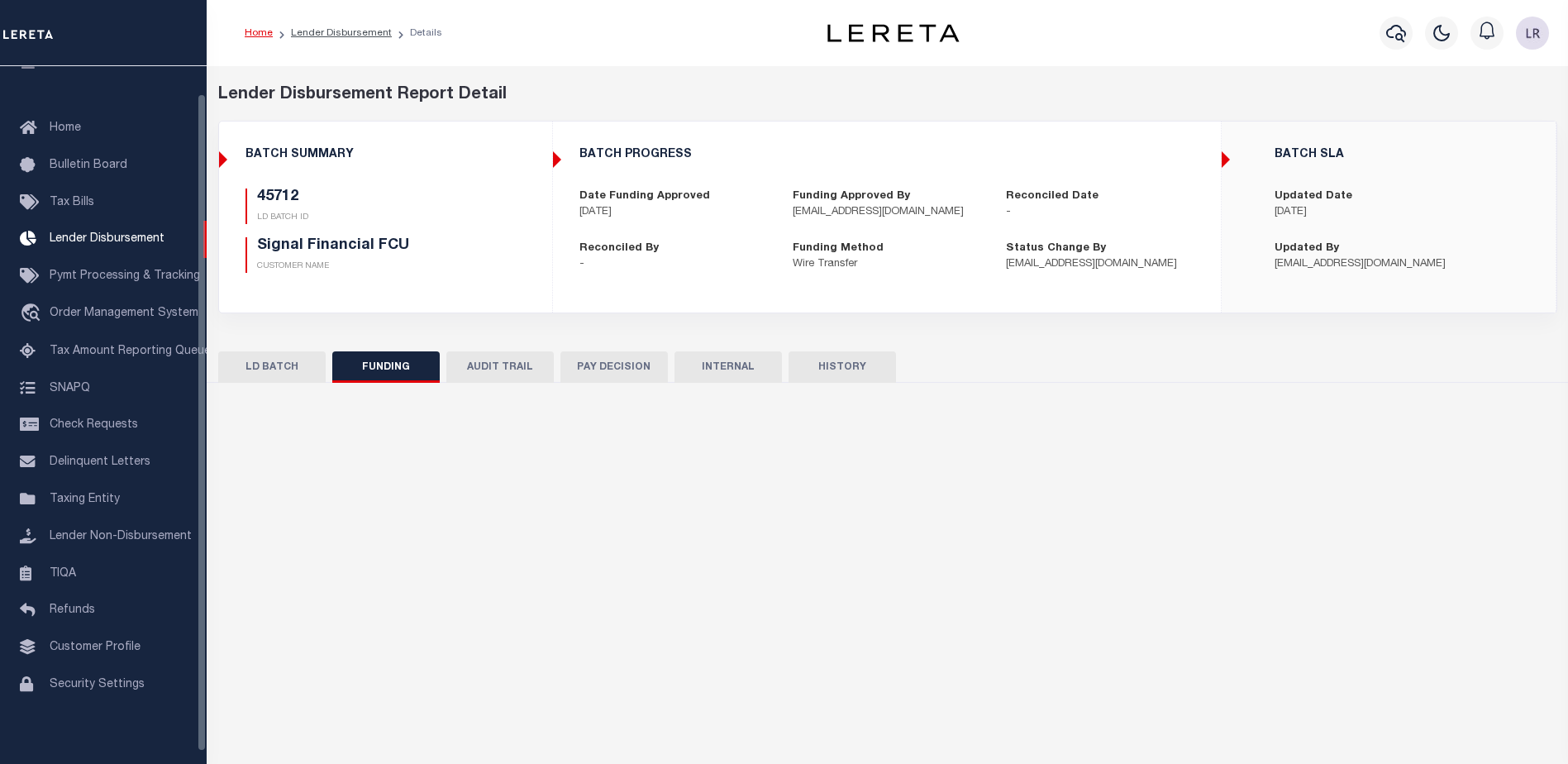
select select "100"
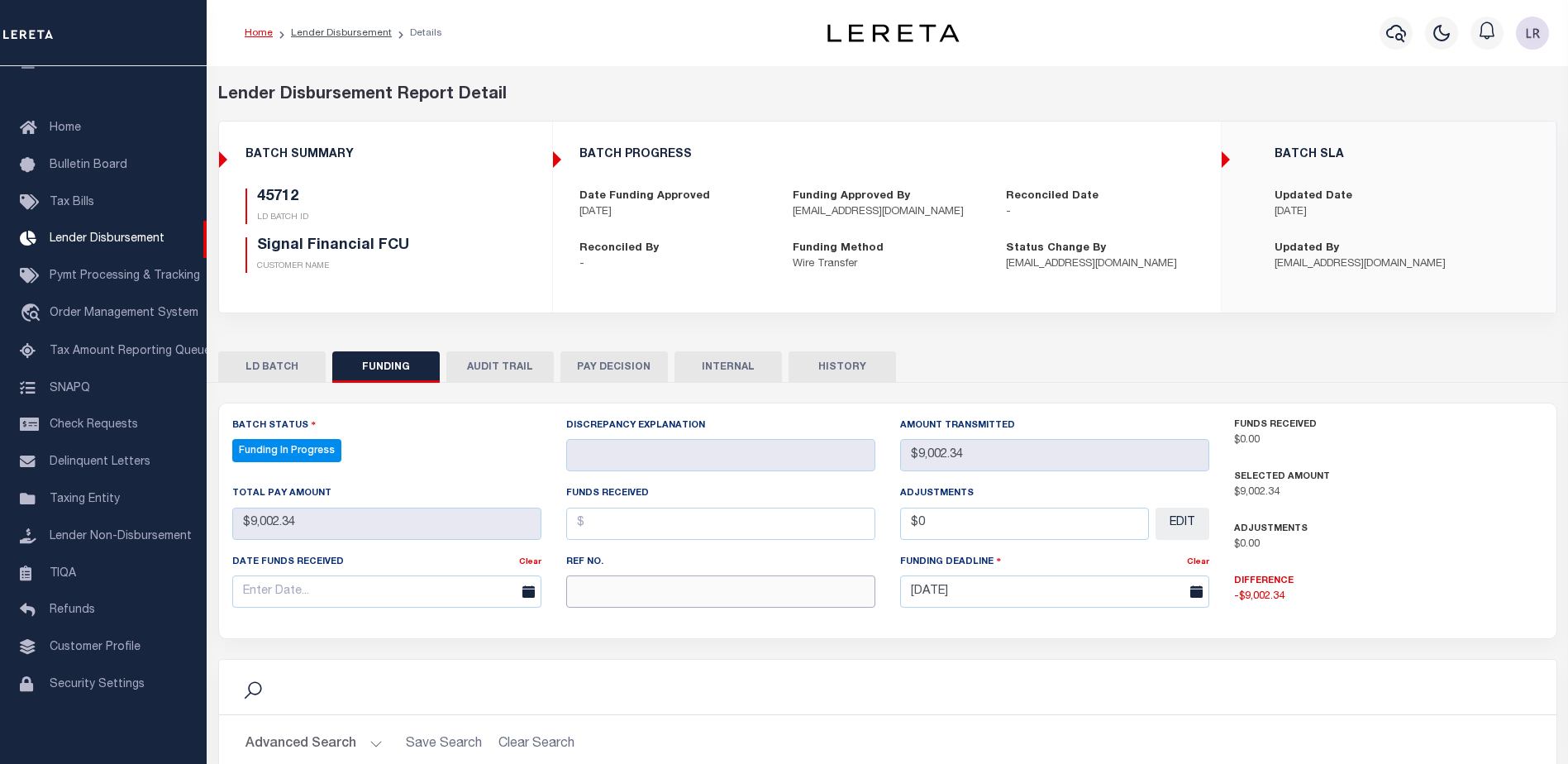
click at [619, 589] on input "text" at bounding box center [720, 591] width 309 height 32
paste input "20250820MMQFMP2700295708201550FT03"
type input "20250820MMQFMP2700295708201550FT03"
click at [600, 522] on input "text" at bounding box center [720, 523] width 309 height 32
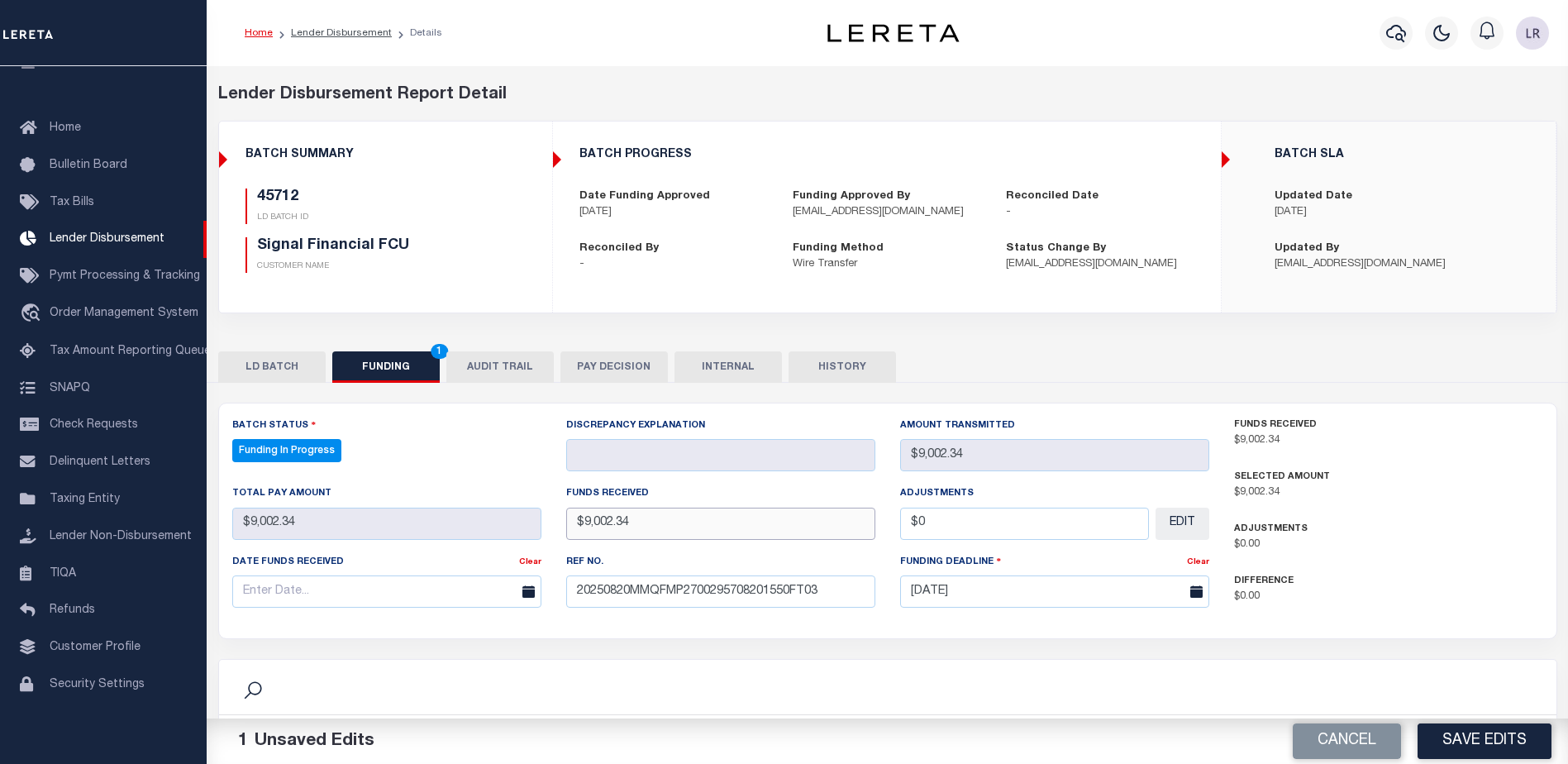
type input "$9,002.34"
click at [460, 576] on div "Date funds received" at bounding box center [375, 564] width 287 height 23
click at [450, 588] on input "text" at bounding box center [386, 591] width 309 height 32
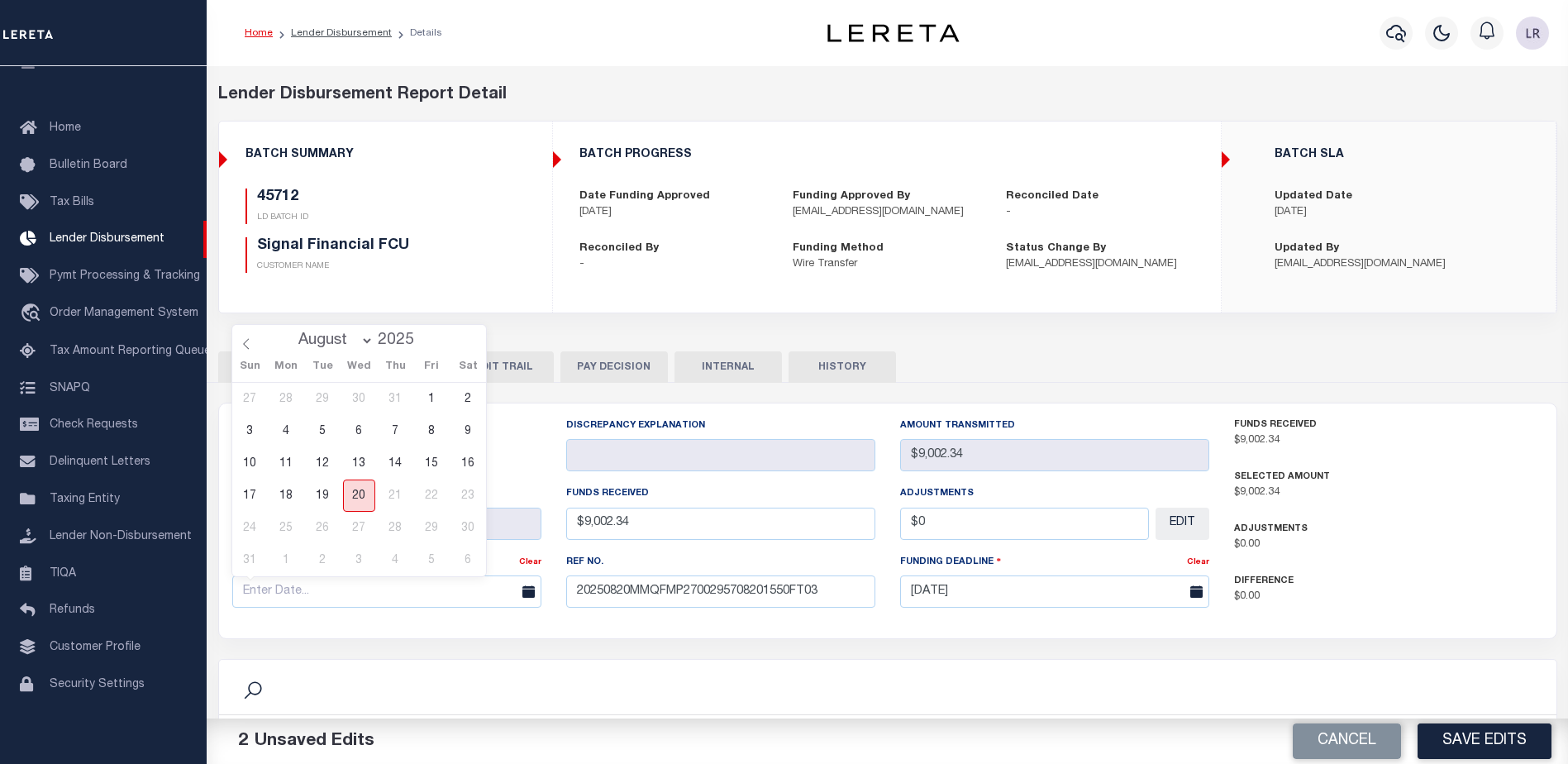
click at [363, 497] on span "20" at bounding box center [359, 495] width 32 height 32
type input "[DATE]"
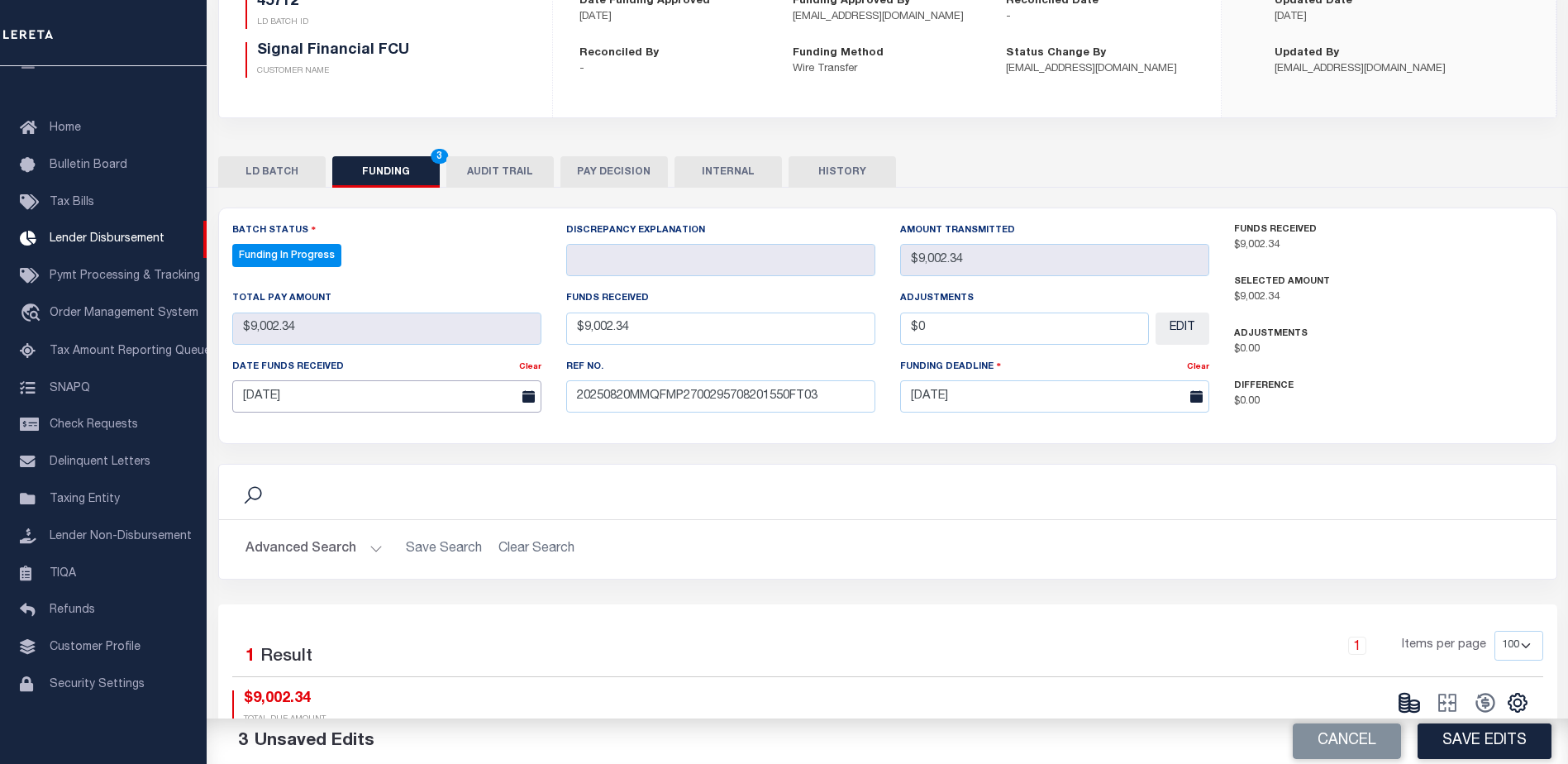
scroll to position [248, 0]
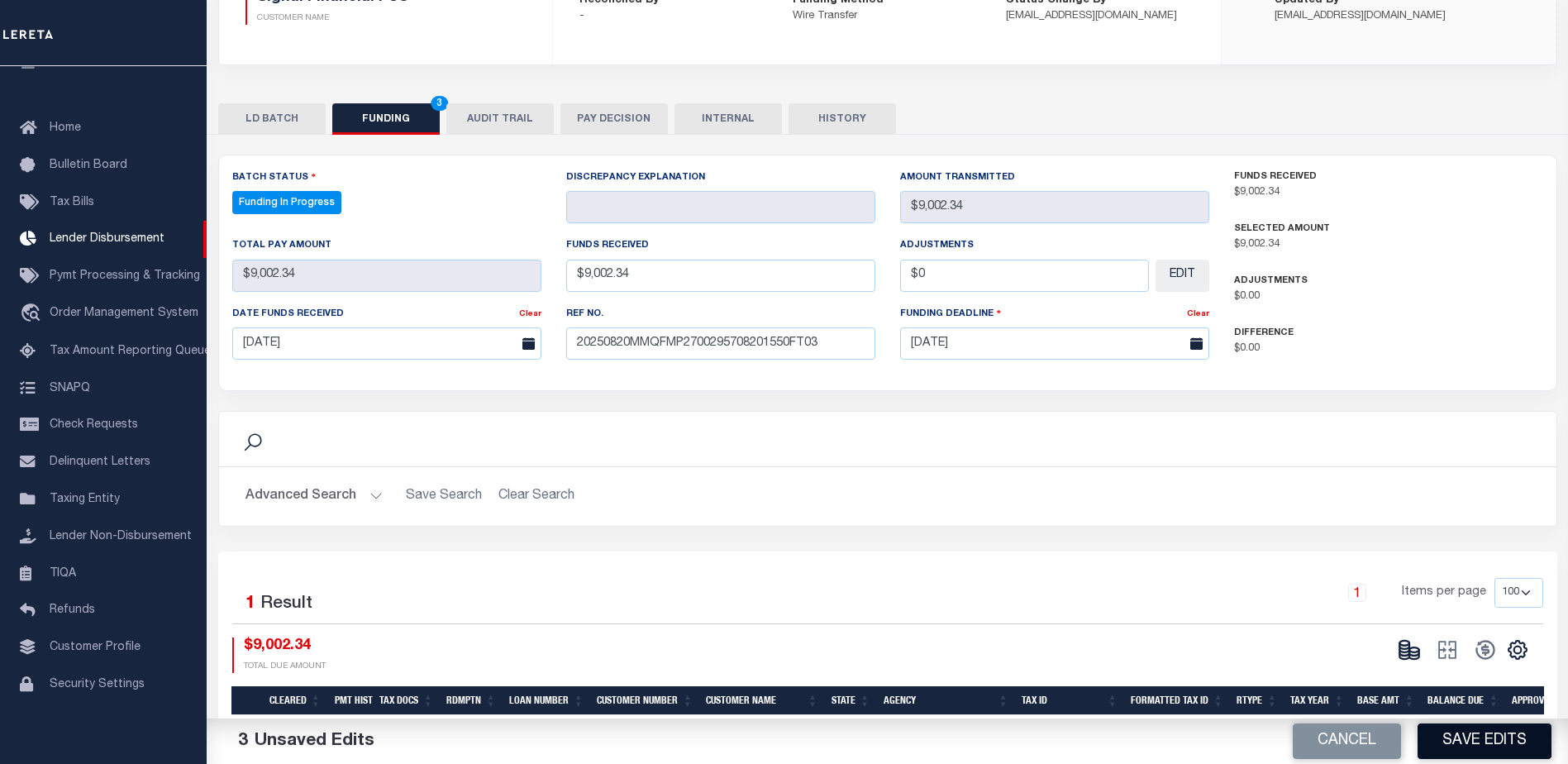
click at [1452, 732] on button "Save Edits" at bounding box center [1484, 741] width 133 height 36
type input "$9,002.34"
type input "$0"
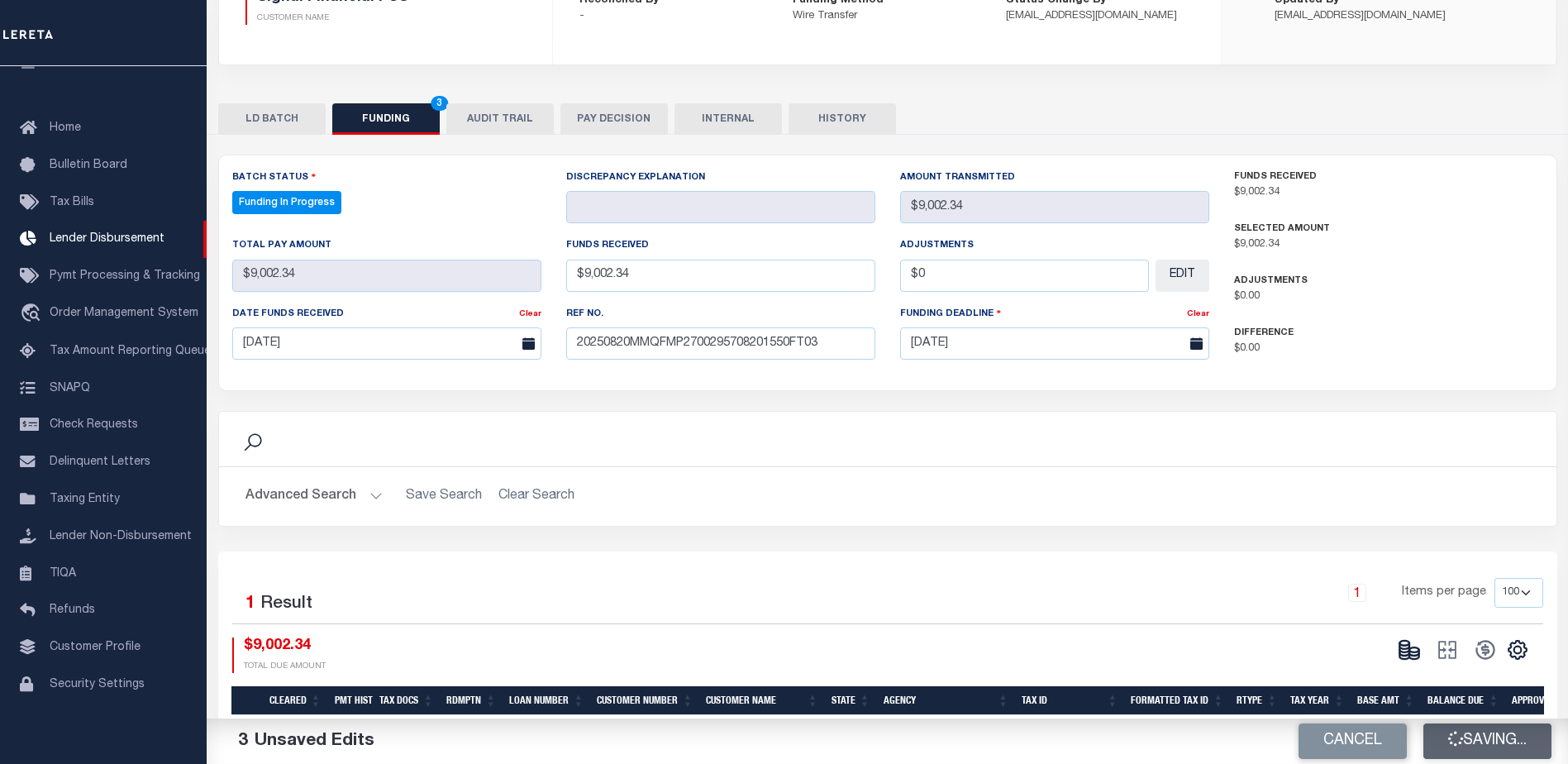
select select "100"
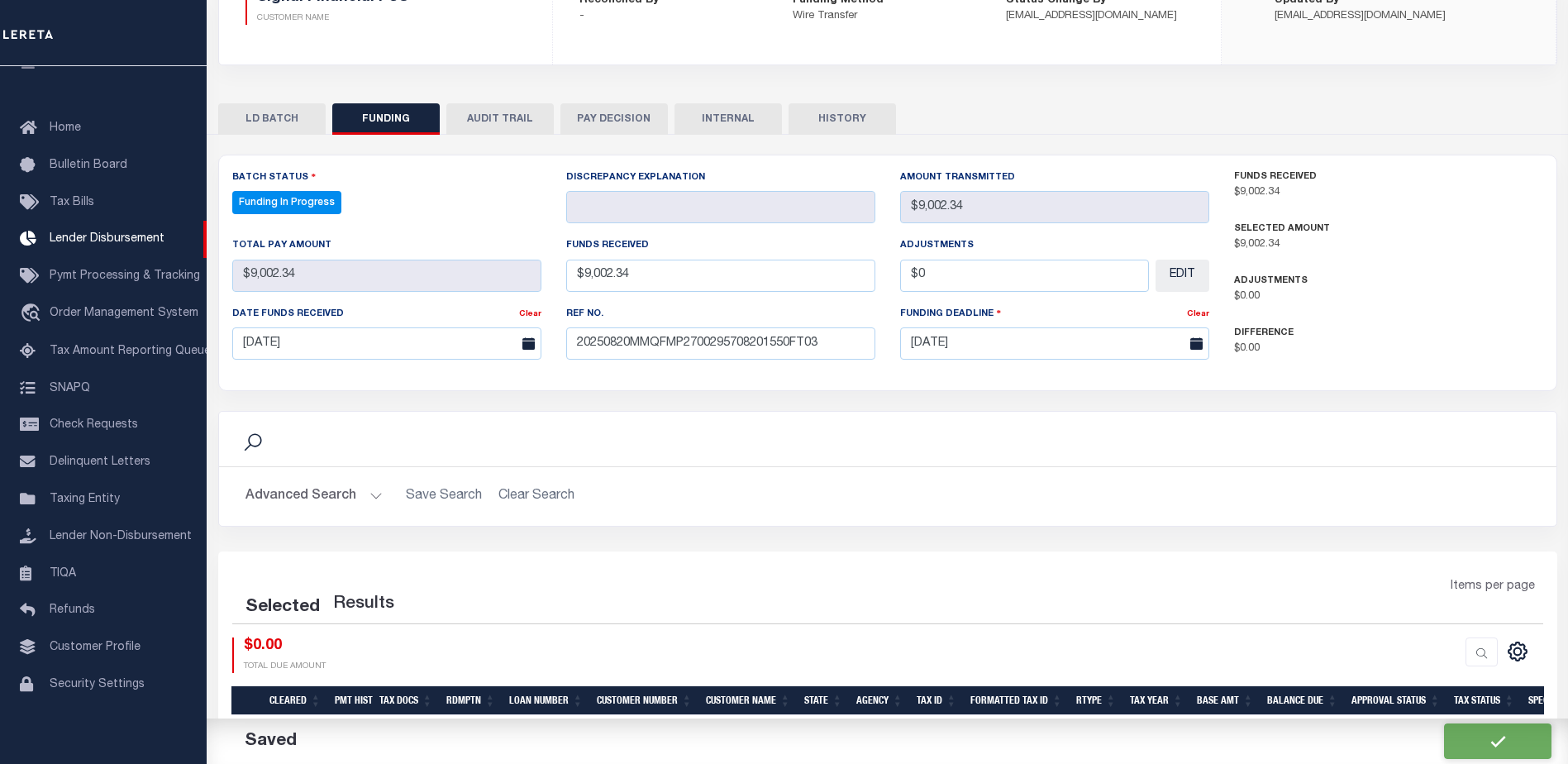
select select "100"
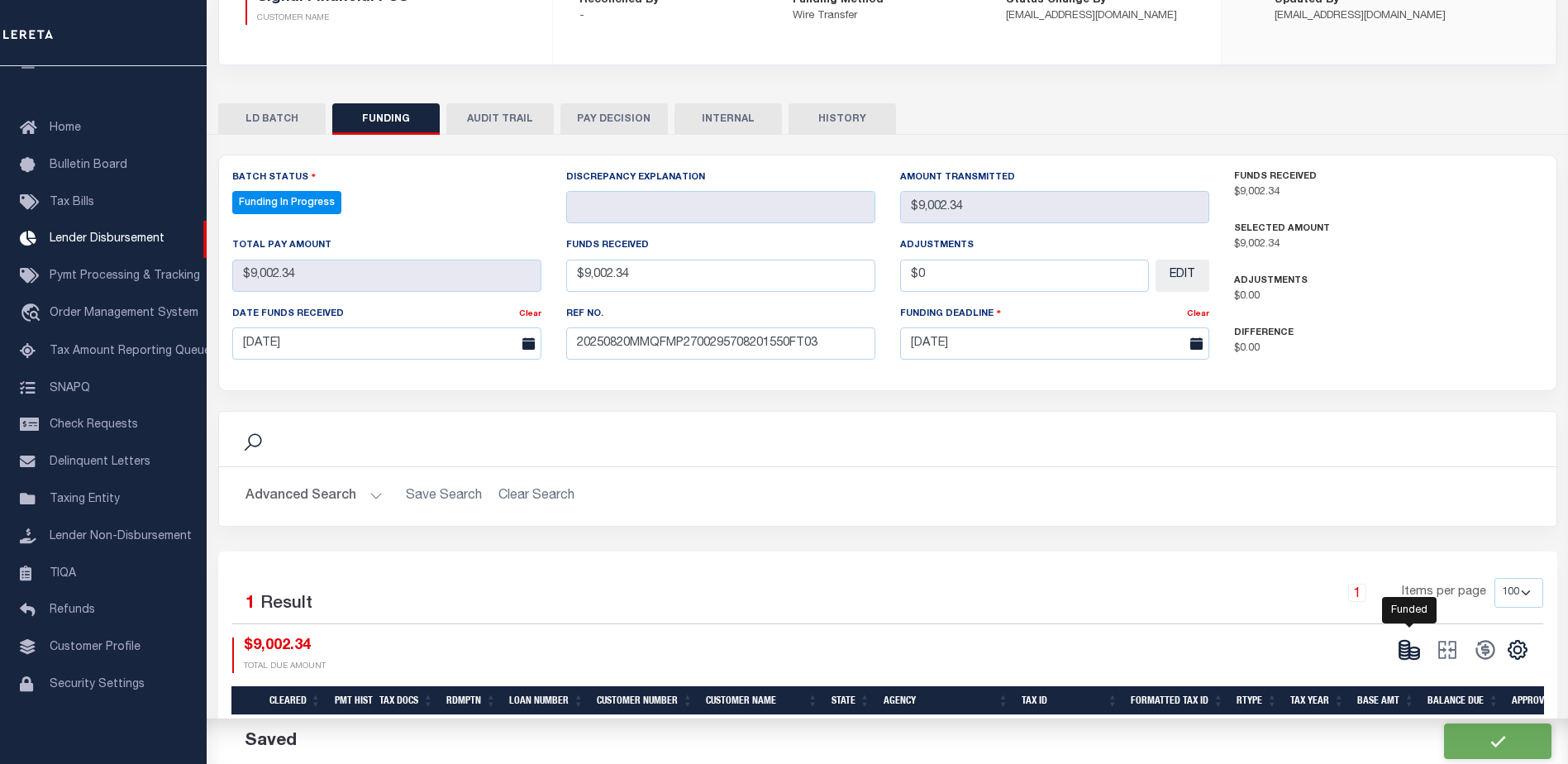
click at [1417, 655] on icon at bounding box center [1415, 652] width 10 height 6
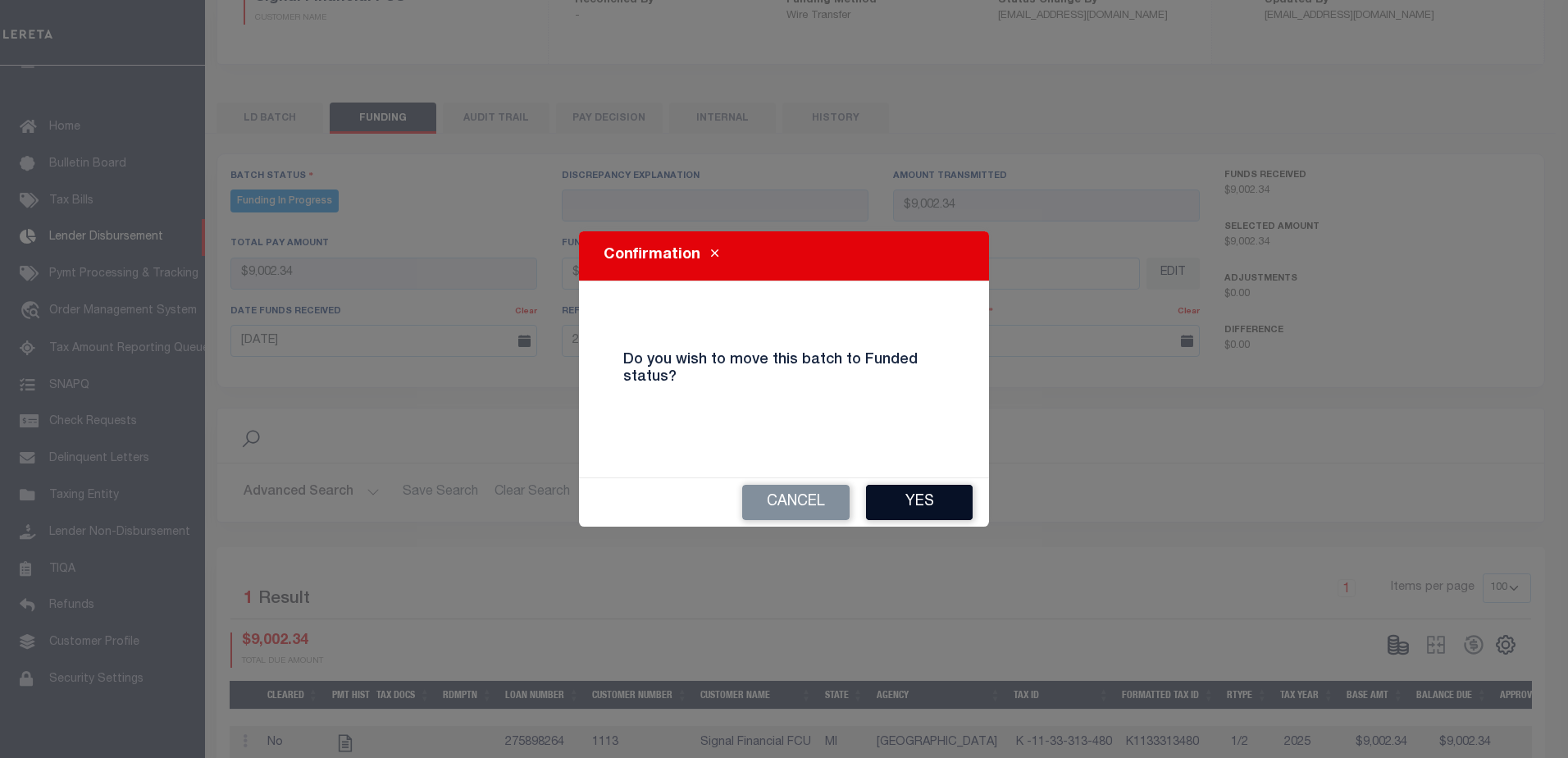
click at [942, 509] on button "Yes" at bounding box center [919, 503] width 106 height 35
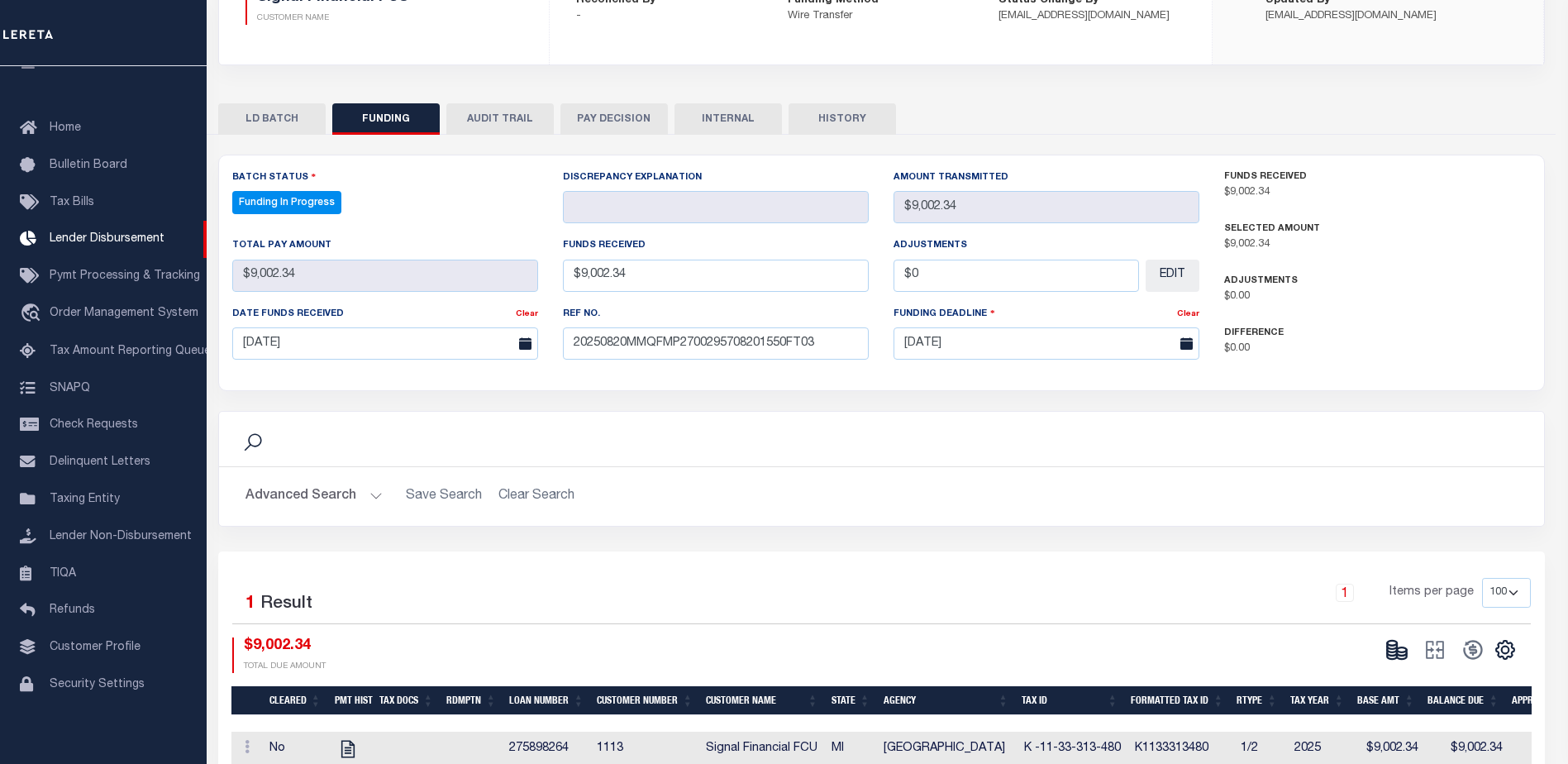
type input "$9,002.34"
type input "$0"
select select "100"
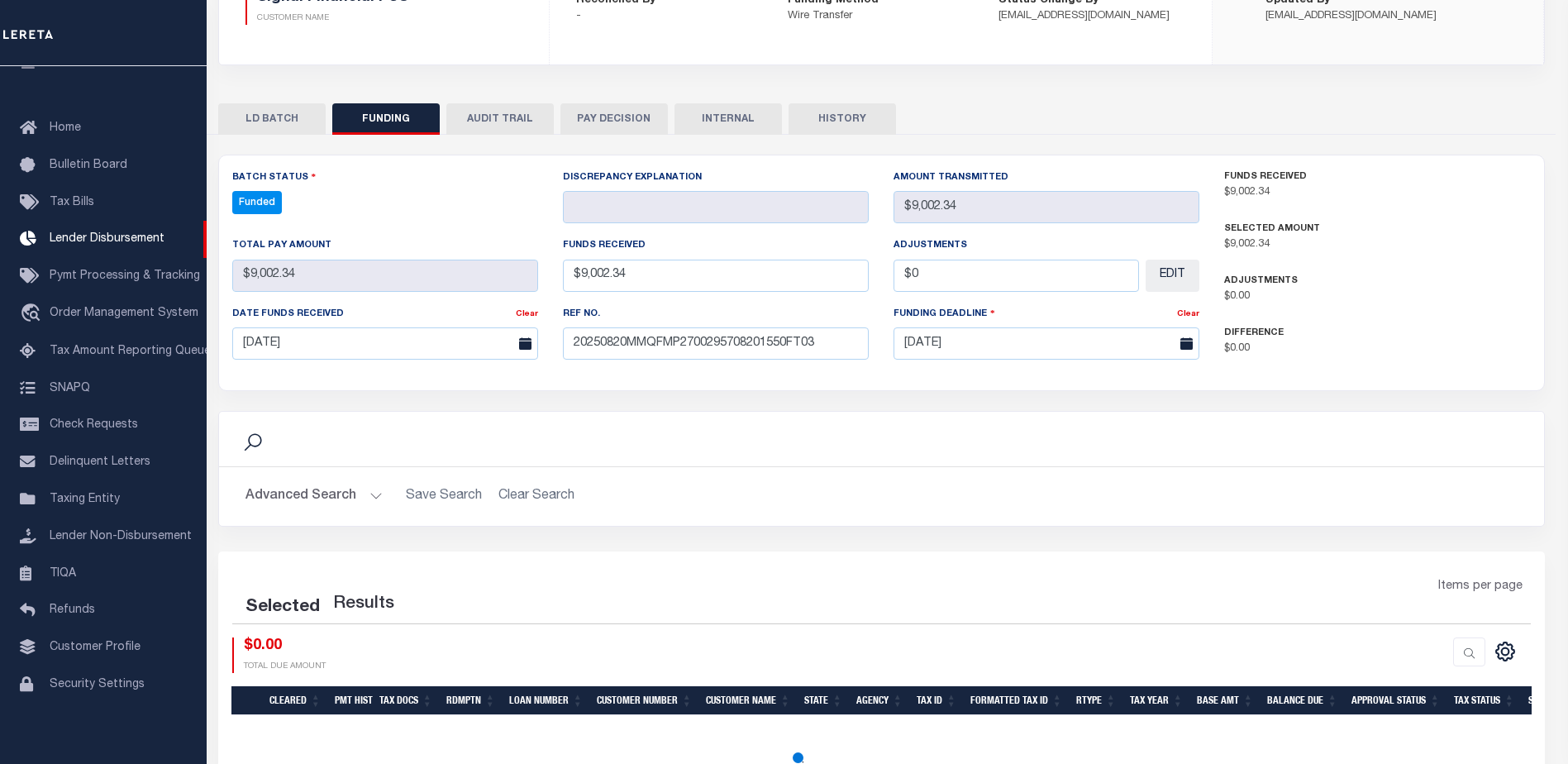
select select "100"
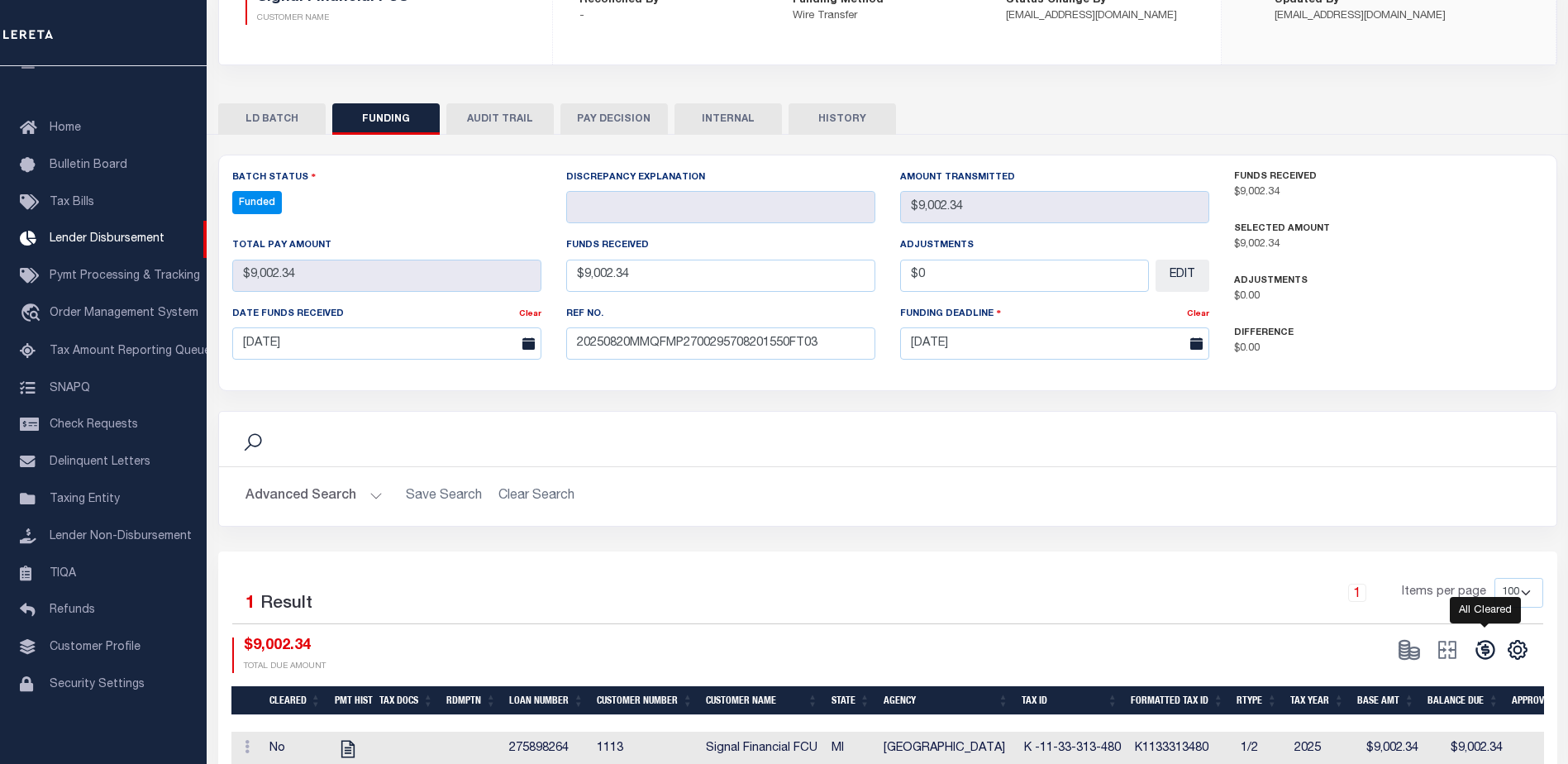
click at [1487, 646] on icon at bounding box center [1485, 649] width 24 height 23
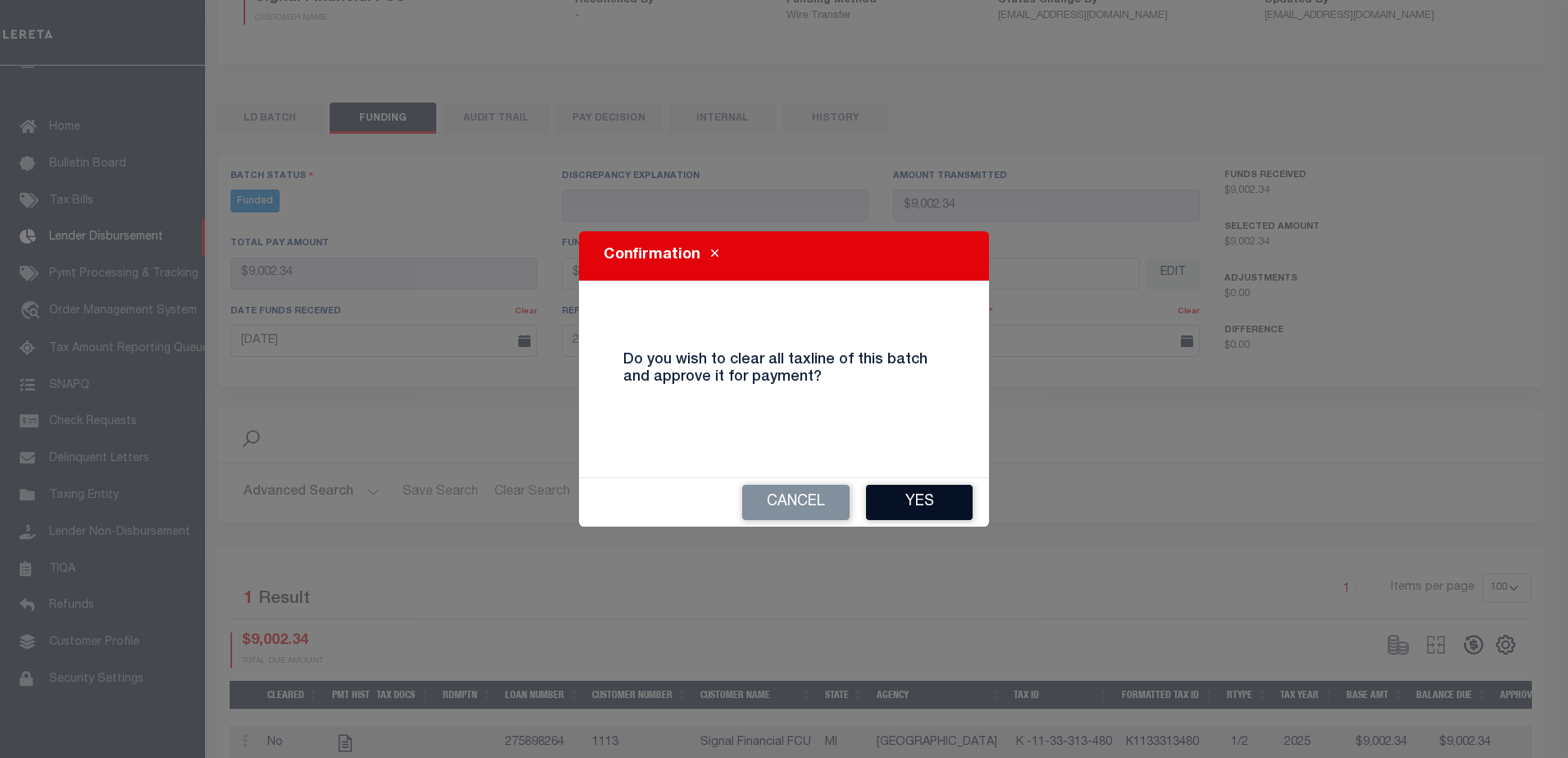
click at [920, 508] on button "Yes" at bounding box center [919, 503] width 106 height 35
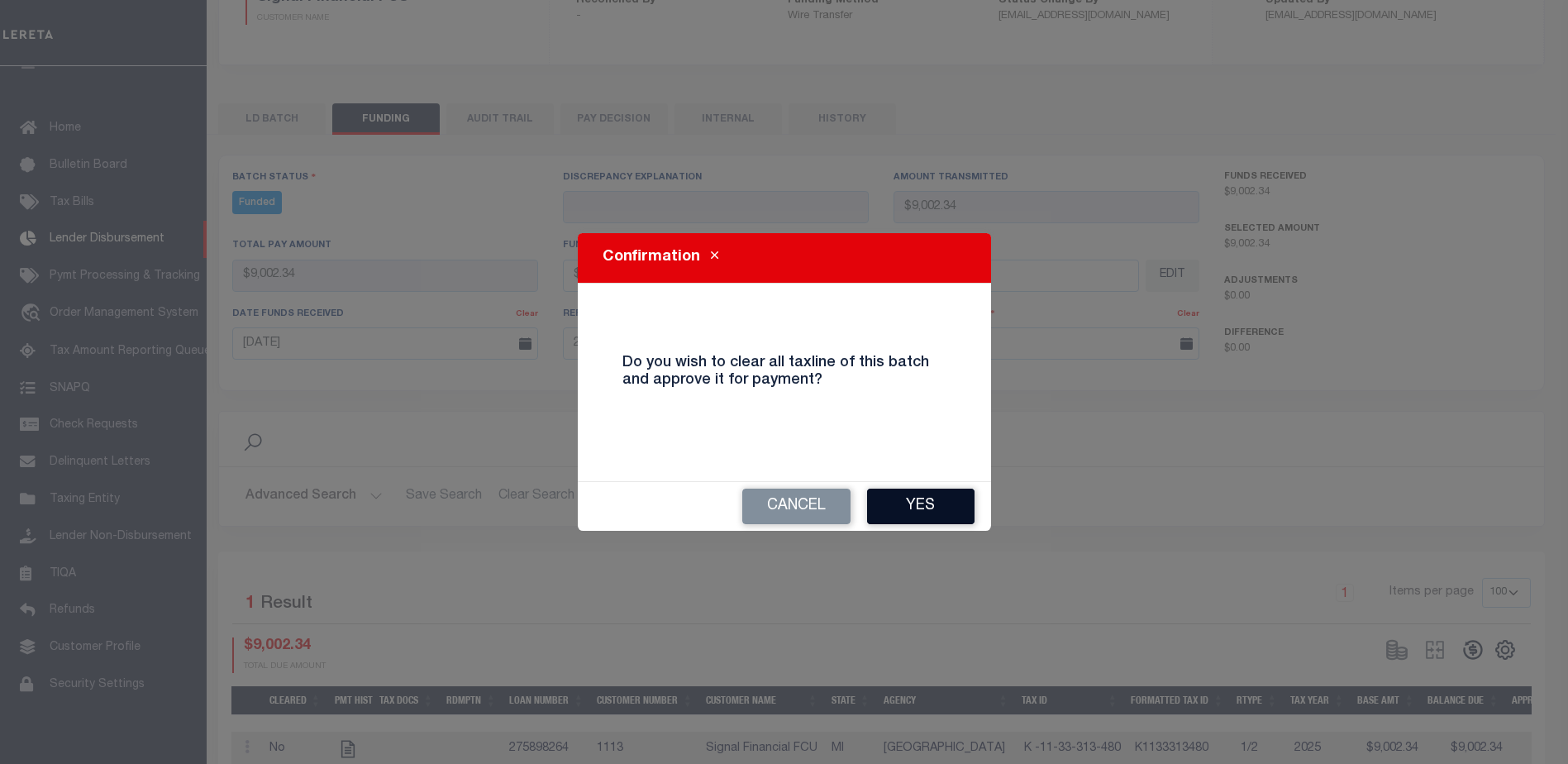
type input "$9,002.34"
type input "$0"
select select "100"
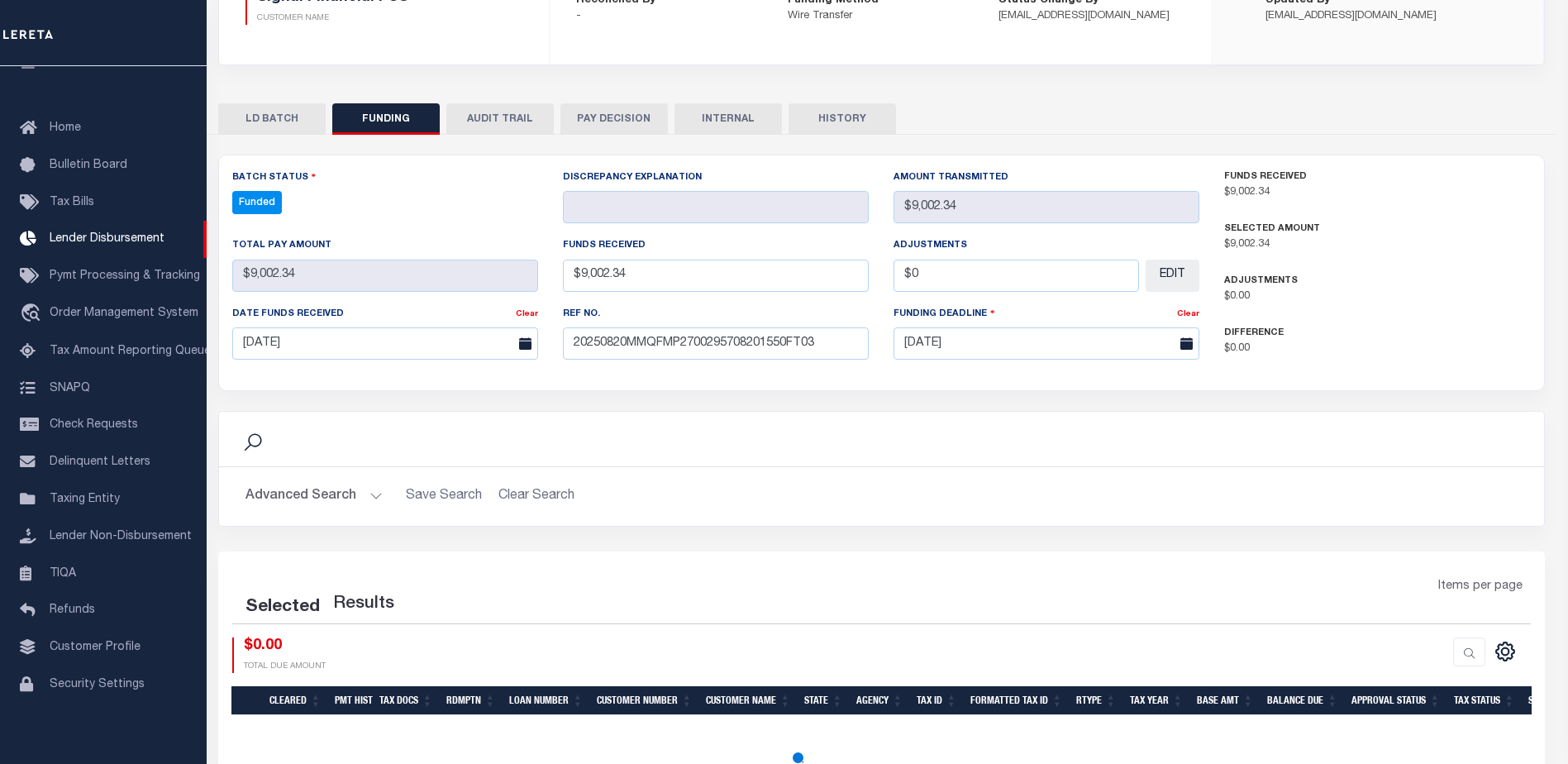
select select "100"
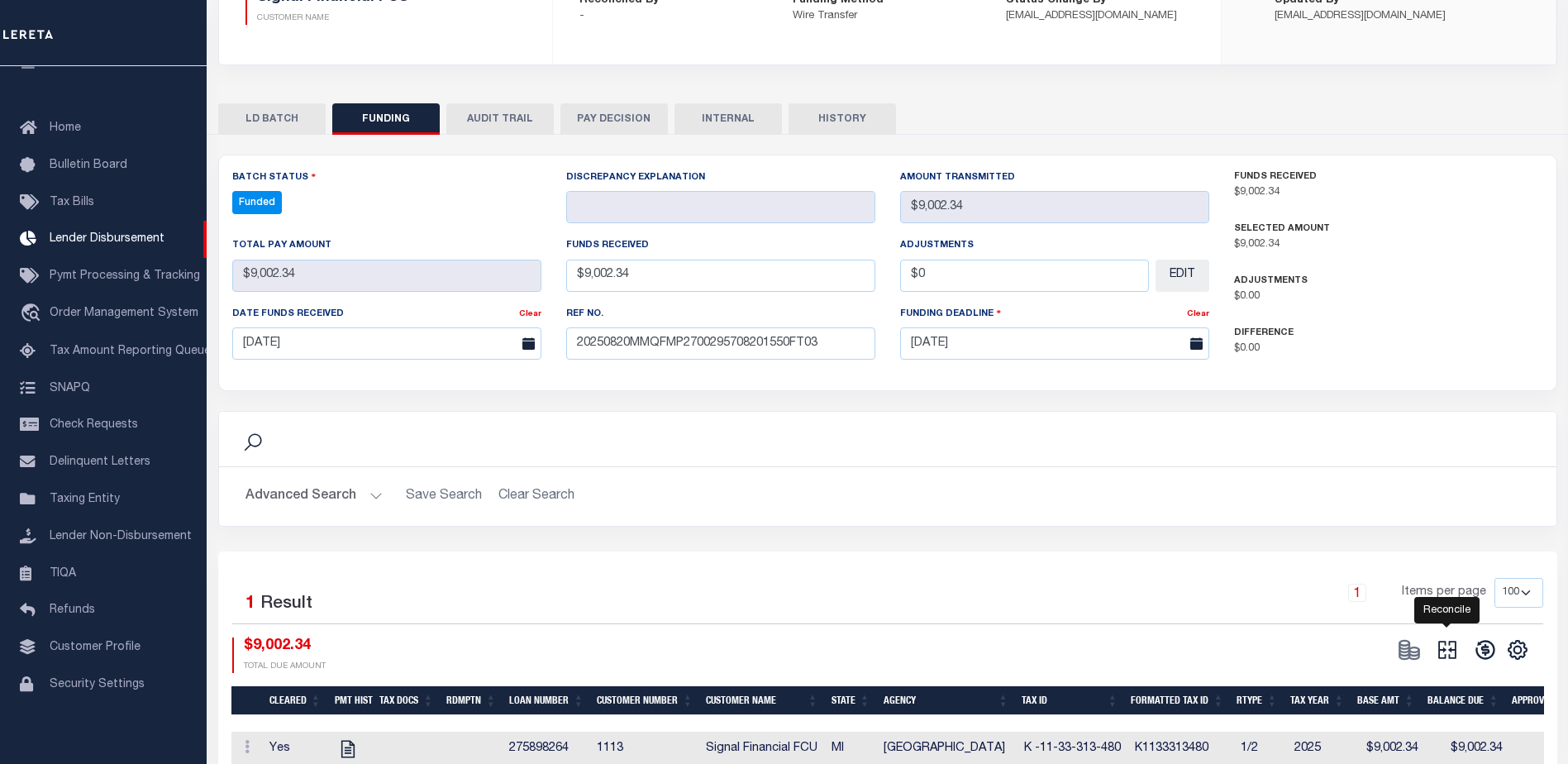
click at [1456, 646] on icon at bounding box center [1447, 649] width 18 height 18
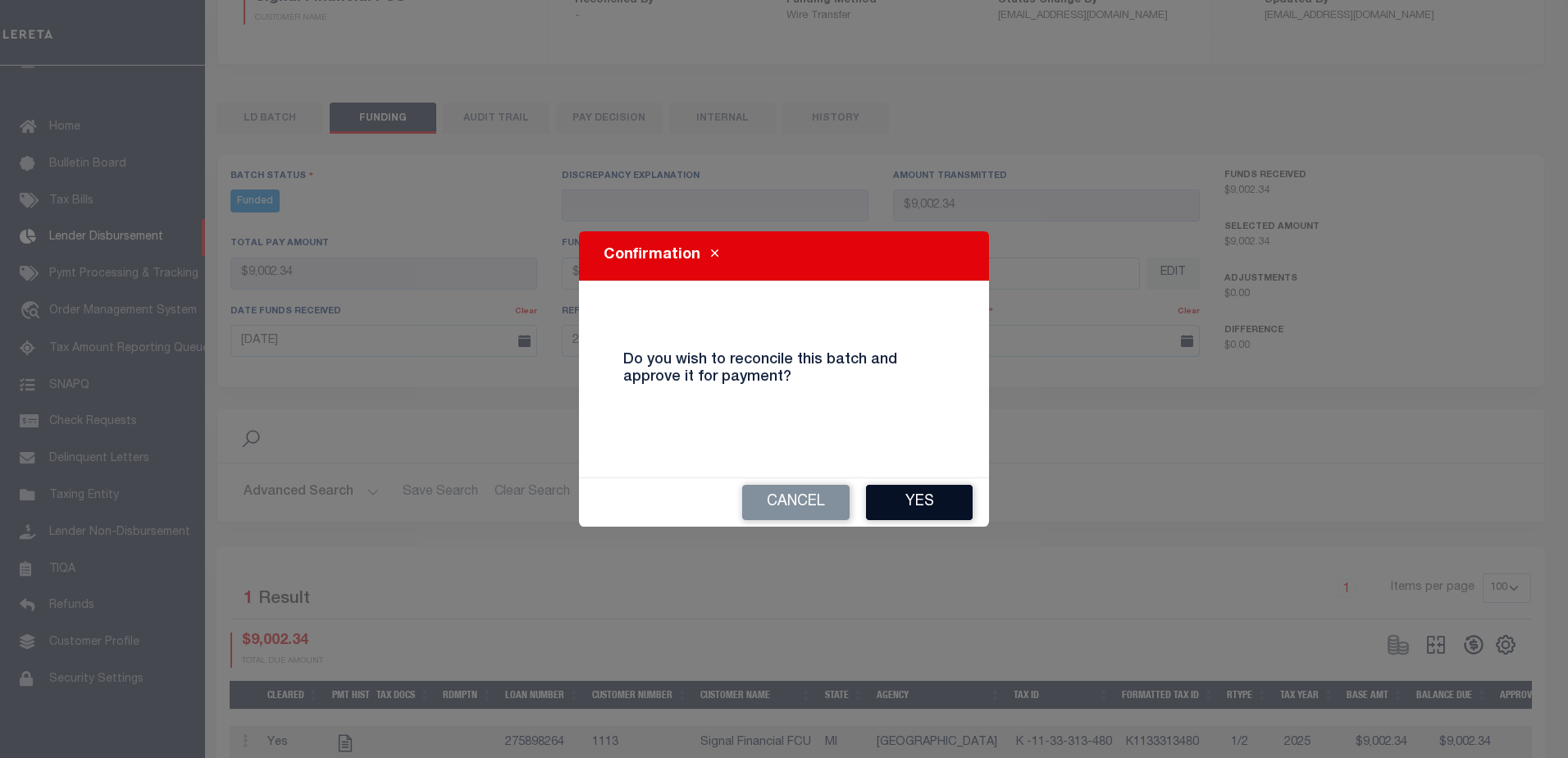
click at [948, 514] on button "Yes" at bounding box center [919, 503] width 106 height 35
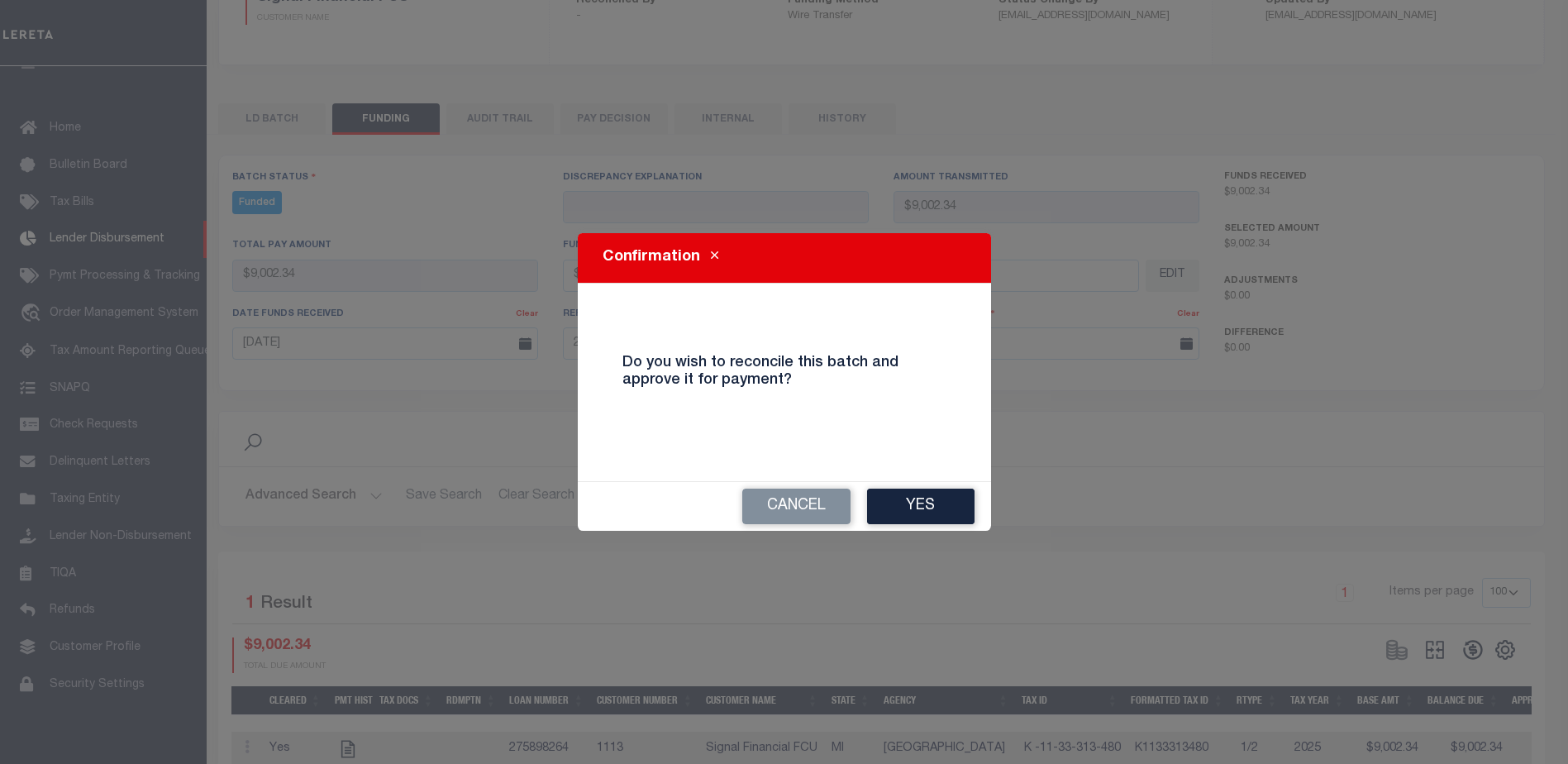
type input "$9,002.34"
type input "$0"
select select "100"
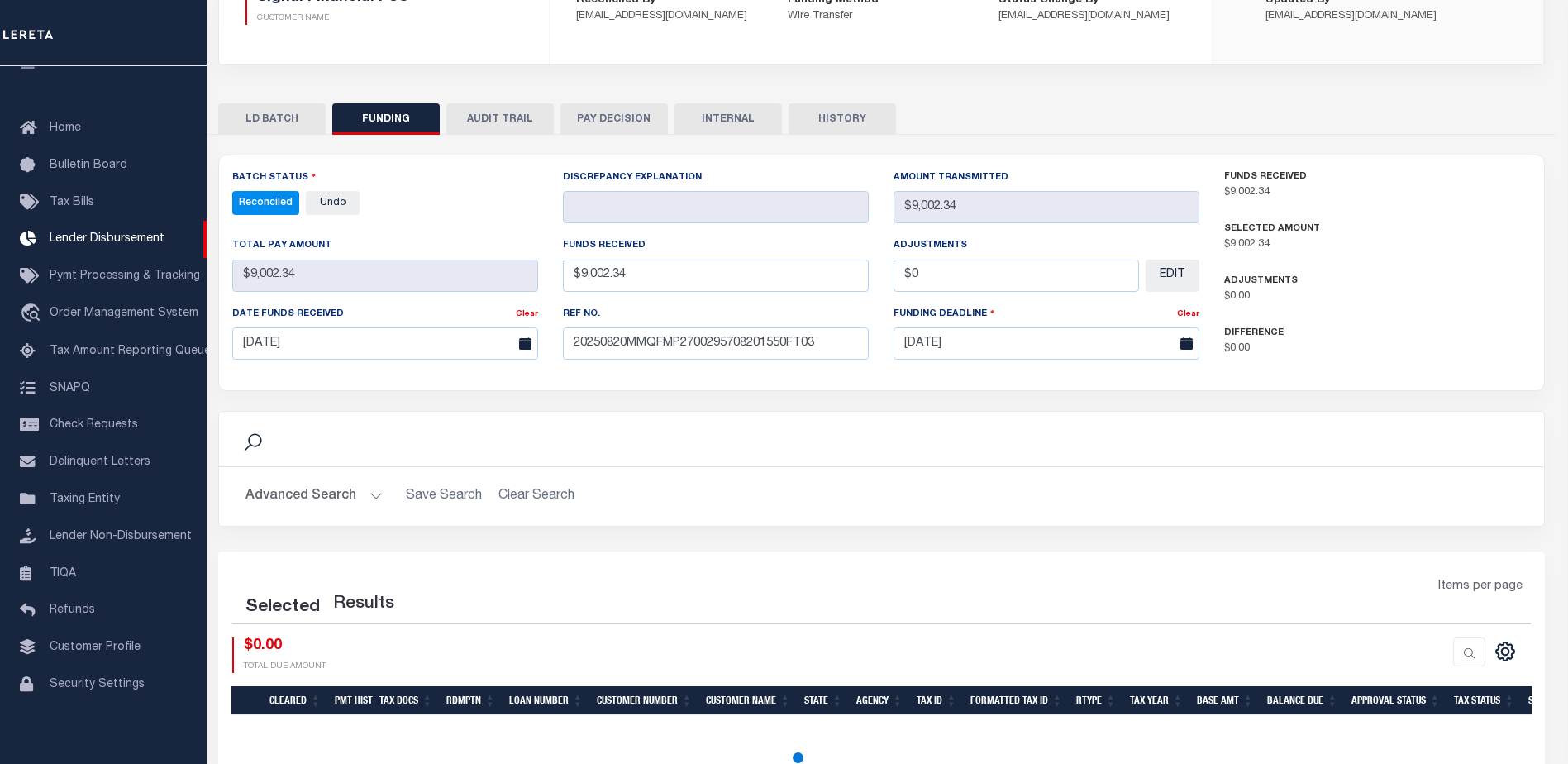
select select "100"
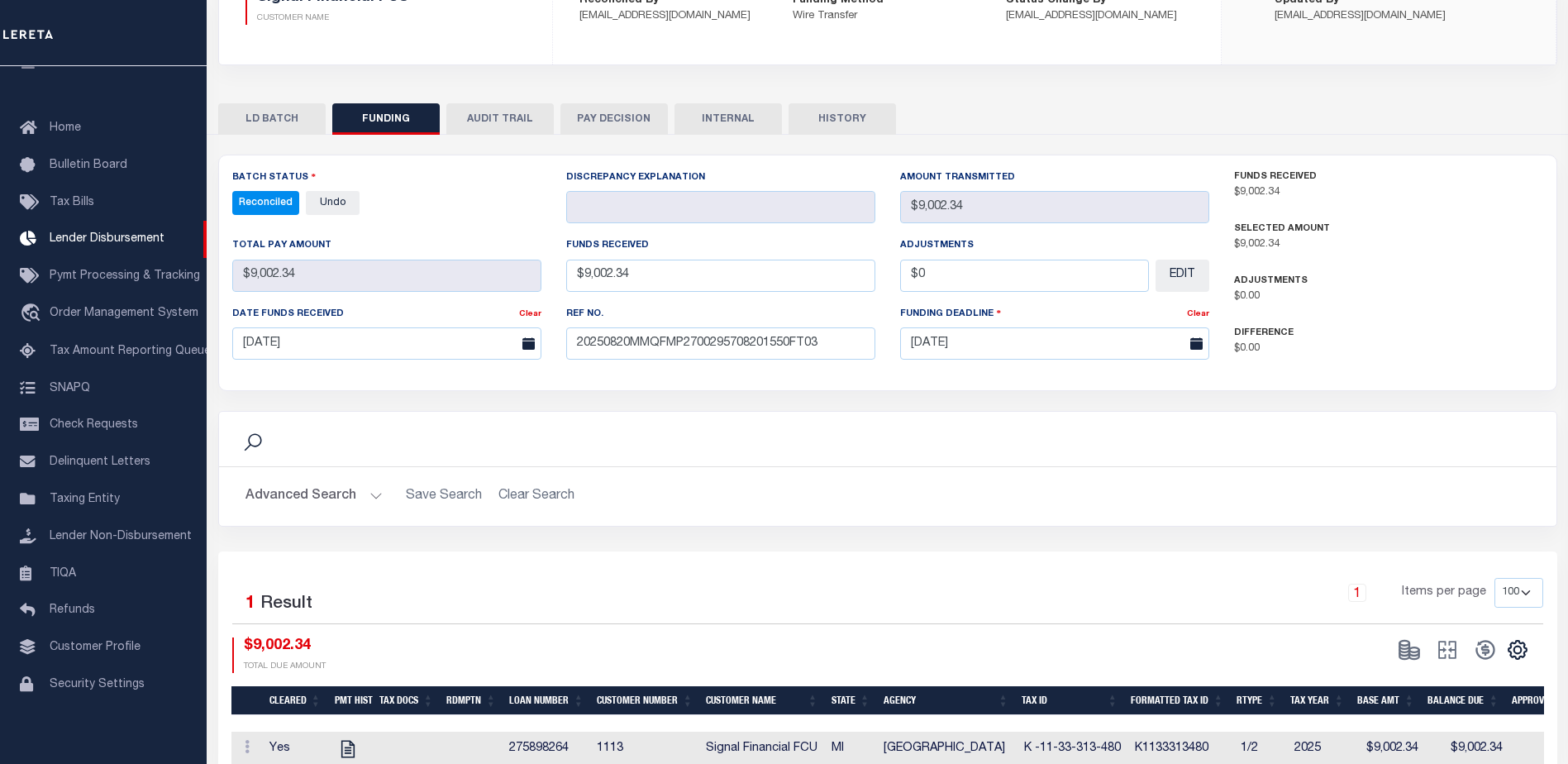
click at [746, 135] on div "Search Advanced Search Save Search Clear Search 1" at bounding box center [887, 458] width 1340 height 647
click at [745, 125] on button "INTERNAL" at bounding box center [729, 118] width 107 height 31
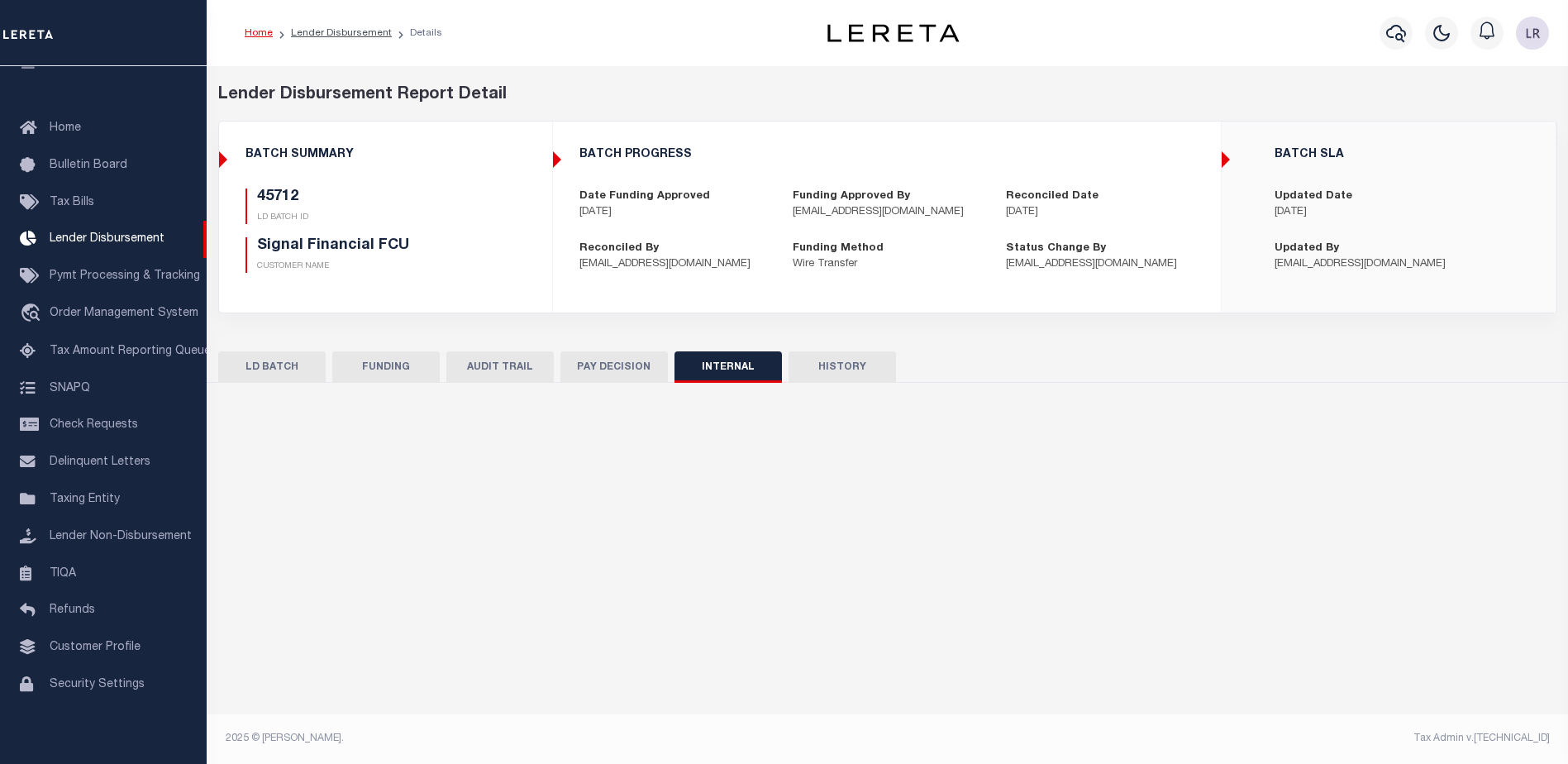
scroll to position [0, 0]
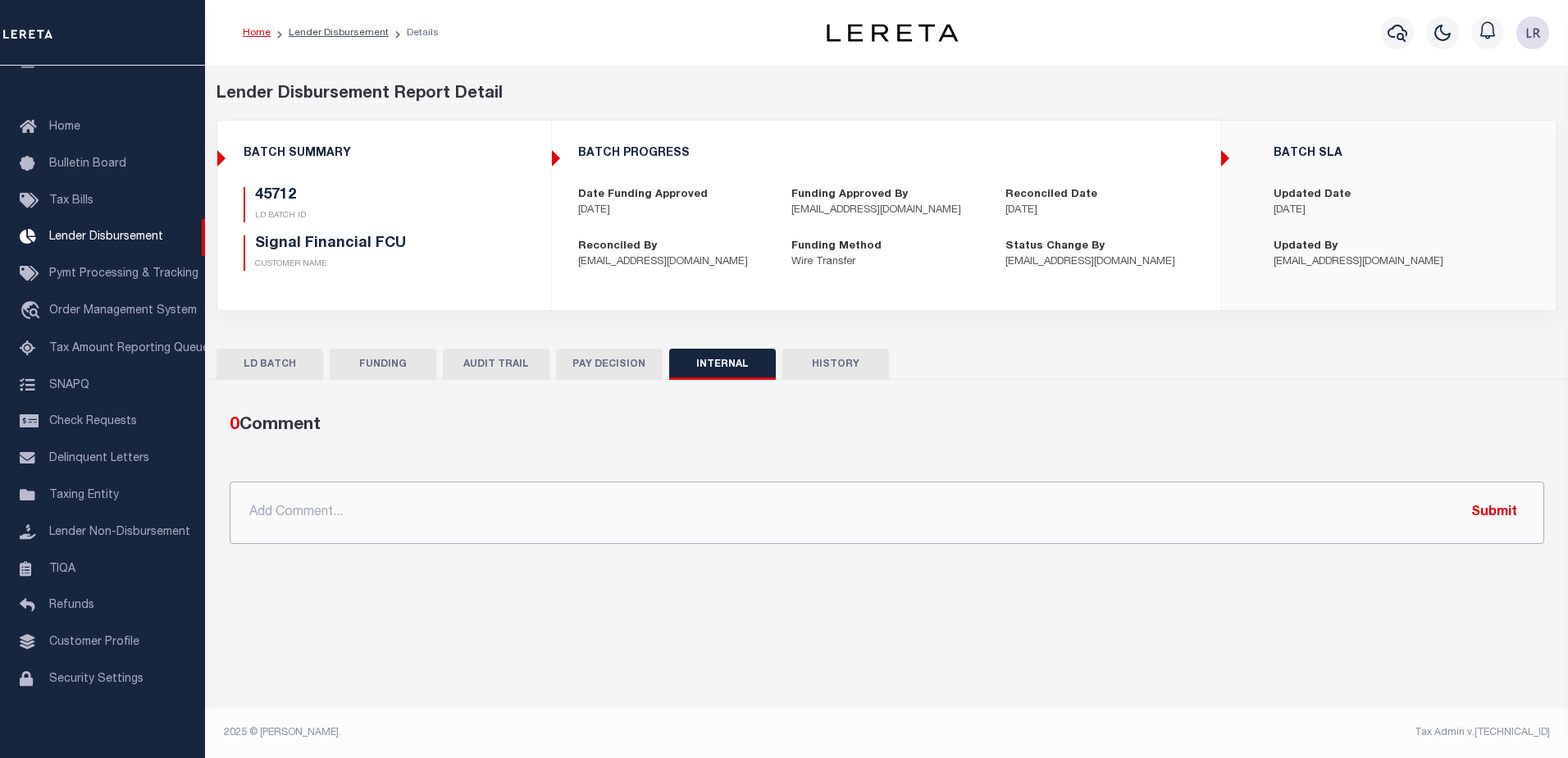
drag, startPoint x: 609, startPoint y: 493, endPoint x: 617, endPoint y: 493, distance: 8.0
click at [609, 493] on input "text" at bounding box center [887, 512] width 1314 height 62
paste input ""ORG AMT - $49763.80 45747 - $5840.07 45712 - $9002.34 45651 - $32476.43 45635 …"
type input ""ORG AMT - $49763.80 45747 - $5840.07 45712 - $9002.34 45651 - $32476.43 45635 …"
click at [1519, 515] on button "Submit" at bounding box center [1493, 512] width 67 height 34
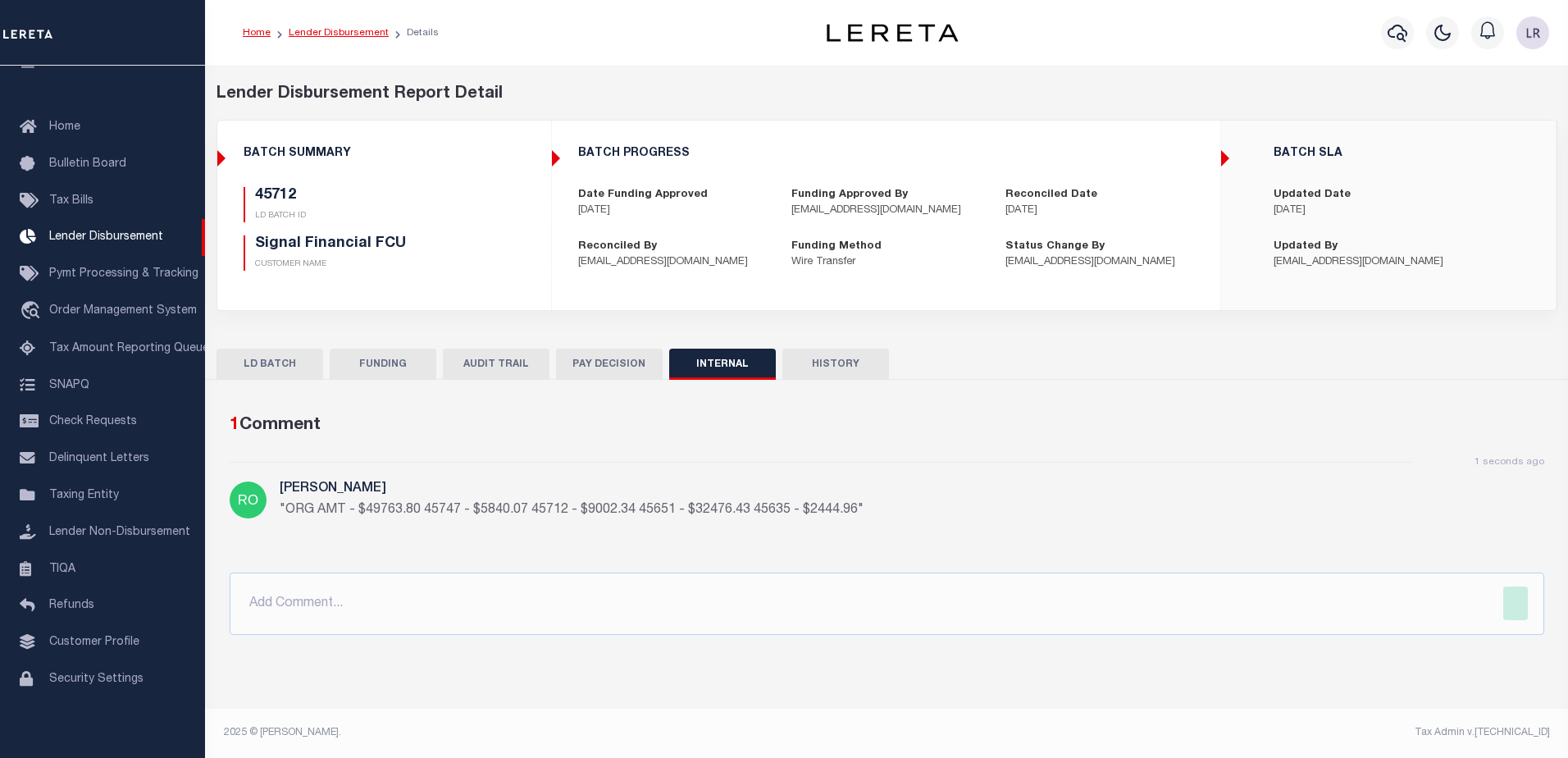
click at [368, 33] on link "Lender Disbursement" at bounding box center [338, 33] width 100 height 10
checkbox input "true"
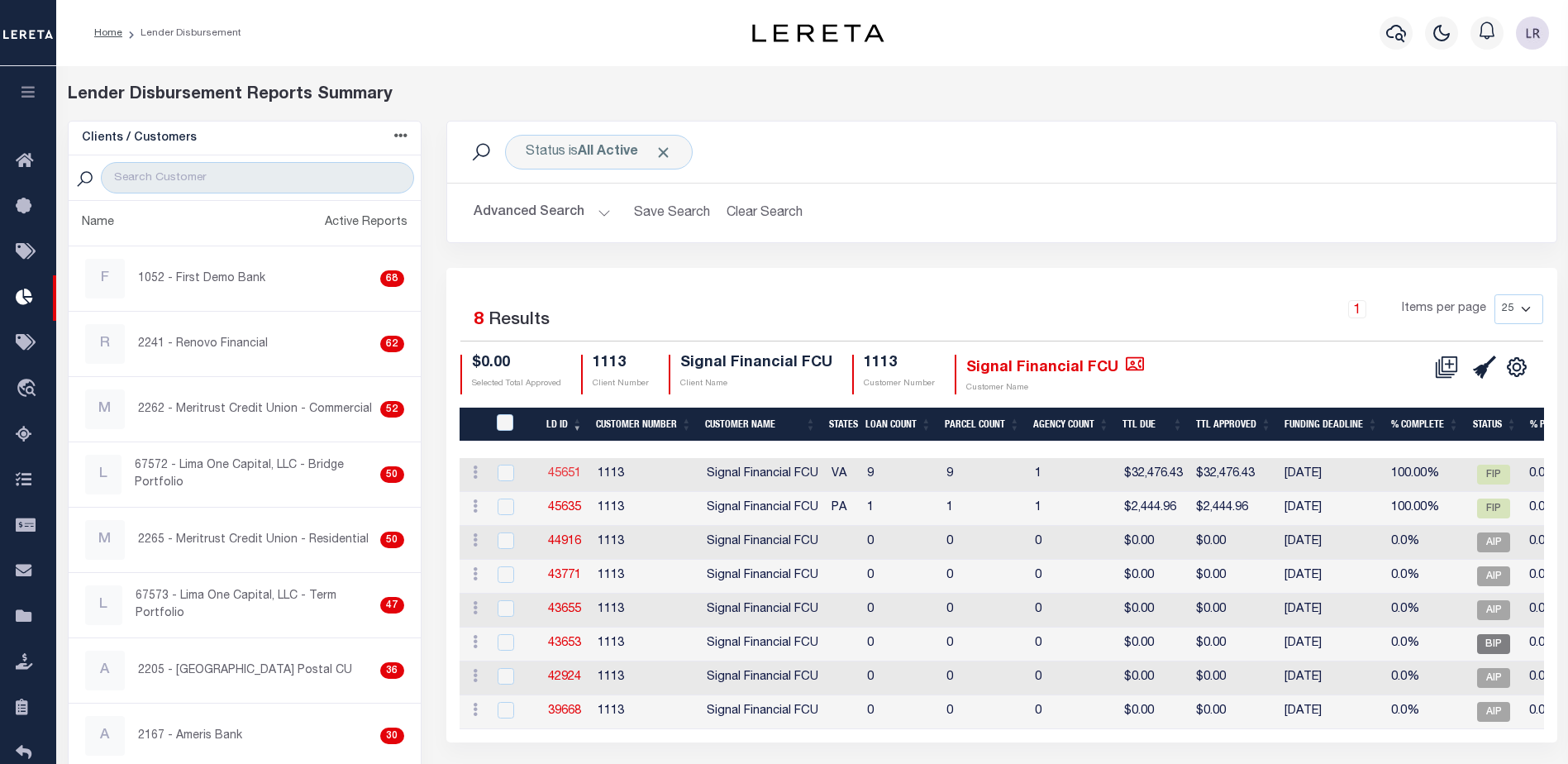
click at [580, 469] on link "45651" at bounding box center [564, 474] width 33 height 11
checkbox input "true"
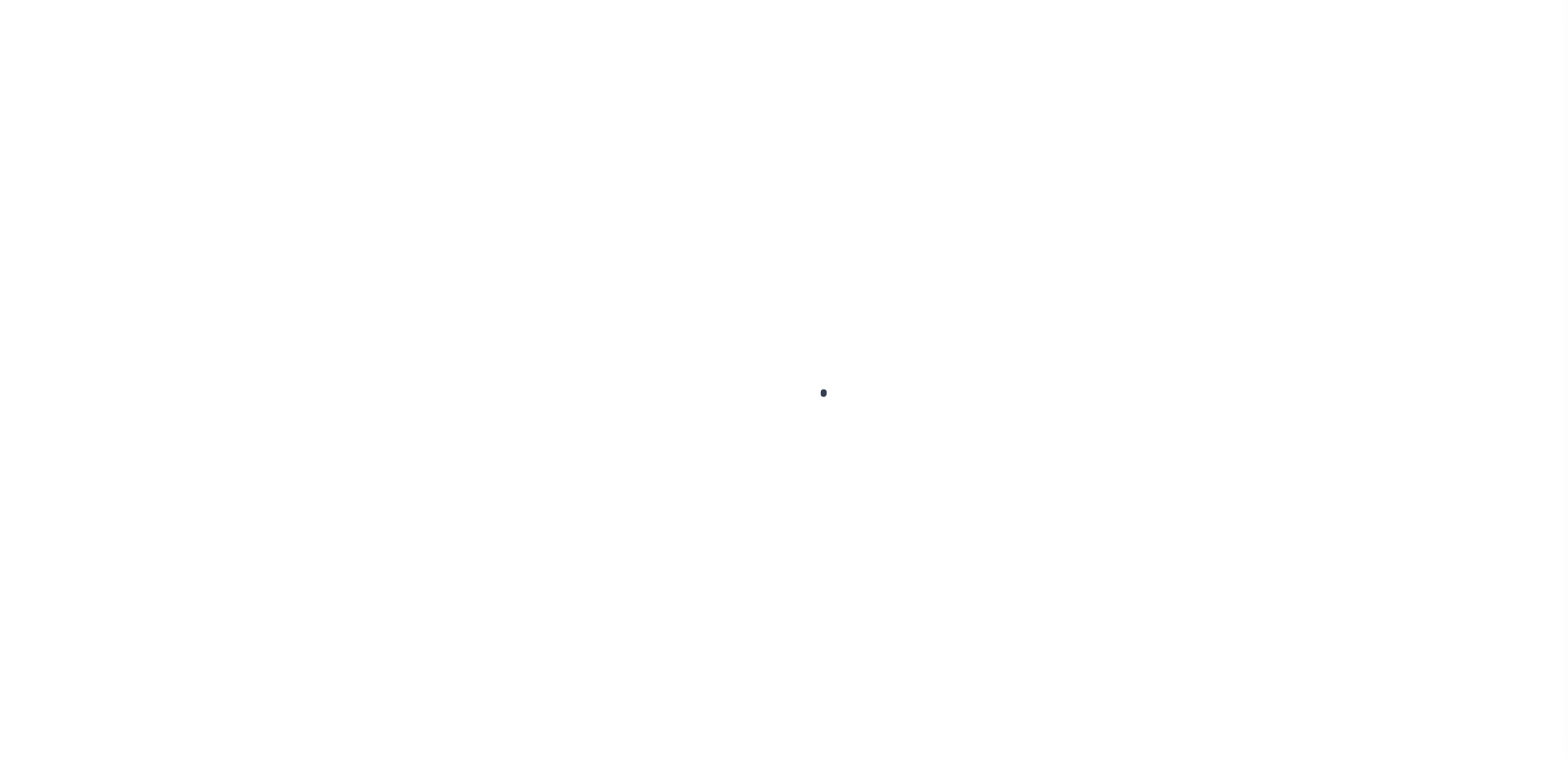
type input "$0.00"
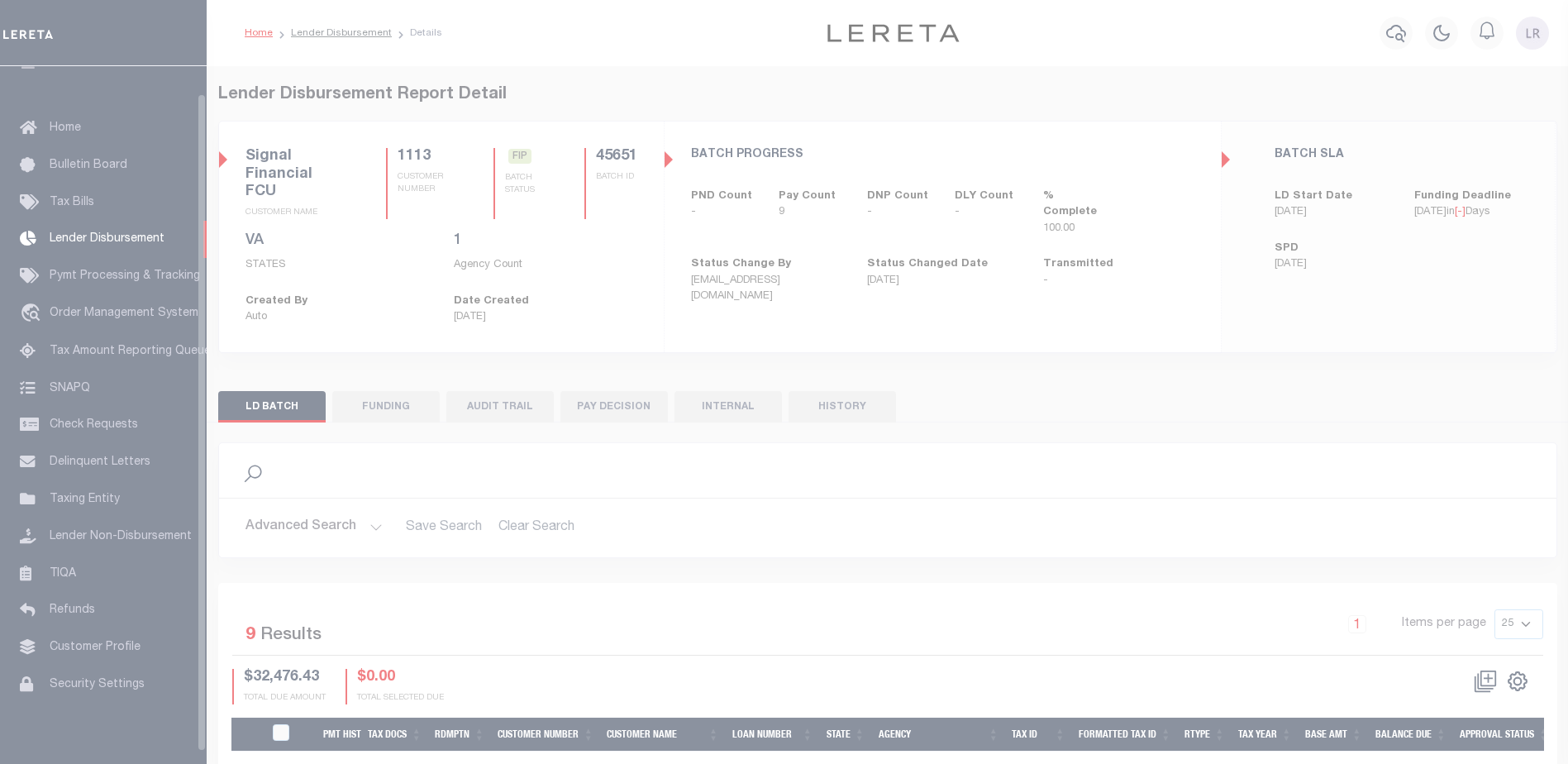
scroll to position [29, 0]
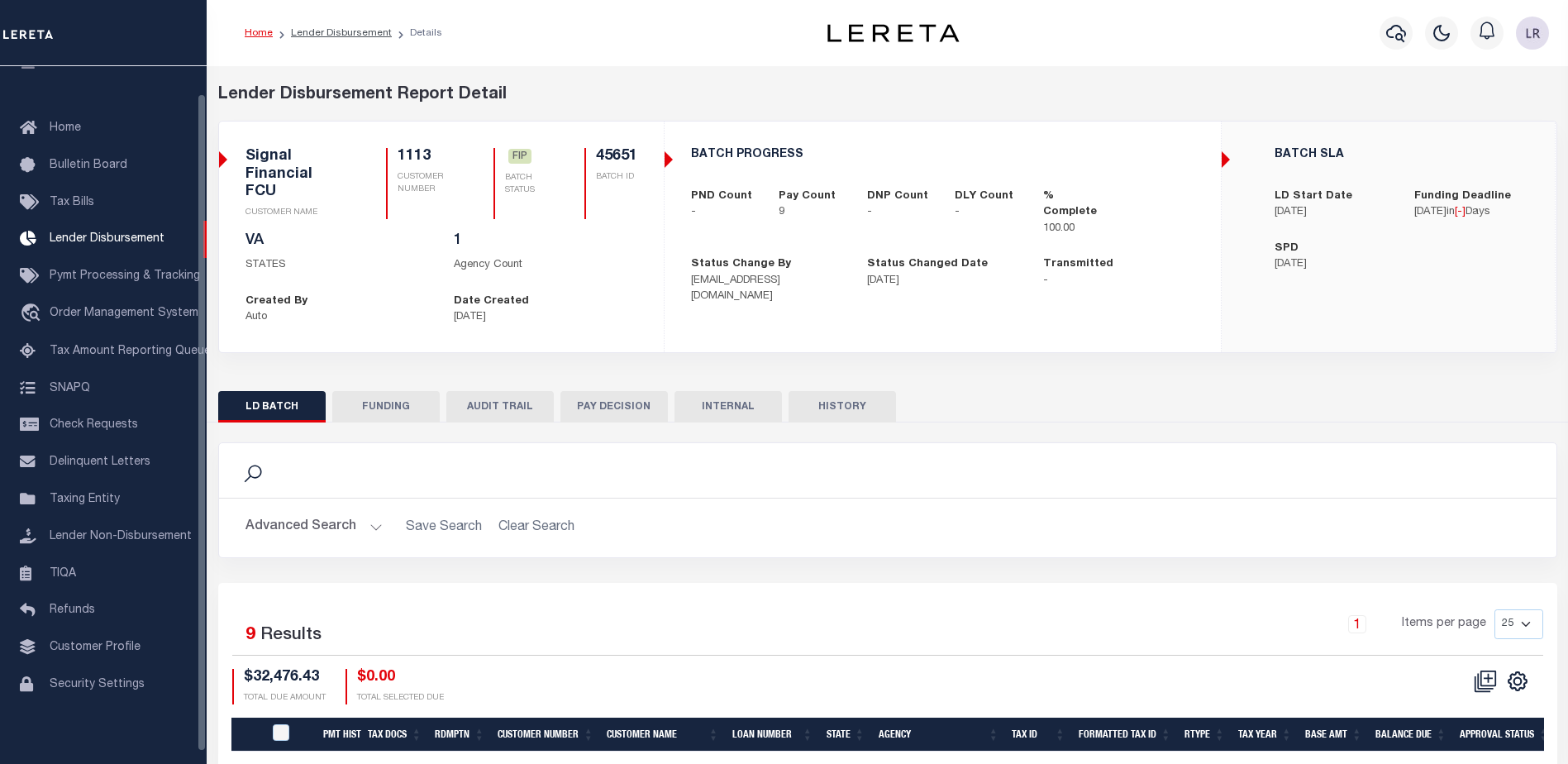
click at [384, 393] on button "FUNDING" at bounding box center [386, 406] width 107 height 31
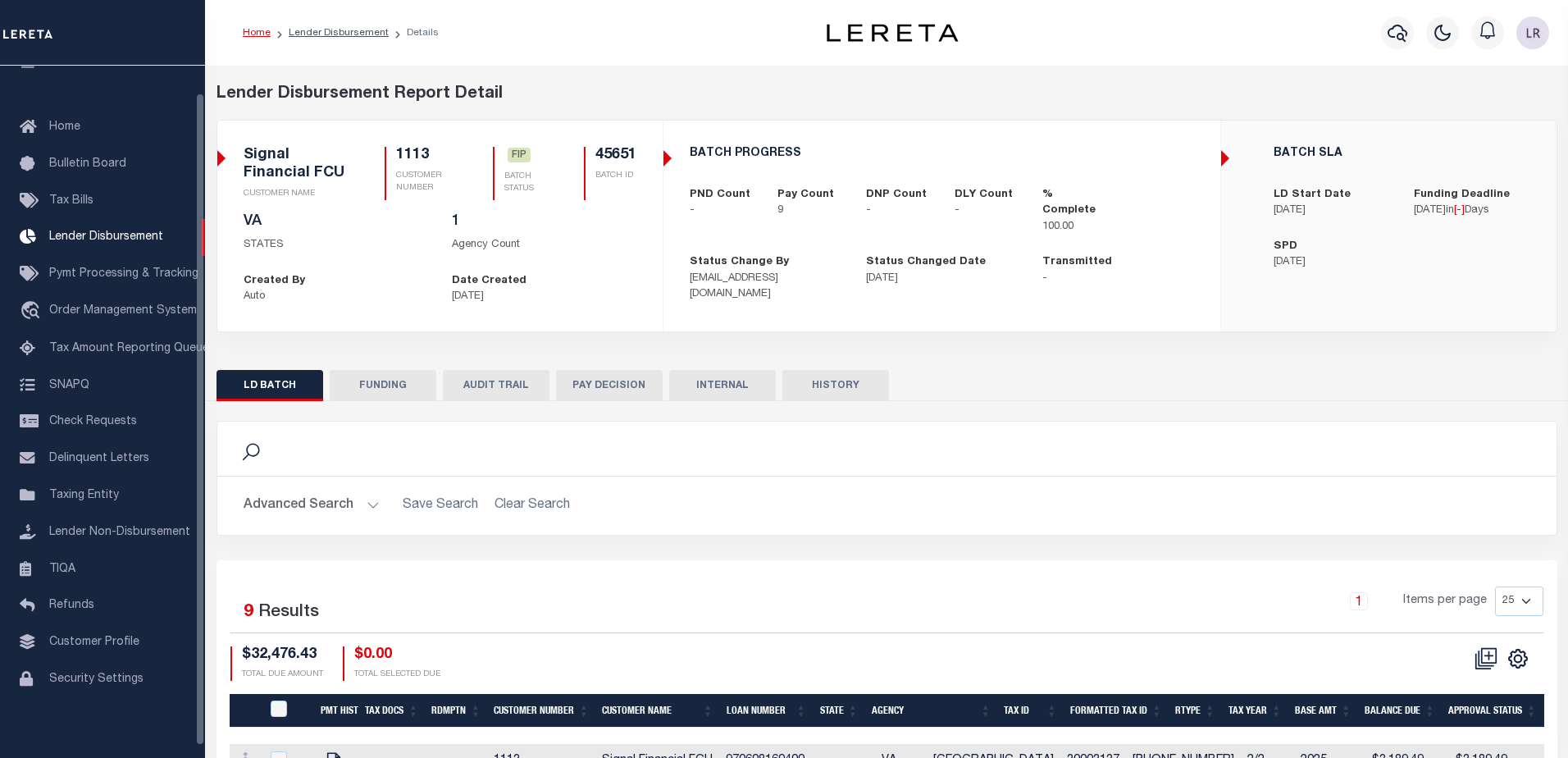
type input "$32,476.43"
type input "$0"
type input "[DATE]"
select select "100"
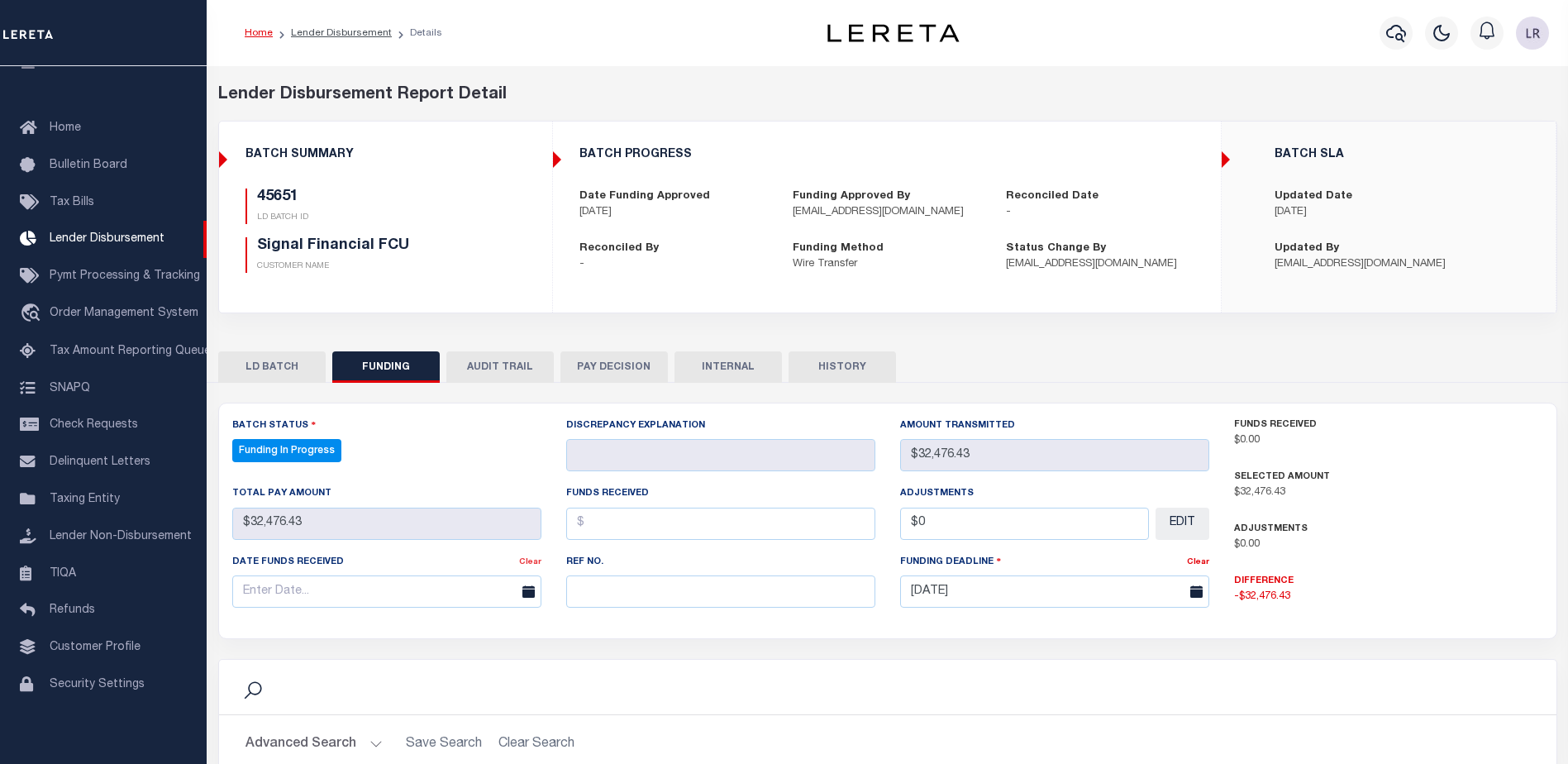
select select "100"
click at [601, 607] on input "text" at bounding box center [720, 591] width 309 height 32
paste input "20250820MMQFMP2700295708201550FT03"
type input "20250820MMQFMP2700295708201550FT03"
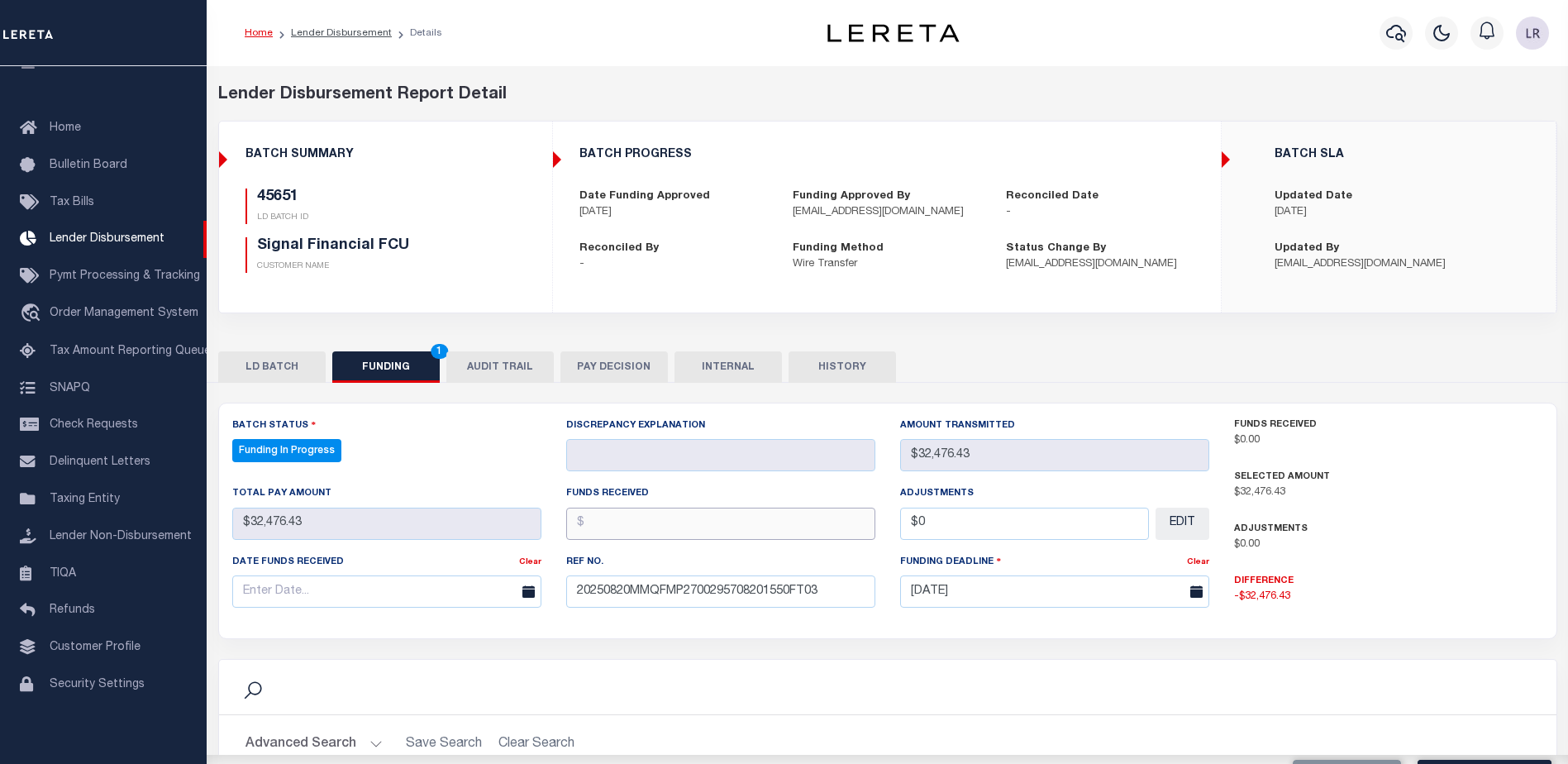
click at [600, 538] on input "text" at bounding box center [720, 523] width 309 height 32
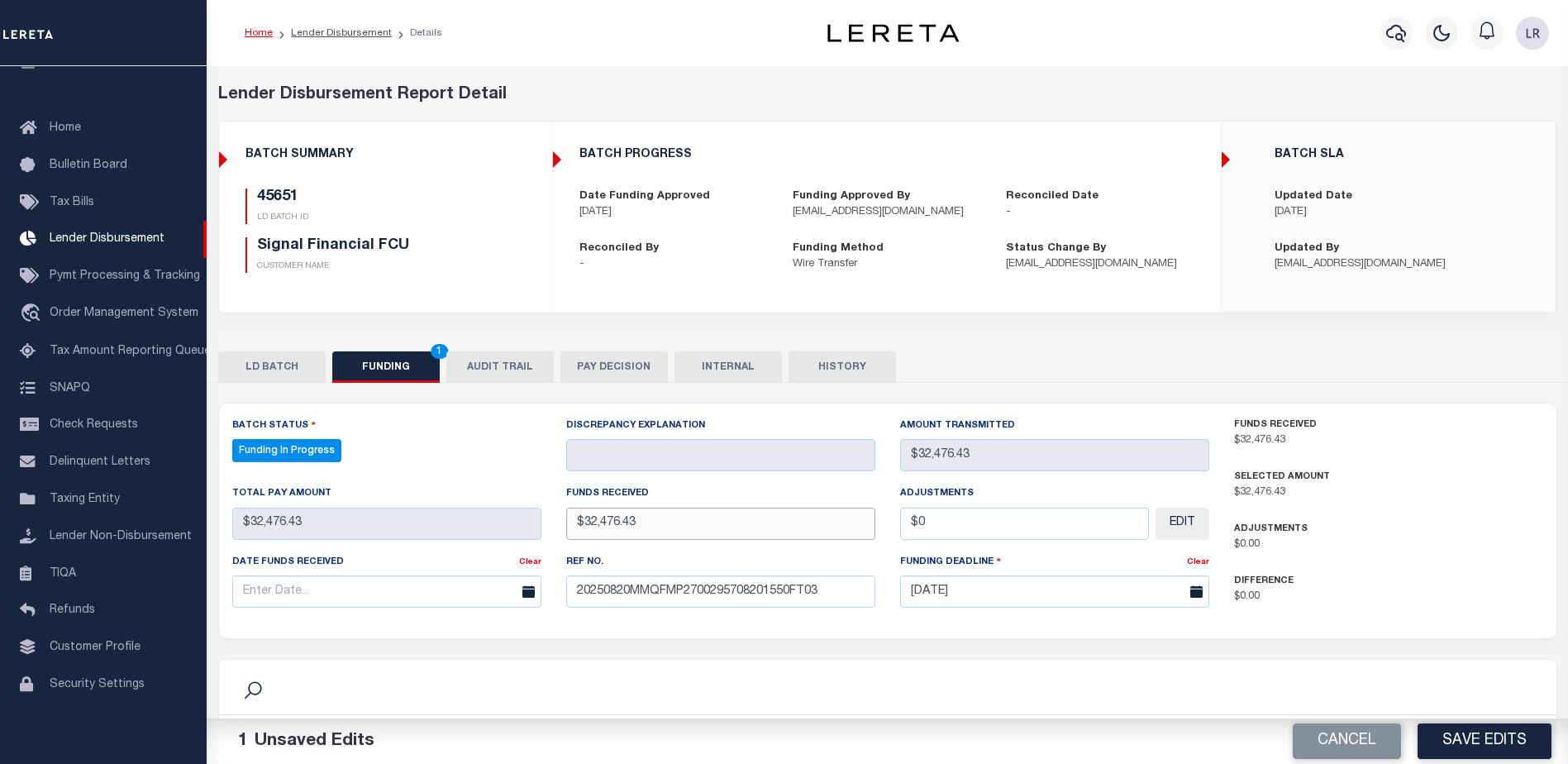
type input "$32,476.43"
click at [491, 597] on input "text" at bounding box center [386, 591] width 309 height 32
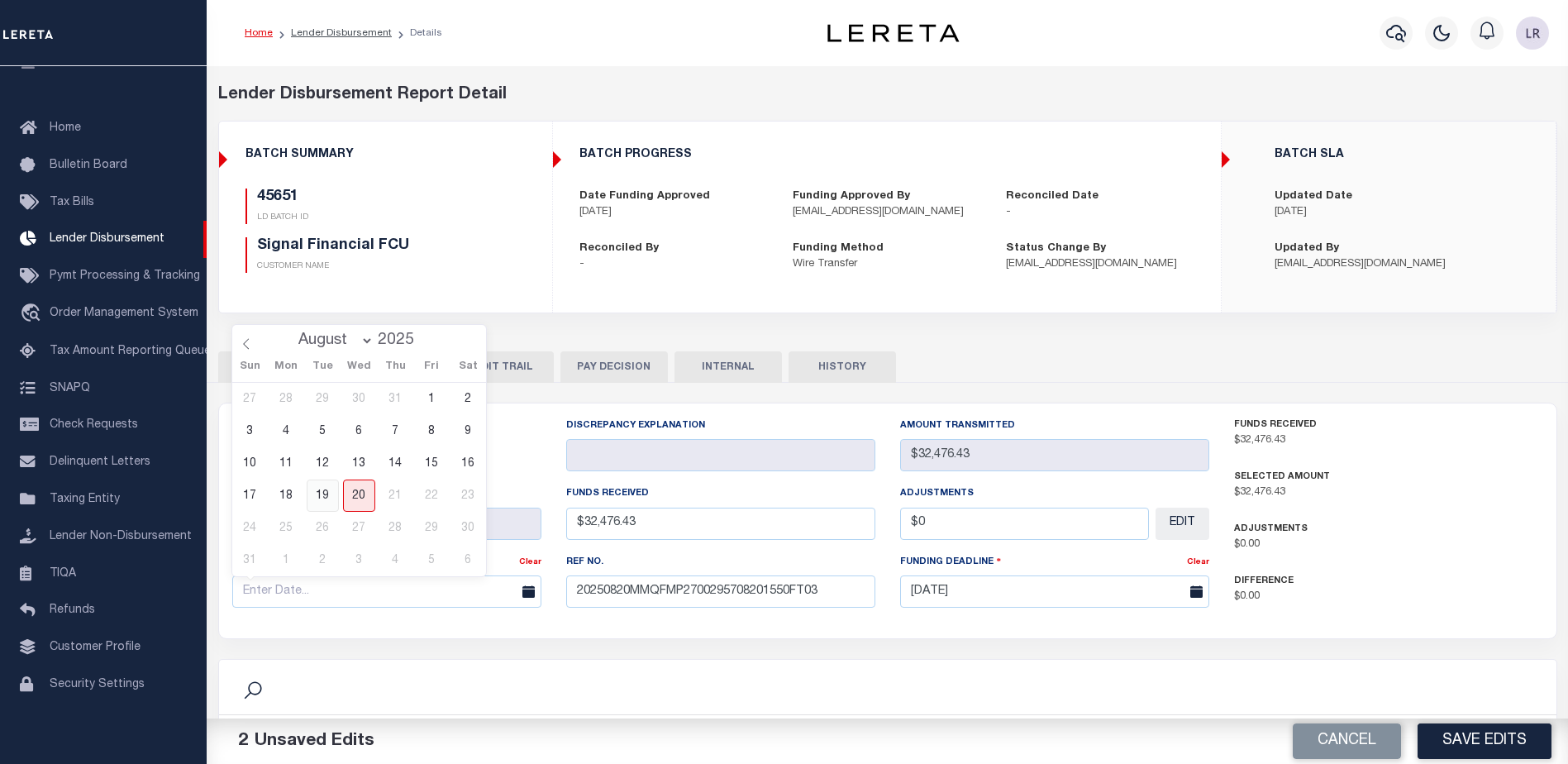
click at [327, 492] on span "19" at bounding box center [322, 495] width 32 height 32
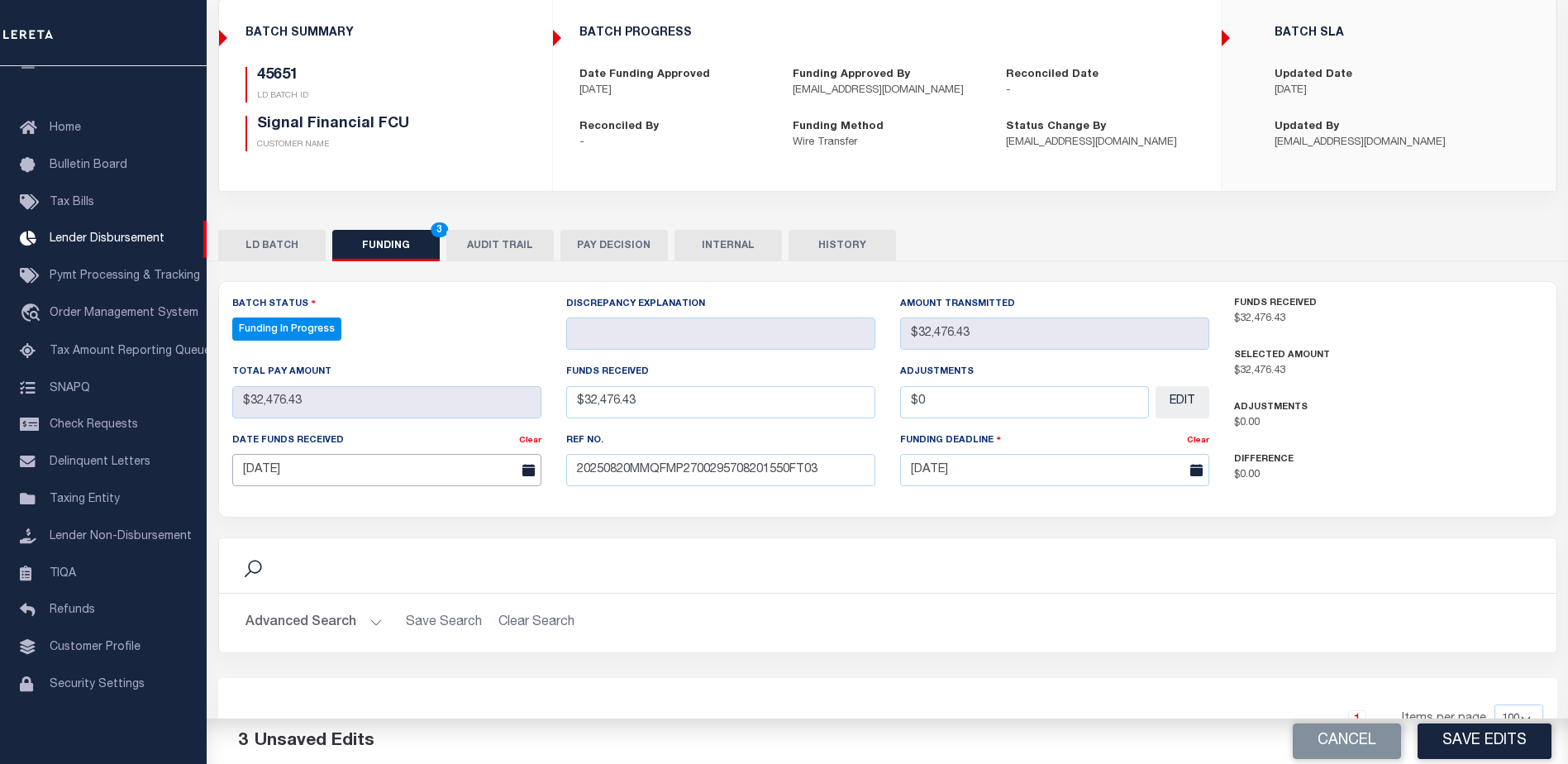
scroll to position [248, 0]
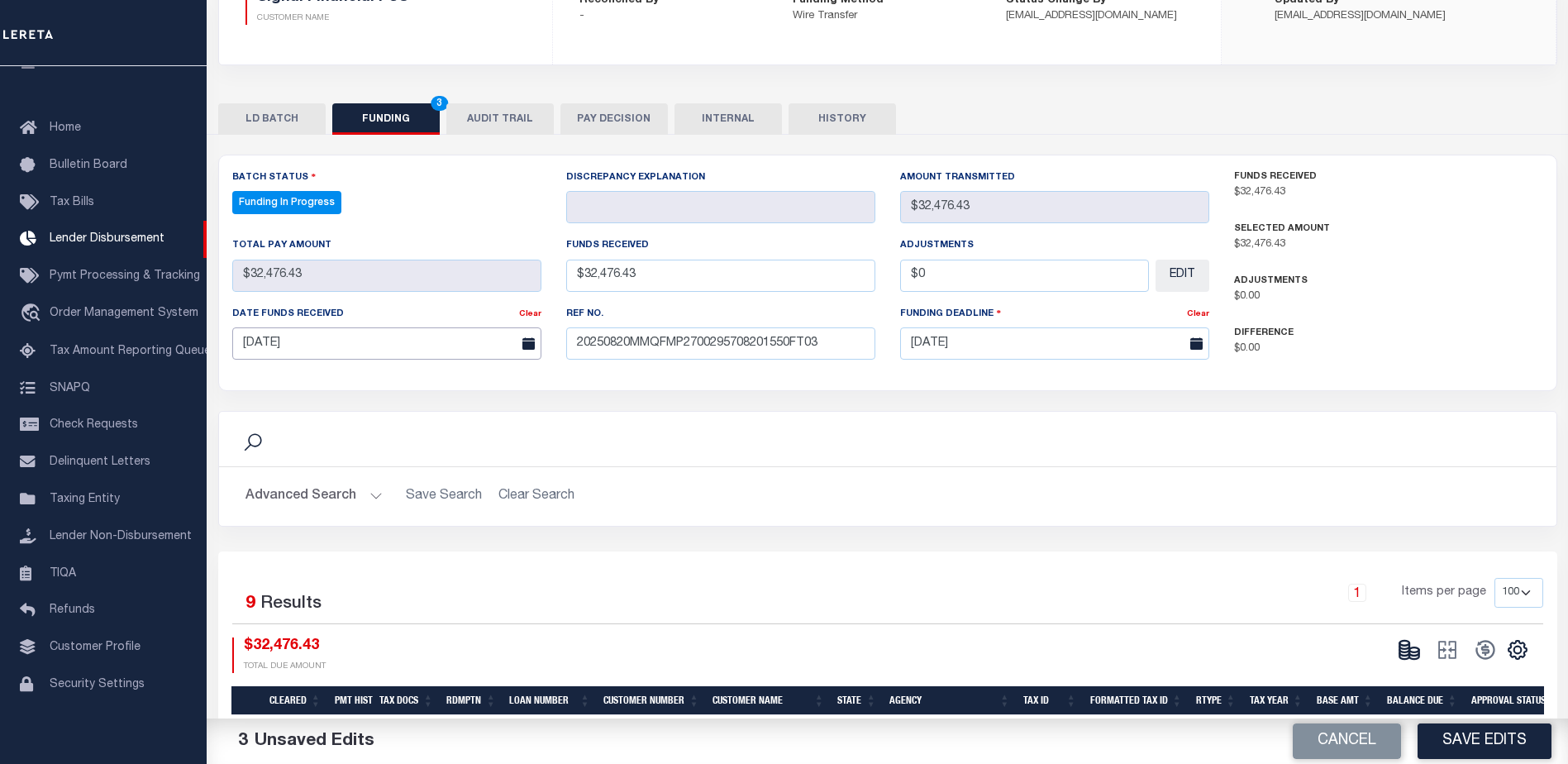
click at [422, 352] on input "[DATE]" at bounding box center [386, 343] width 309 height 32
click at [368, 538] on span "20" at bounding box center [359, 534] width 32 height 32
type input "[DATE]"
click at [1487, 742] on button "Save Edits" at bounding box center [1484, 741] width 133 height 36
type input "$32,476.43"
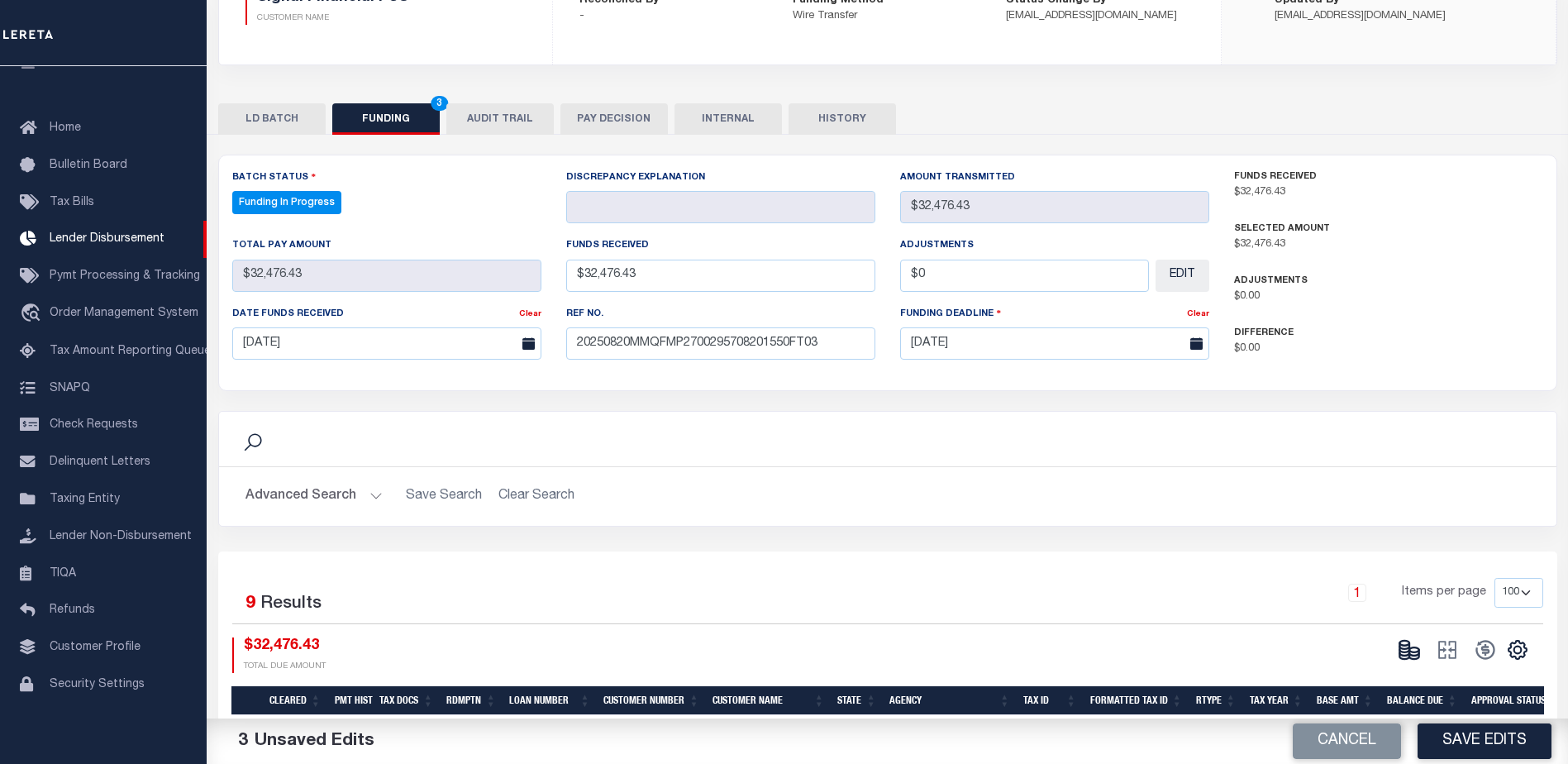
type input "$32,476.43"
type input "$0"
select select "100"
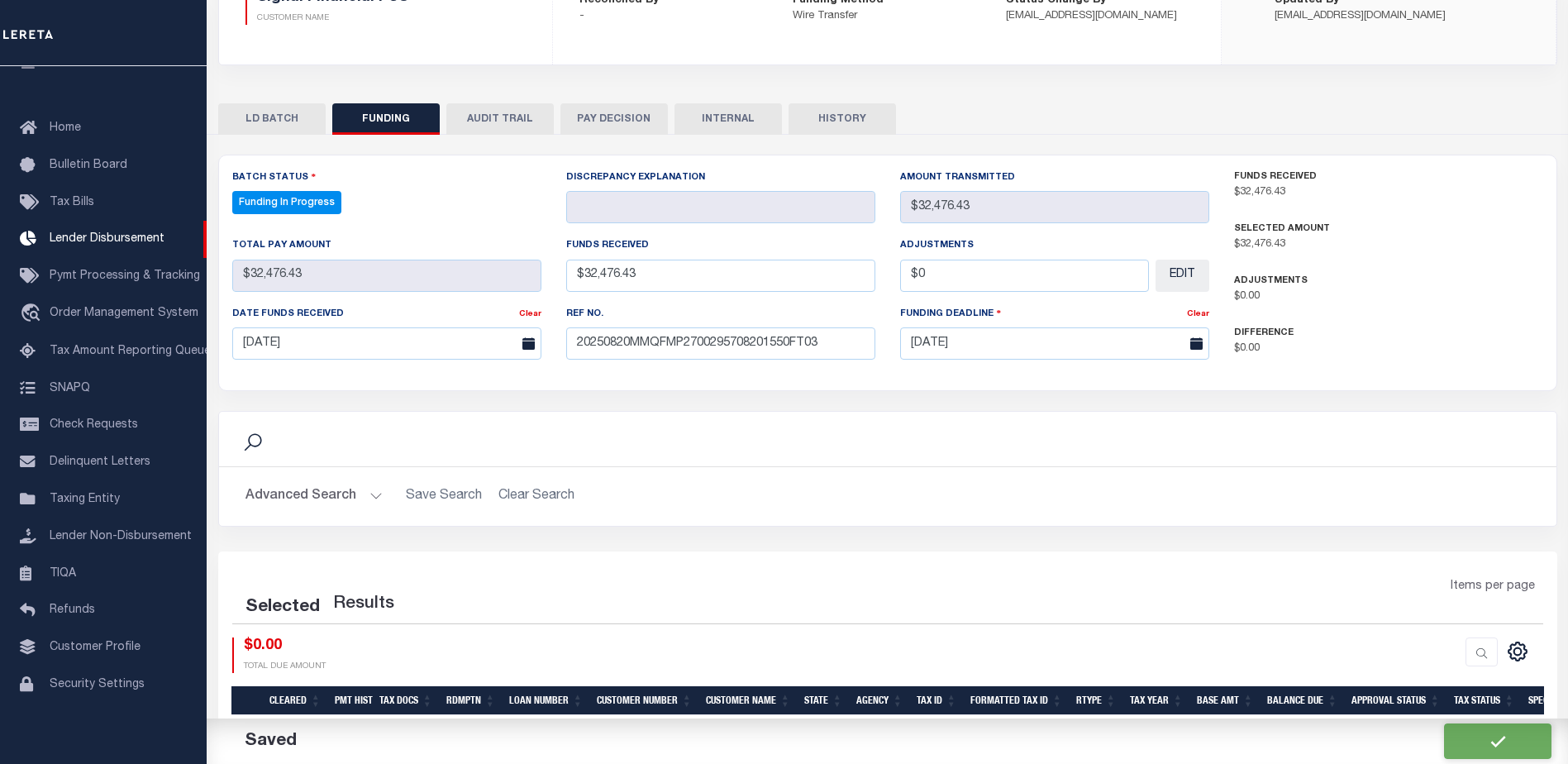
select select "100"
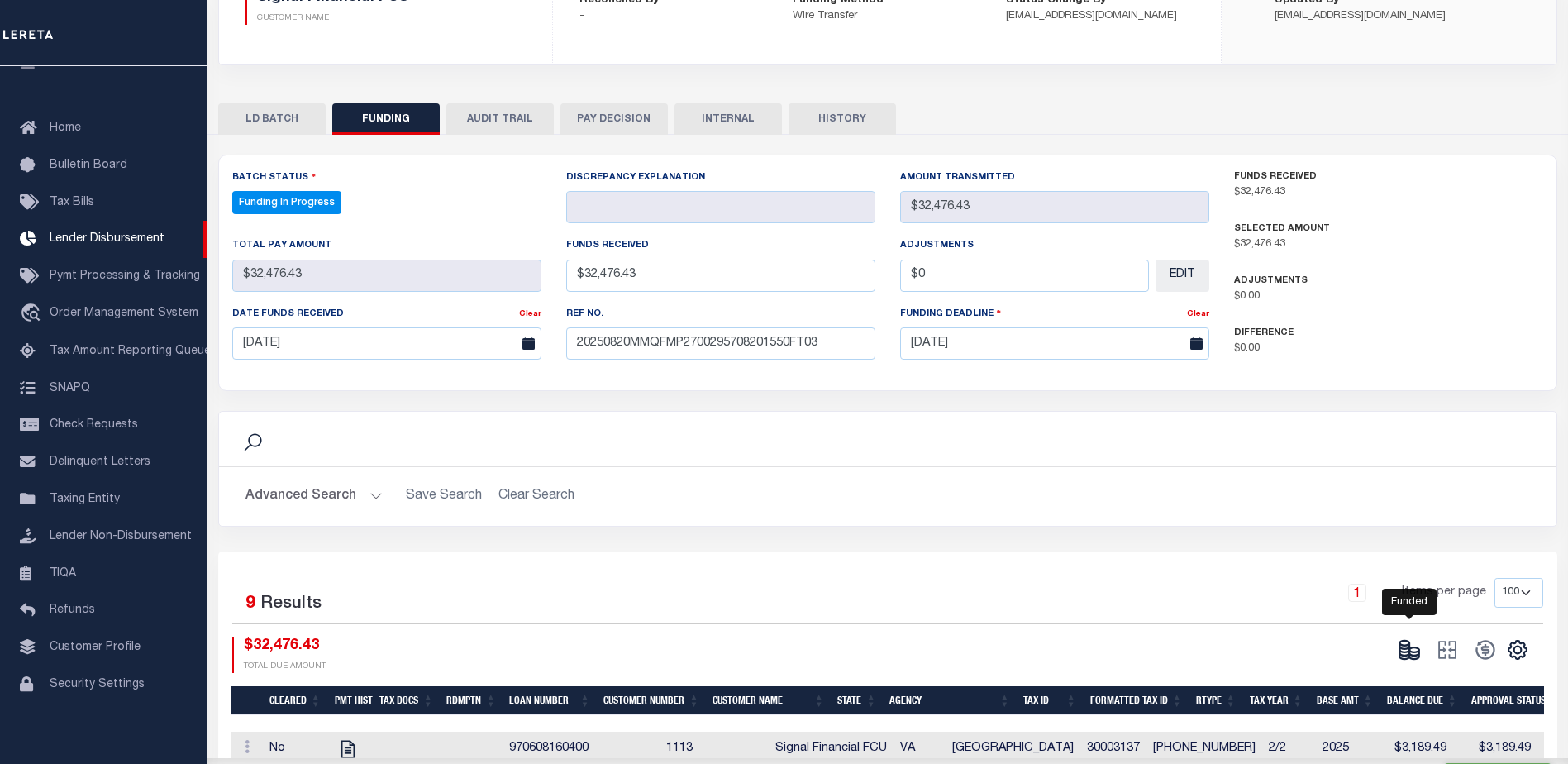
click at [1415, 652] on ellipse at bounding box center [1415, 649] width 10 height 5
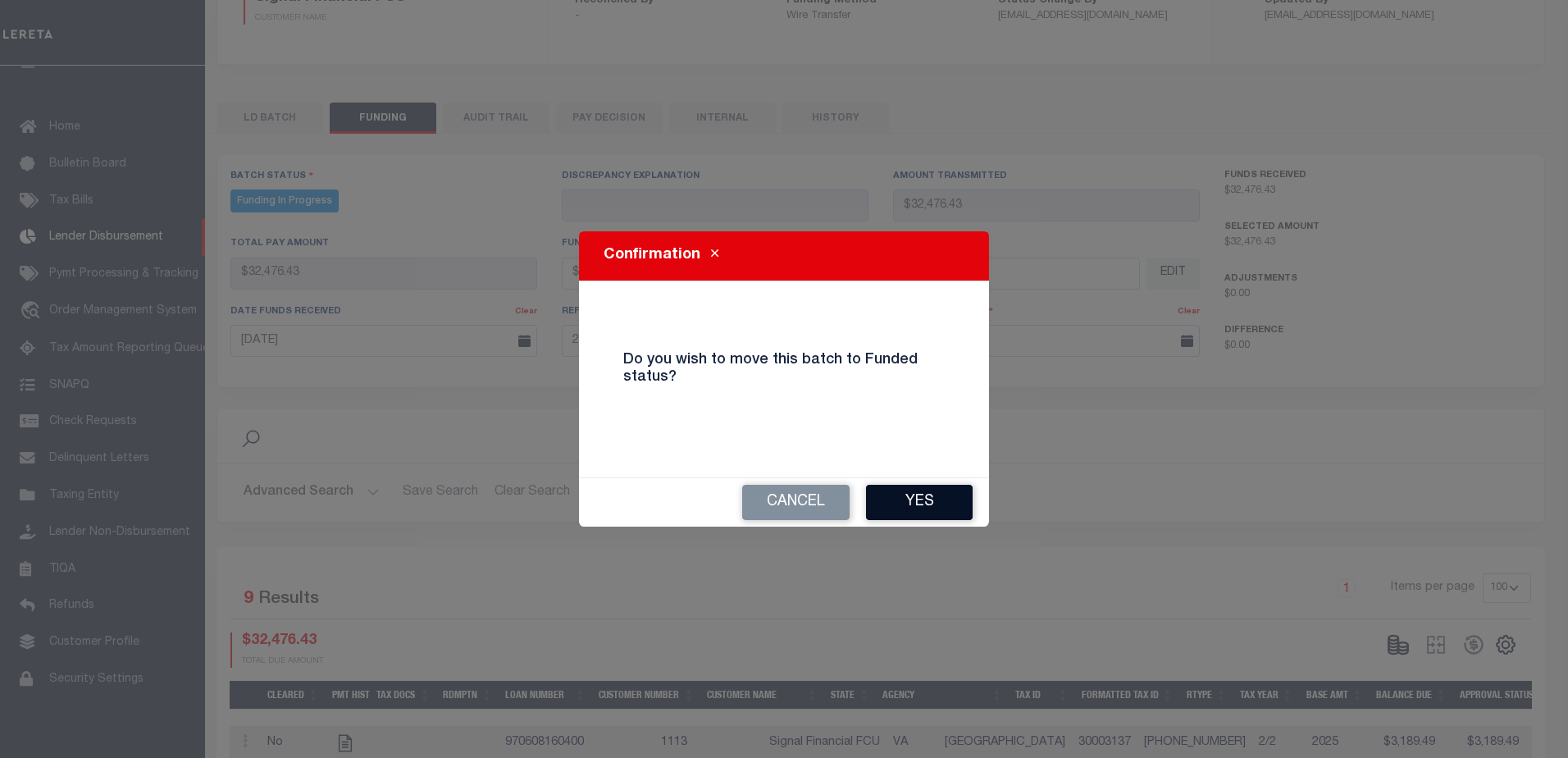
click at [928, 503] on button "Yes" at bounding box center [919, 503] width 106 height 35
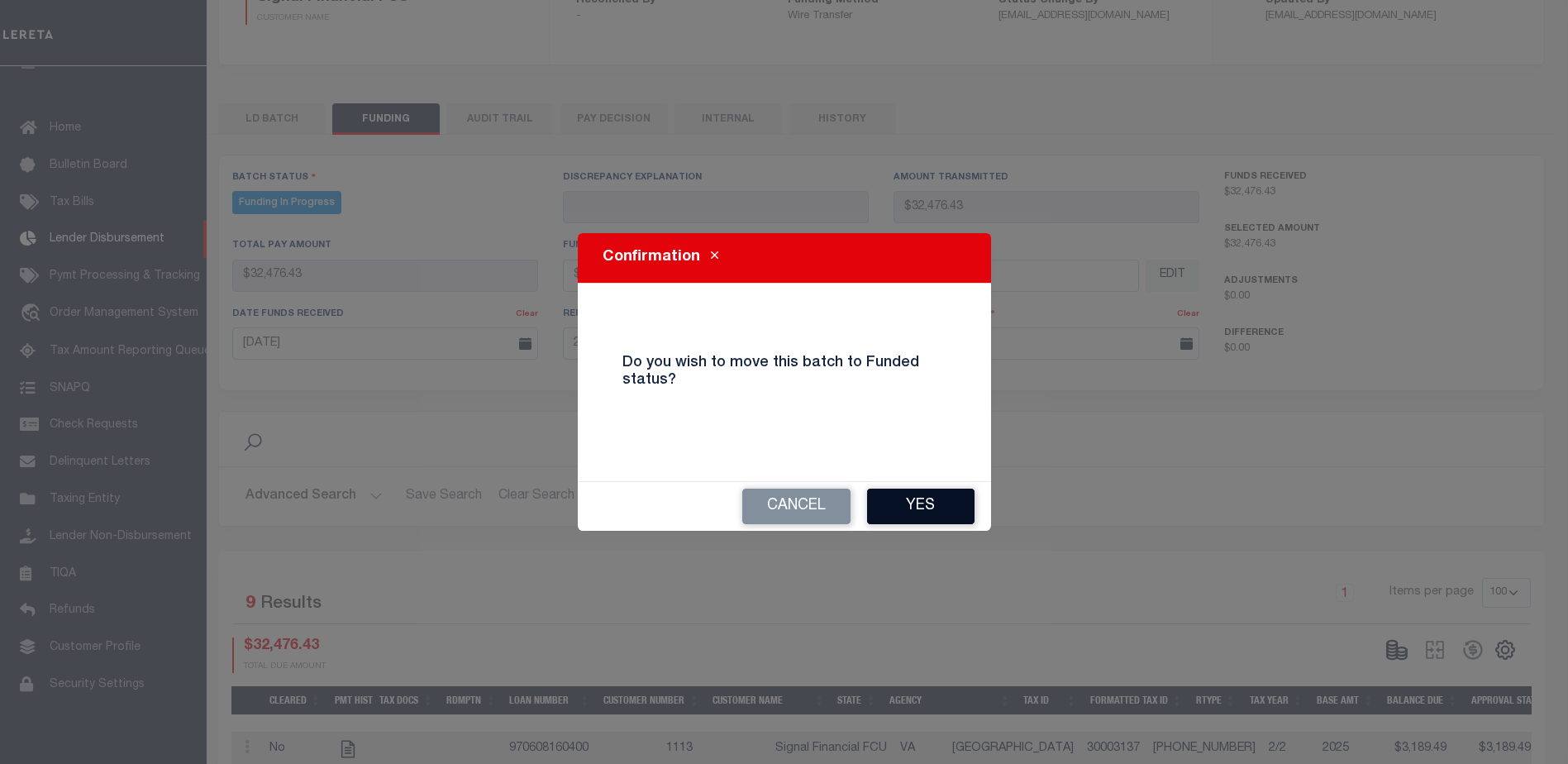
type input "$32,476.43"
type input "$0"
select select "100"
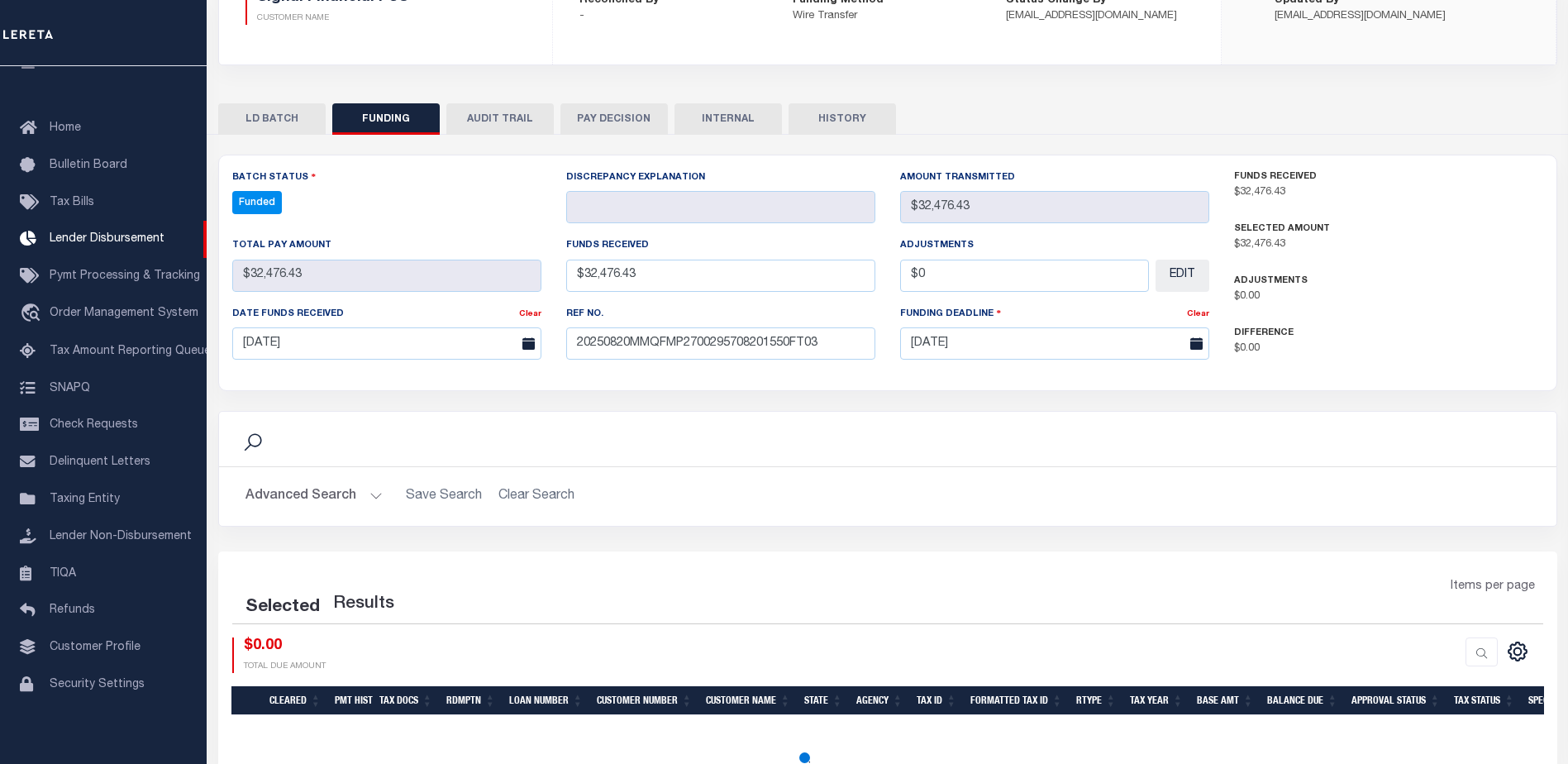
select select "100"
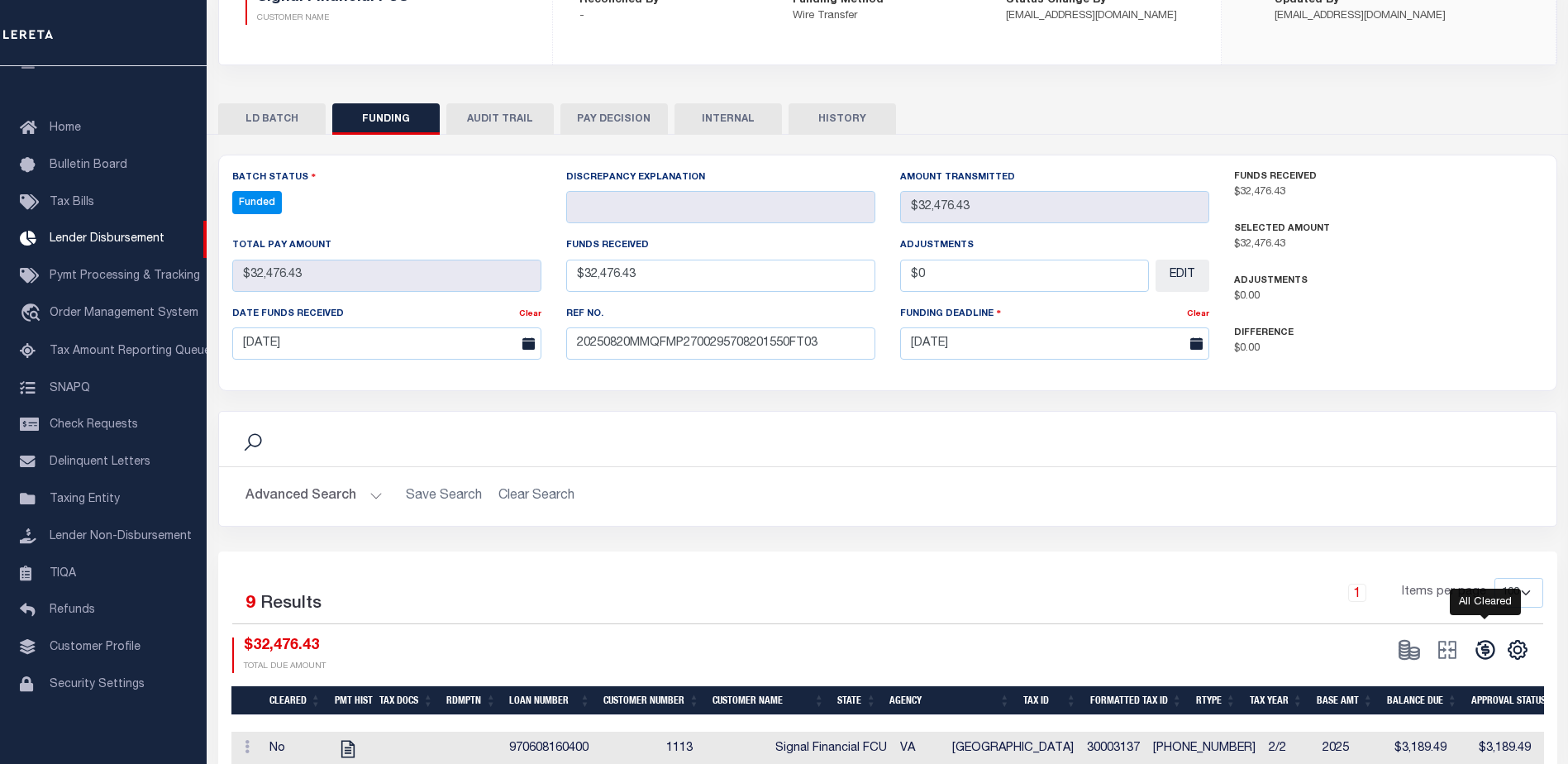
click at [1497, 646] on icon at bounding box center [1485, 649] width 24 height 23
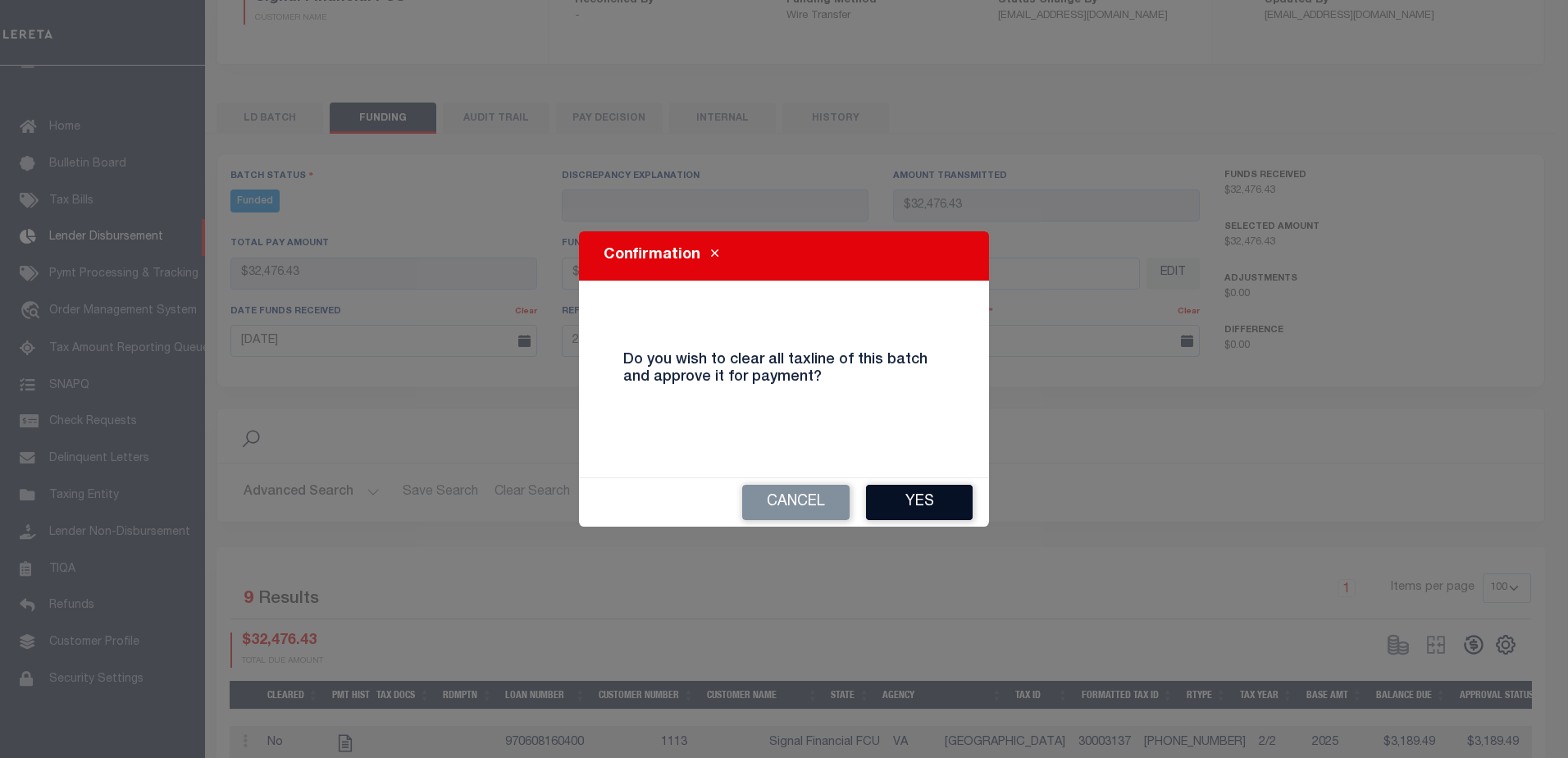
click at [950, 512] on button "Yes" at bounding box center [919, 503] width 106 height 35
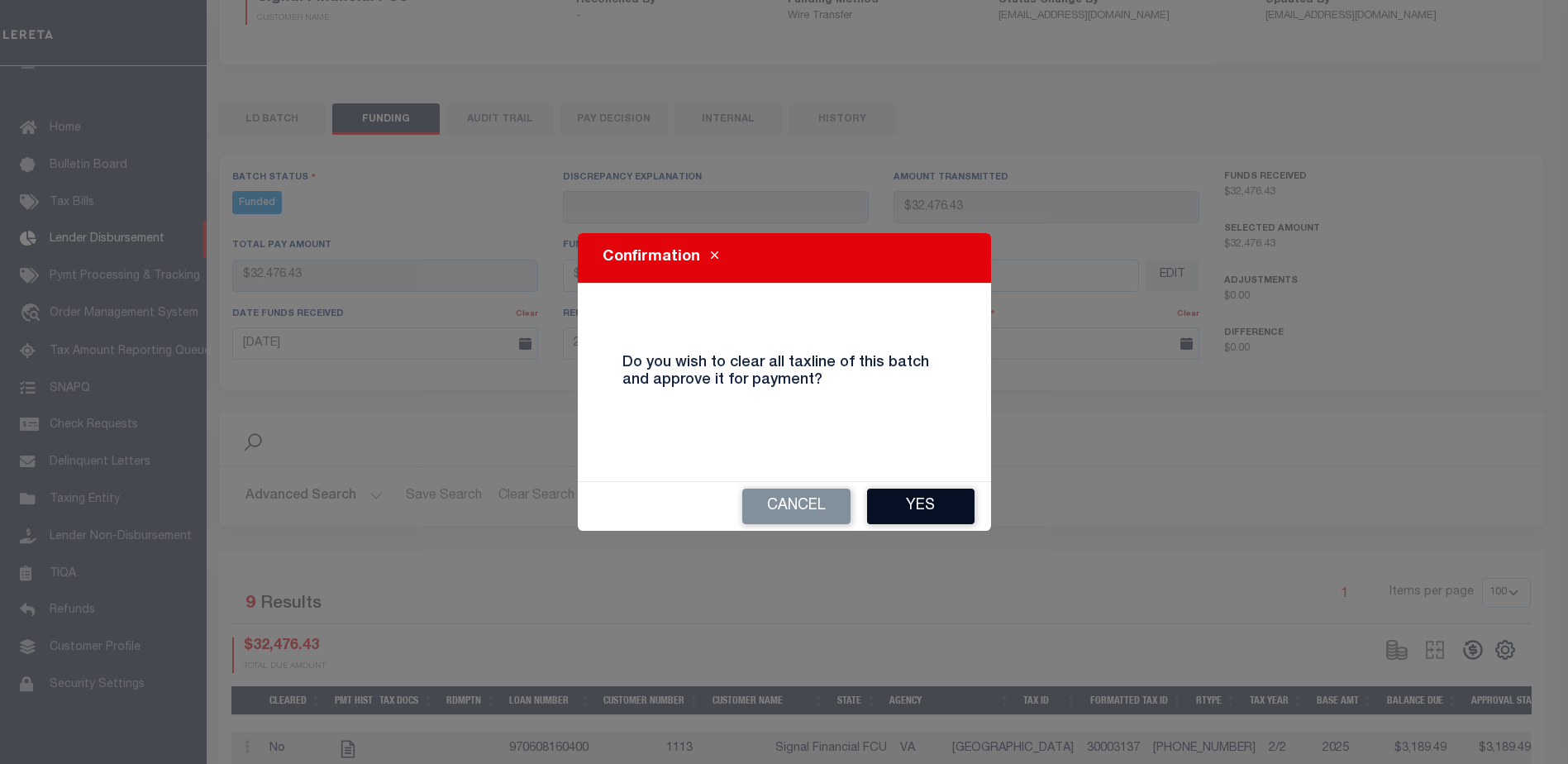
type input "$32,476.43"
type input "$0"
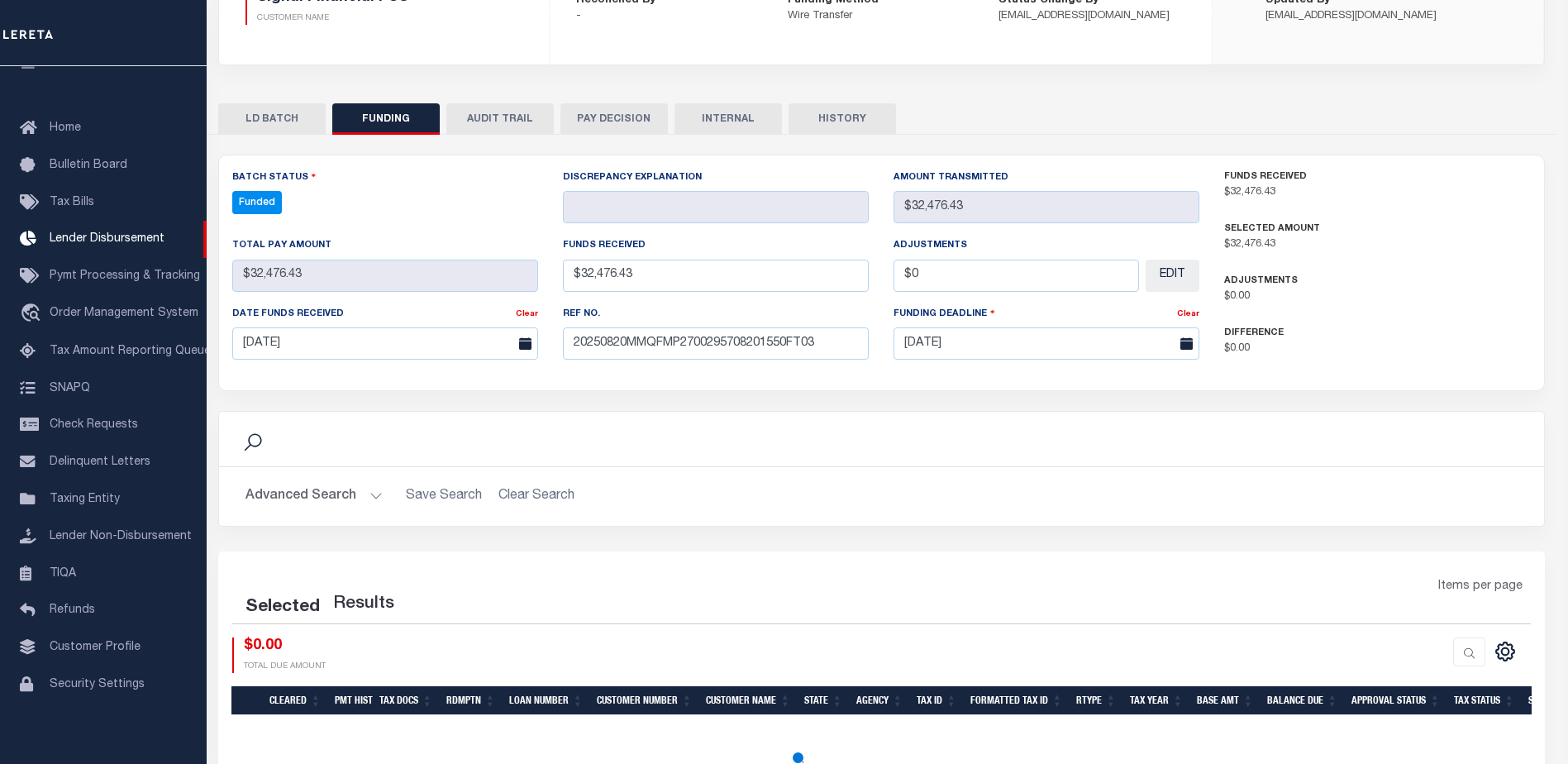
select select "100"
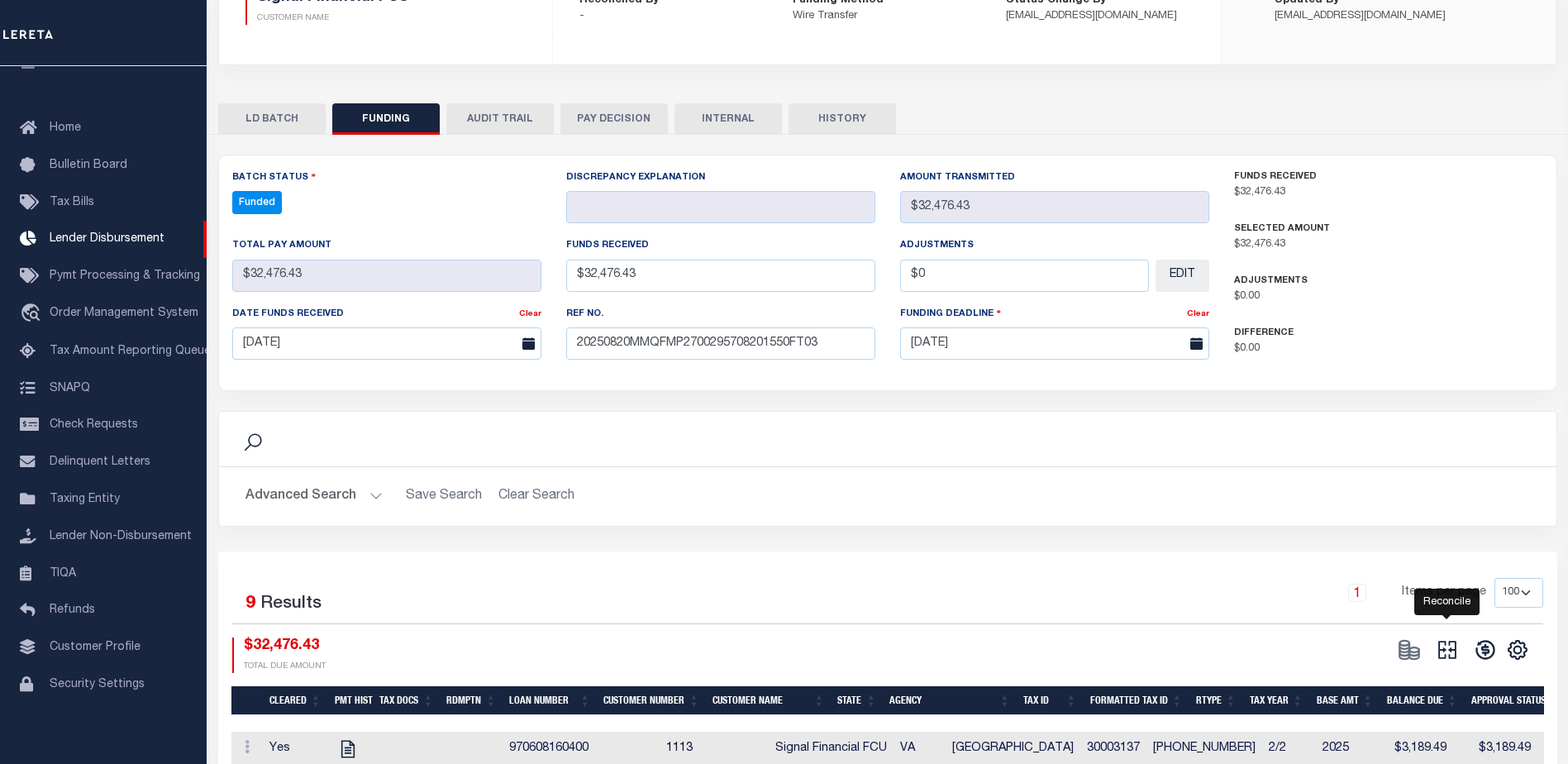
click at [1440, 659] on icon "" at bounding box center [1447, 649] width 18 height 18
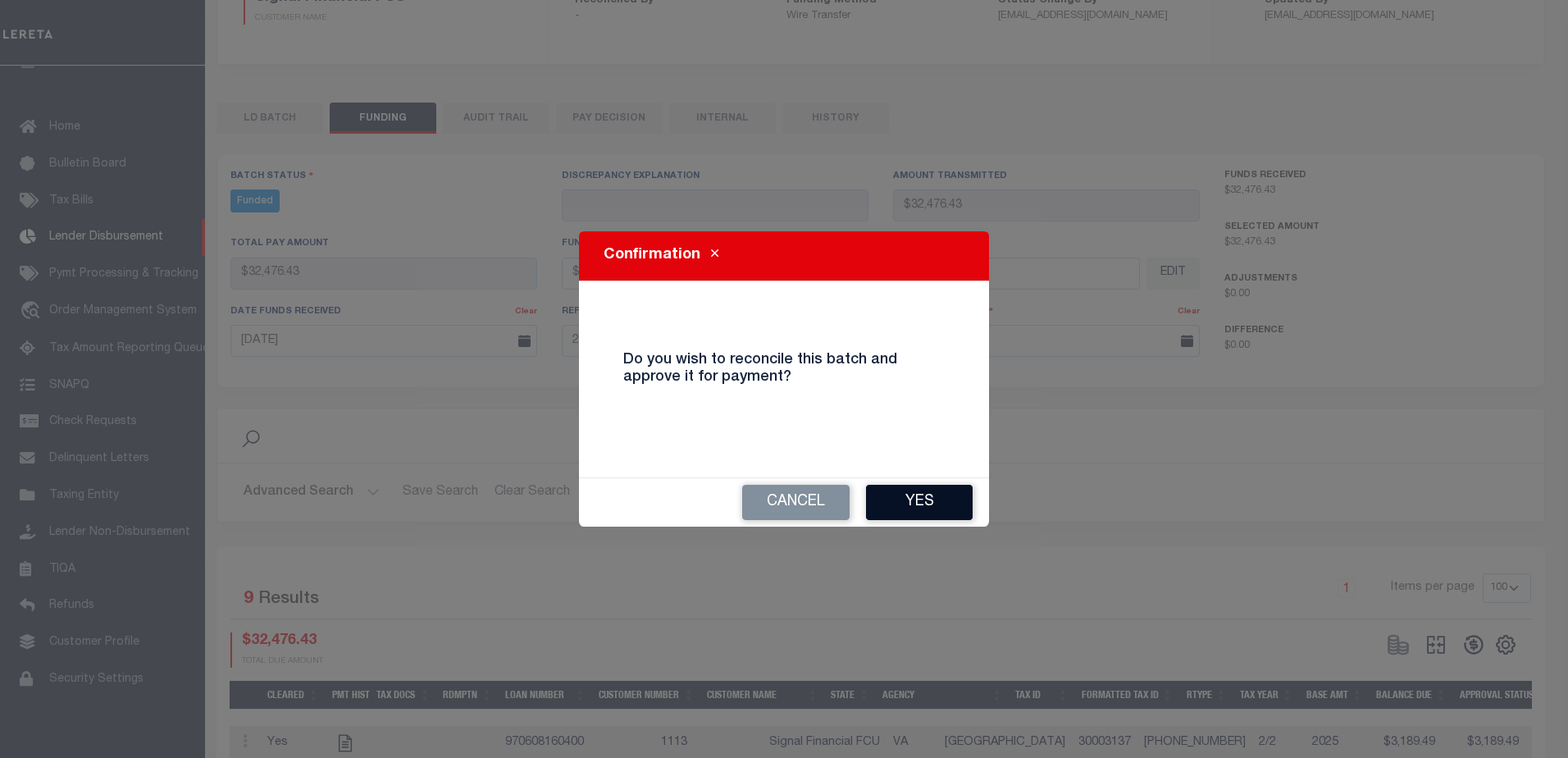
click at [882, 503] on button "Yes" at bounding box center [919, 503] width 106 height 35
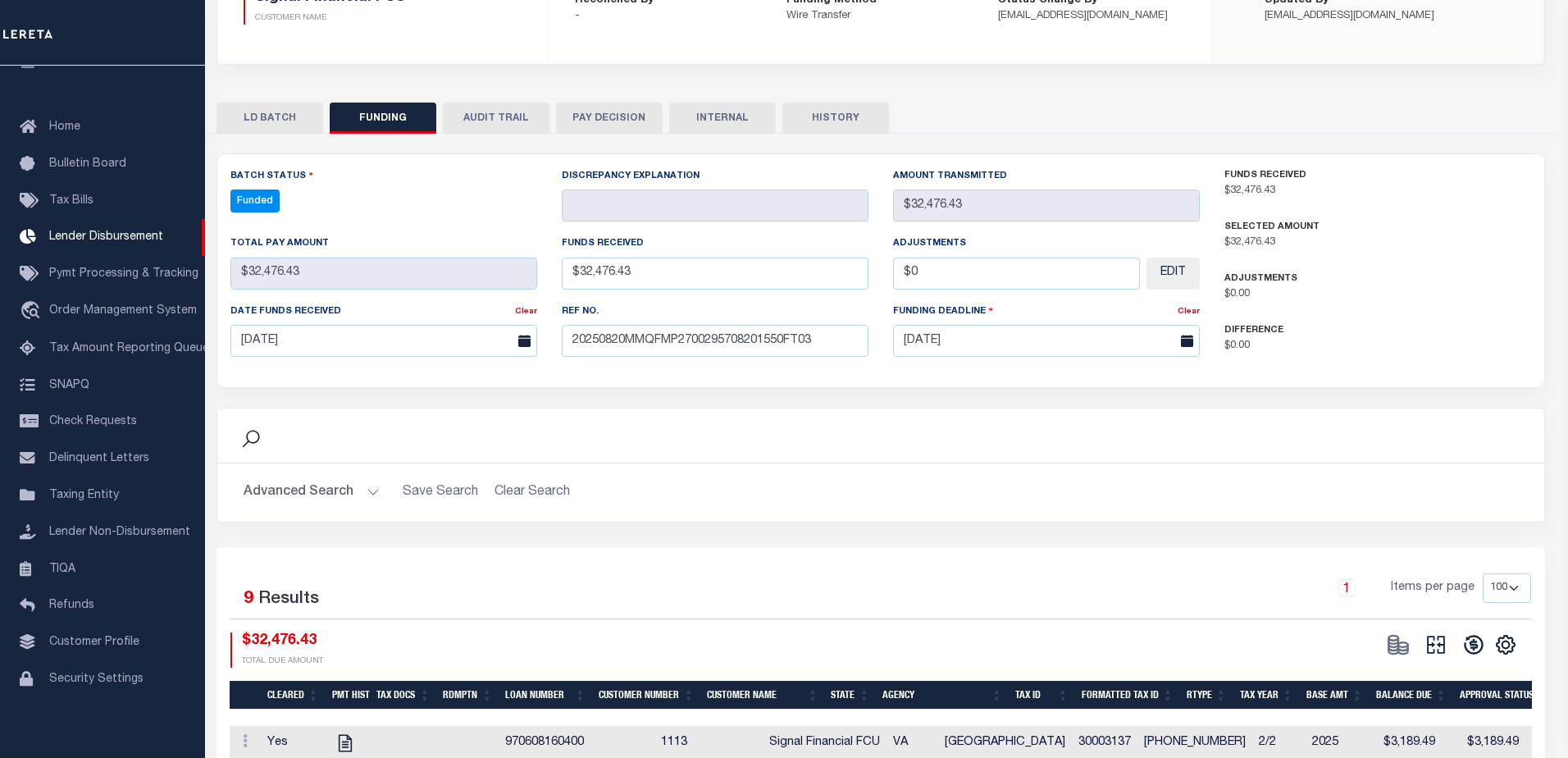
type input "$32,476.43"
type input "$0"
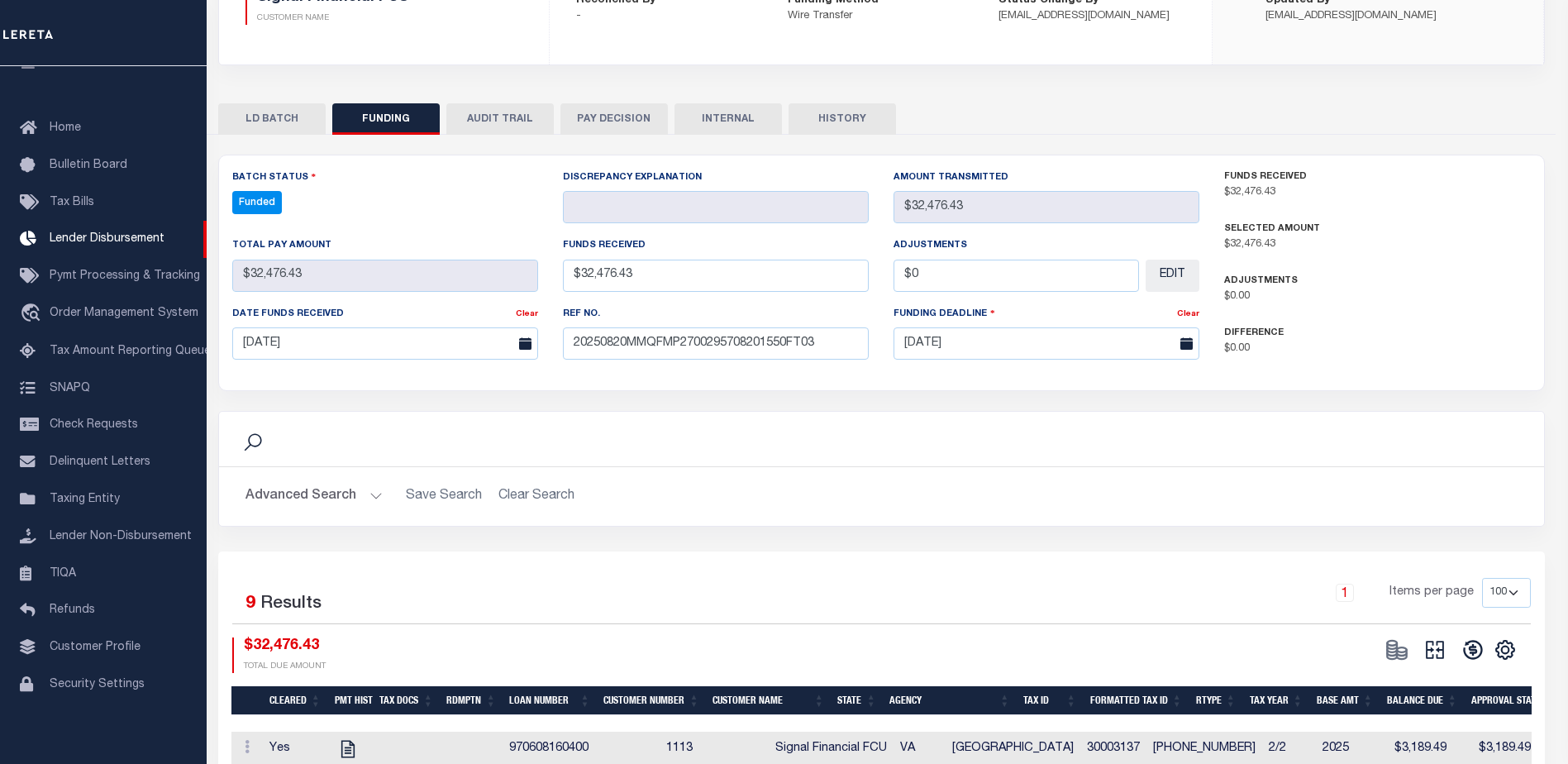
select select "100"
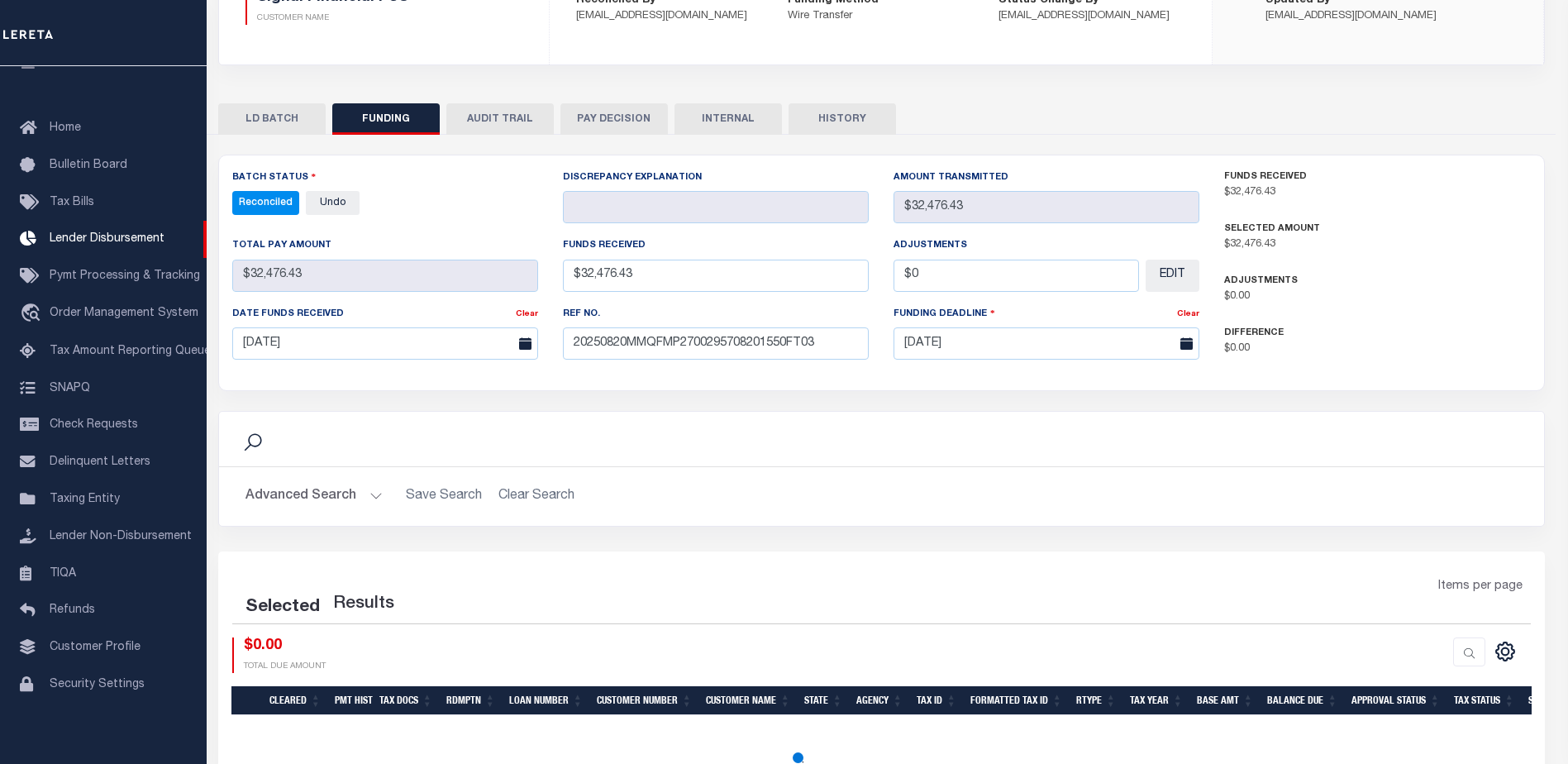
select select "100"
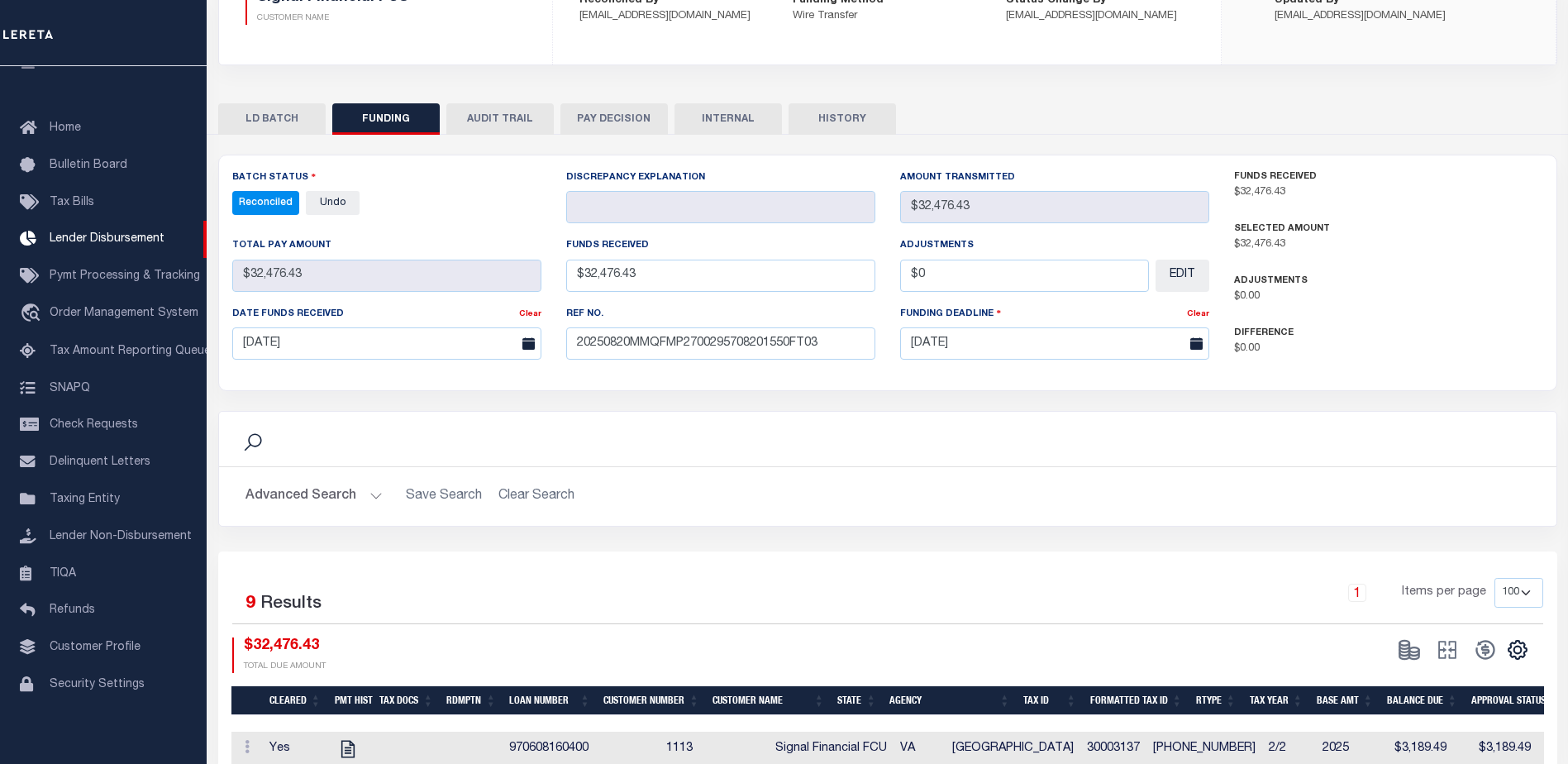
click at [727, 119] on button "INTERNAL" at bounding box center [729, 118] width 107 height 31
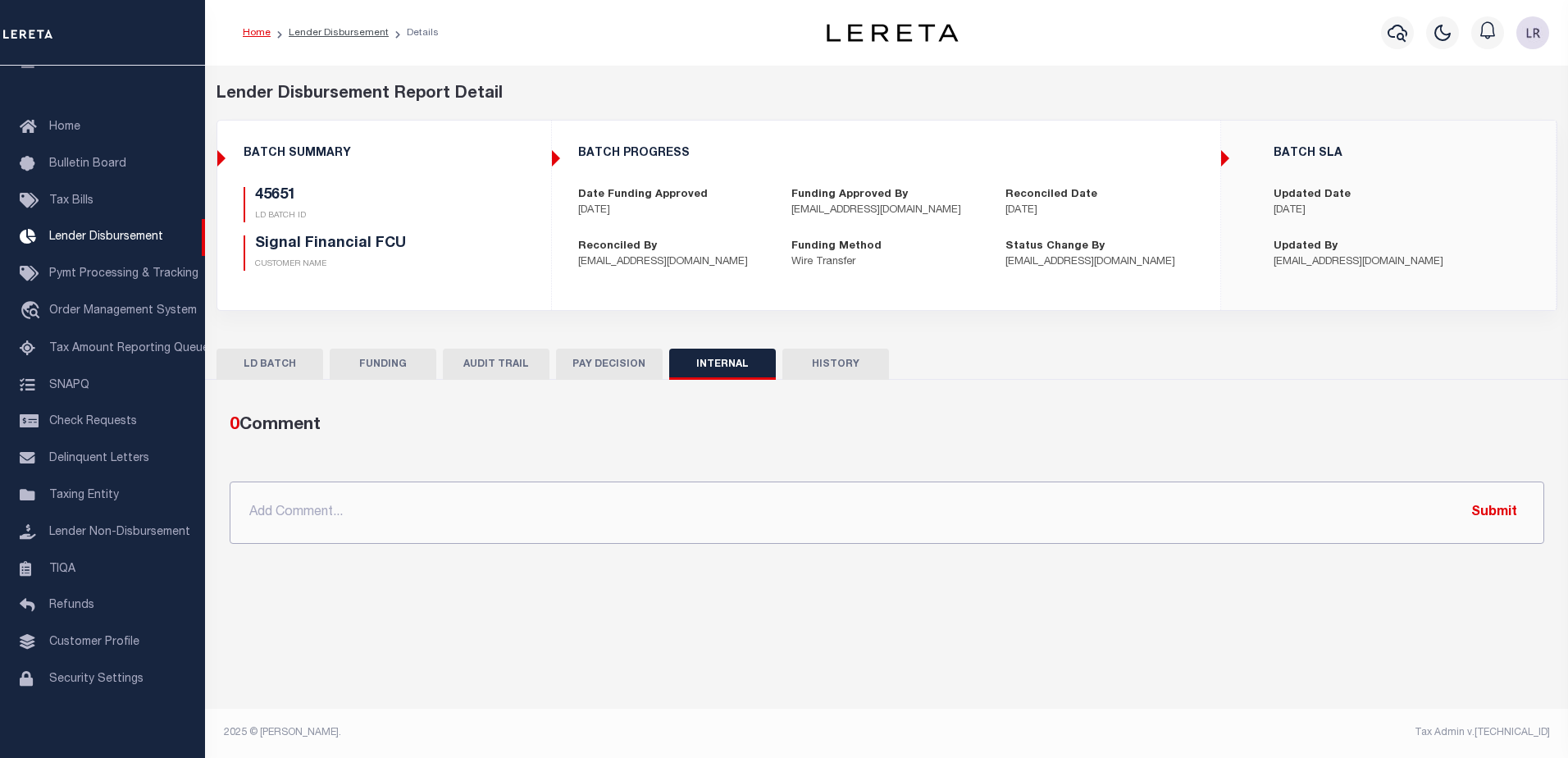
click at [895, 505] on input "text" at bounding box center [887, 512] width 1314 height 62
paste input ""ORG AMT - $49763.80 45747 - $5840.07 45712 - $9002.34 45651 - $32476.43 45635 …"
type input ""ORG AMT - $49763.80 45747 - $5840.07 45712 - $9002.34 45651 - $32476.43 45635 …"
click at [1476, 515] on button "Submit" at bounding box center [1493, 512] width 67 height 34
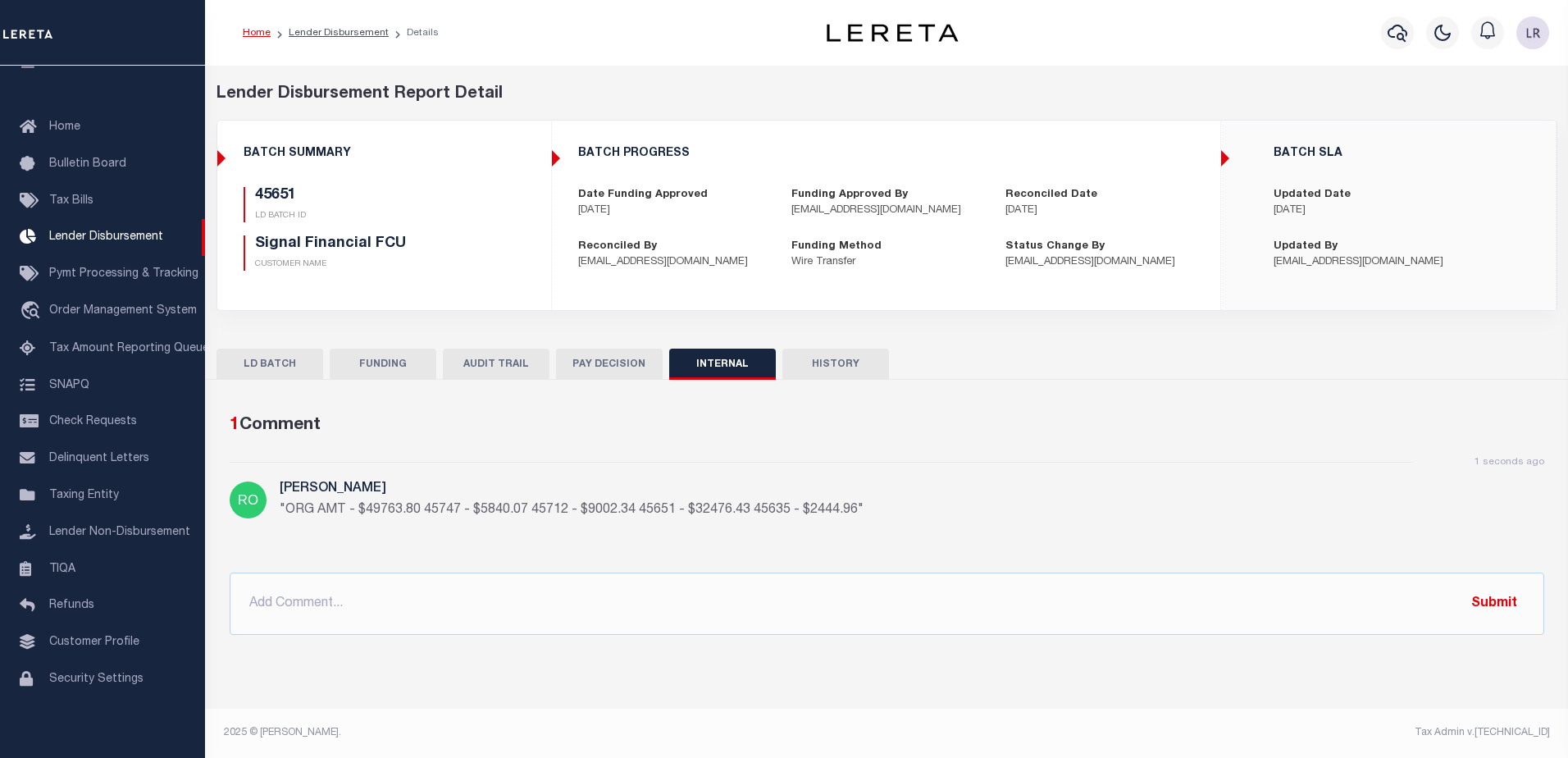
click at [331, 38] on li "Lender Disbursement" at bounding box center [329, 33] width 118 height 15
click at [331, 36] on link "Lender Disbursement" at bounding box center [338, 33] width 100 height 10
checkbox input "true"
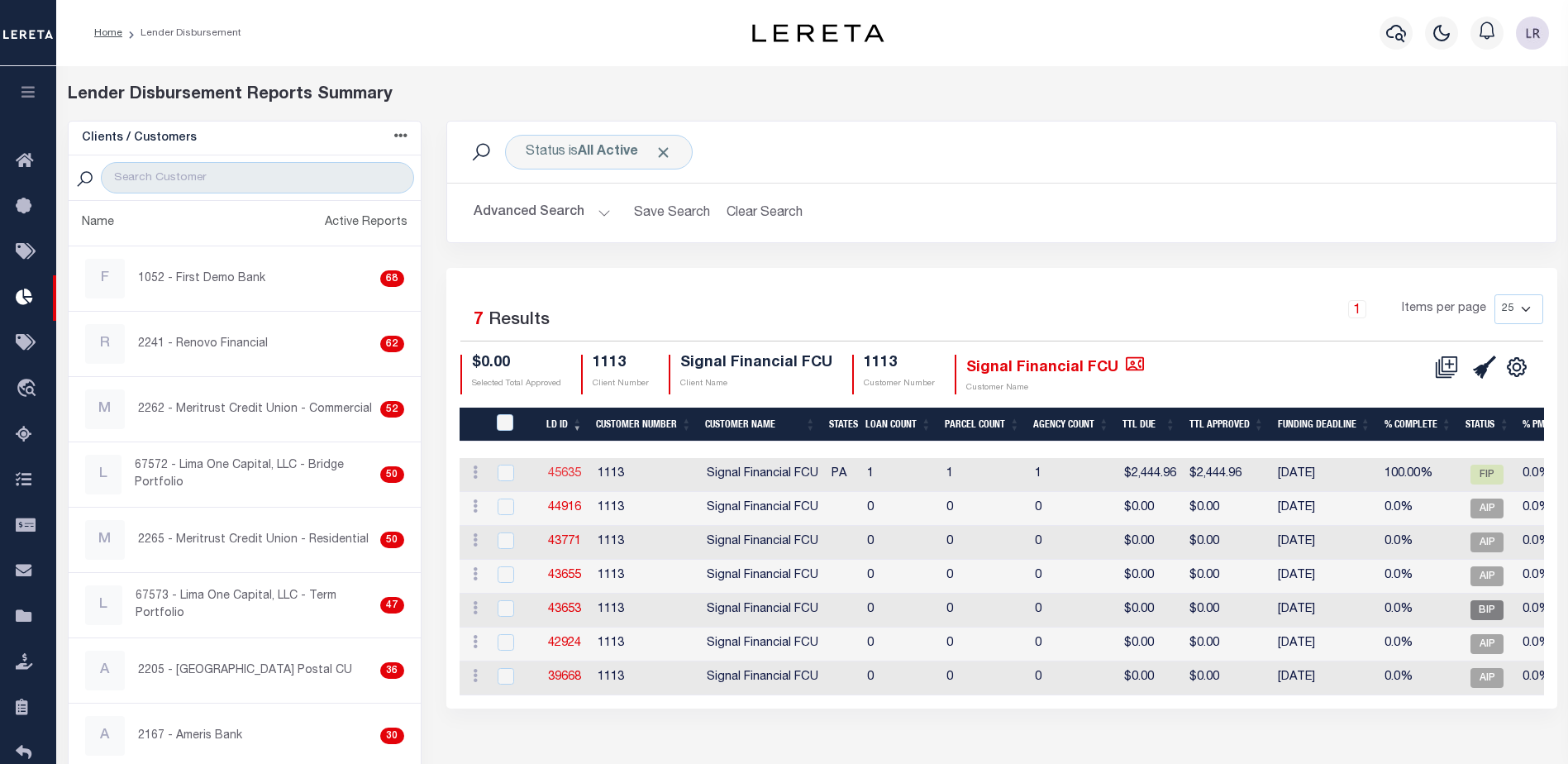
click at [569, 475] on link "45635" at bounding box center [564, 474] width 33 height 11
checkbox input "true"
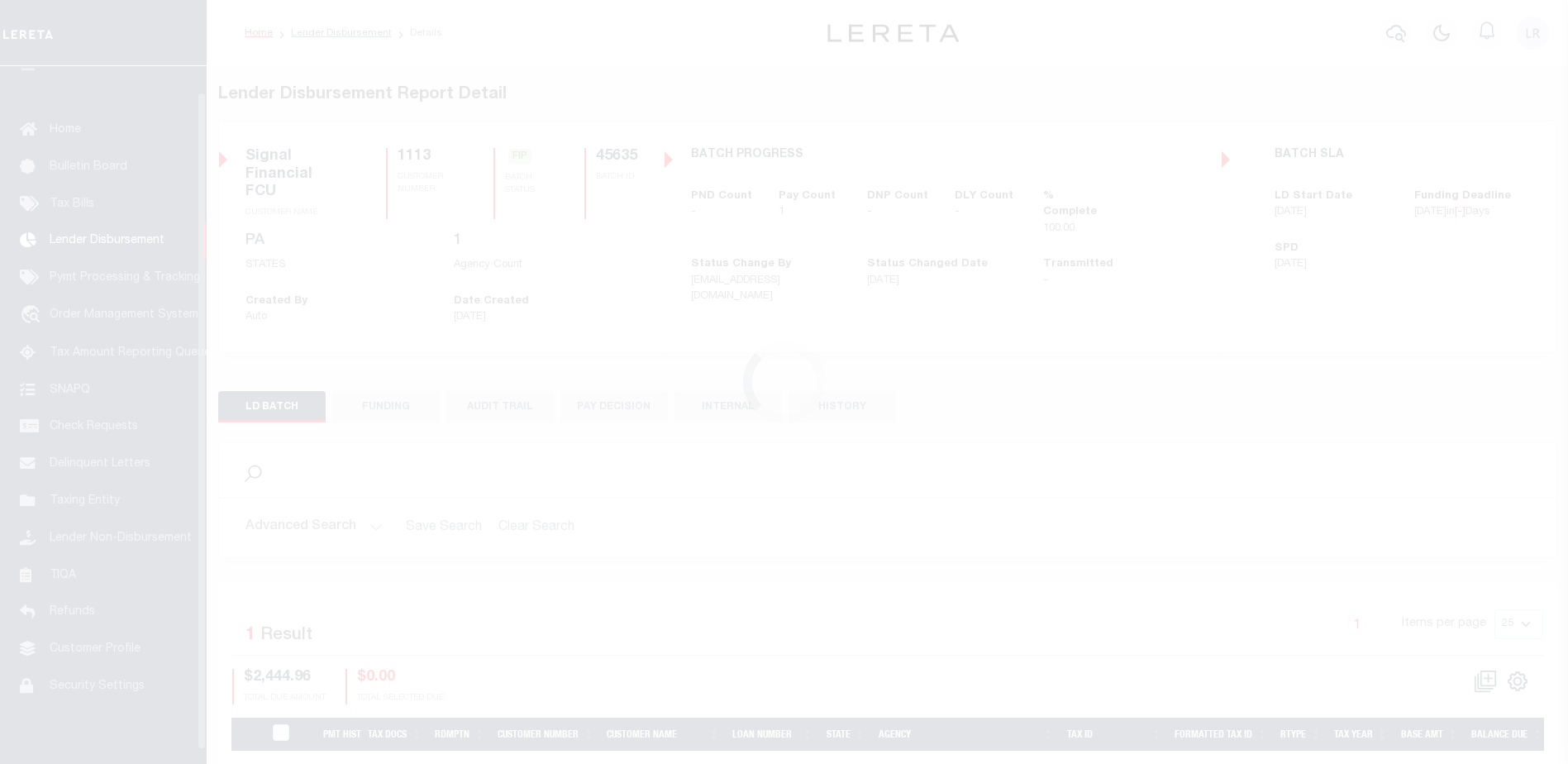
scroll to position [29, 0]
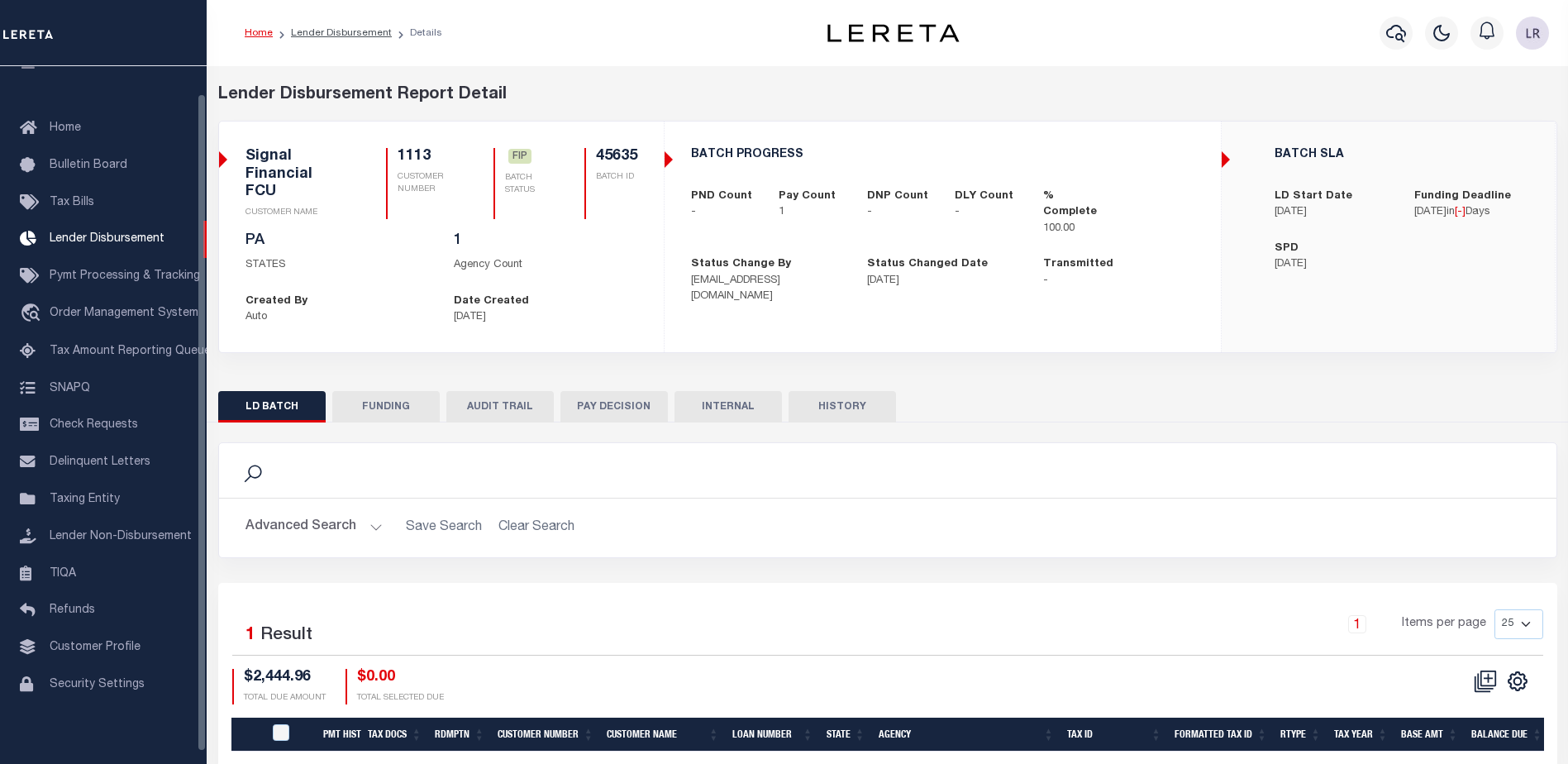
click at [398, 391] on button "FUNDING" at bounding box center [386, 406] width 107 height 31
type input "$2,444.96"
type input "$0"
type input "[DATE]"
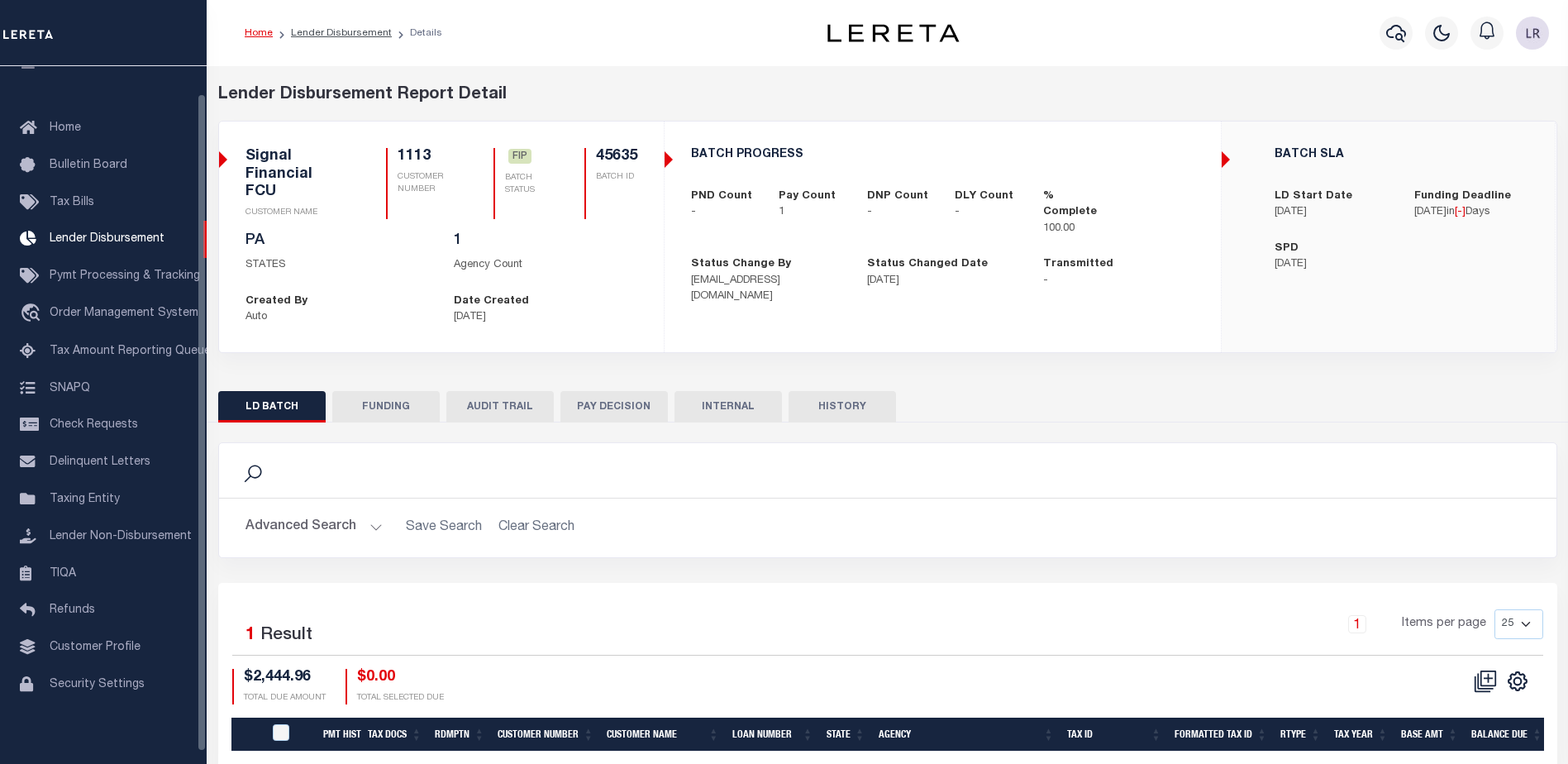
select select "100"
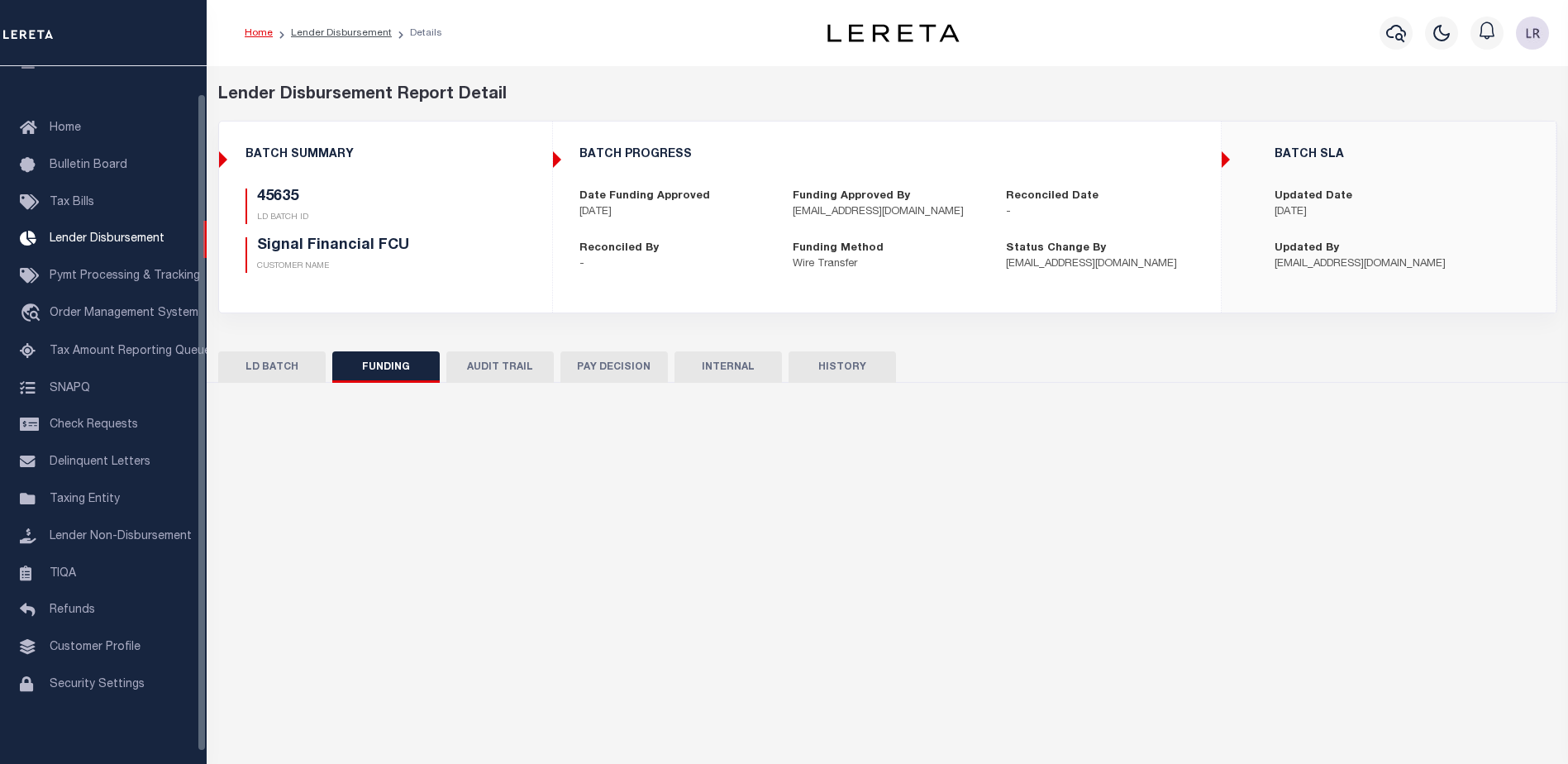
select select "100"
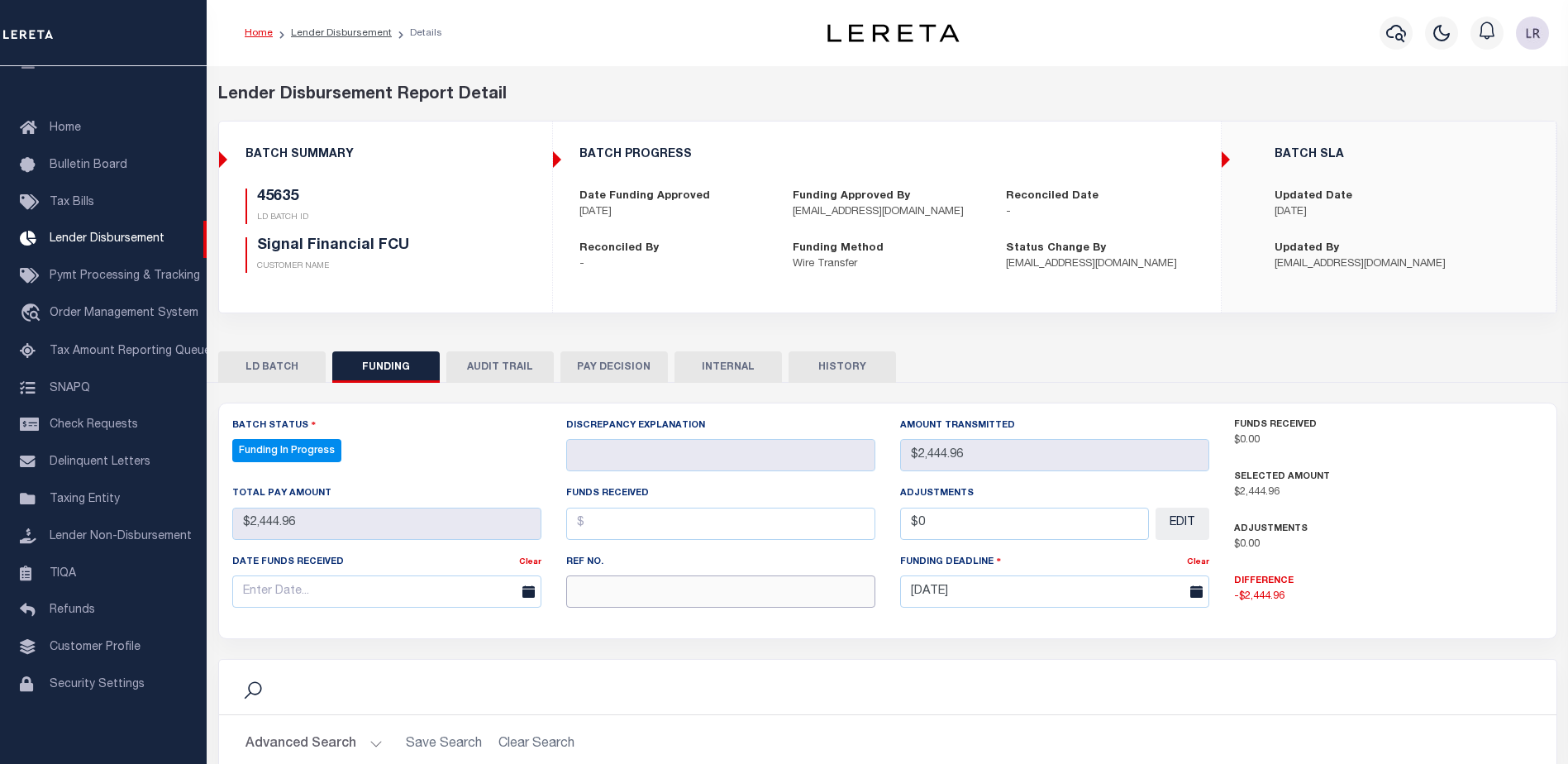
drag, startPoint x: 589, startPoint y: 600, endPoint x: 597, endPoint y: 556, distance: 44.7
click at [589, 600] on input "text" at bounding box center [720, 591] width 309 height 32
paste input "20250820MMQFMP2700295708201550FT03"
type input "20250820MMQFMP2700295708201550FT03"
click at [597, 511] on input "text" at bounding box center [720, 523] width 309 height 32
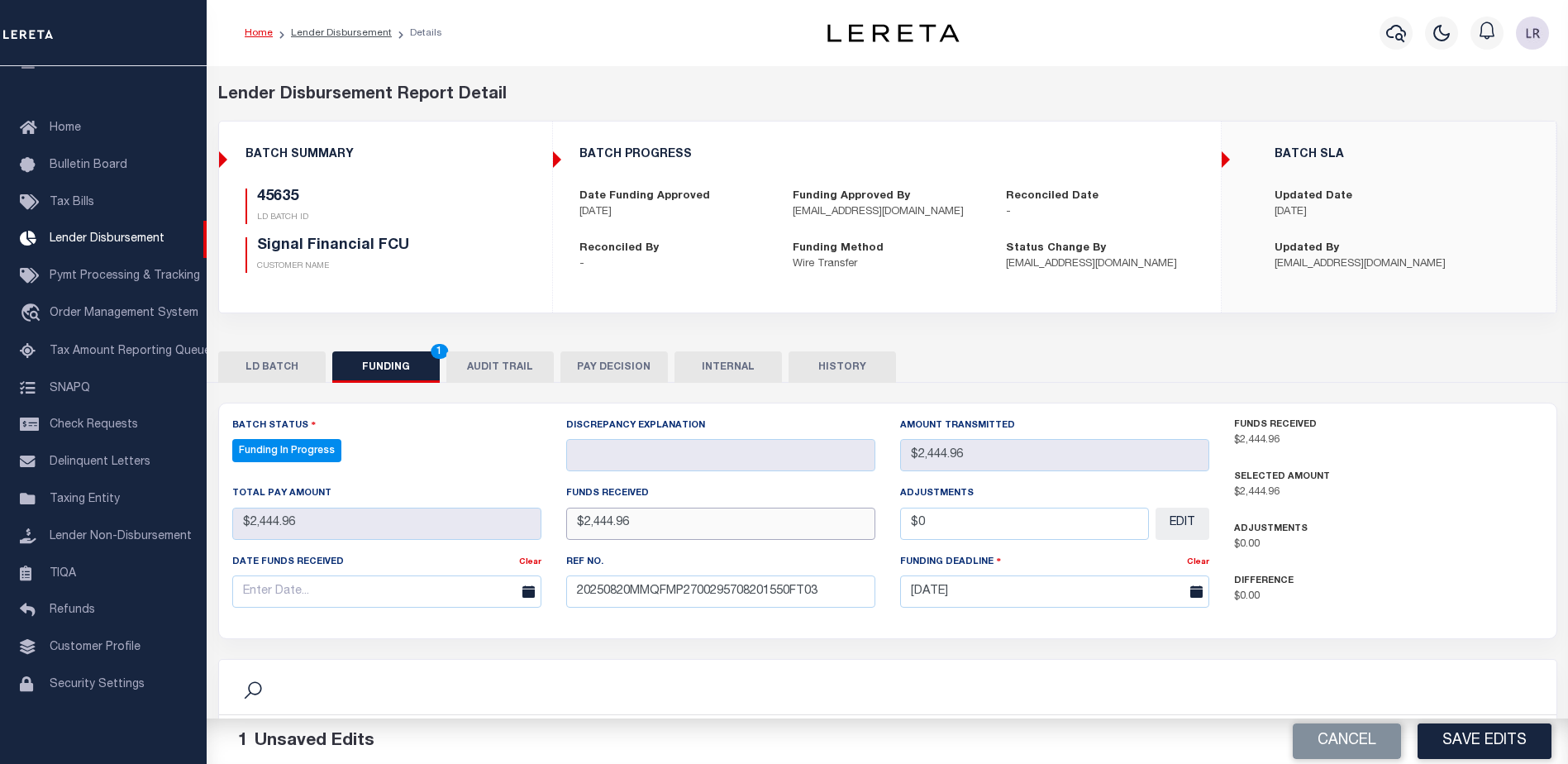
type input "$2,444.96"
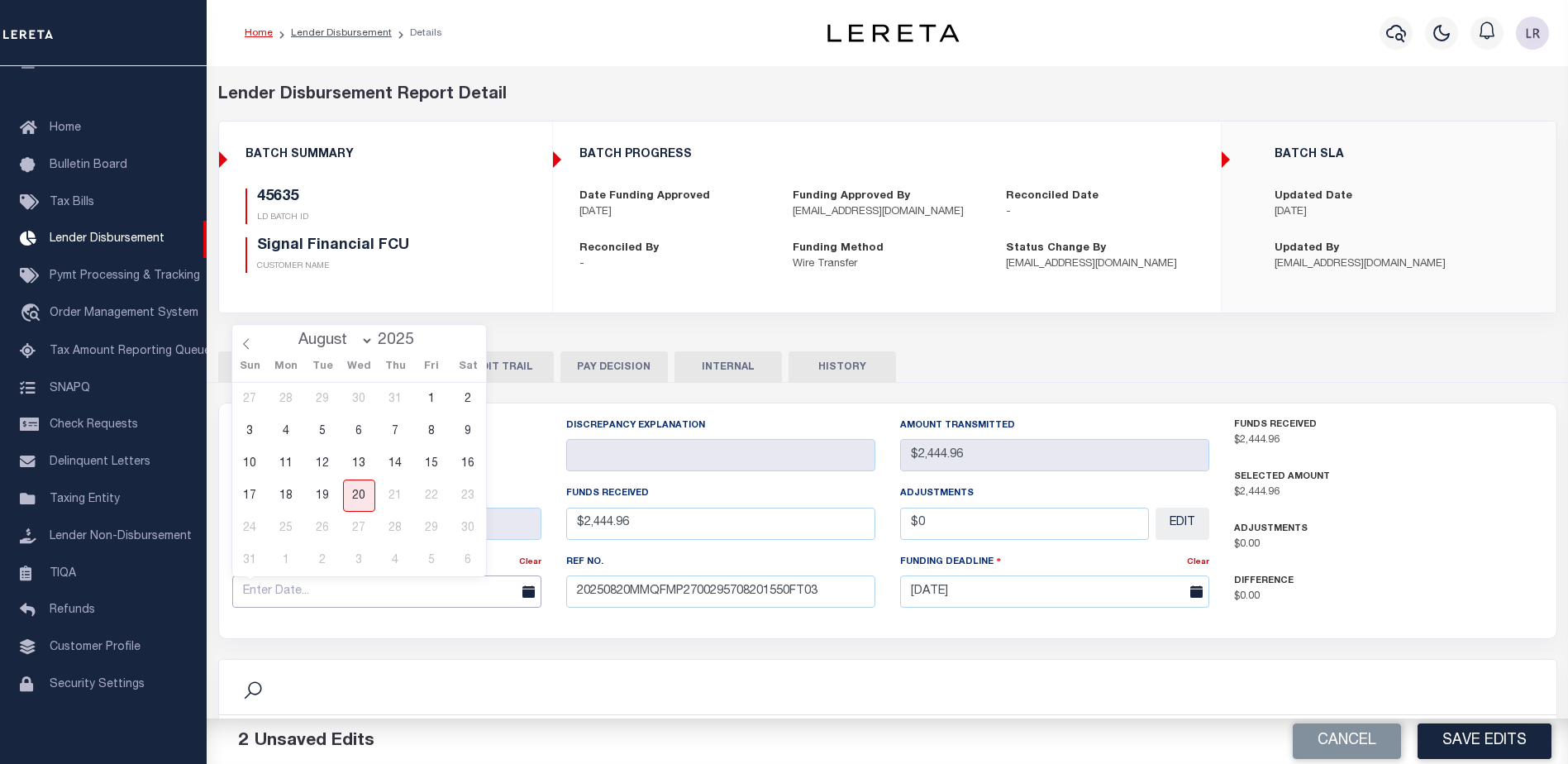
click at [452, 601] on input "text" at bounding box center [386, 591] width 309 height 32
click at [358, 496] on span "20" at bounding box center [359, 495] width 32 height 32
type input "[DATE]"
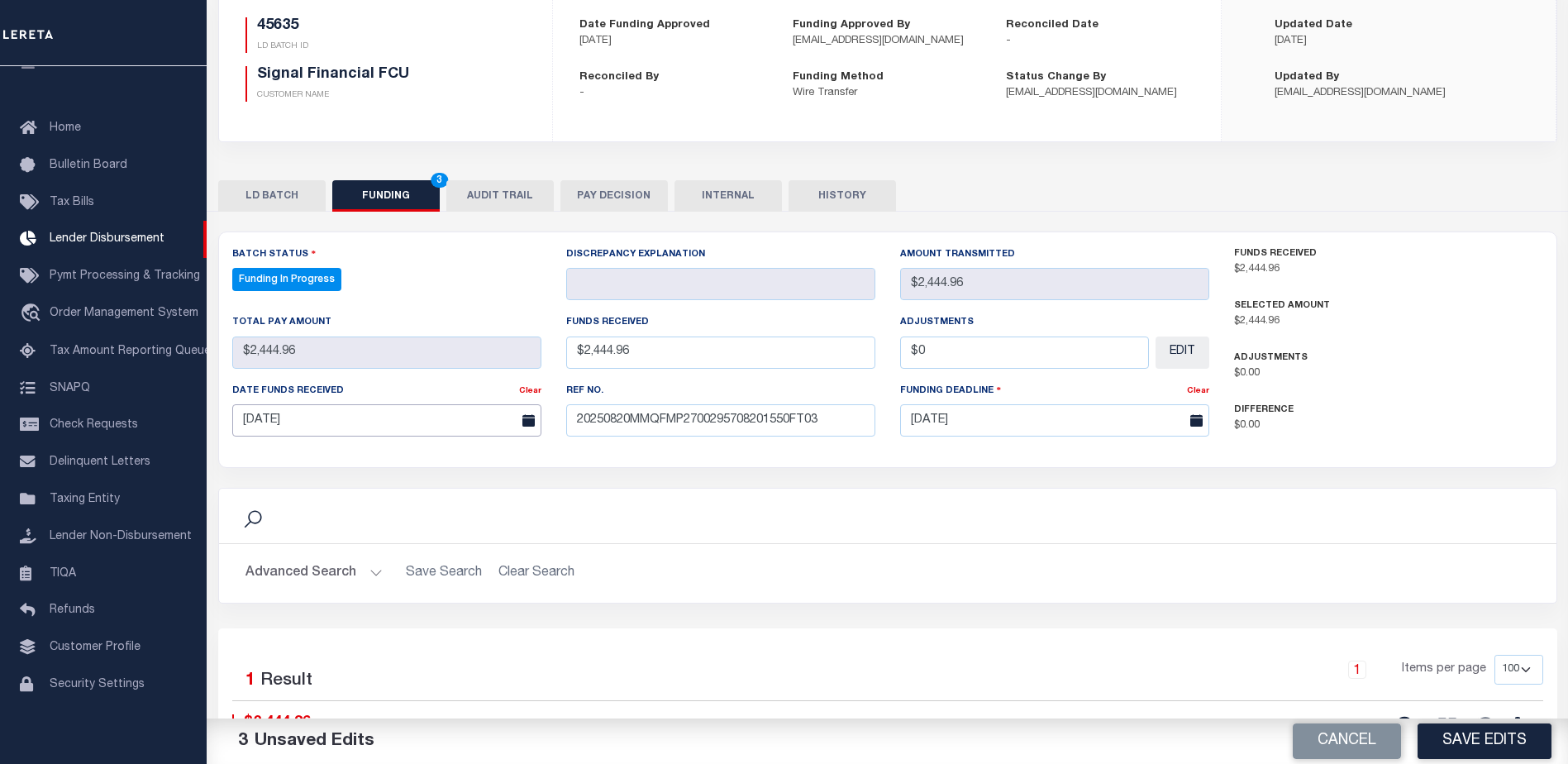
scroll to position [326, 0]
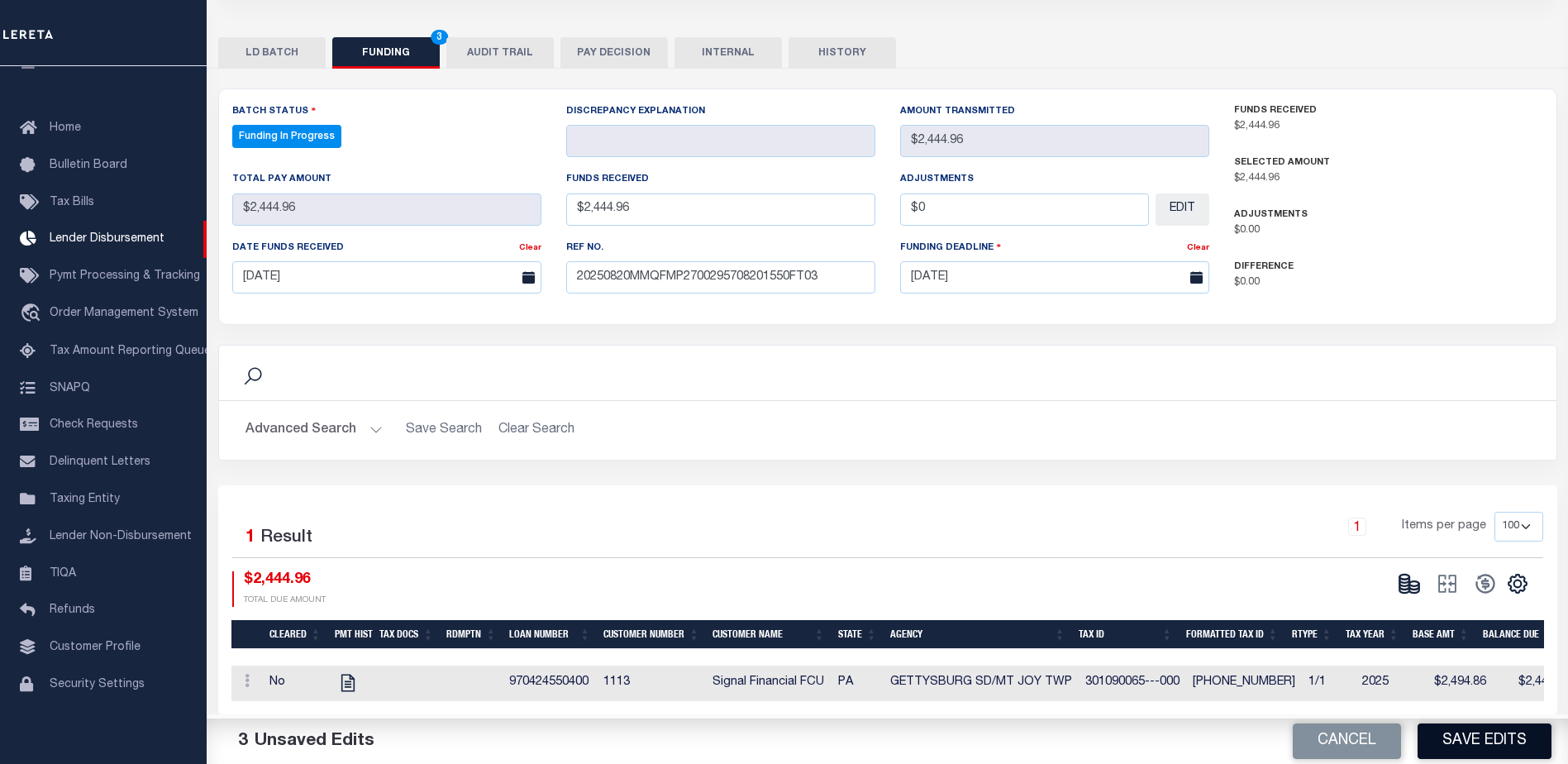
click at [1478, 734] on button "Save Edits" at bounding box center [1484, 741] width 133 height 36
type input "$2,444.96"
type input "$0"
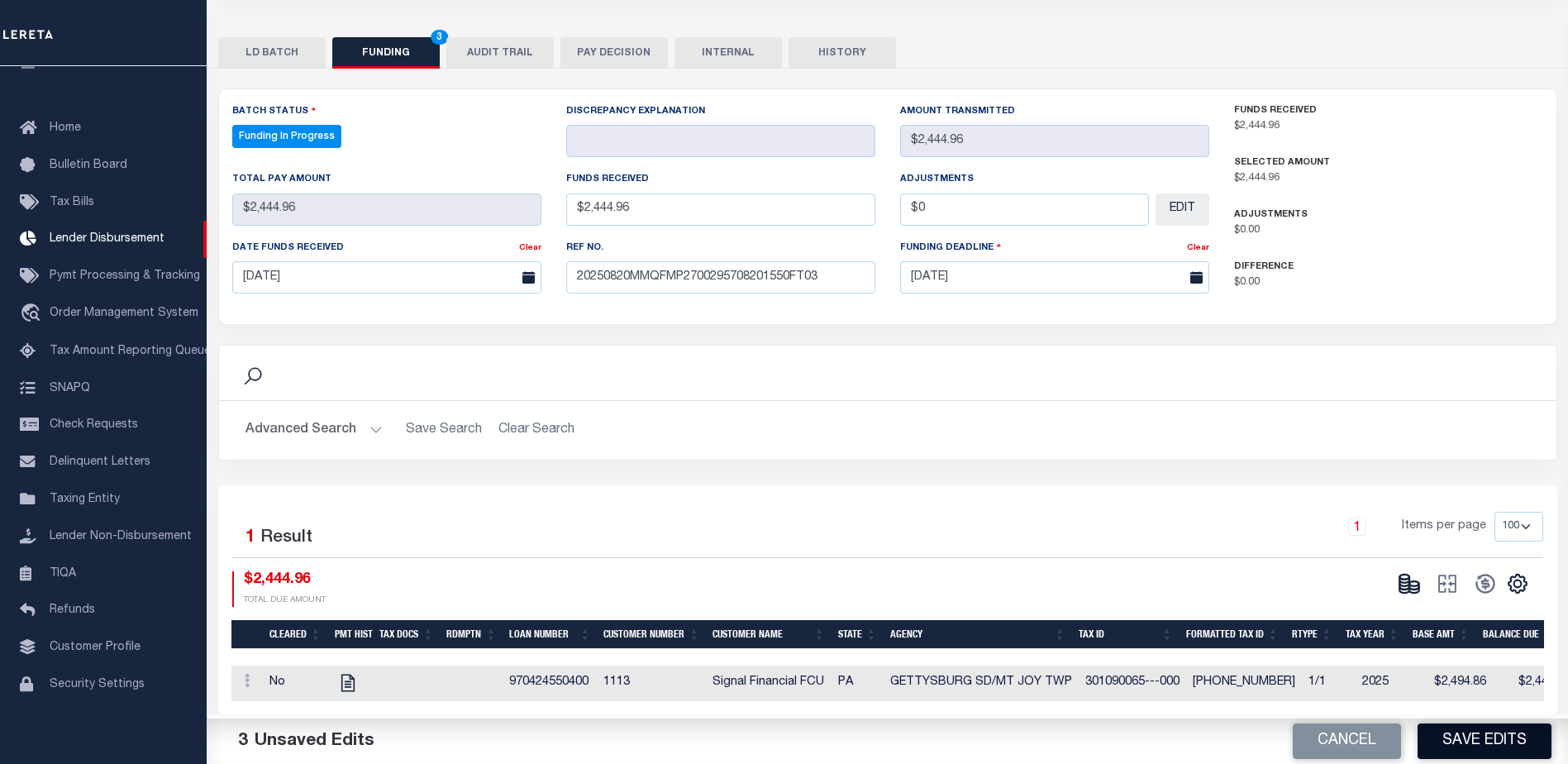
select select "100"
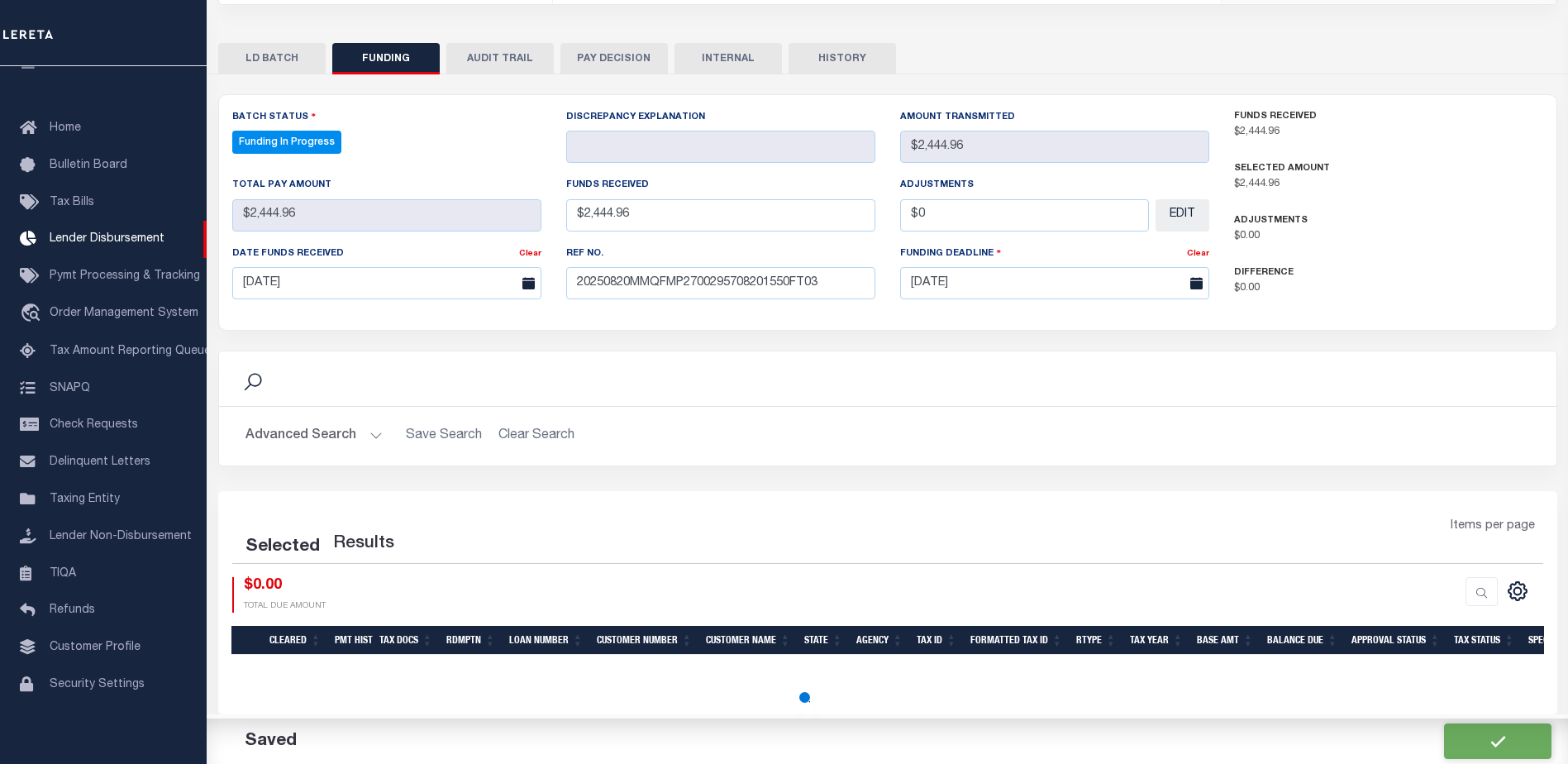
select select "100"
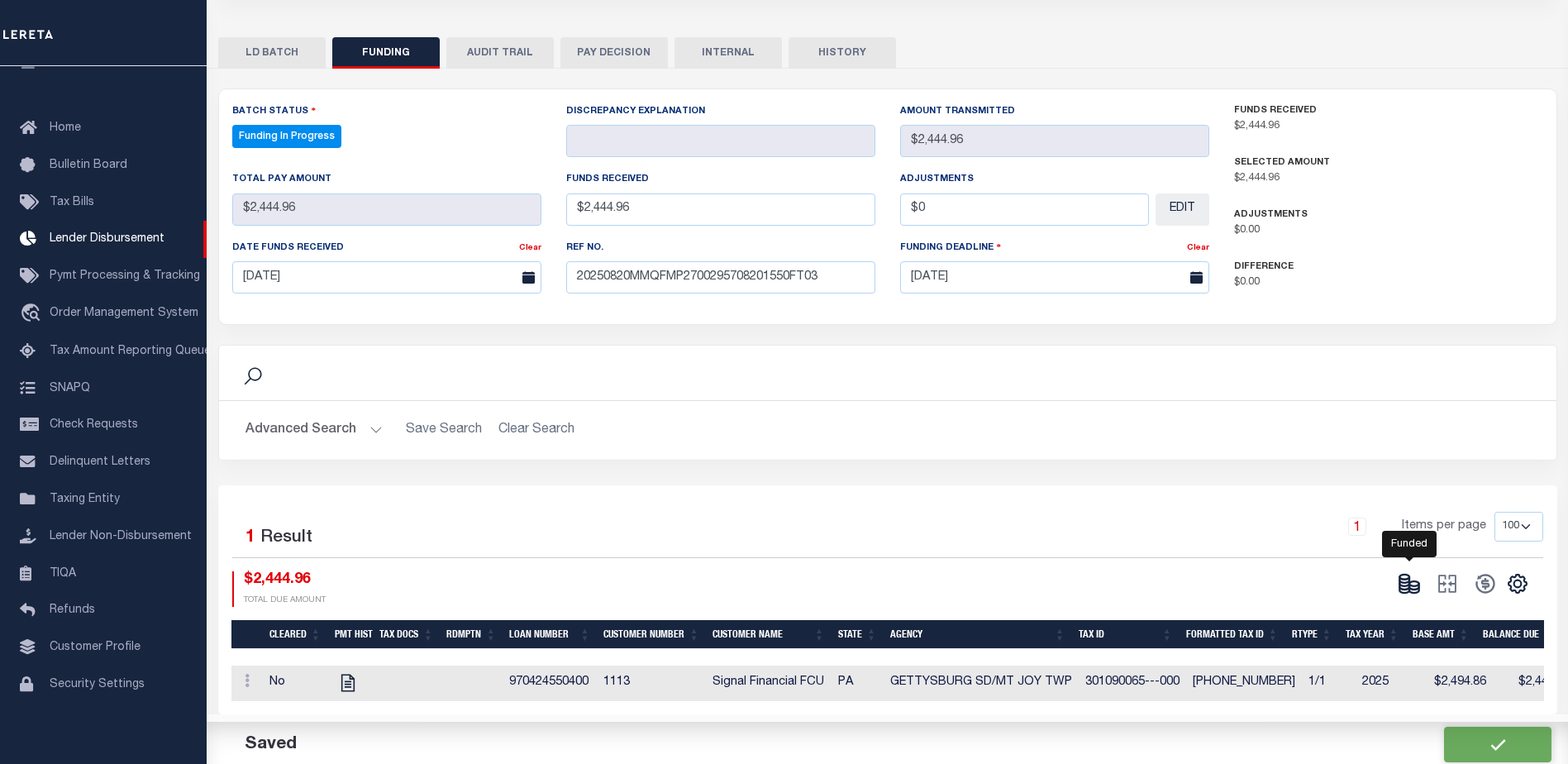
click at [1403, 574] on ellipse at bounding box center [1404, 576] width 10 height 5
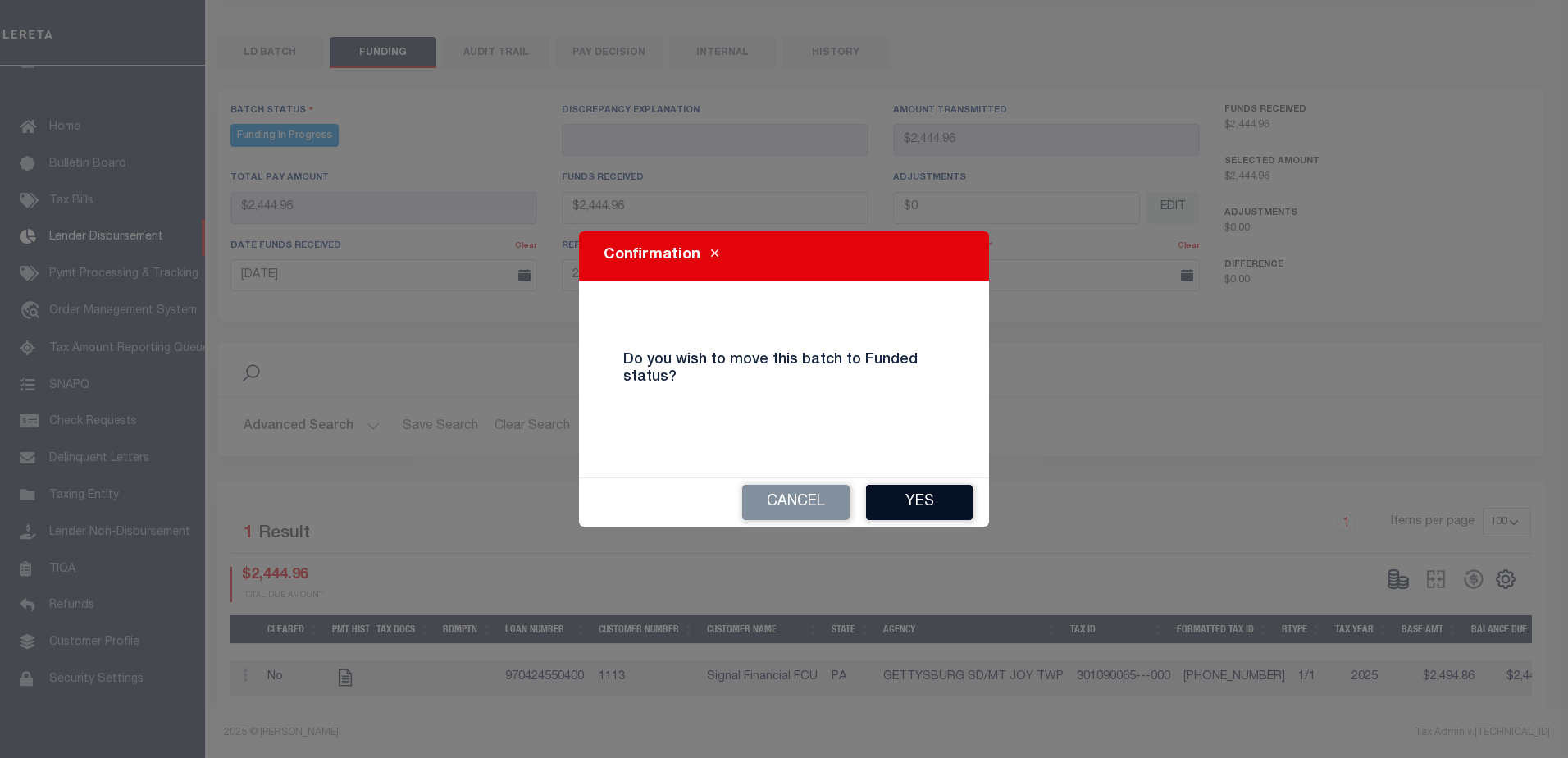
click at [948, 503] on button "Yes" at bounding box center [919, 503] width 106 height 35
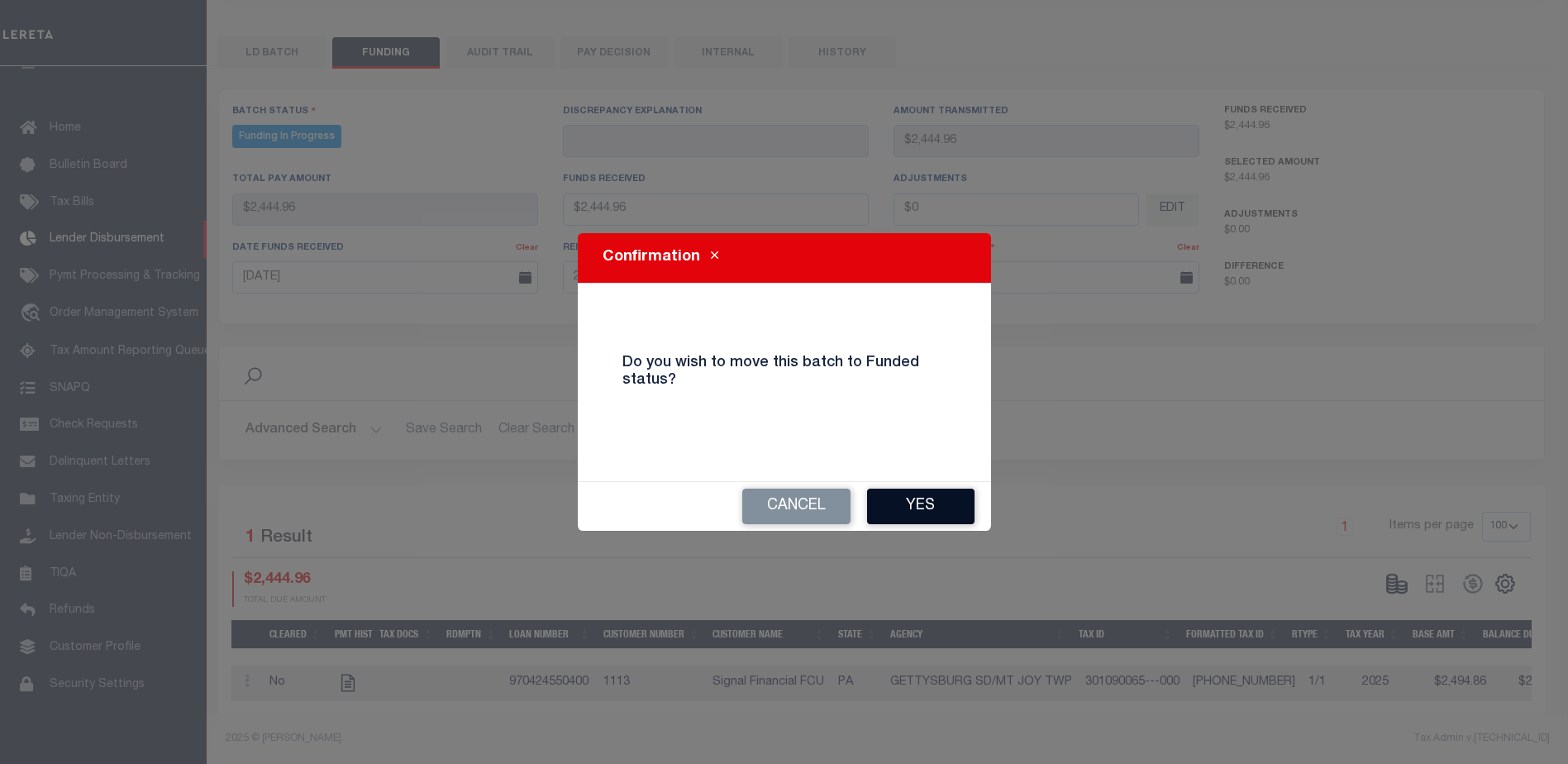
type input "$2,444.96"
type input "$0"
select select "100"
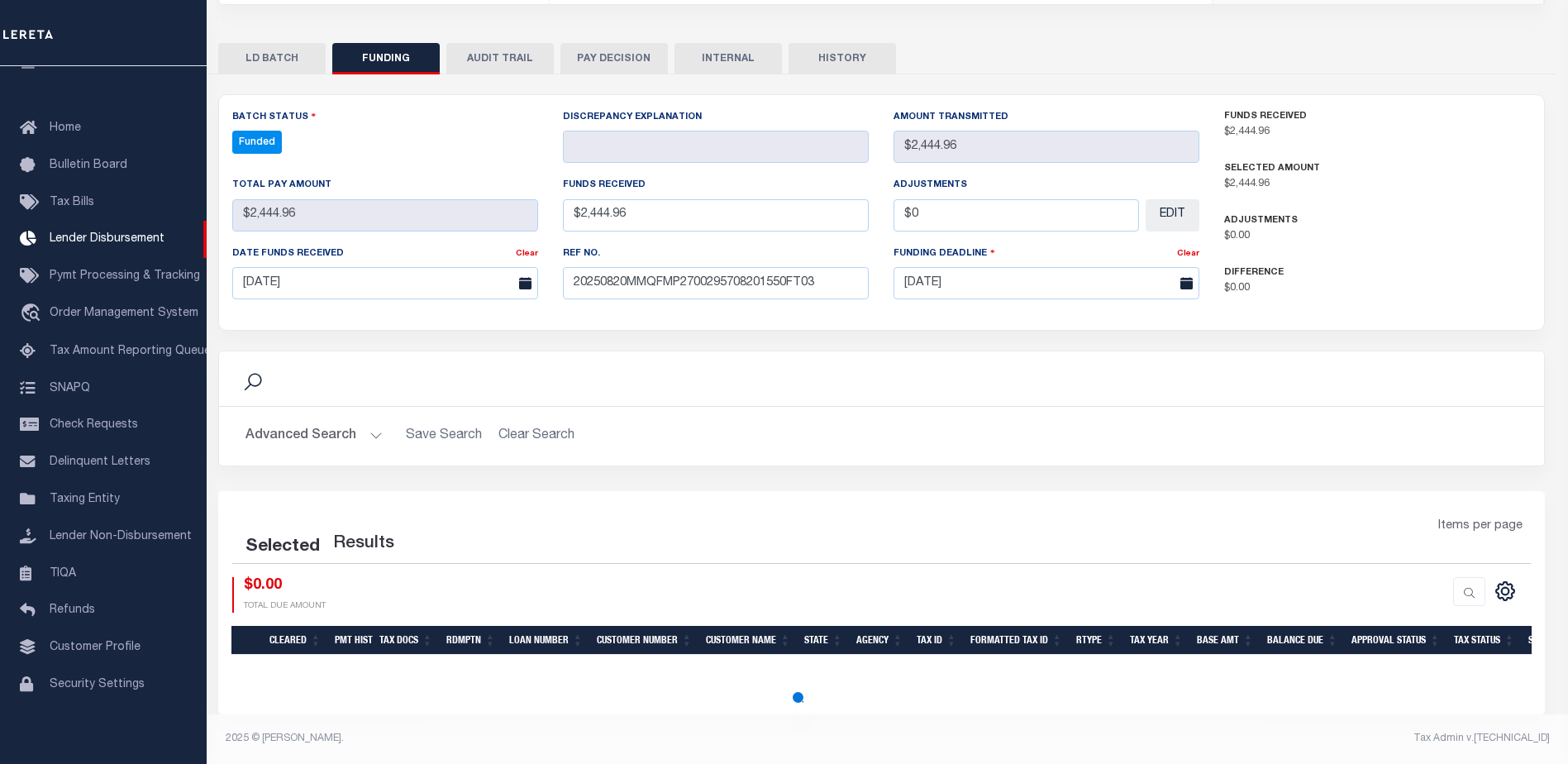
select select "100"
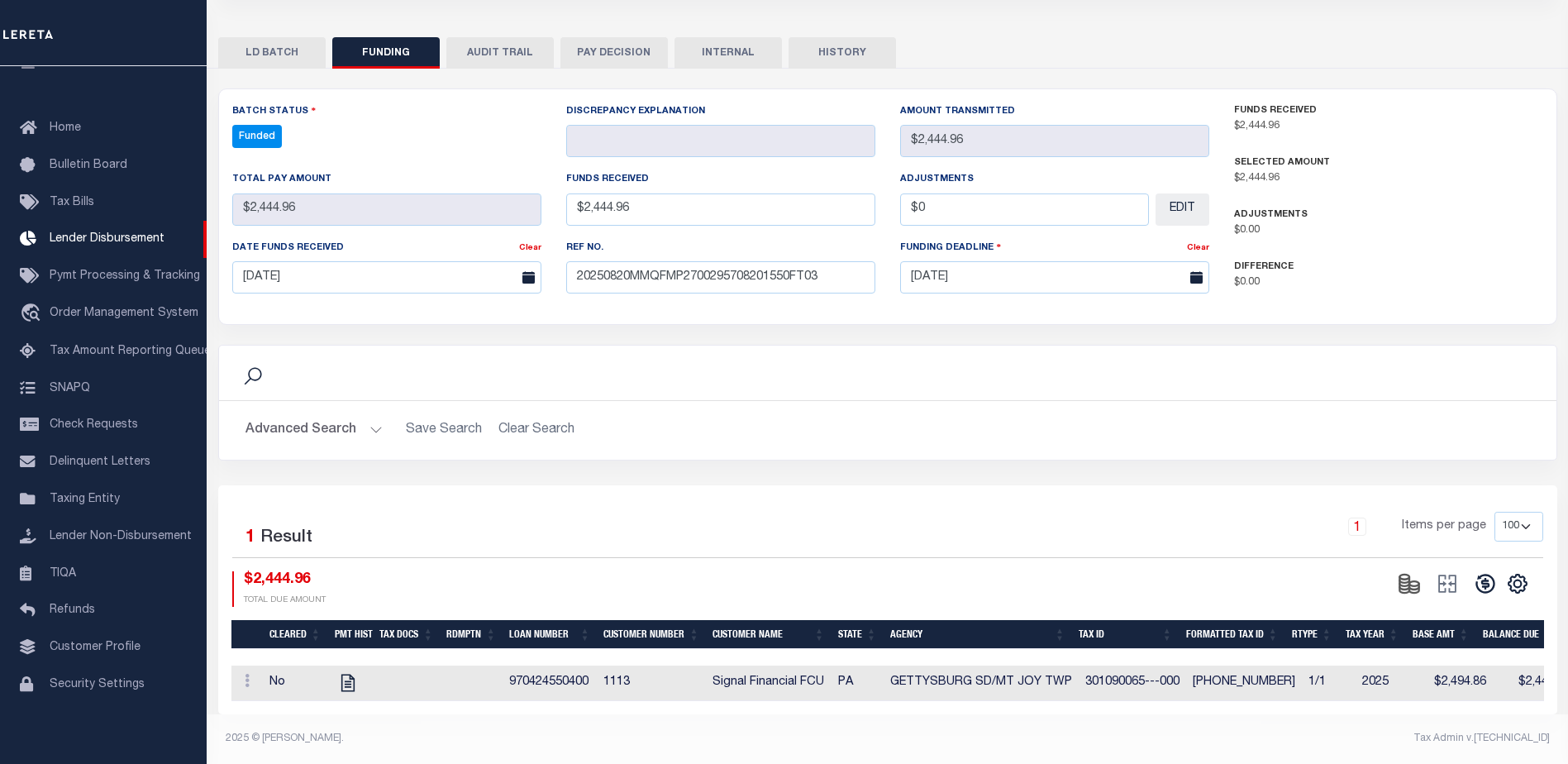
scroll to position [308, 0]
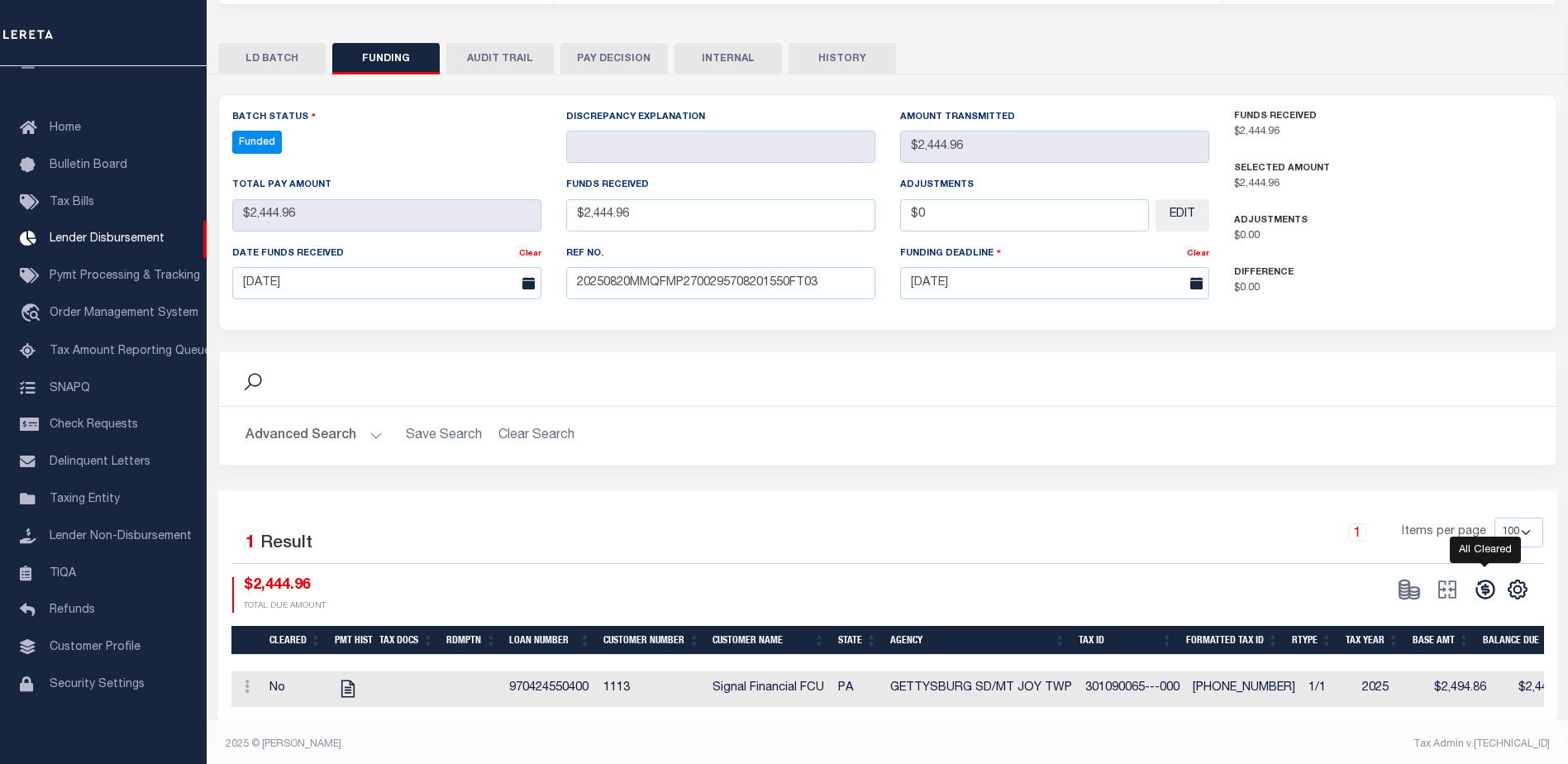
click at [1486, 585] on icon at bounding box center [1485, 589] width 24 height 23
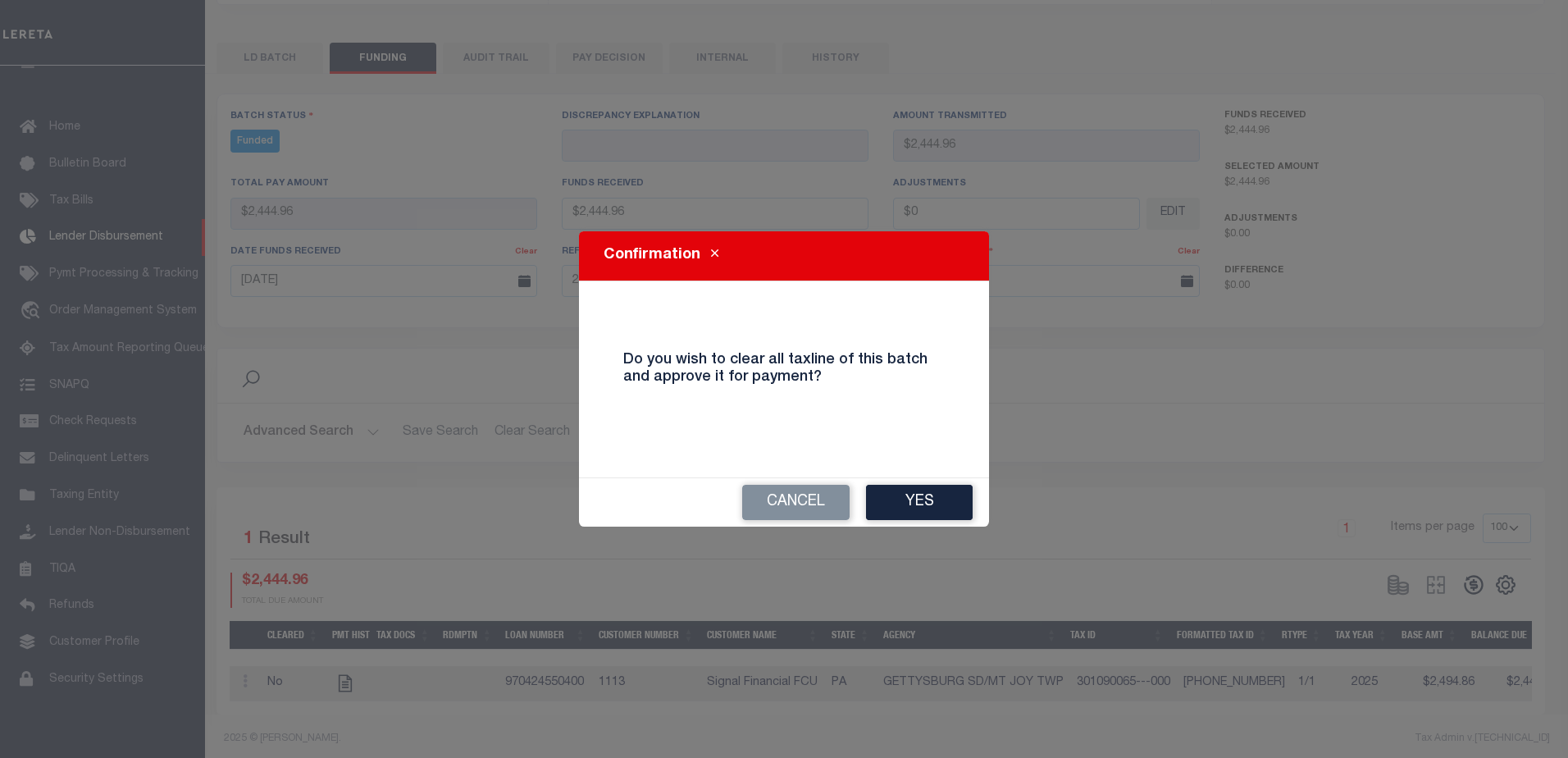
click at [939, 495] on button "Yes" at bounding box center [919, 503] width 106 height 35
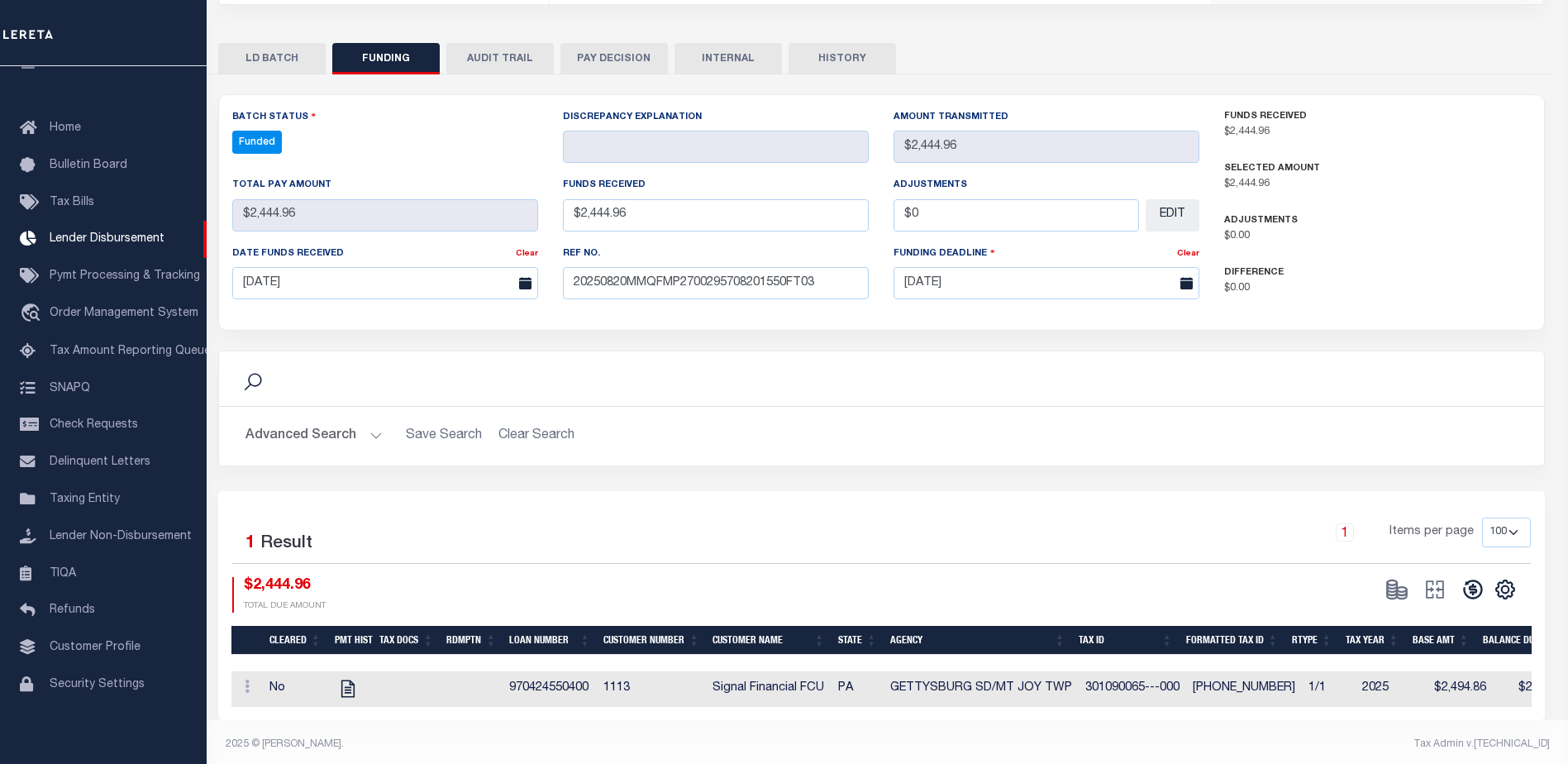
type input "$2,444.96"
type input "$0"
select select "100"
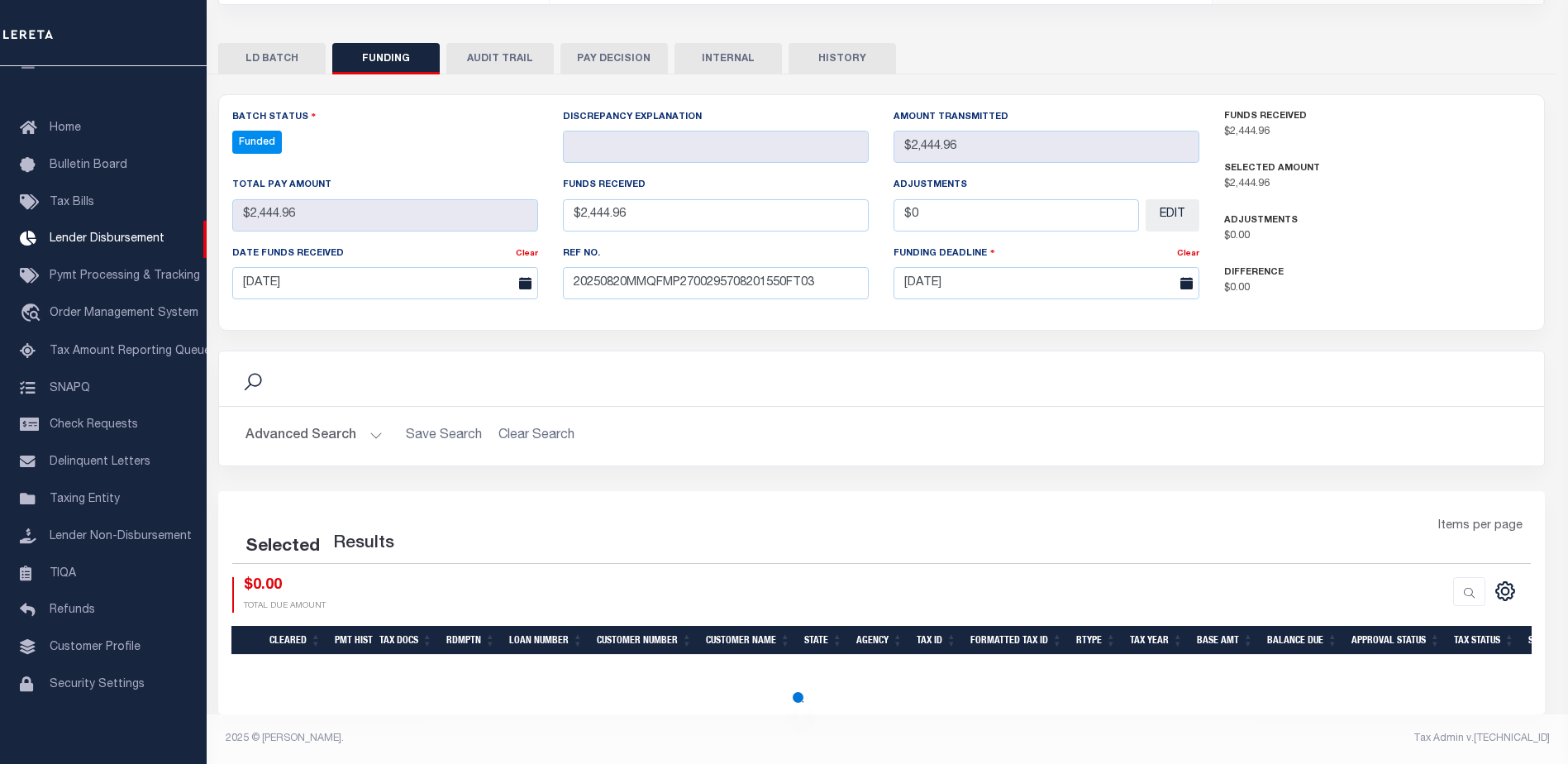
select select "100"
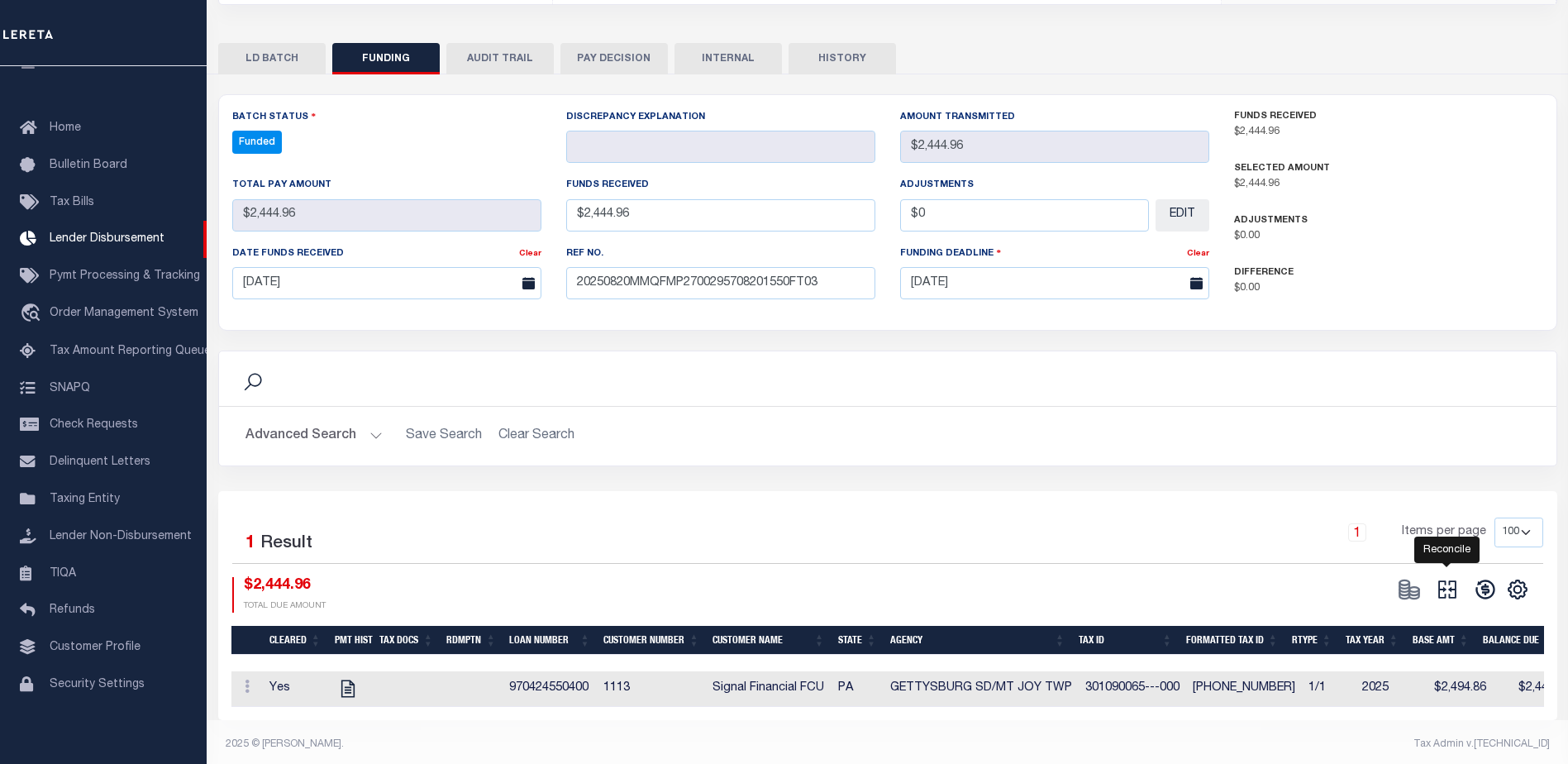
click at [1443, 589] on icon at bounding box center [1448, 589] width 24 height 23
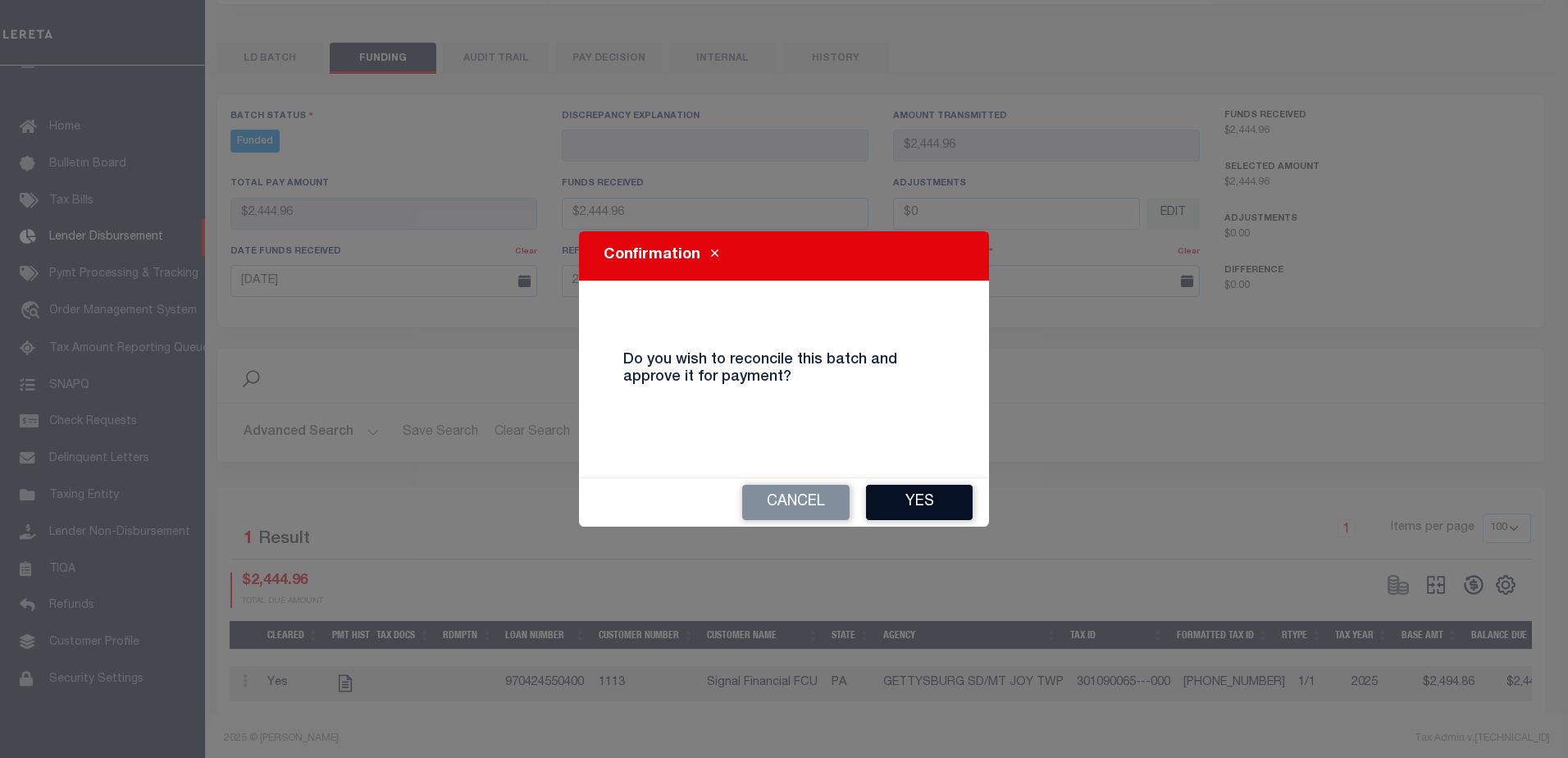
click at [950, 506] on button "Yes" at bounding box center [919, 503] width 106 height 35
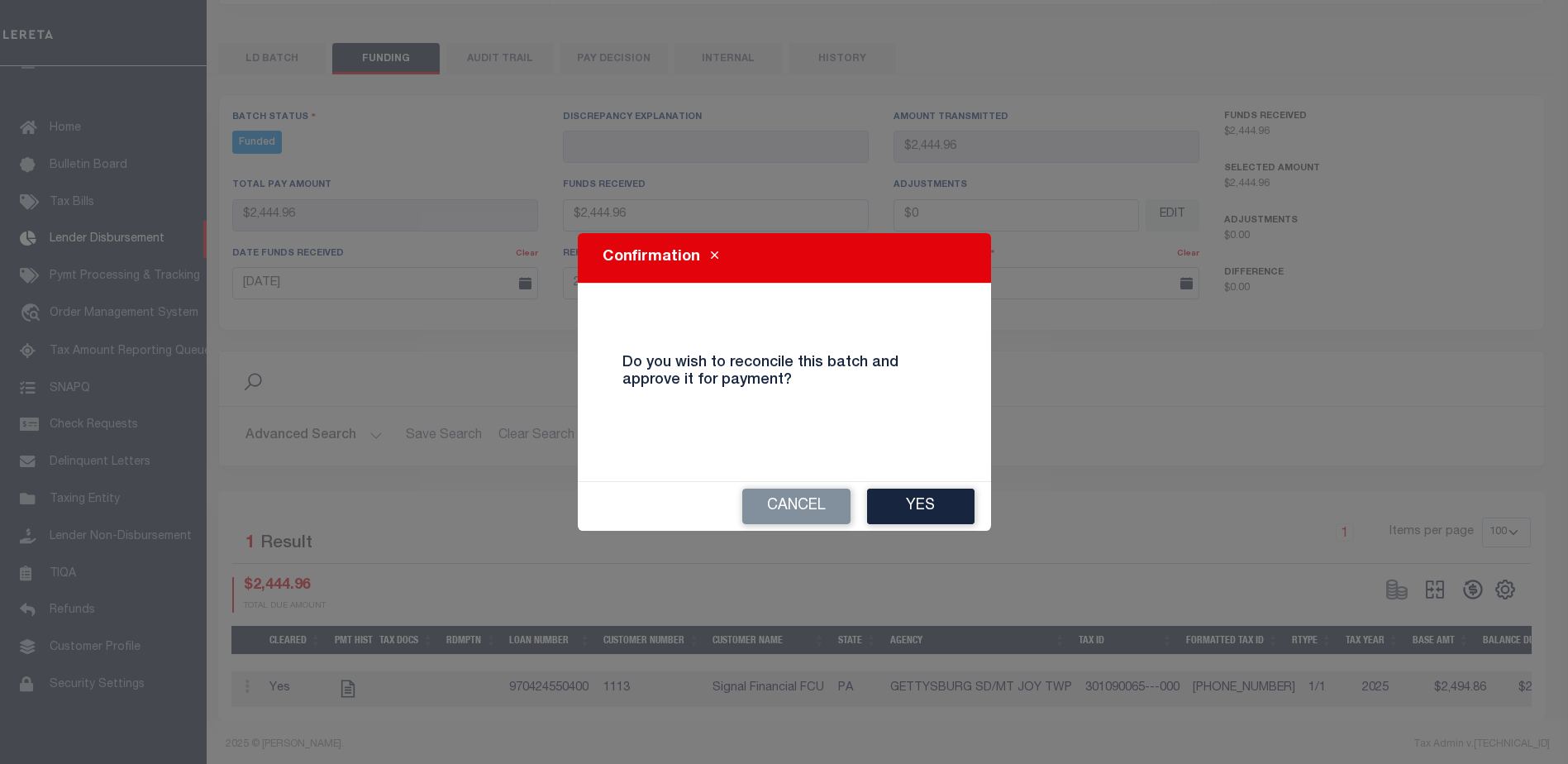
type input "$2,444.96"
type input "$0"
select select "100"
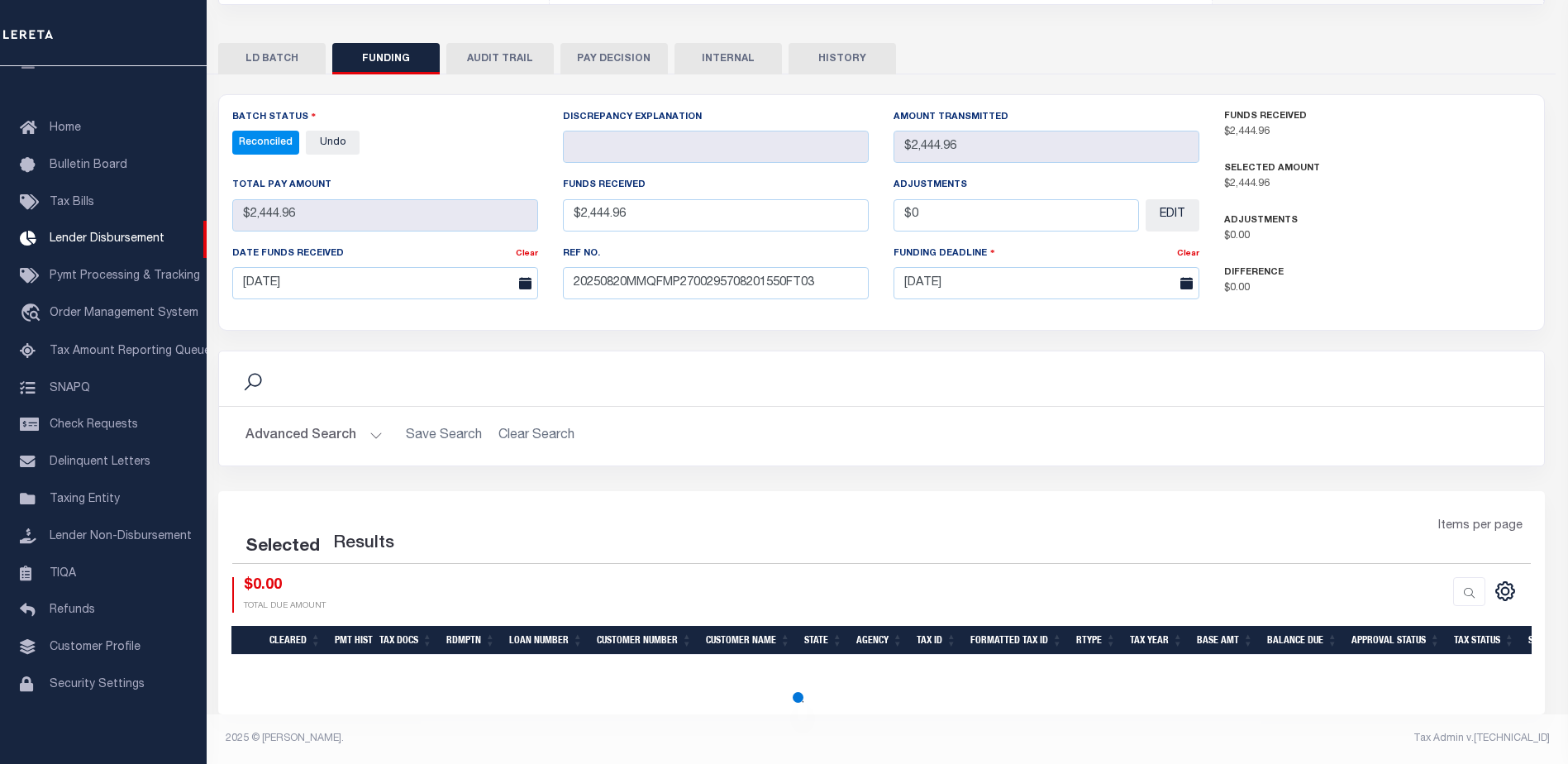
select select "100"
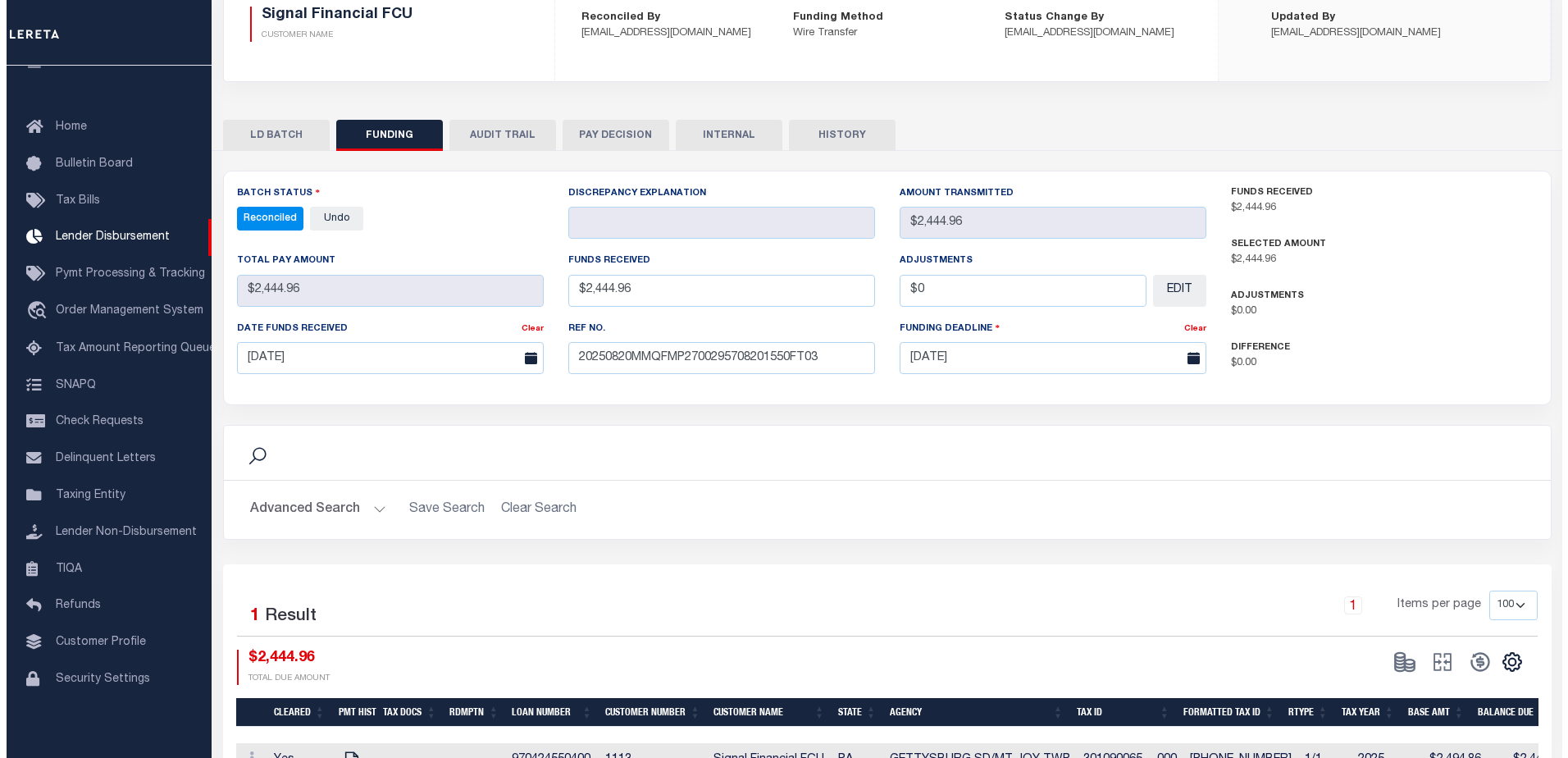
scroll to position [0, 0]
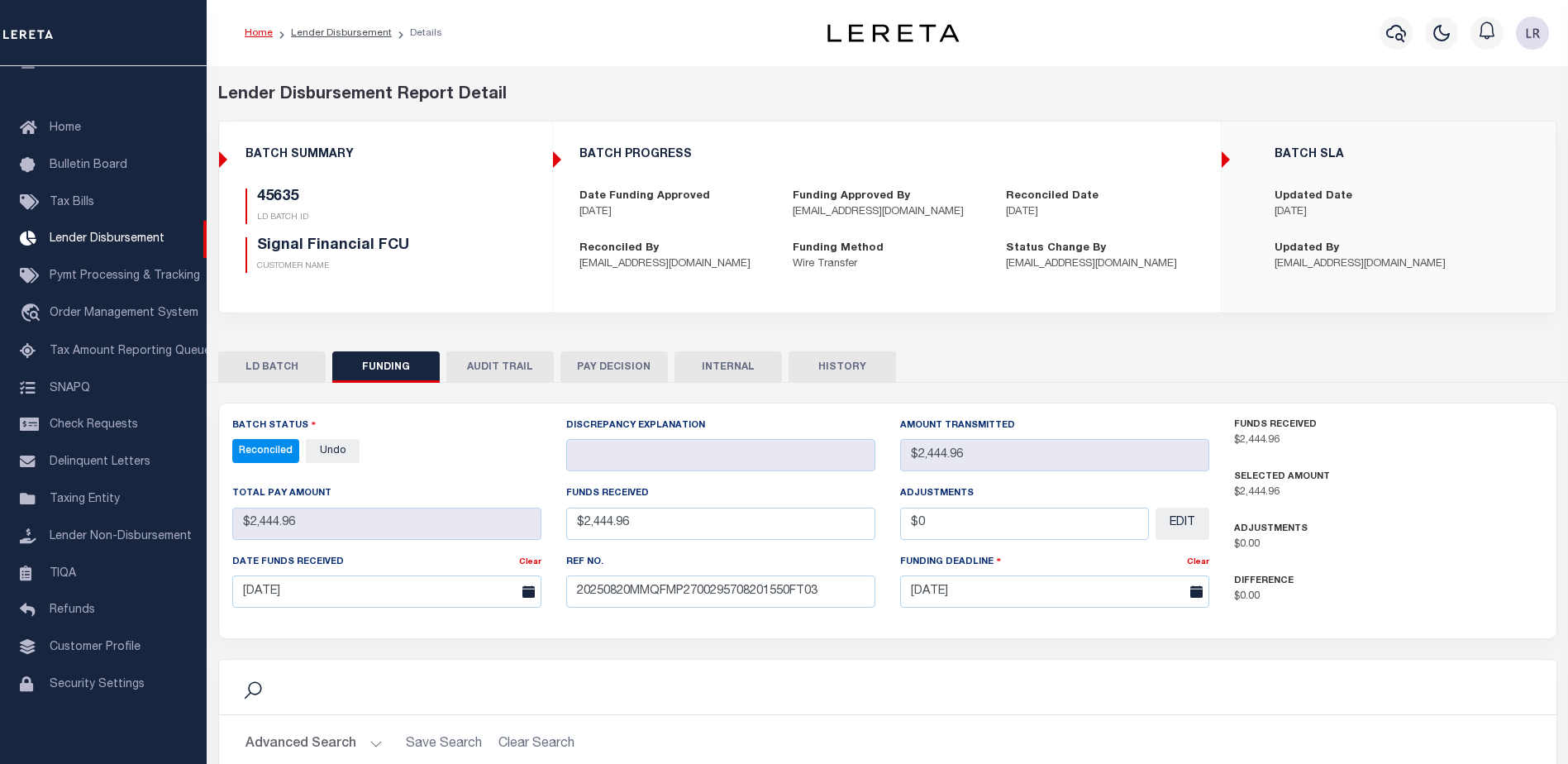
click at [735, 356] on button "INTERNAL" at bounding box center [729, 366] width 107 height 31
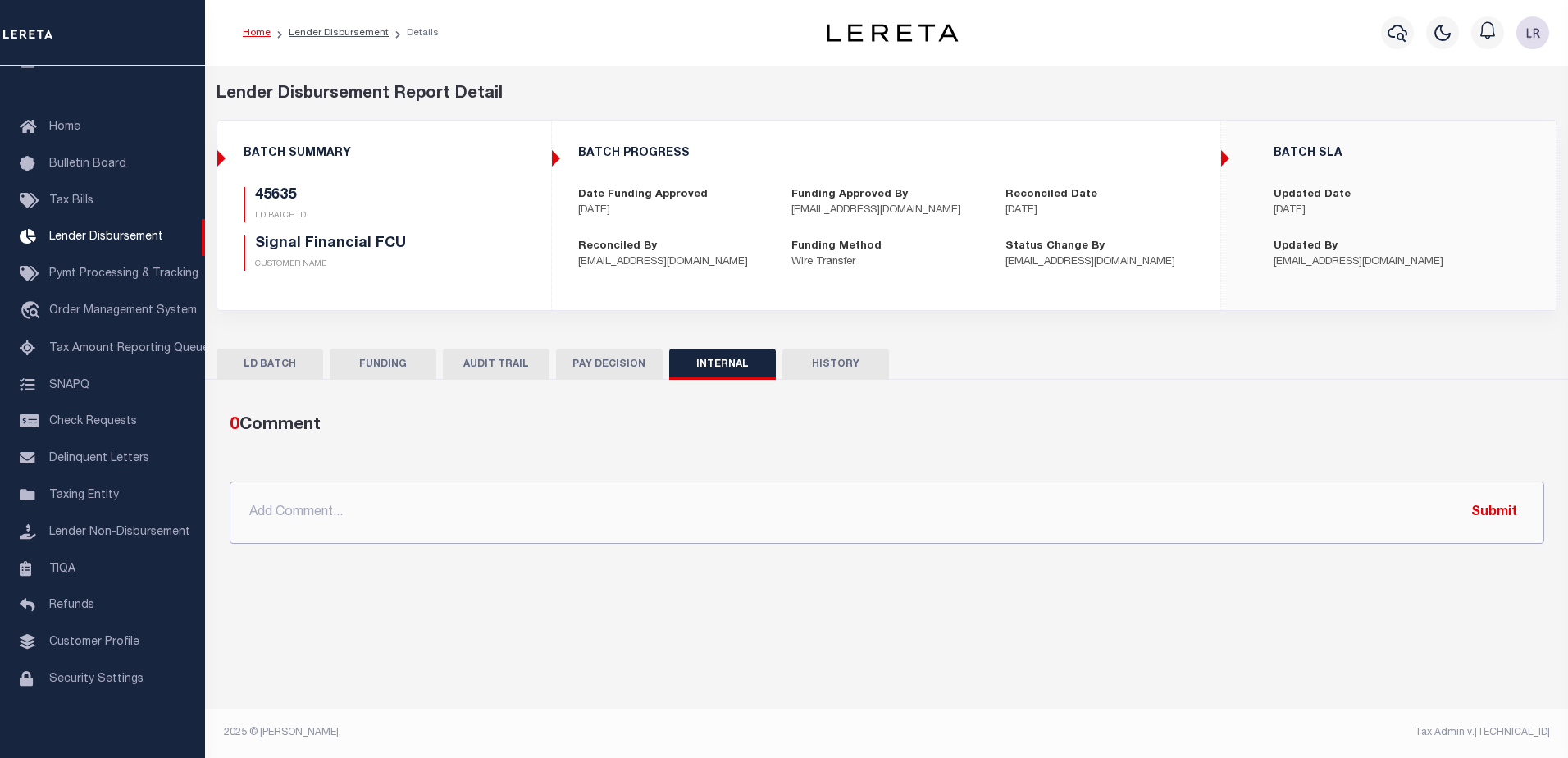
click at [846, 514] on input "text" at bounding box center [887, 512] width 1314 height 62
paste input ""ORG AMT - $49763.80 45747 - $5840.07 45712 - $9002.34 45651 - $32476.43 45635 …"
type input ""ORG AMT - $49763.80 45747 - $5840.07 45712 - $9002.34 45651 - $32476.43 45635 …"
click at [1518, 523] on button "Submit" at bounding box center [1493, 512] width 67 height 34
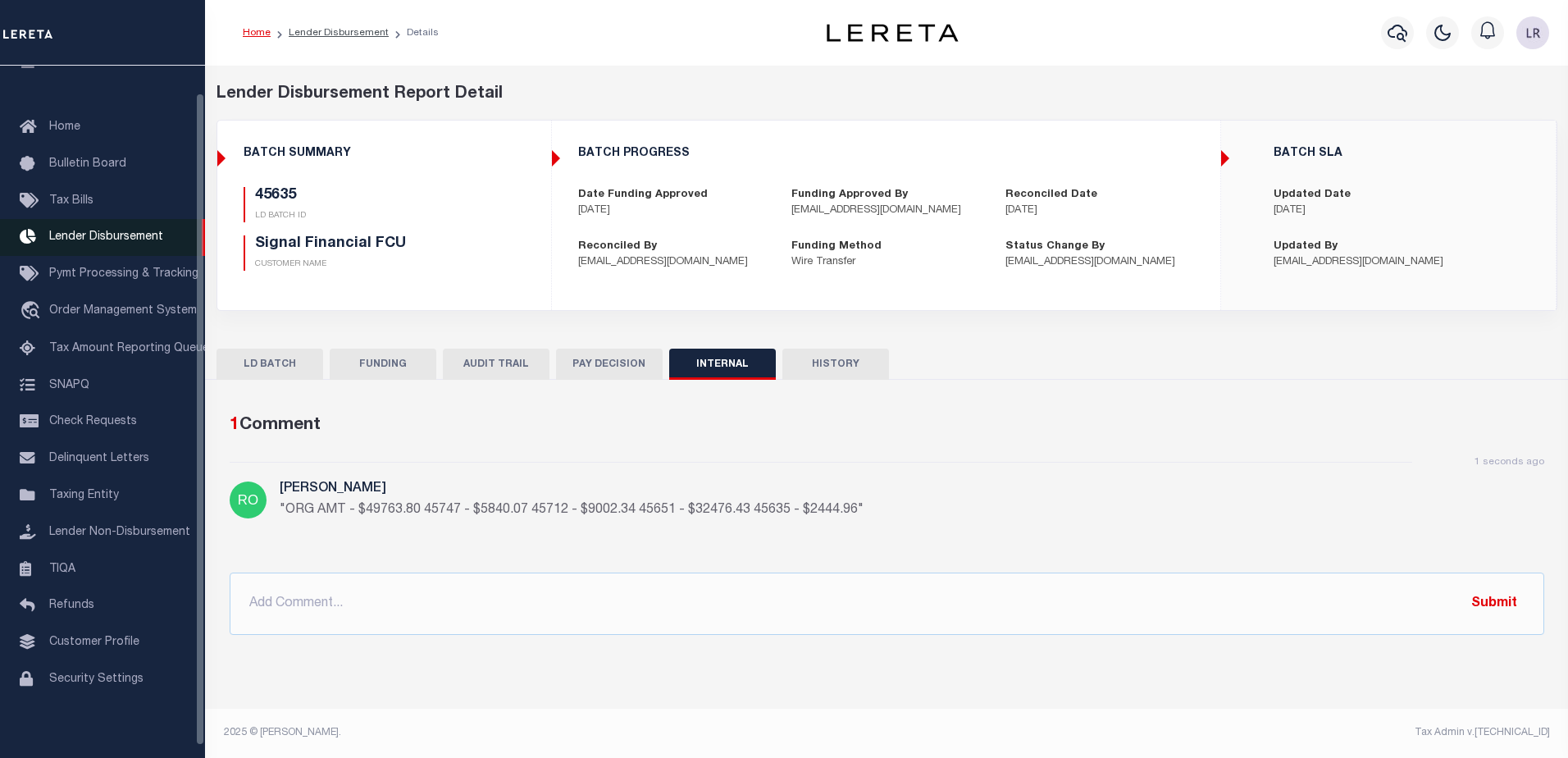
click at [102, 241] on span "Lender Disbursement" at bounding box center [106, 237] width 114 height 11
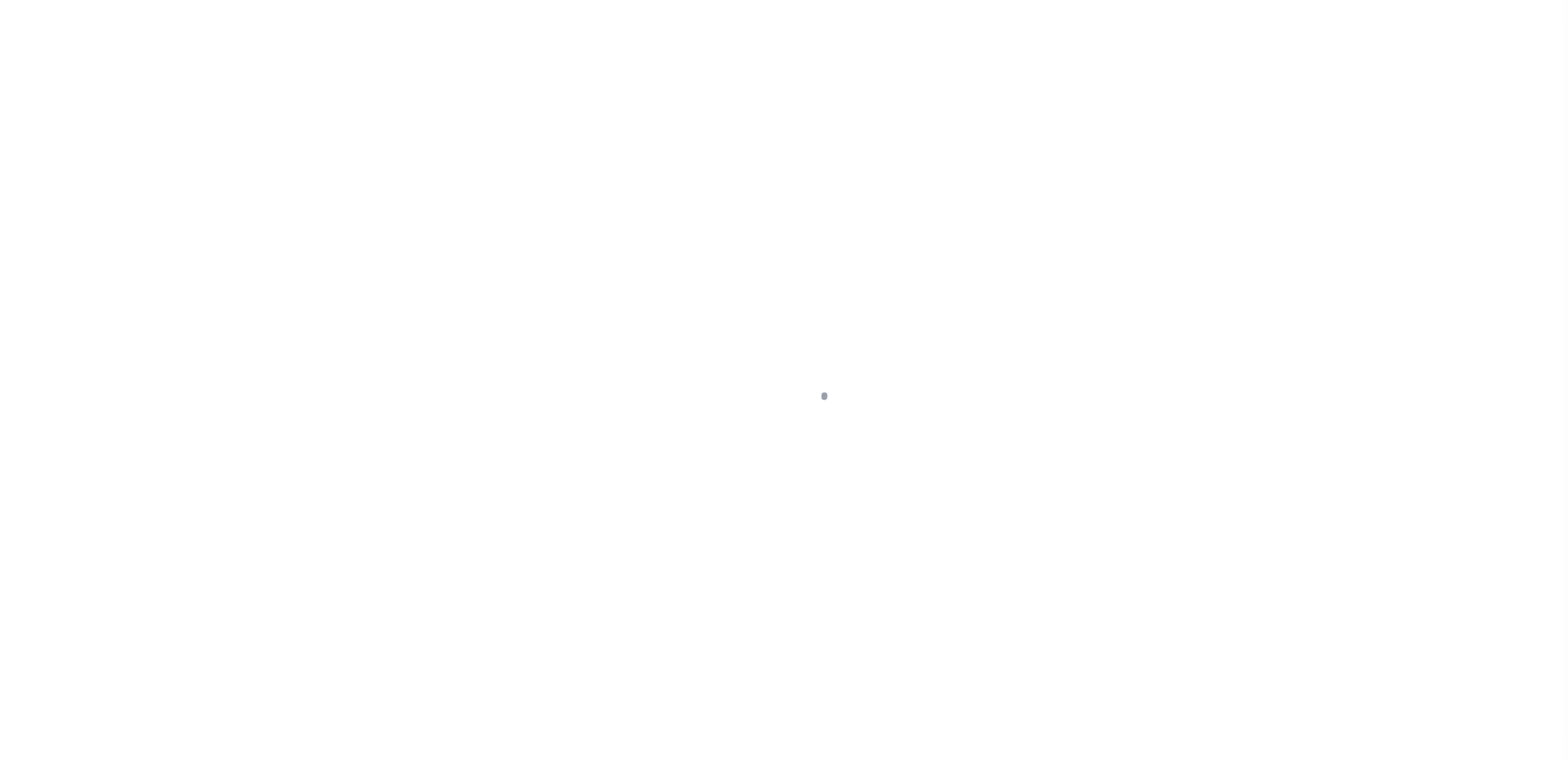
scroll to position [29, 0]
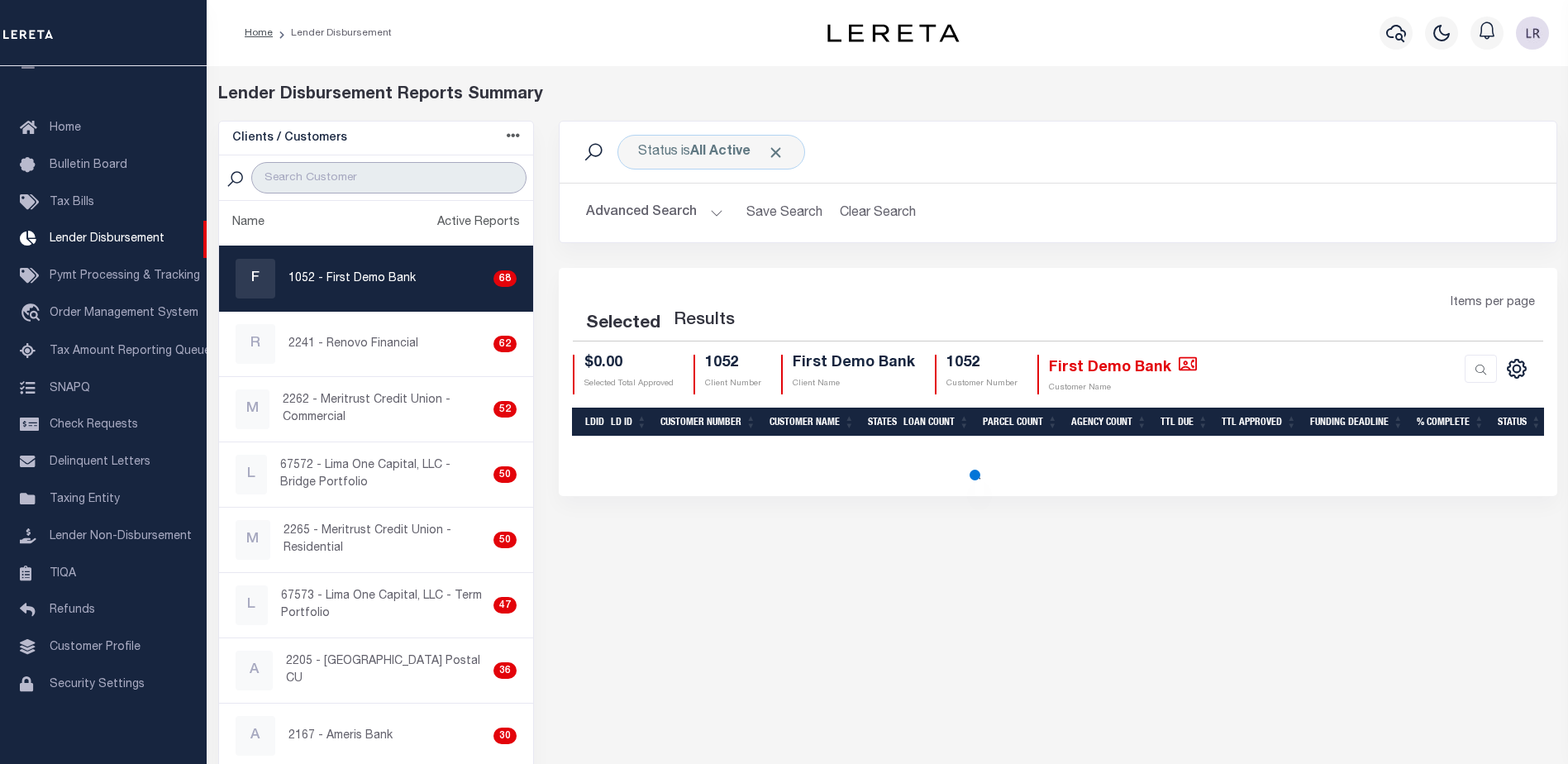
click at [419, 186] on input "search" at bounding box center [388, 177] width 275 height 31
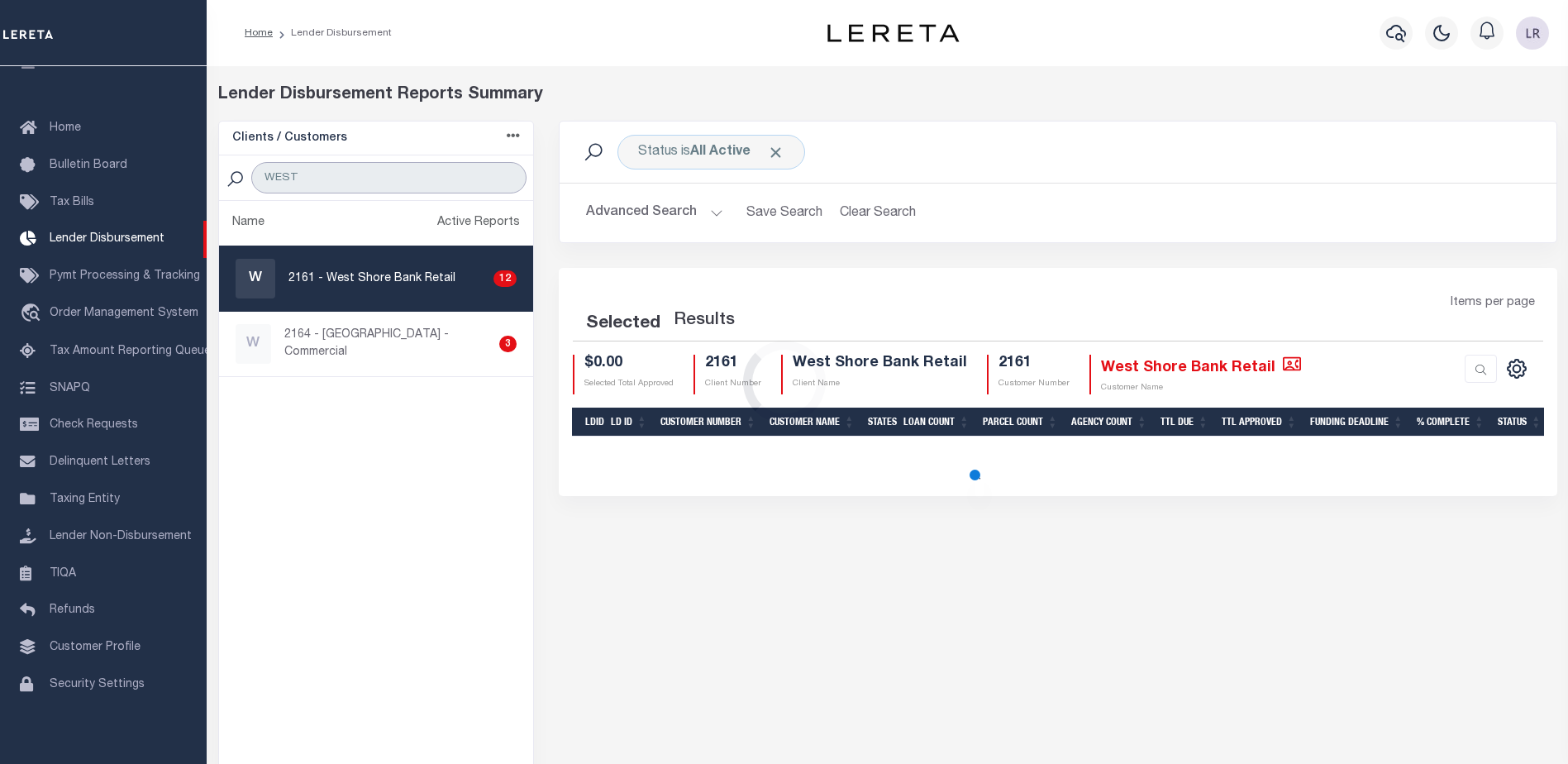
type input "WEST SHORE"
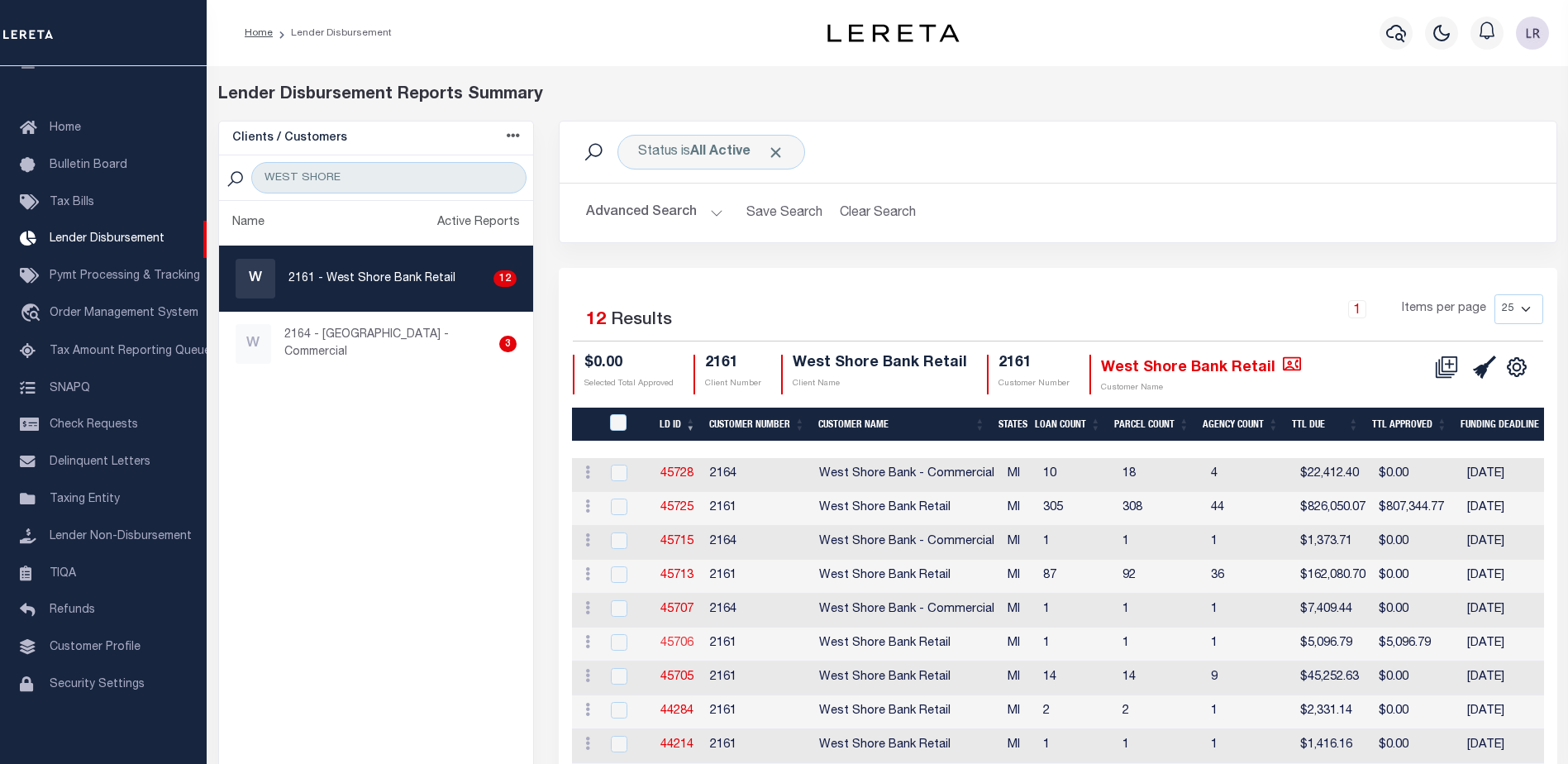
click at [686, 644] on link "45706" at bounding box center [677, 643] width 33 height 11
checkbox input "true"
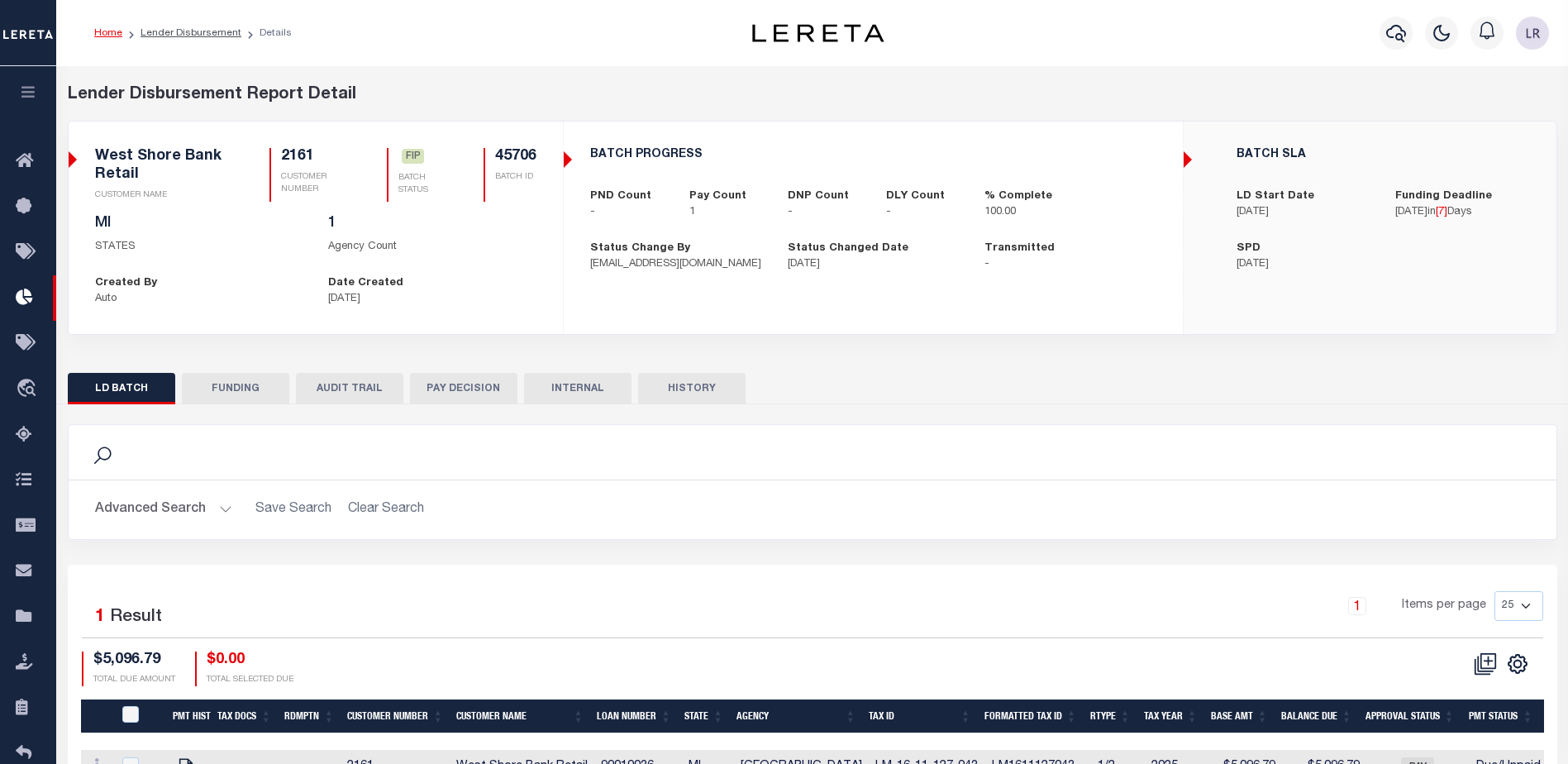
click at [268, 392] on button "FUNDING" at bounding box center [235, 388] width 107 height 31
type input "$5,096.79"
type input "$0"
type input "[DATE]"
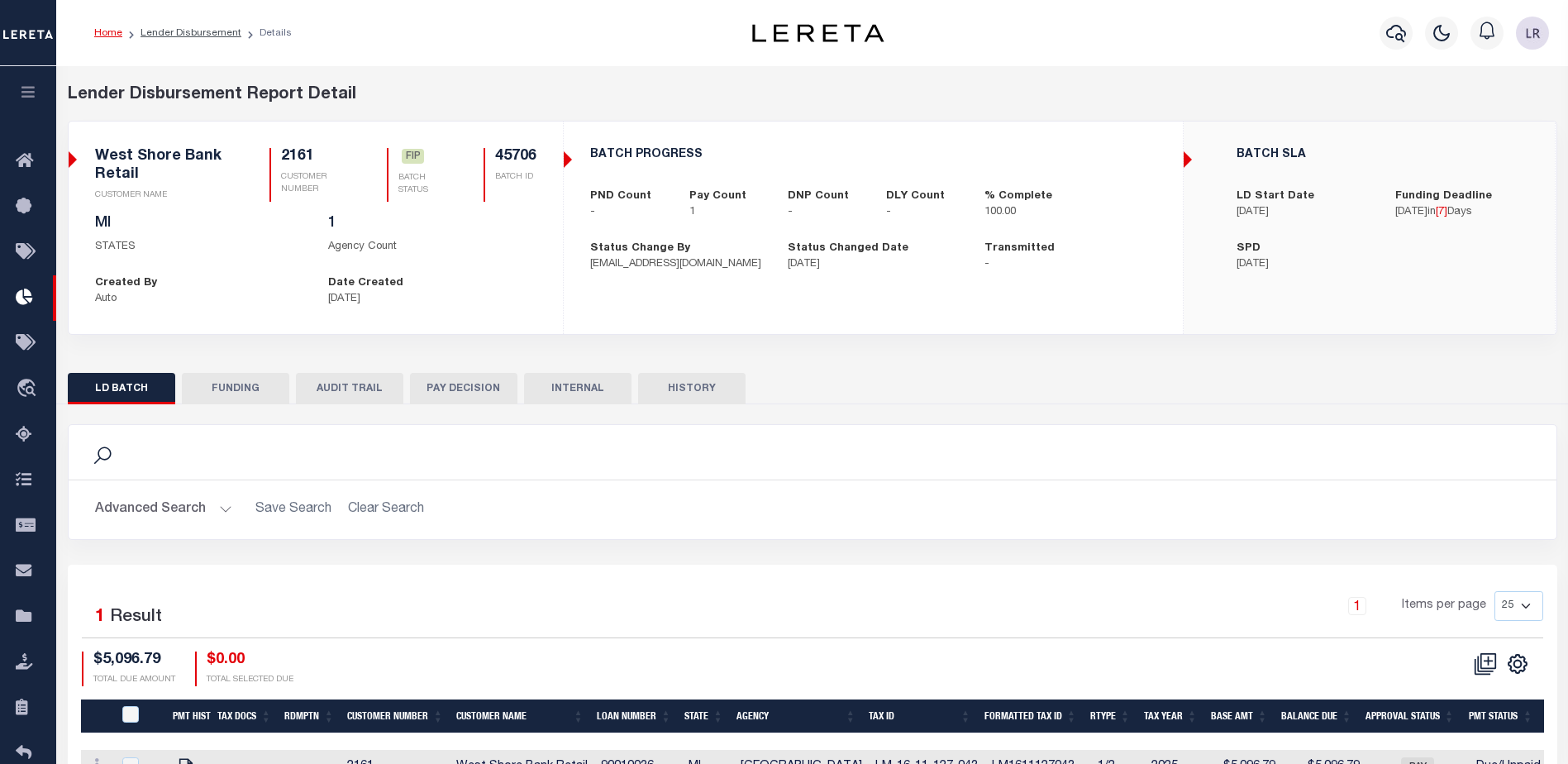
select select "100"
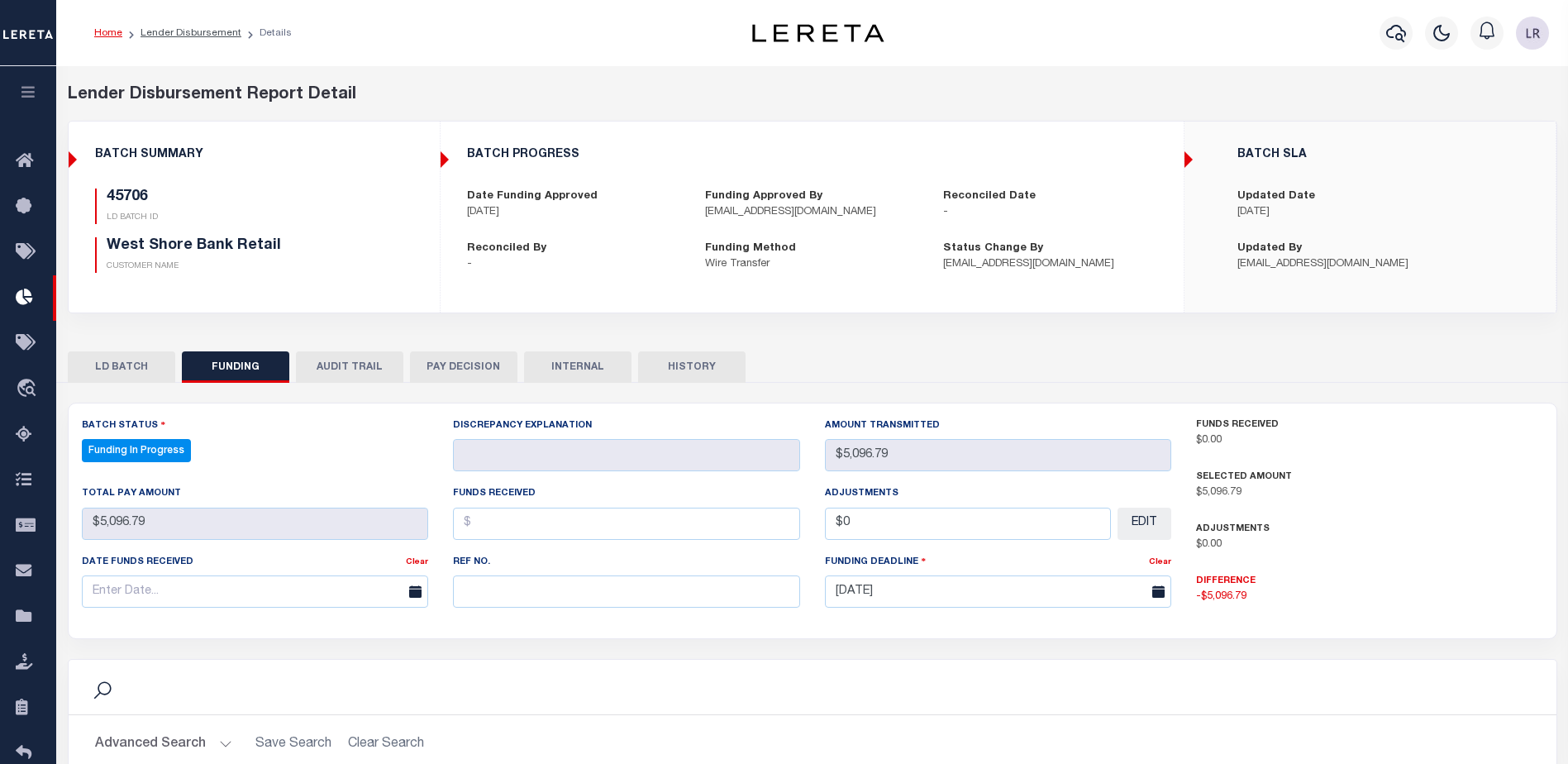
select select "100"
click at [518, 574] on div "Ref No." at bounding box center [626, 580] width 347 height 55
click at [518, 586] on input "text" at bounding box center [626, 591] width 347 height 32
paste input "20250820MMQFMP2700156808200916FT03"
type input "20250820MMQFMP2700156808200916FT03"
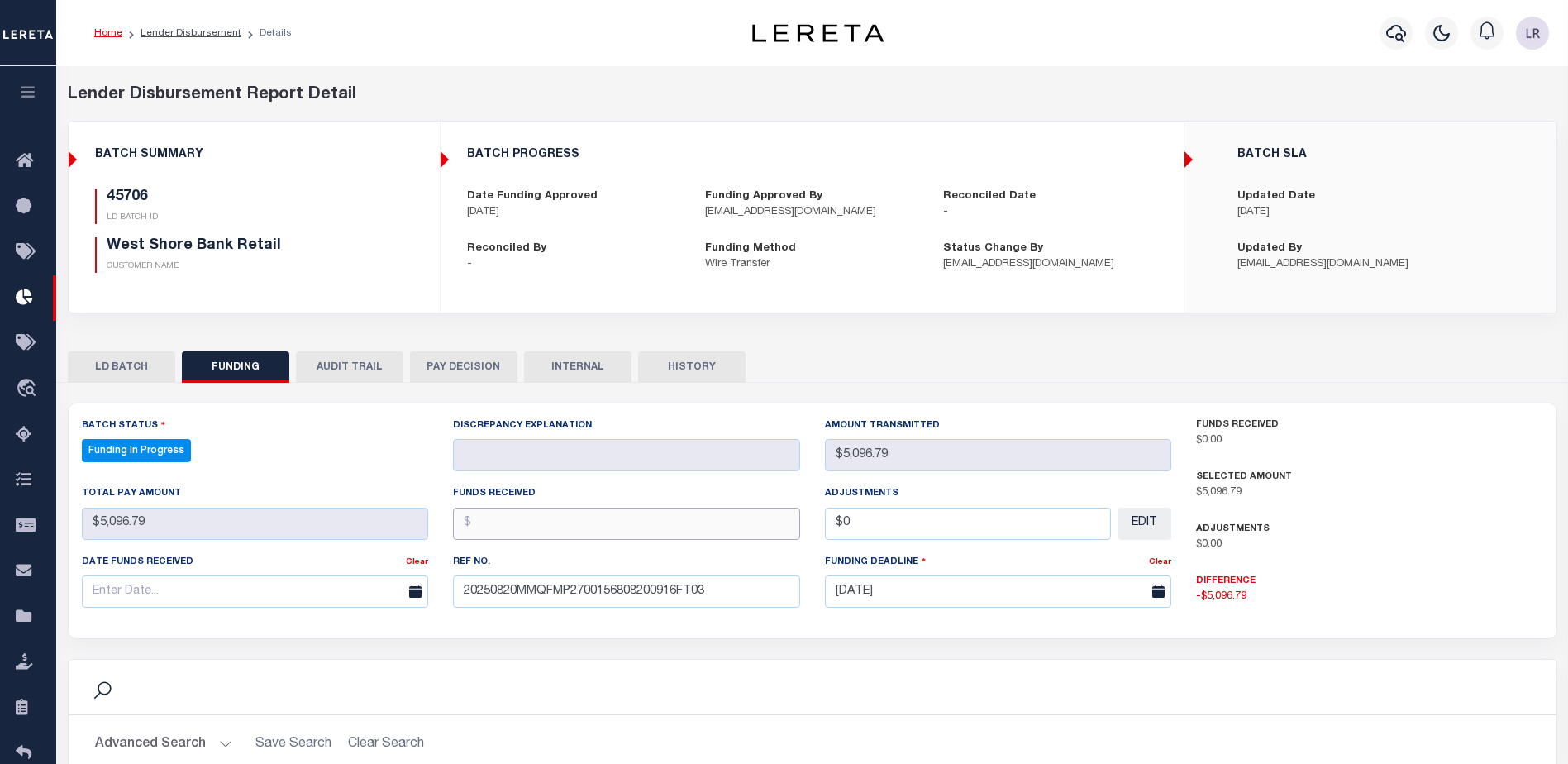
click at [488, 532] on input "text" at bounding box center [626, 523] width 347 height 32
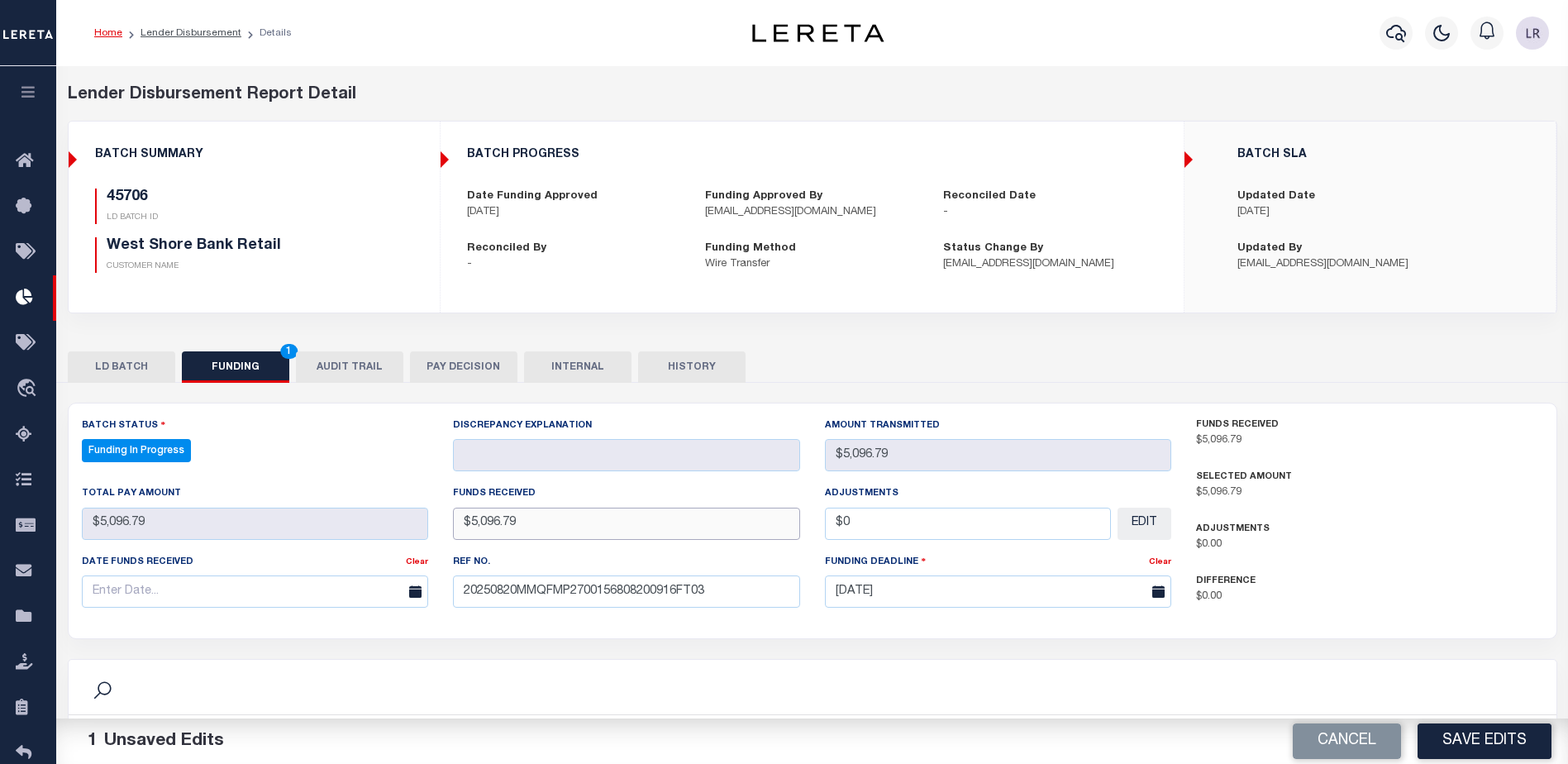
type input "$5,096.79"
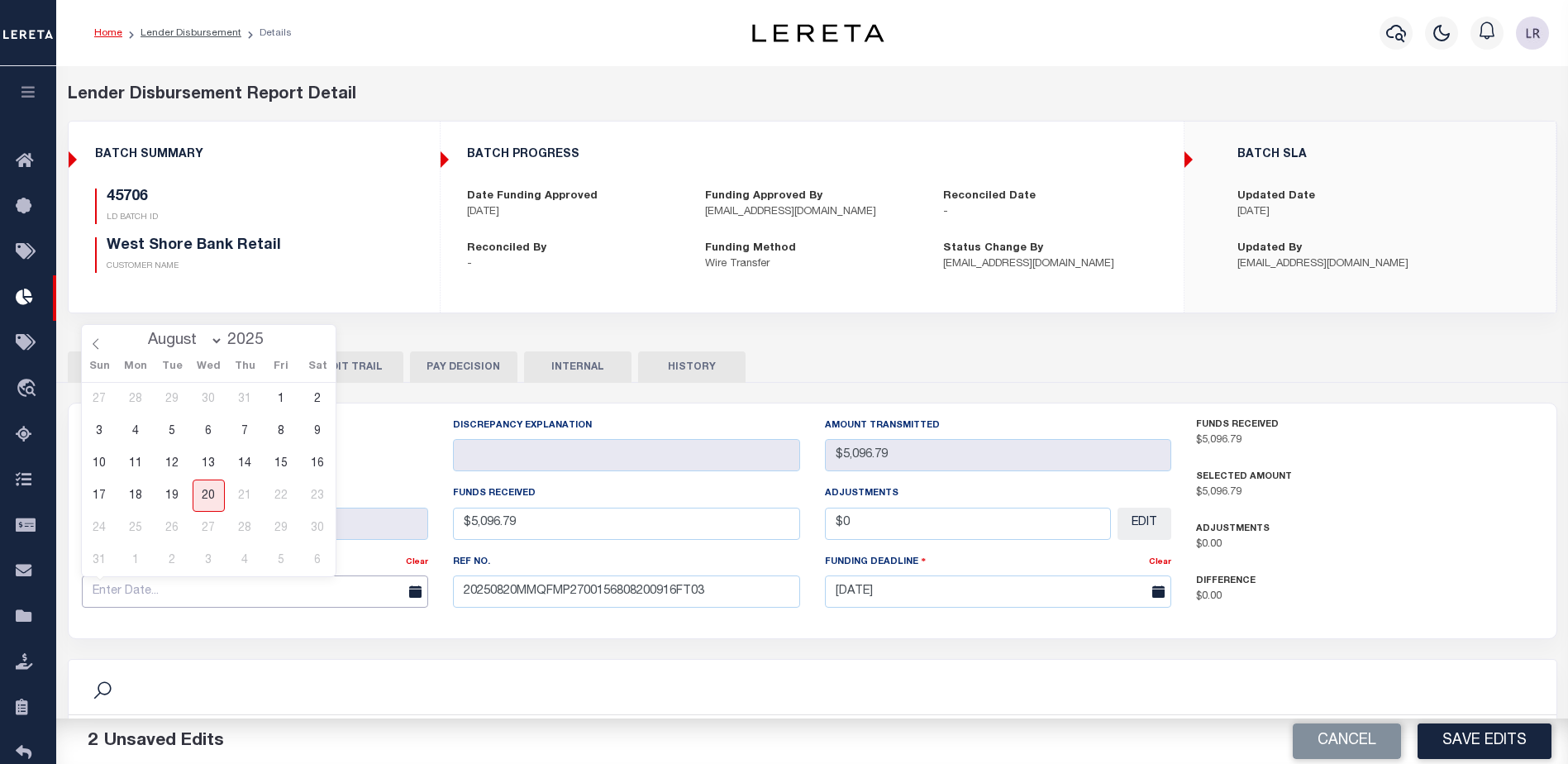
click at [258, 599] on input "text" at bounding box center [255, 591] width 347 height 32
click at [210, 494] on span "20" at bounding box center [209, 495] width 32 height 32
type input "[DATE]"
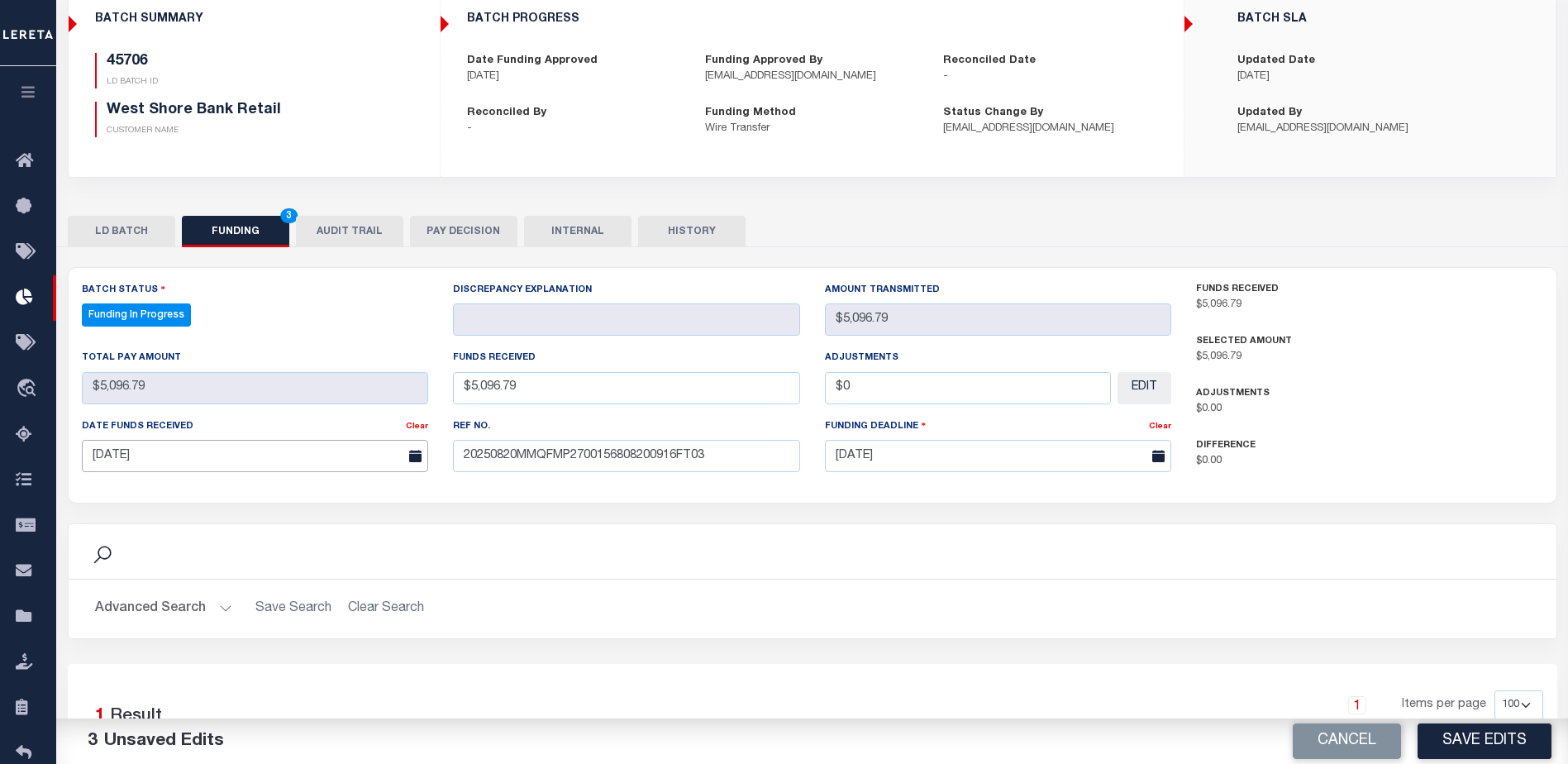
scroll to position [248, 0]
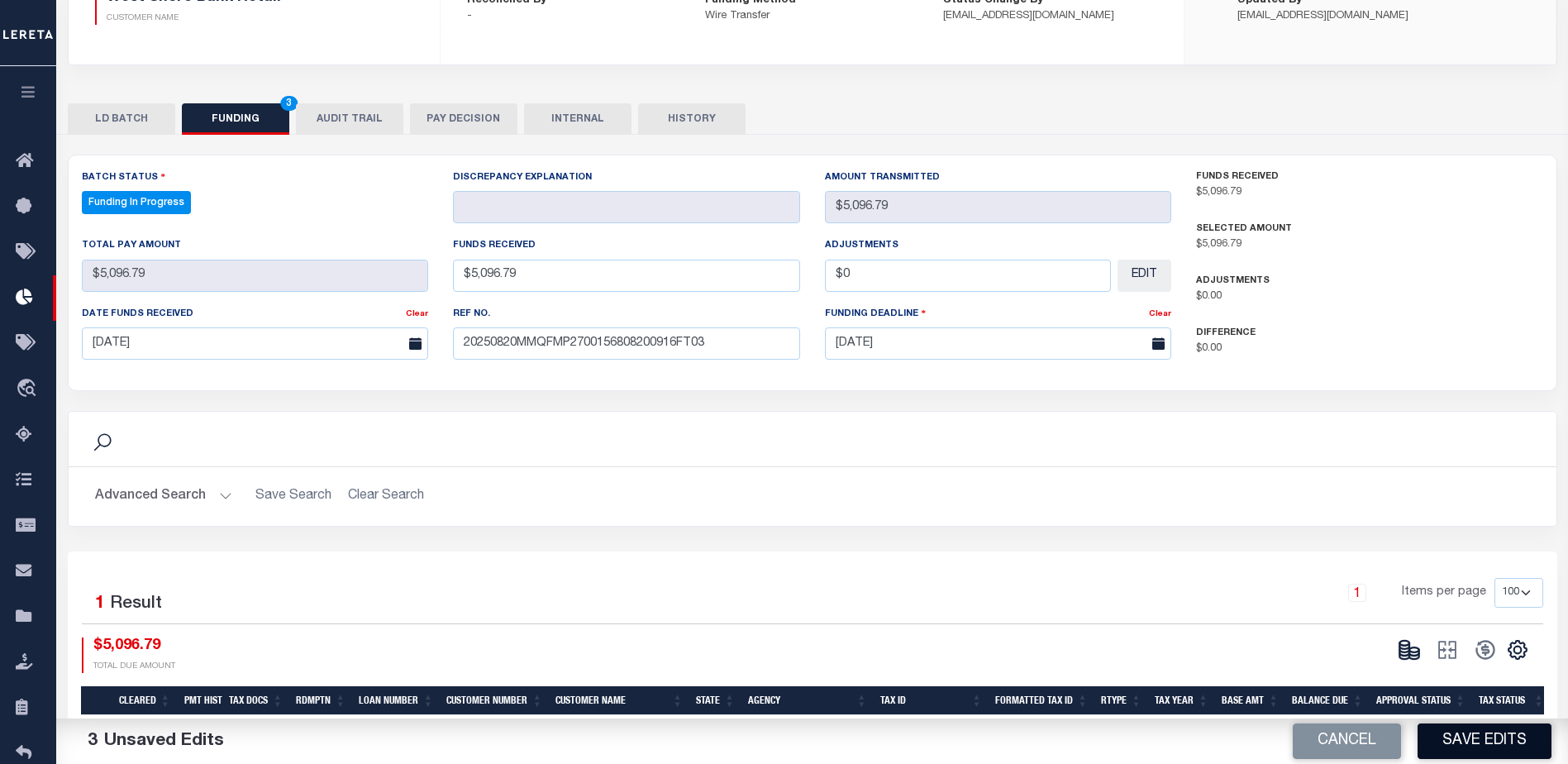
click at [1458, 733] on button "Save Edits" at bounding box center [1484, 741] width 133 height 36
type input "$5,096.79"
type input "$0"
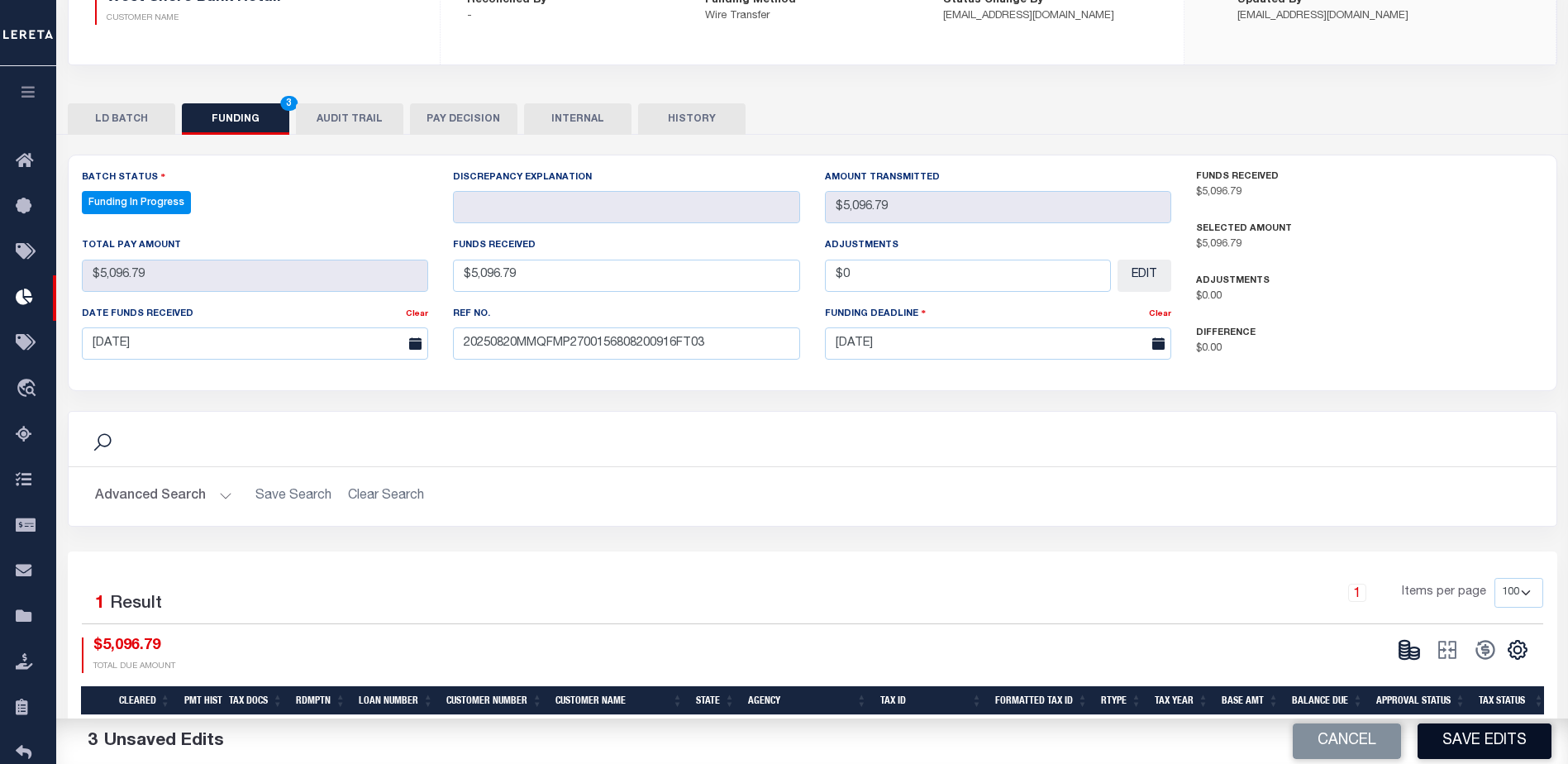
select select "100"
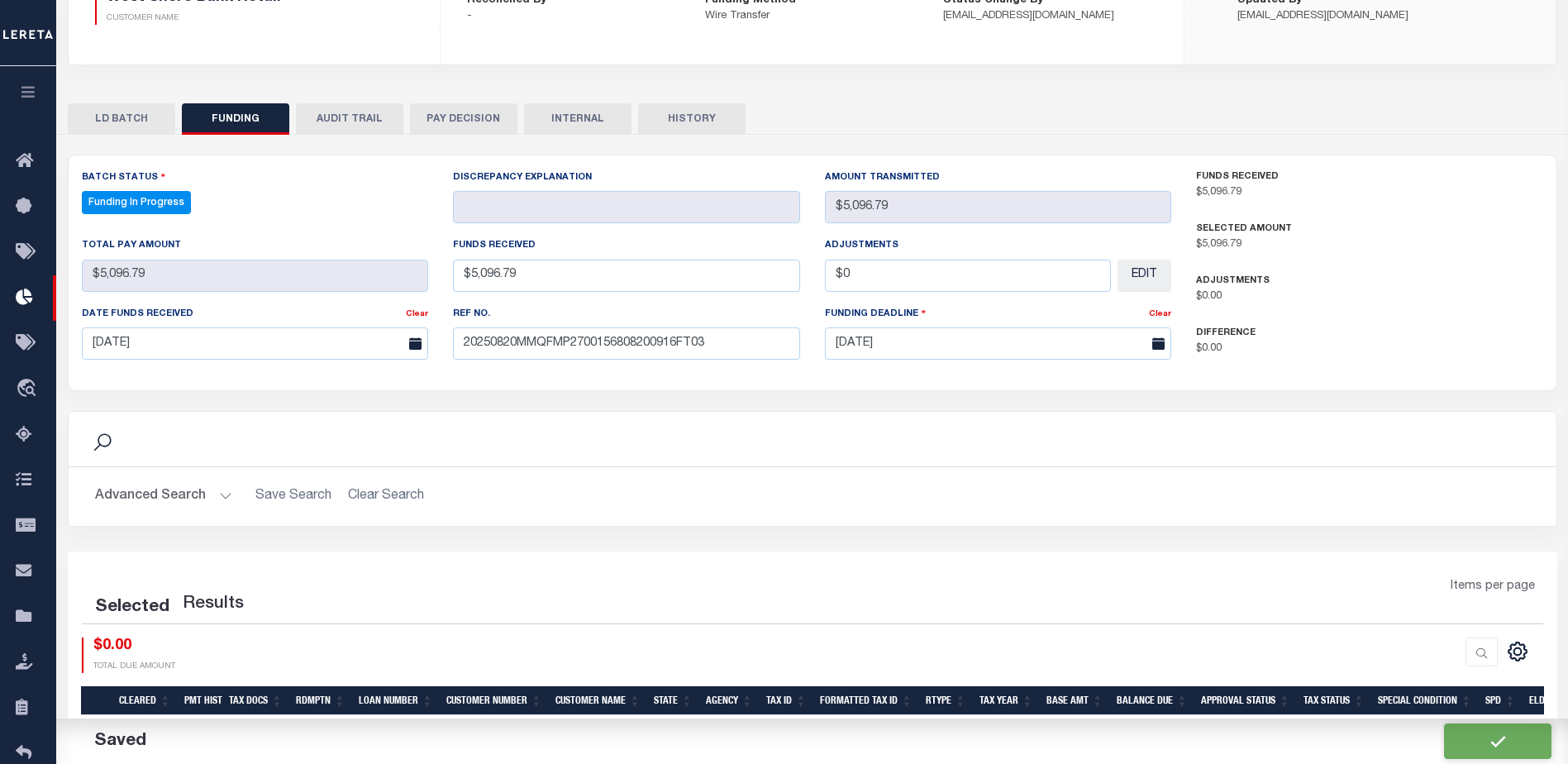
select select "100"
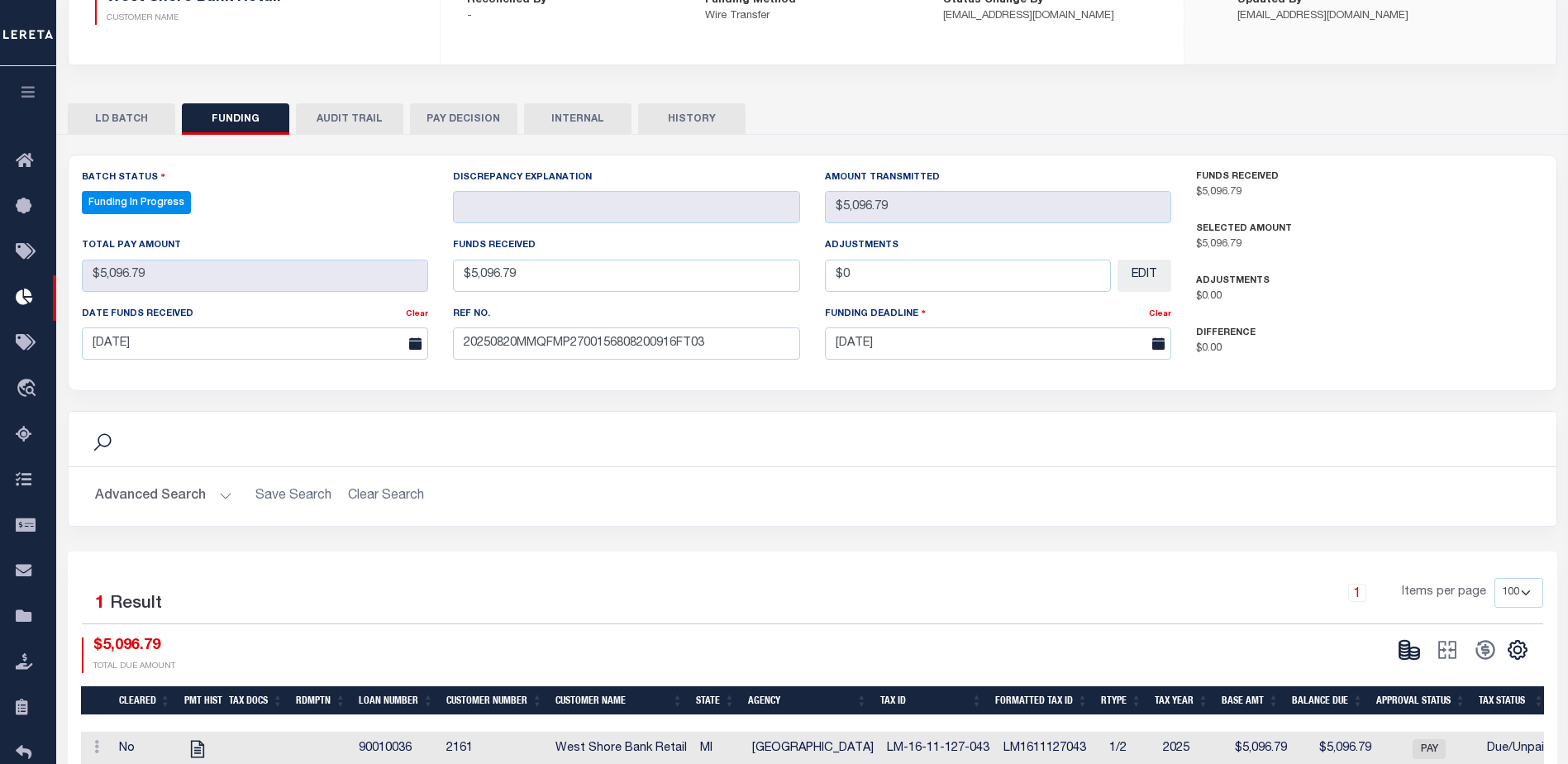
click at [1415, 652] on ellipse at bounding box center [1415, 649] width 10 height 5
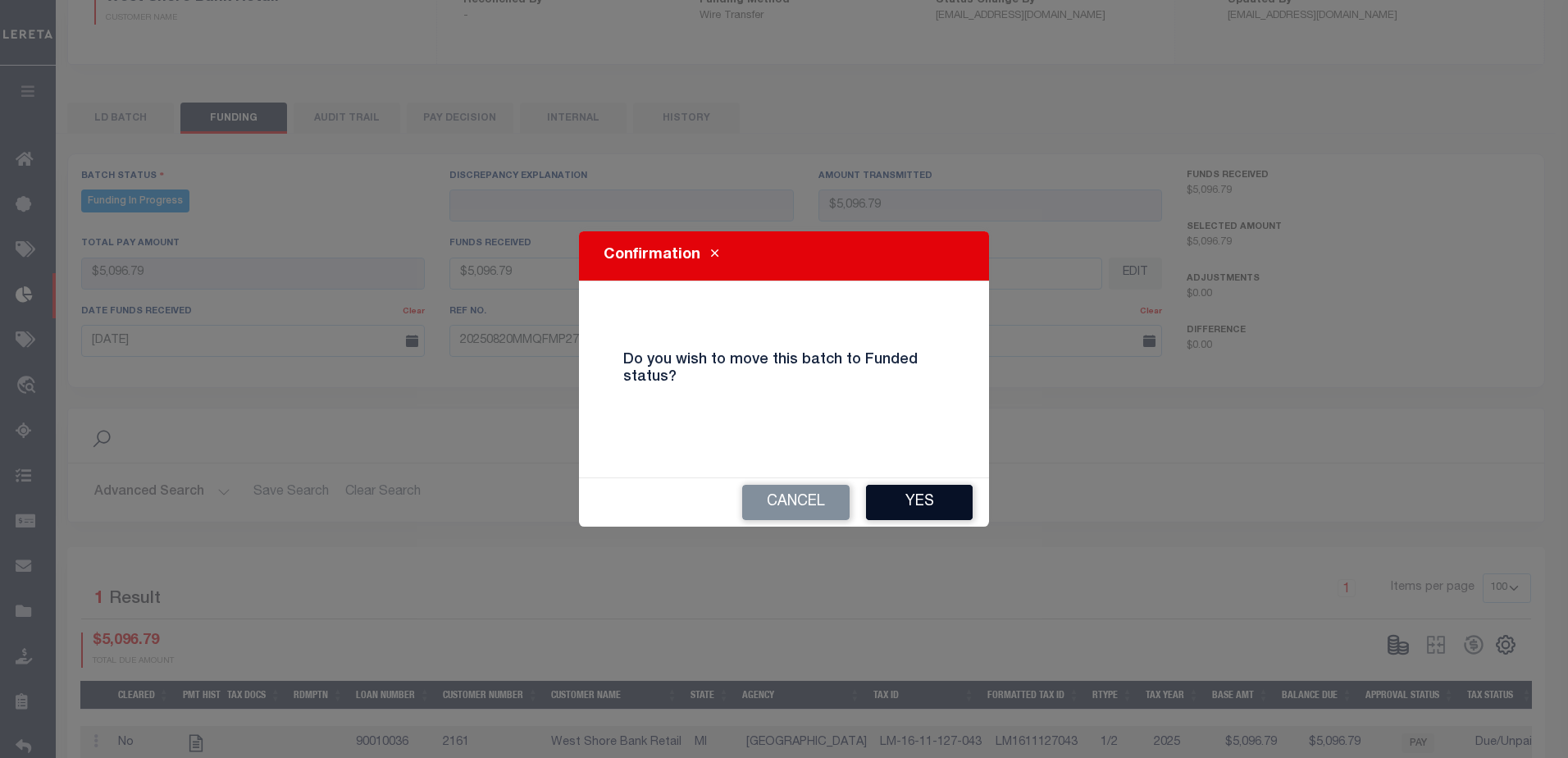
click at [946, 503] on button "Yes" at bounding box center [919, 503] width 106 height 35
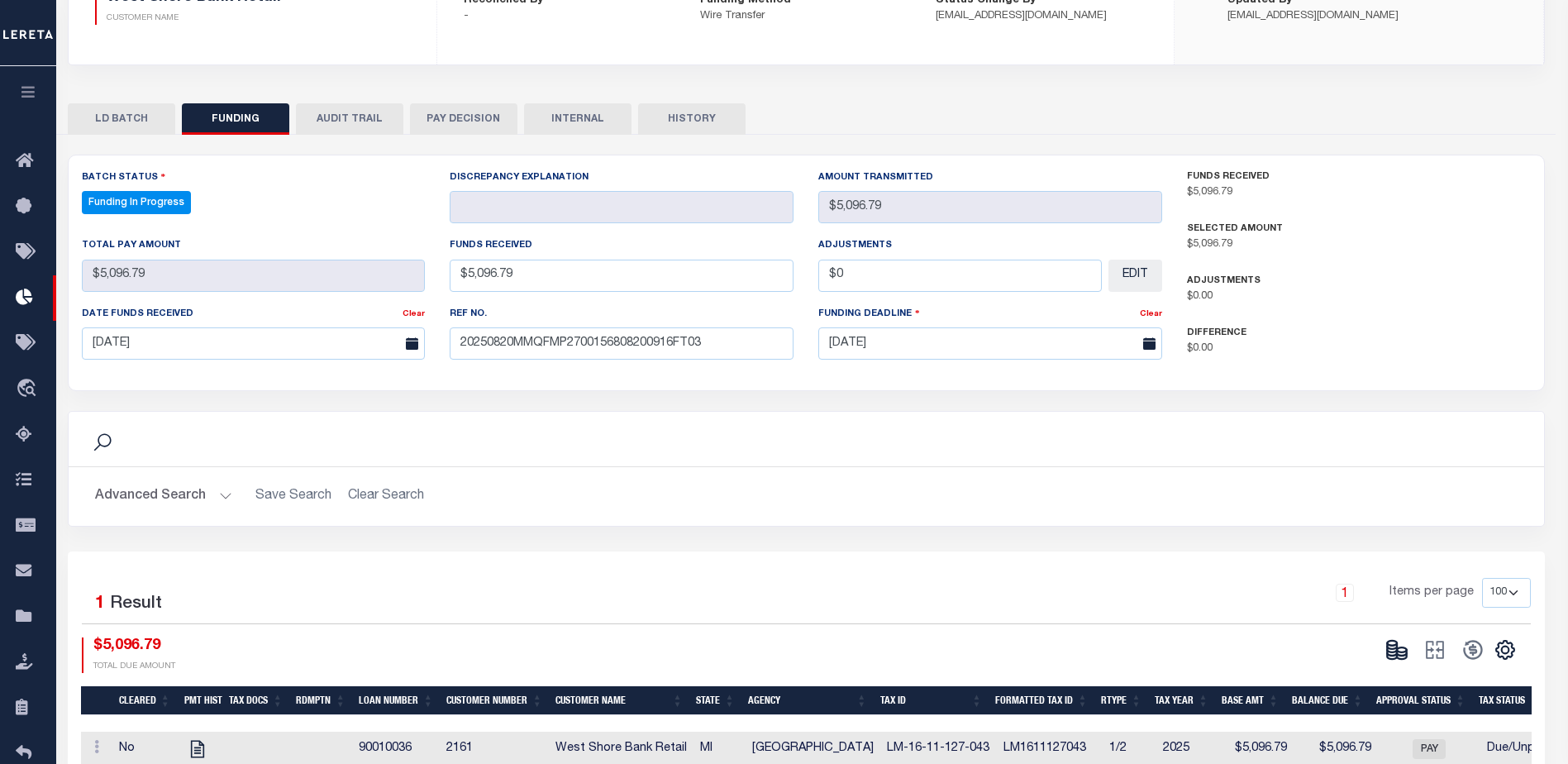
type input "$5,096.79"
type input "$0"
select select "100"
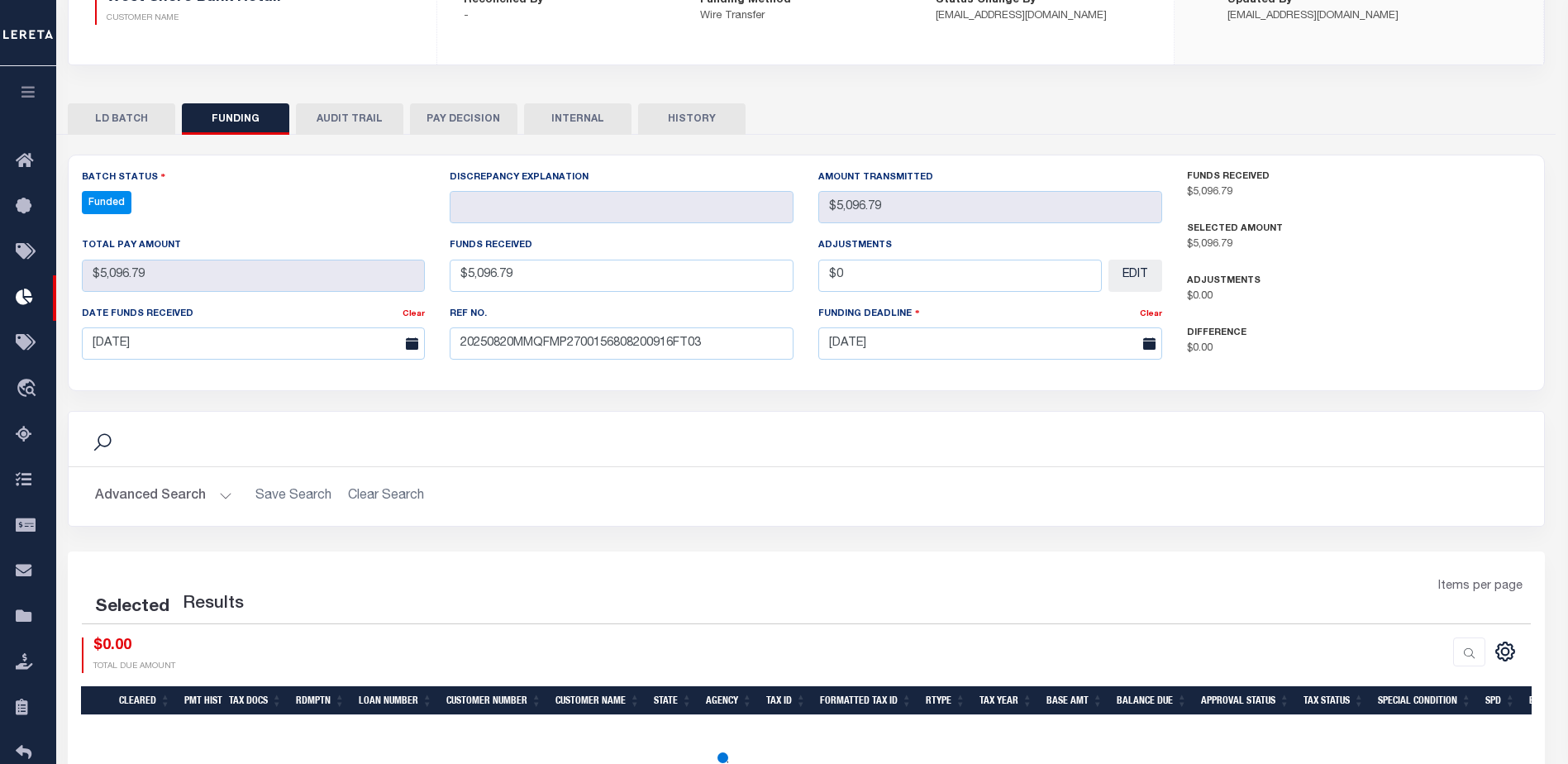
select select "100"
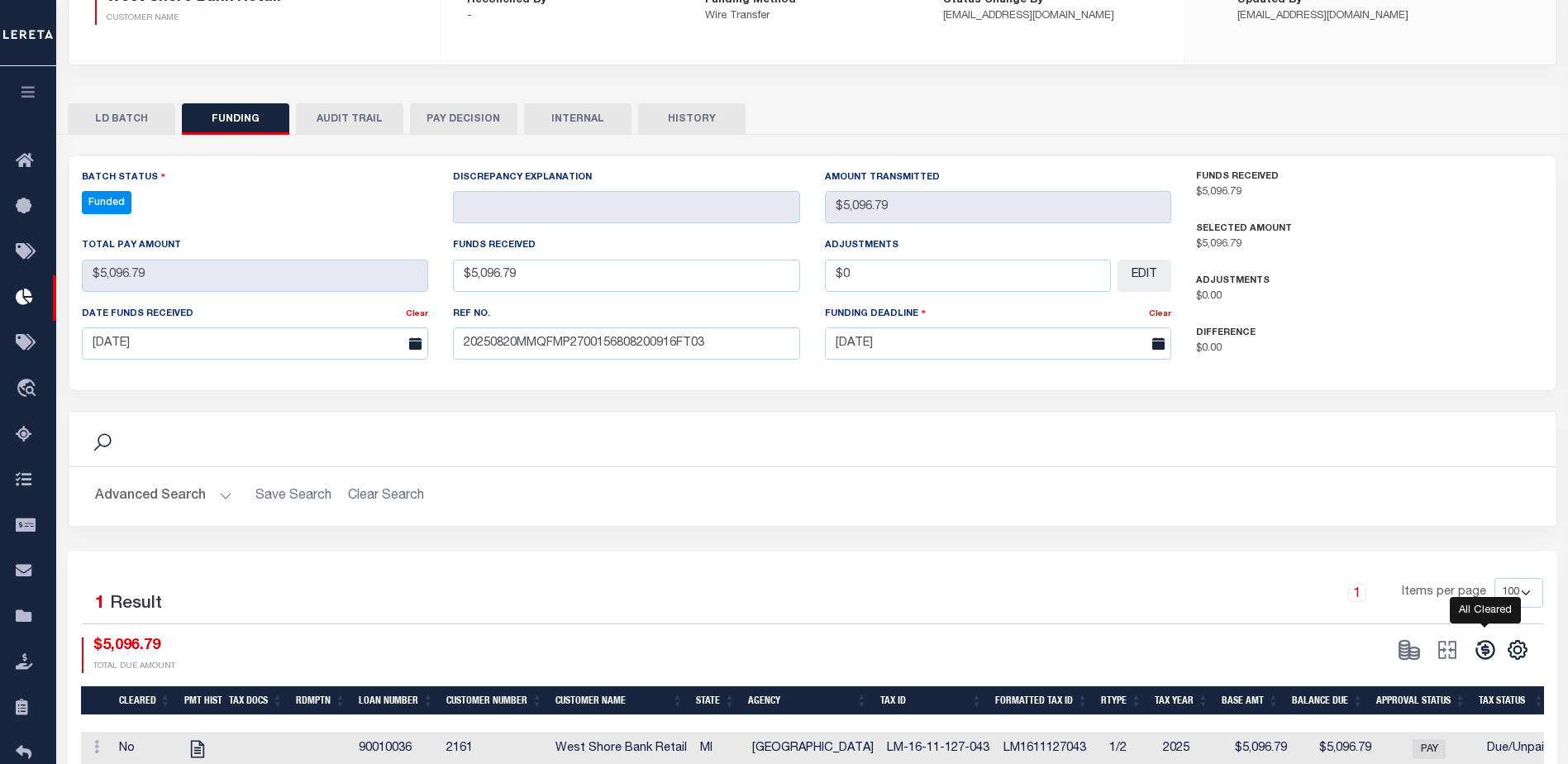
click at [1485, 645] on icon at bounding box center [1485, 649] width 24 height 23
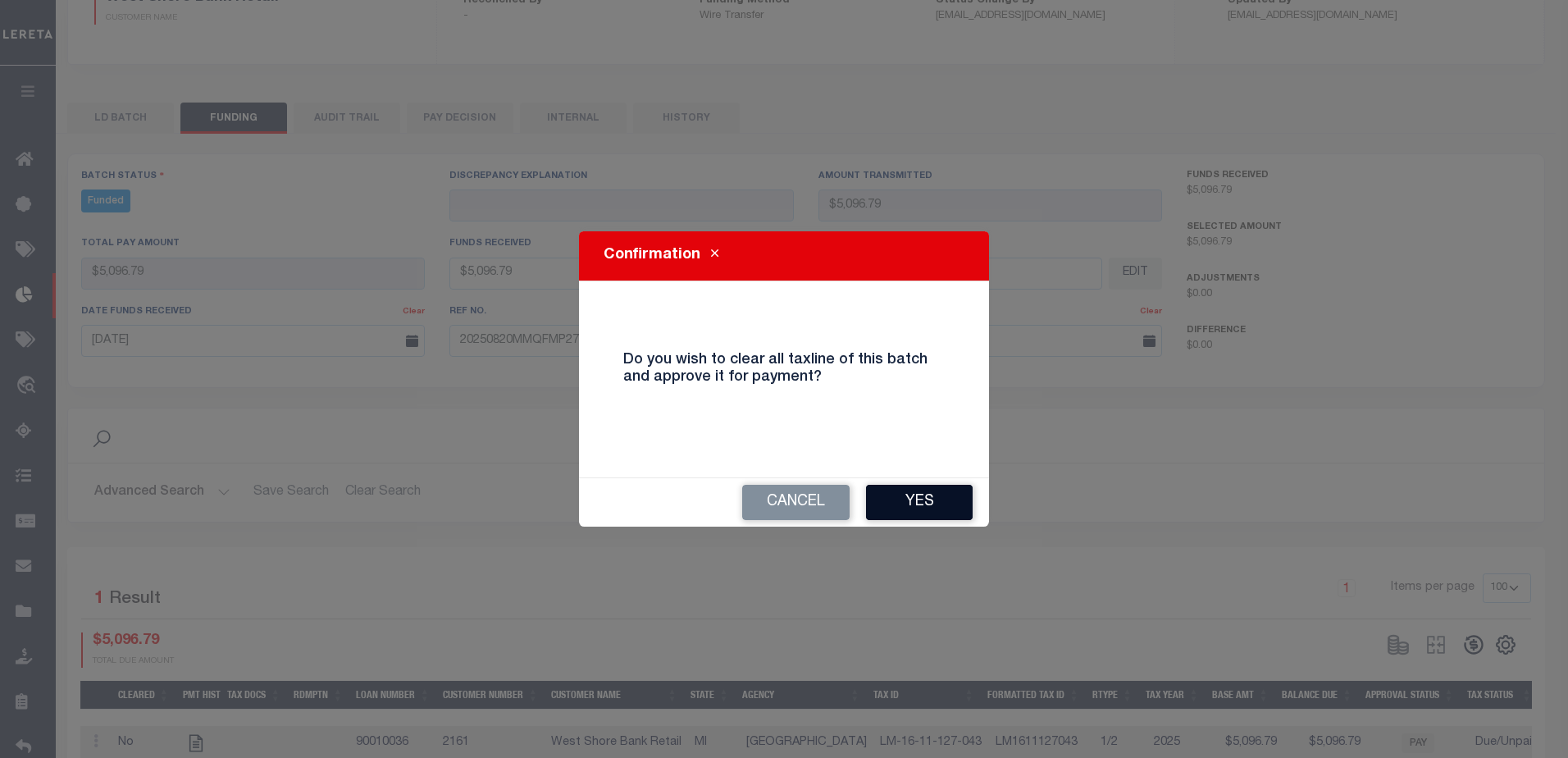
click at [942, 494] on button "Yes" at bounding box center [919, 503] width 106 height 35
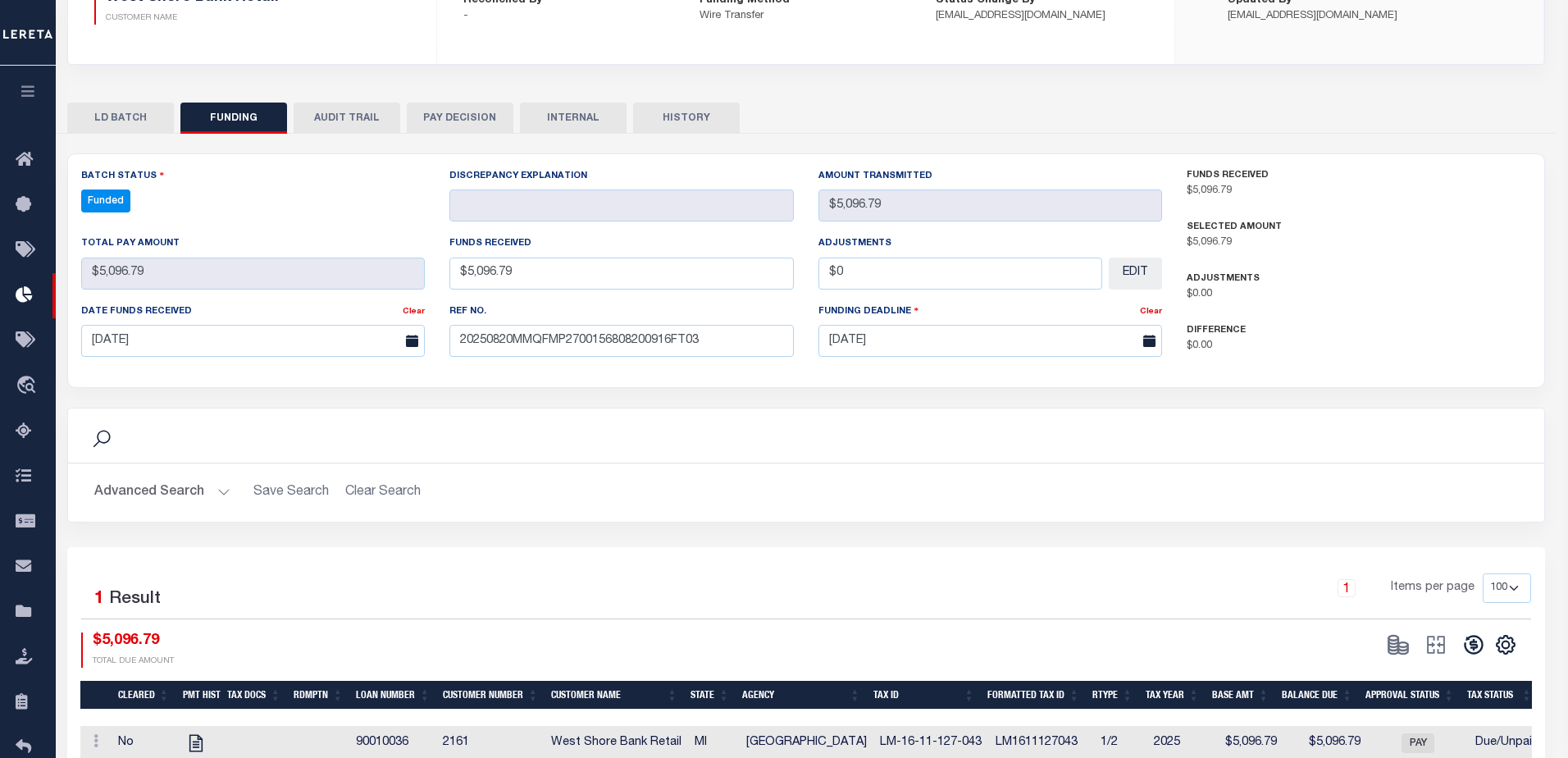
type input "$5,096.79"
type input "$0"
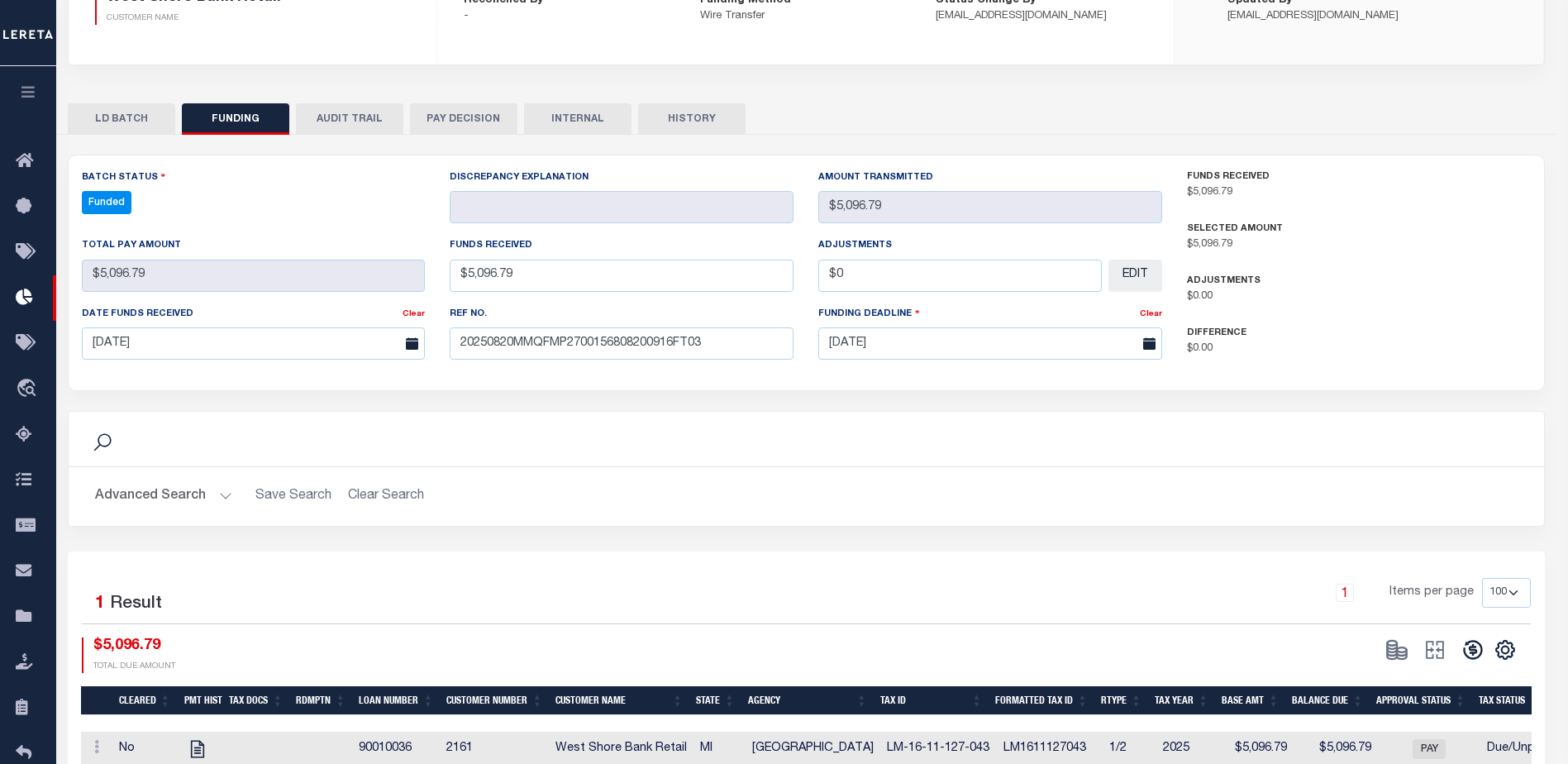
select select "100"
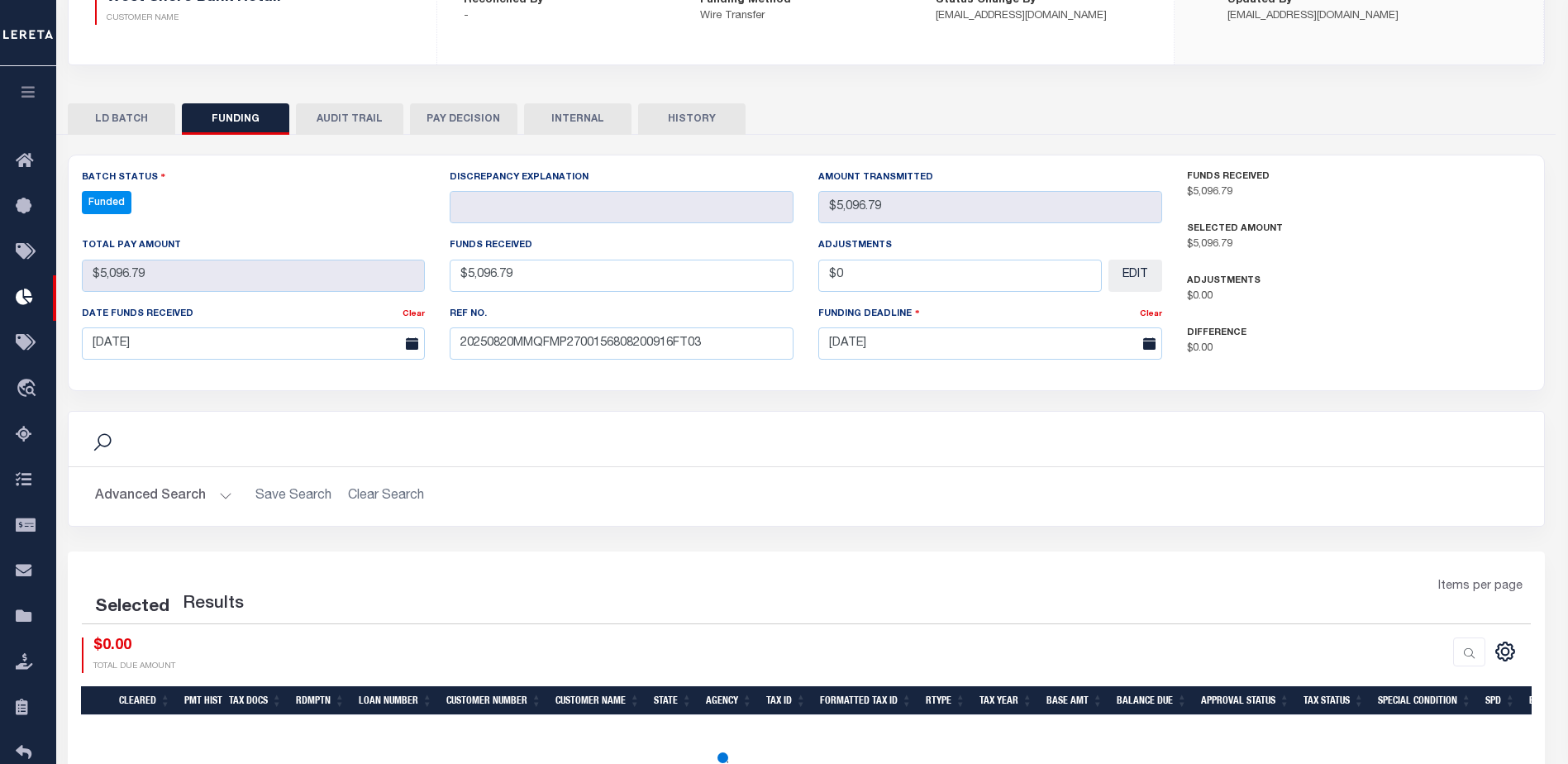
select select "100"
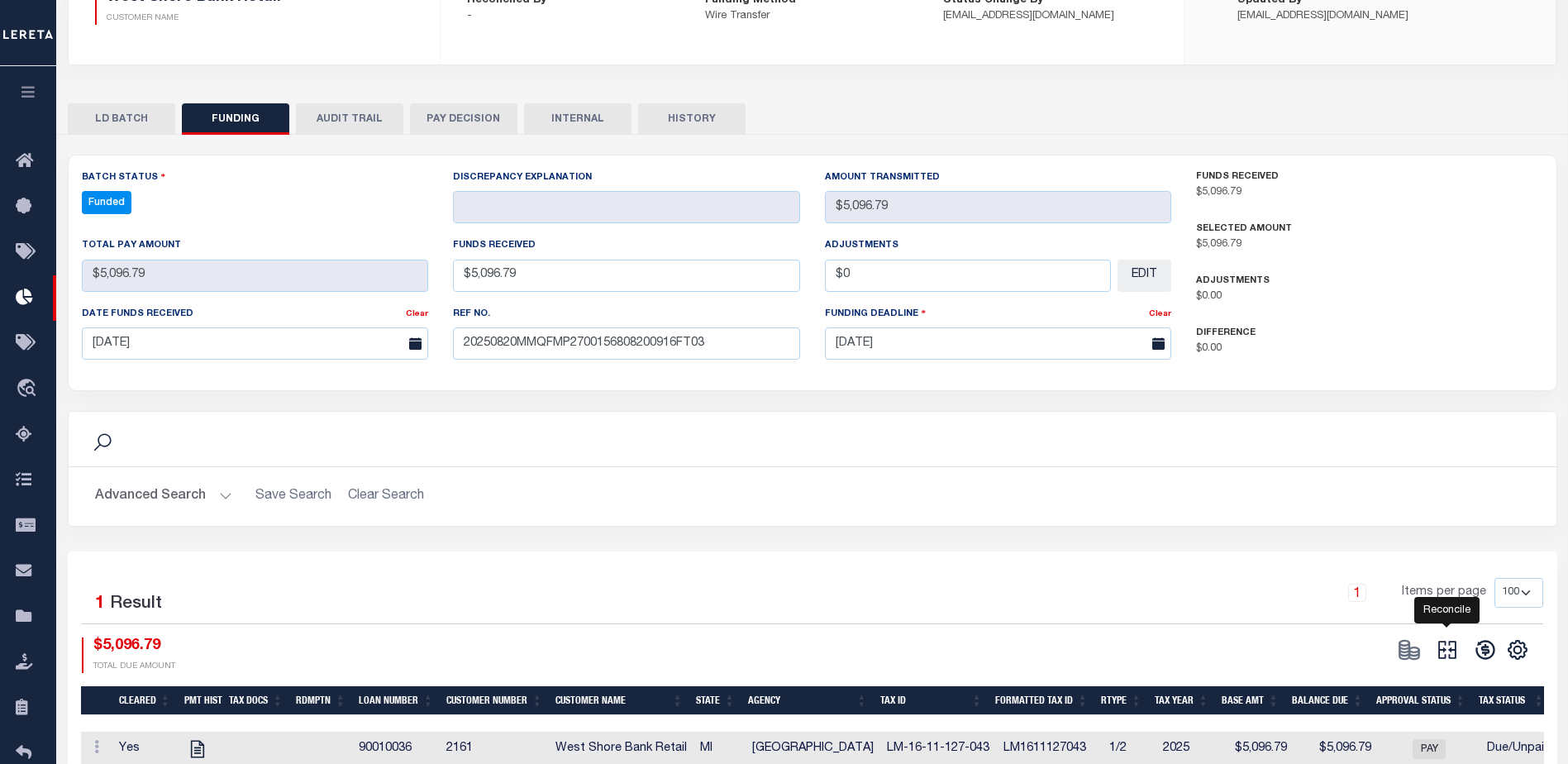
click at [1451, 643] on icon at bounding box center [1447, 649] width 18 height 18
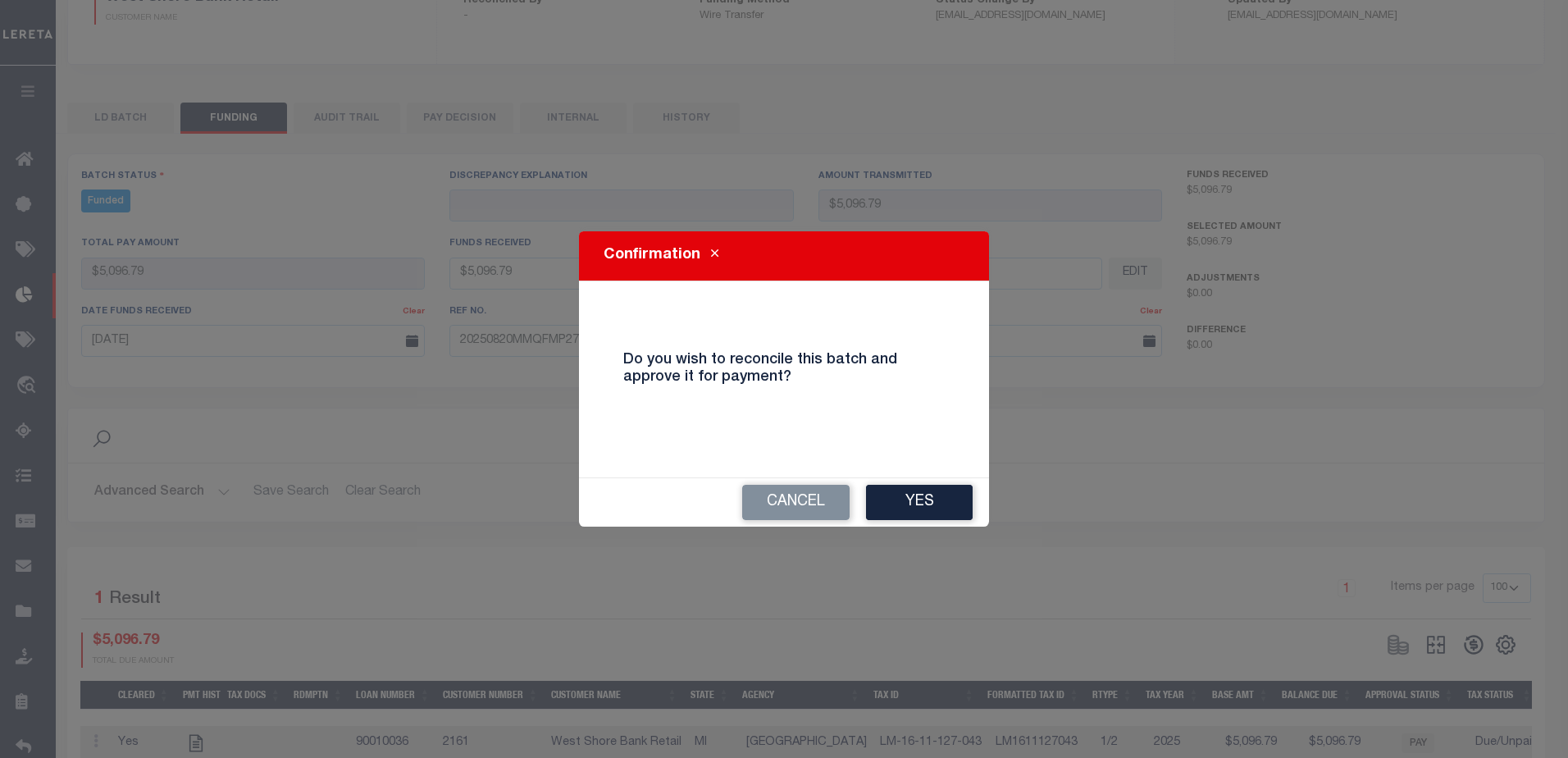
click at [913, 503] on button "Yes" at bounding box center [919, 503] width 106 height 35
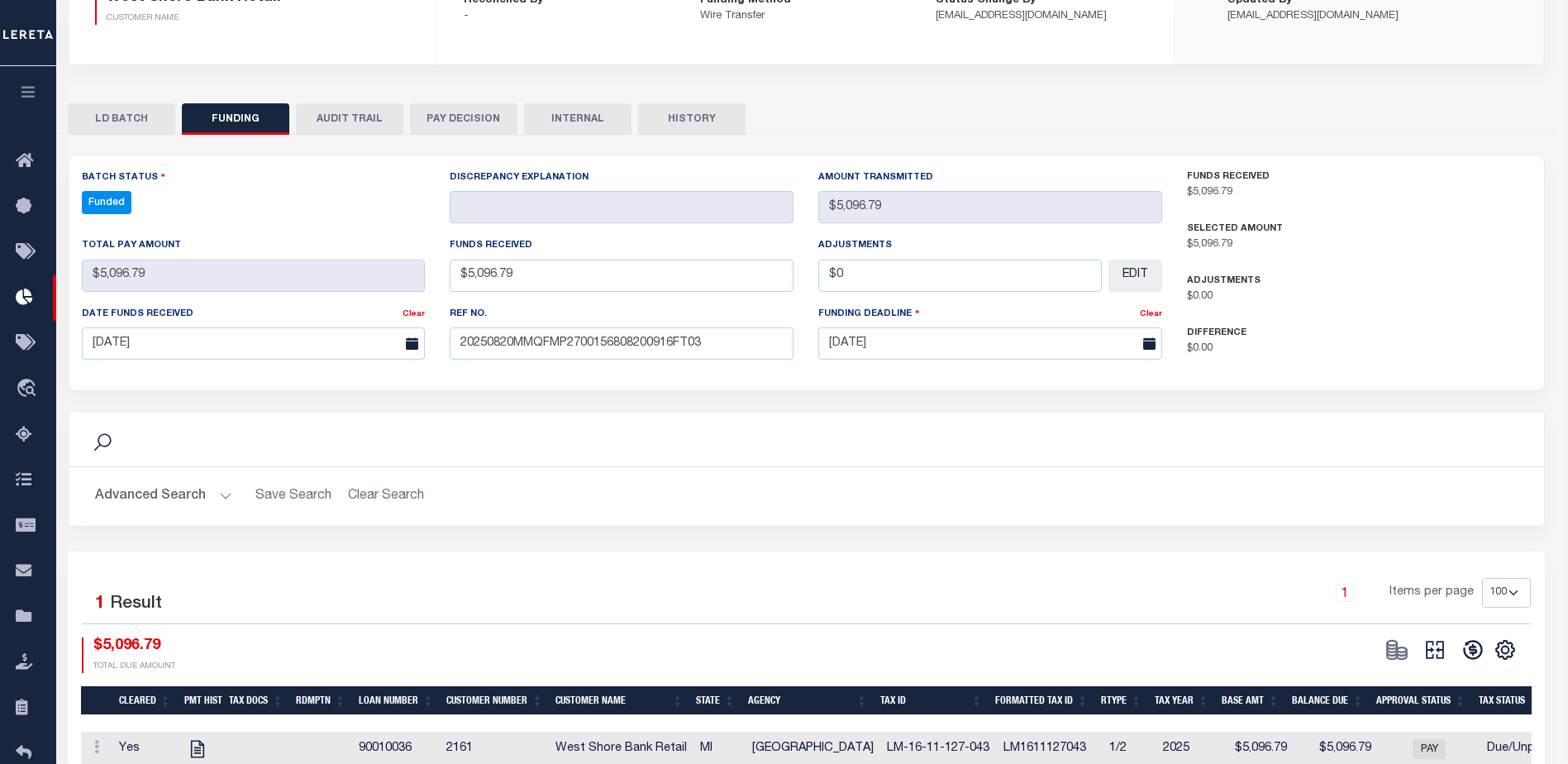
type input "$5,096.79"
type input "$0"
select select "100"
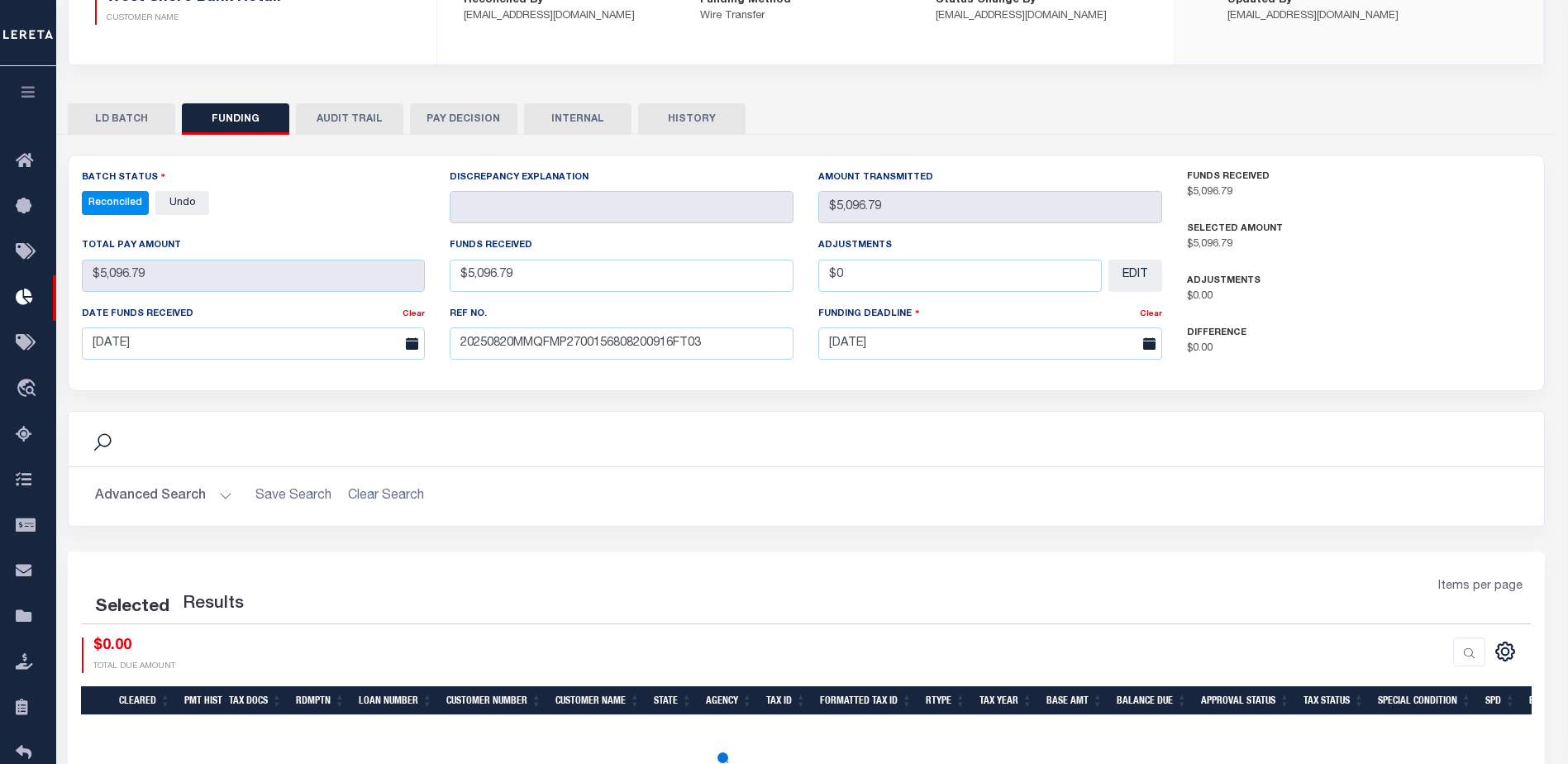
select select "100"
